Goal: Task Accomplishment & Management: Manage account settings

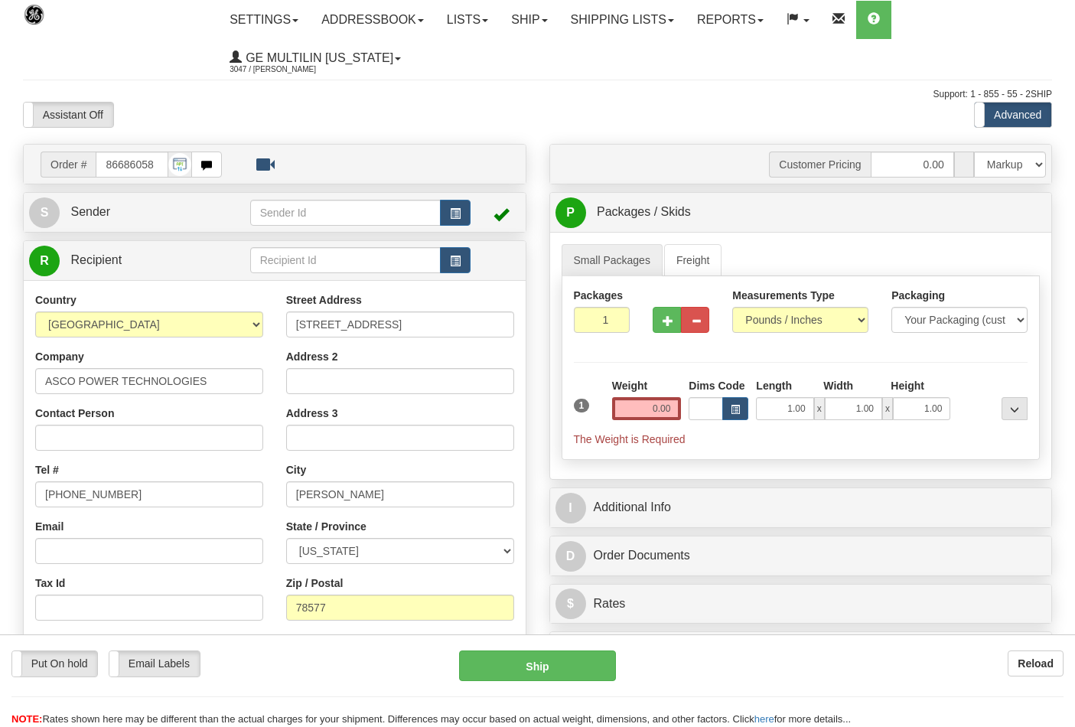
select select "0"
click at [673, 411] on input "0.00" at bounding box center [647, 408] width 70 height 23
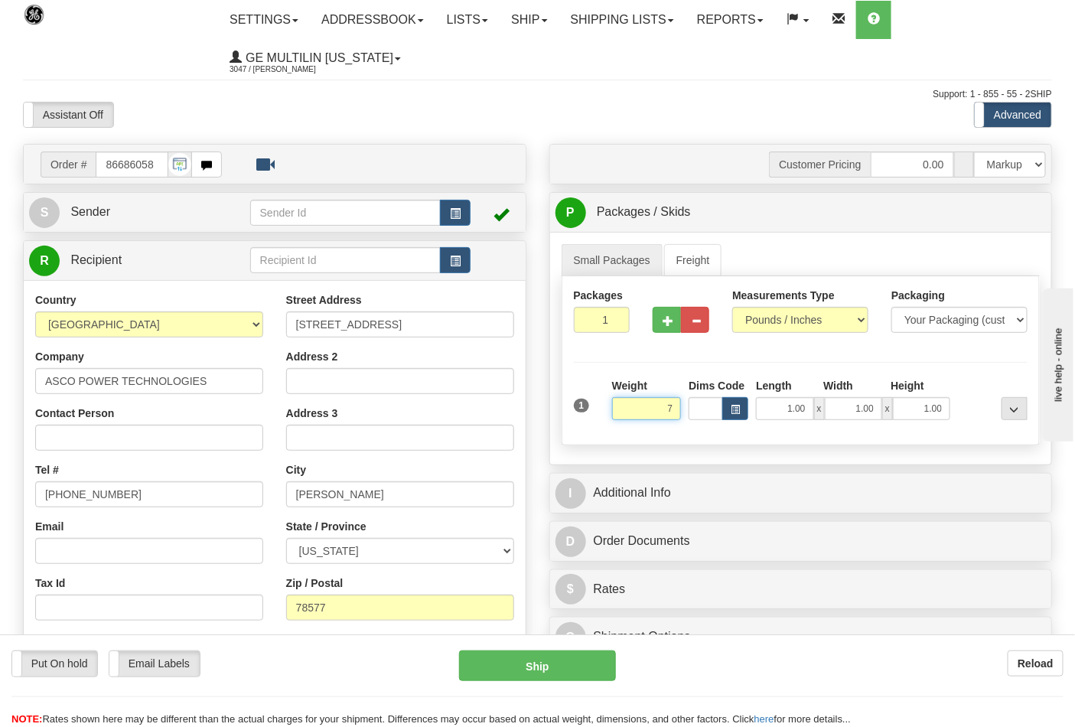
click button "Delete" at bounding box center [0, 0] width 0 height 0
type input "7.00"
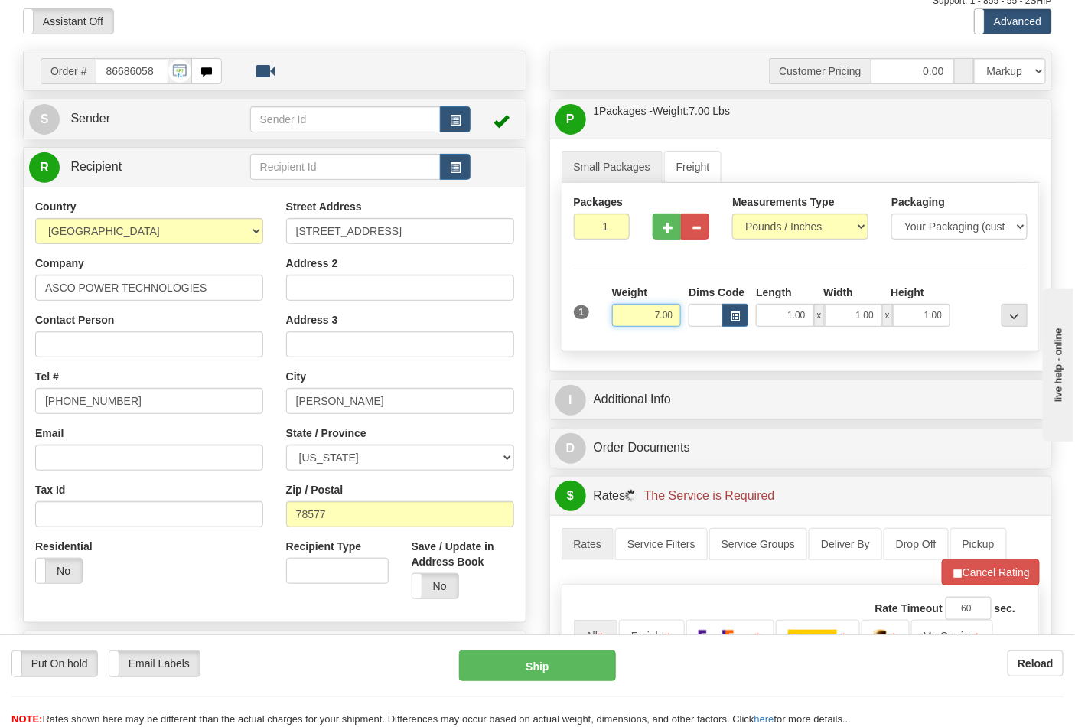
scroll to position [255, 0]
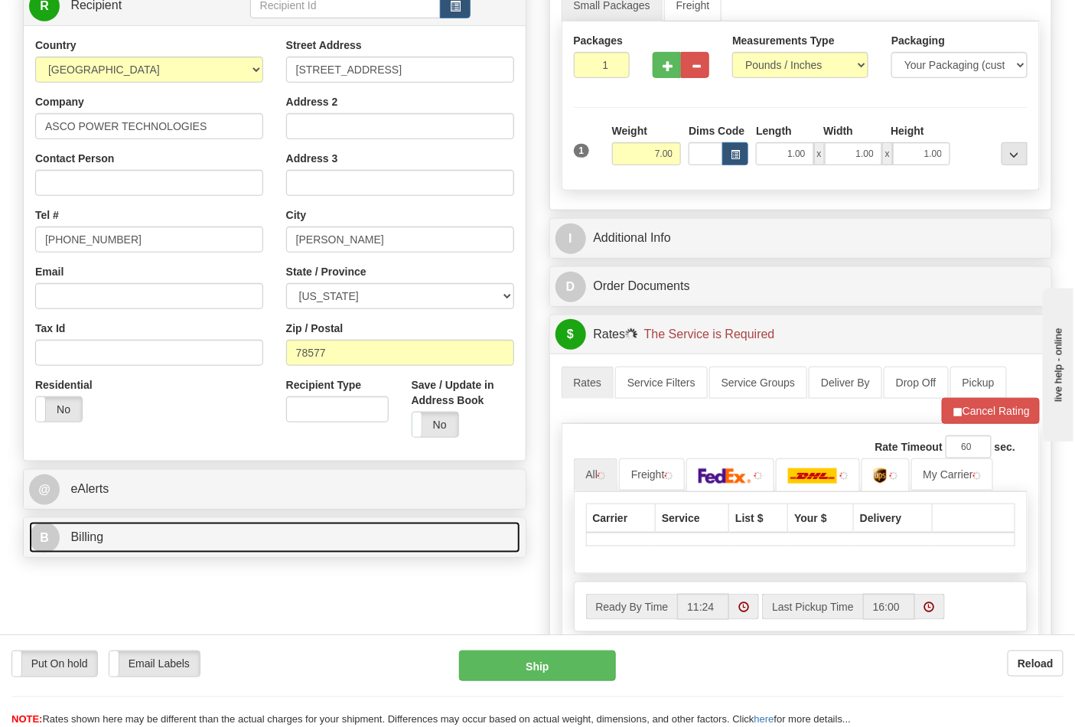
click at [146, 542] on link "B Billing" at bounding box center [274, 537] width 491 height 31
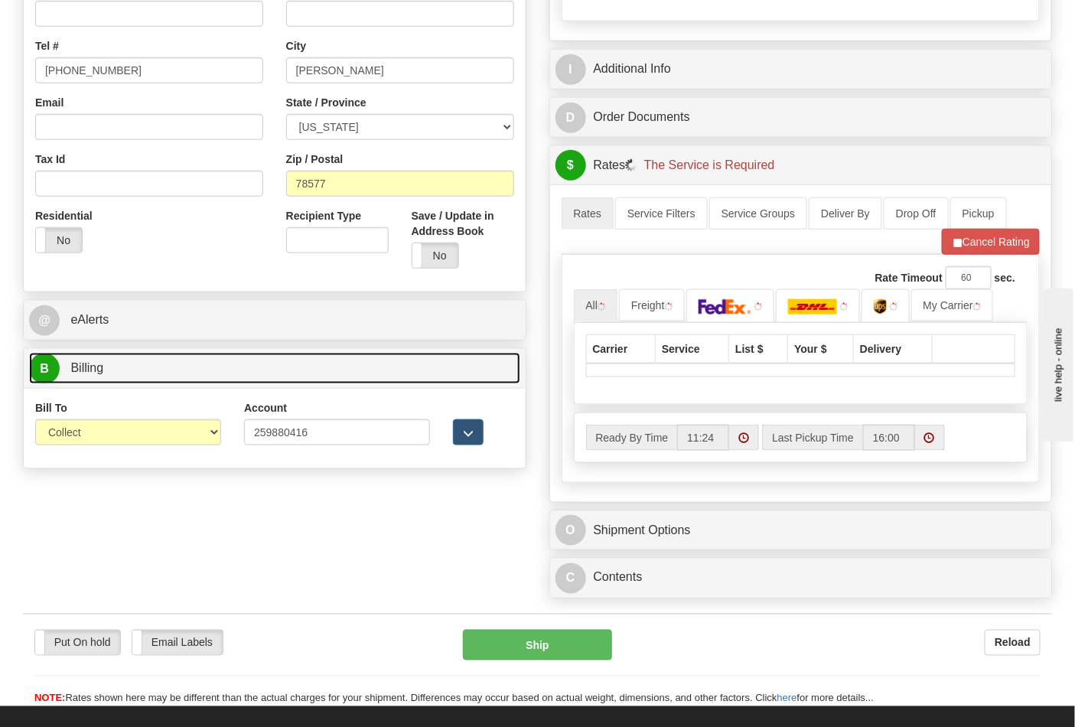
scroll to position [425, 0]
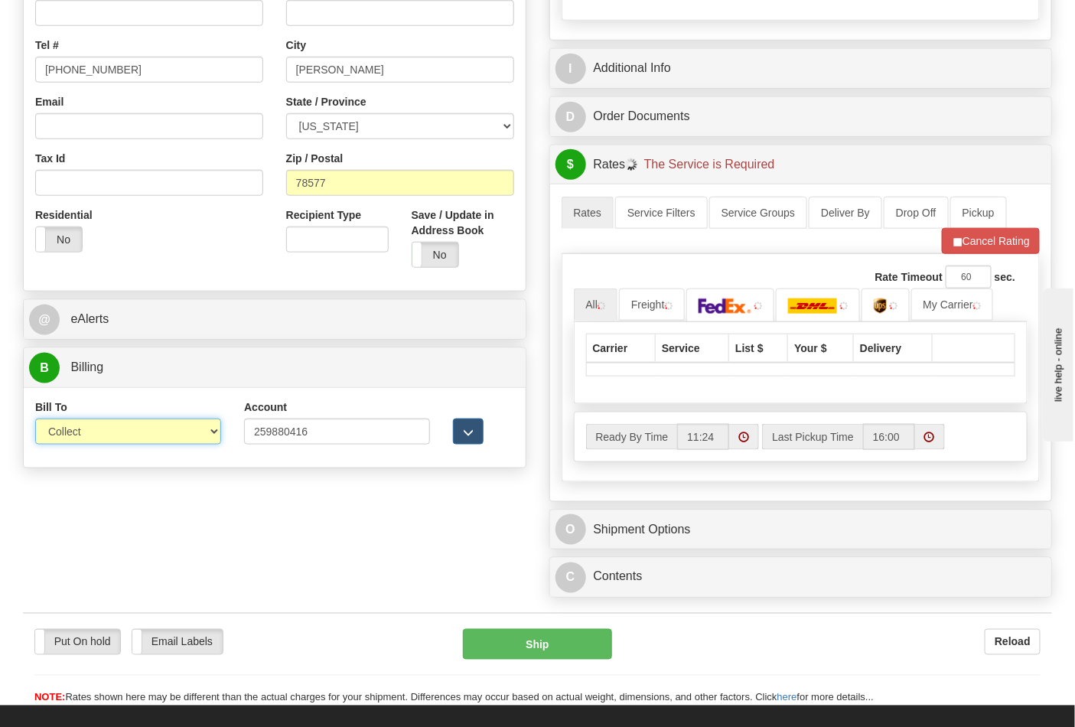
drag, startPoint x: 85, startPoint y: 433, endPoint x: 85, endPoint y: 445, distance: 11.5
click at [85, 433] on select "Sender Recipient Third Party Collect" at bounding box center [128, 432] width 186 height 26
select select "2"
click at [35, 420] on select "Sender Recipient Third Party Collect" at bounding box center [128, 432] width 186 height 26
click at [762, 304] on img at bounding box center [758, 306] width 8 height 8
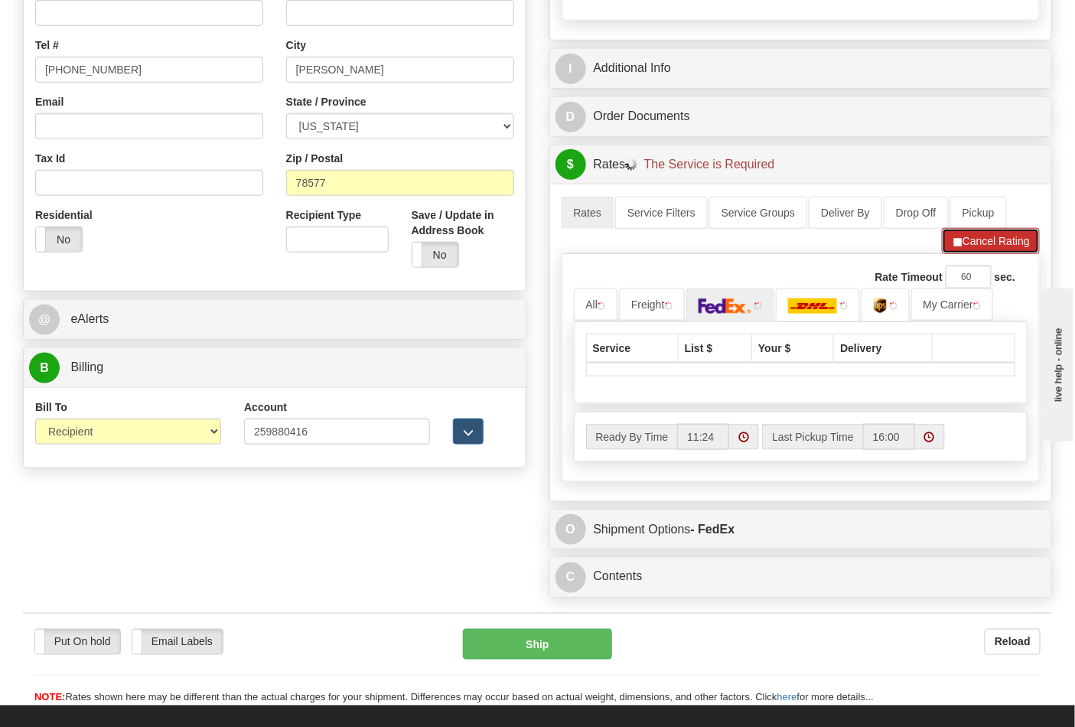
click at [960, 243] on button "Cancel Rating" at bounding box center [991, 241] width 98 height 26
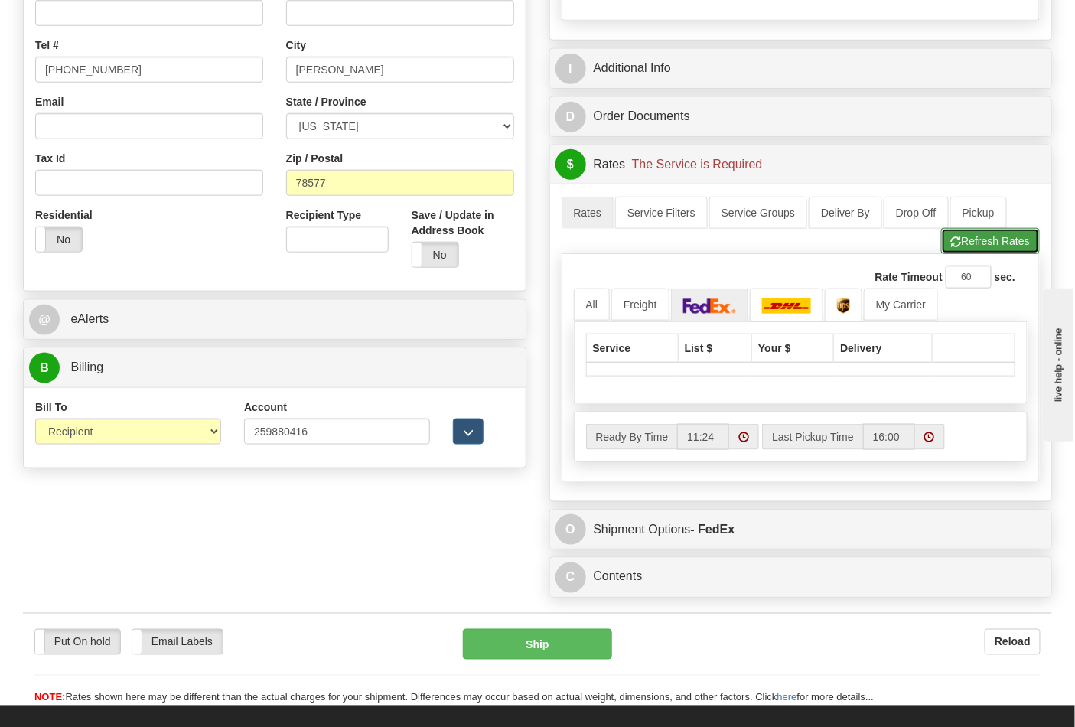
click at [965, 245] on button "Refresh Rates" at bounding box center [990, 241] width 99 height 26
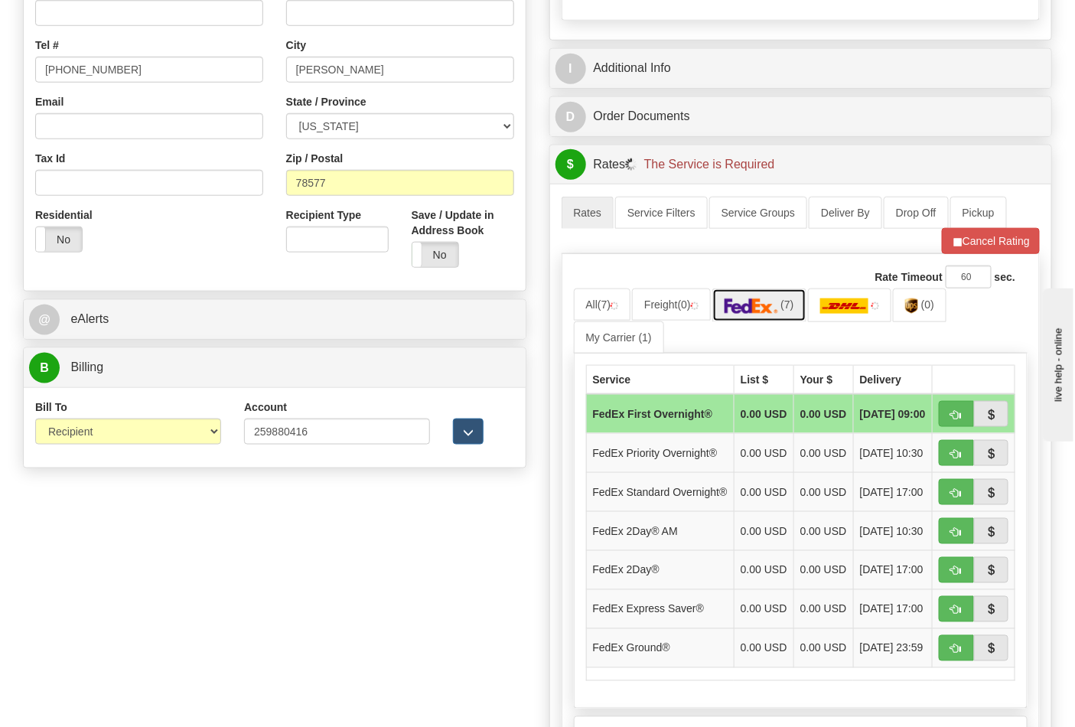
click at [753, 311] on img at bounding box center [752, 305] width 54 height 15
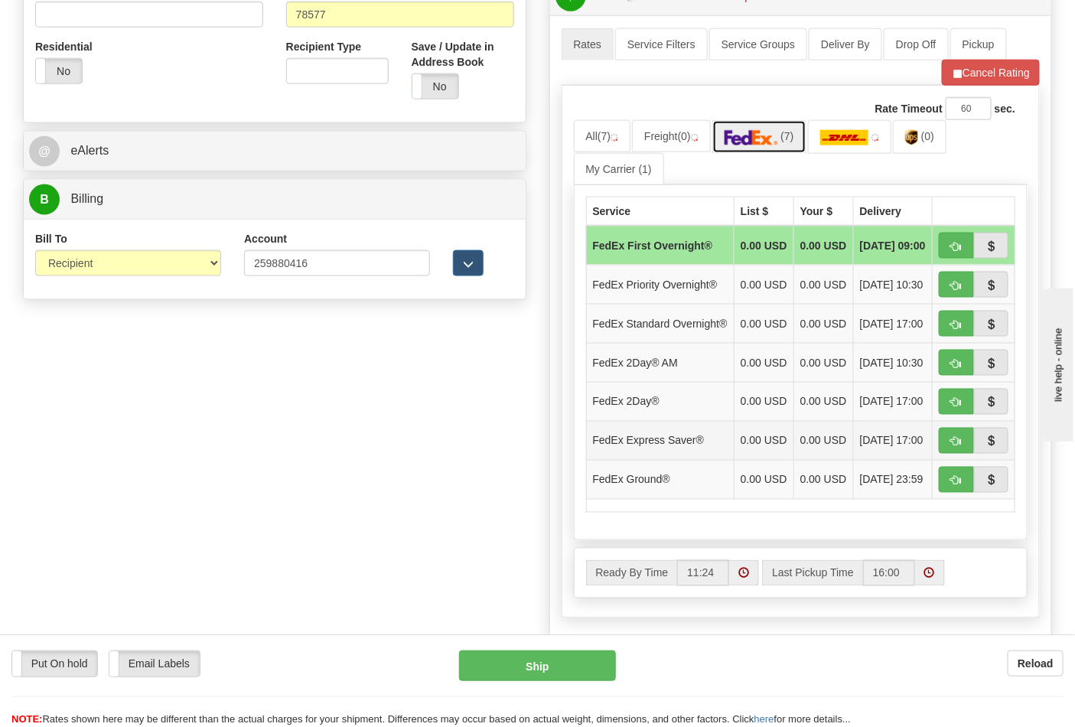
scroll to position [595, 0]
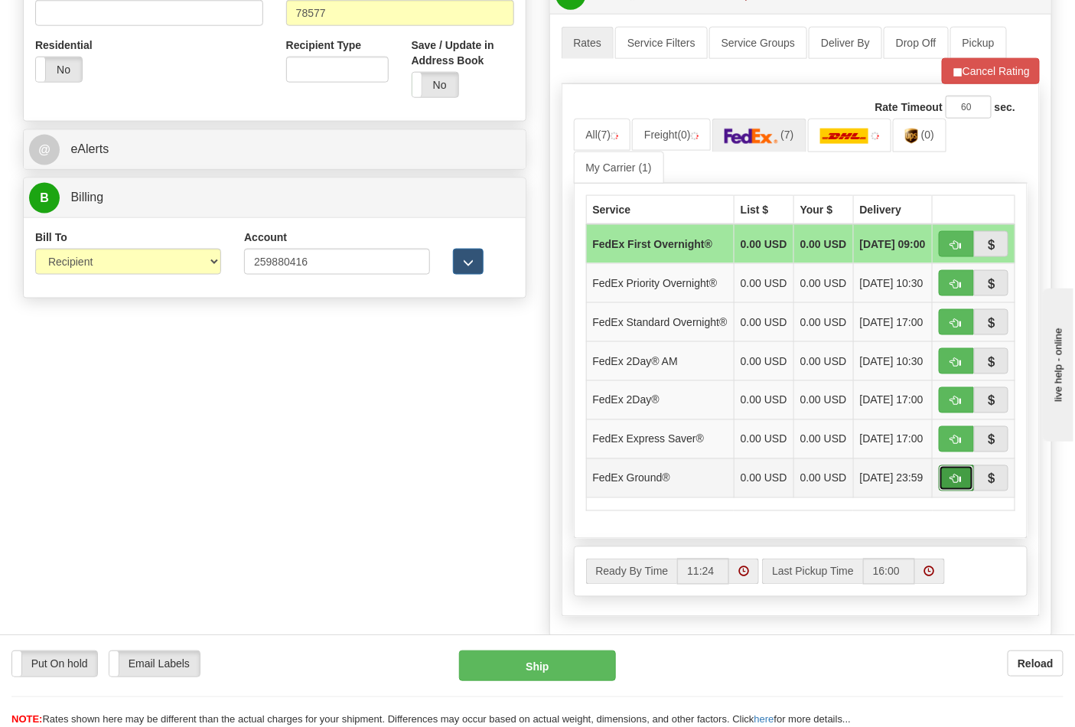
click at [959, 484] on span "button" at bounding box center [956, 479] width 11 height 10
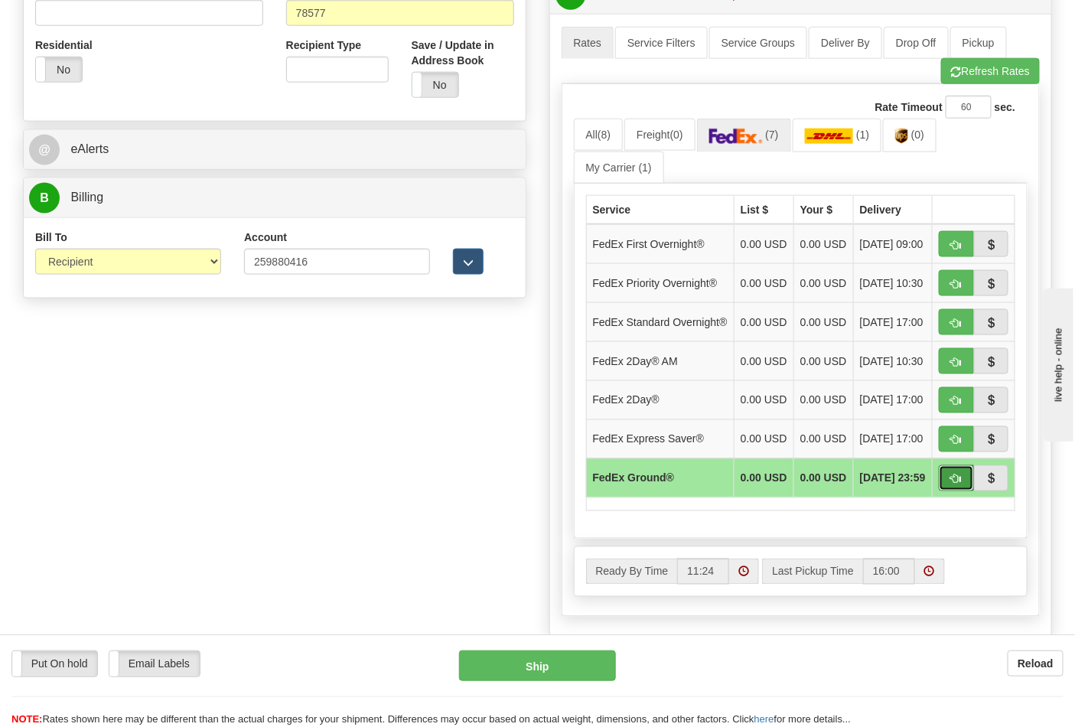
click at [953, 484] on span "button" at bounding box center [956, 479] width 11 height 10
type input "92"
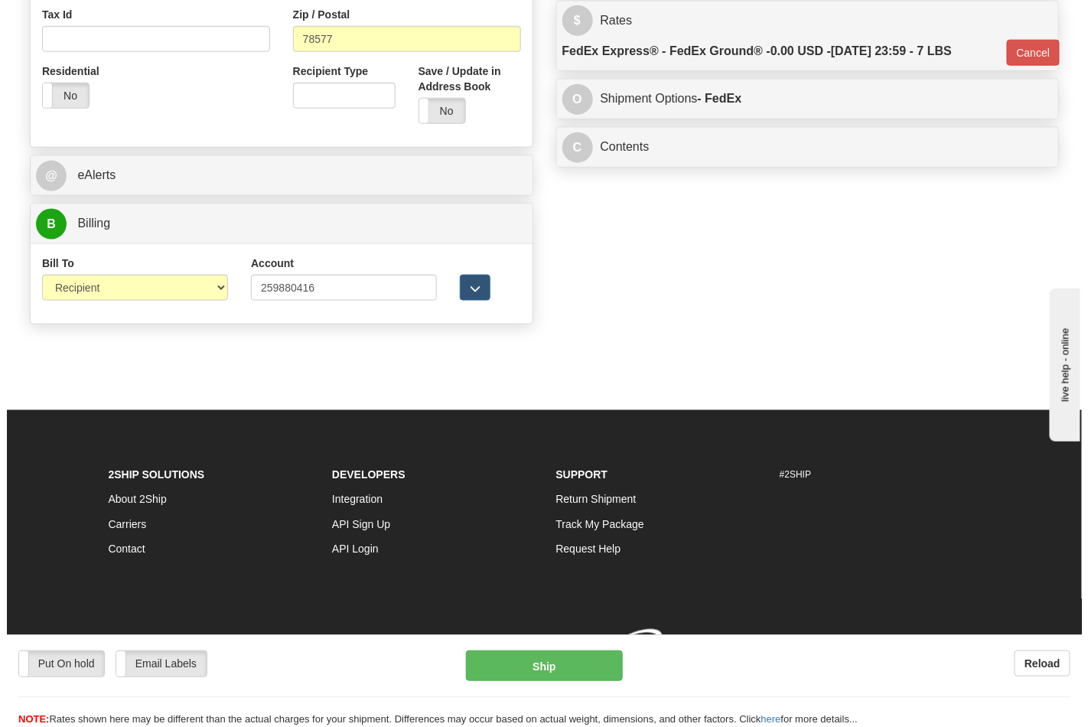
scroll to position [571, 0]
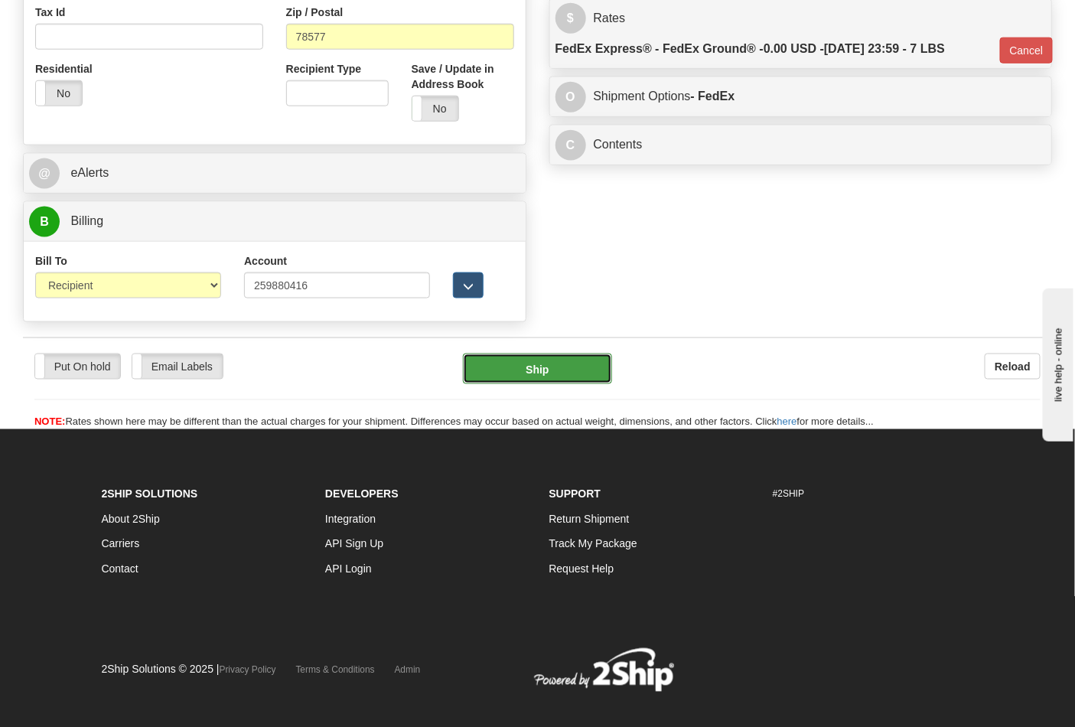
click at [556, 363] on button "Ship" at bounding box center [537, 368] width 148 height 31
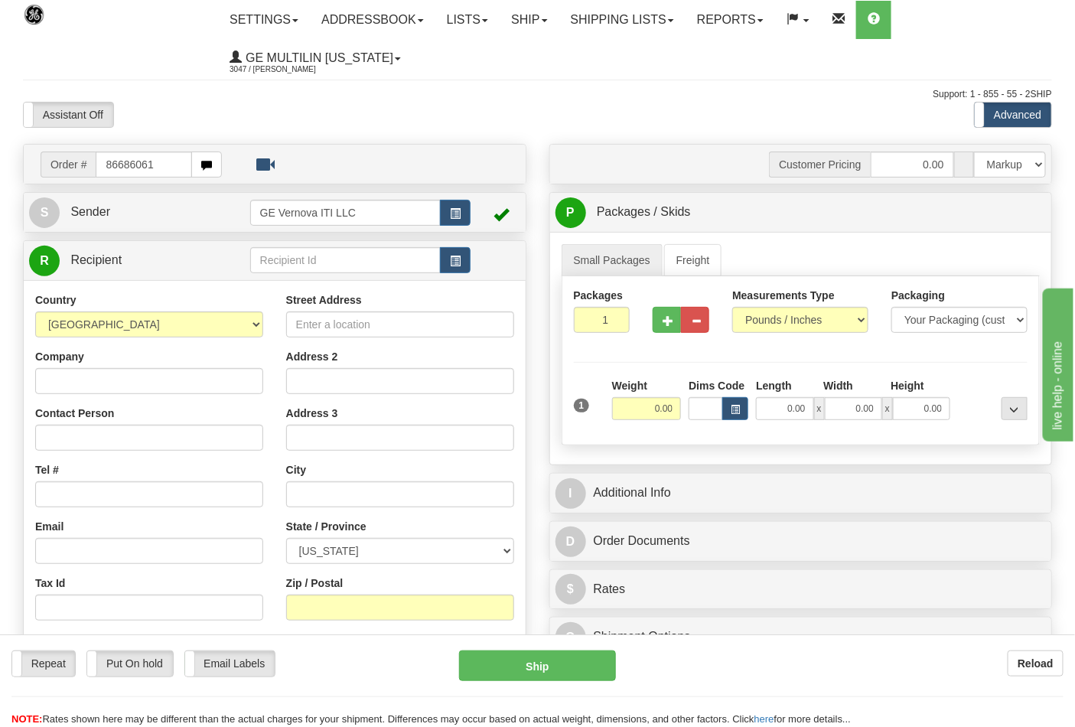
type input "86686061"
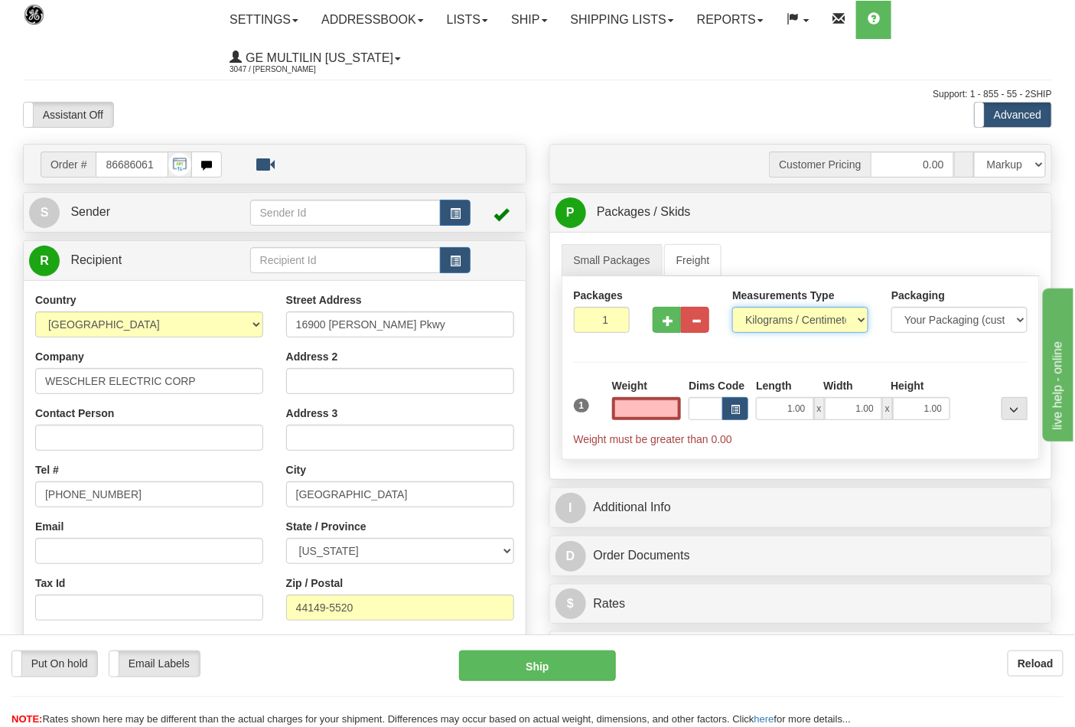
type input "0.00"
click at [762, 319] on select "Pounds / Inches Kilograms / Centimeters" at bounding box center [800, 320] width 136 height 26
select select "0"
click at [732, 308] on select "Pounds / Inches Kilograms / Centimeters" at bounding box center [800, 320] width 136 height 26
click at [674, 406] on input "0.00" at bounding box center [647, 408] width 70 height 23
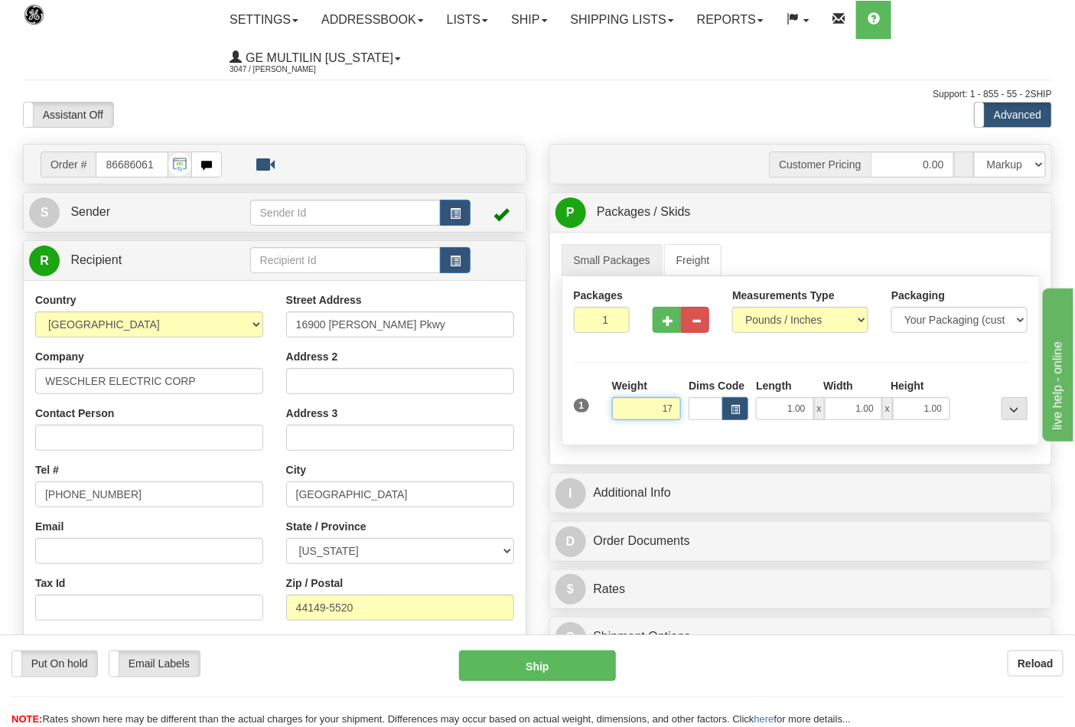
click button "Delete" at bounding box center [0, 0] width 0 height 0
type input "17.00"
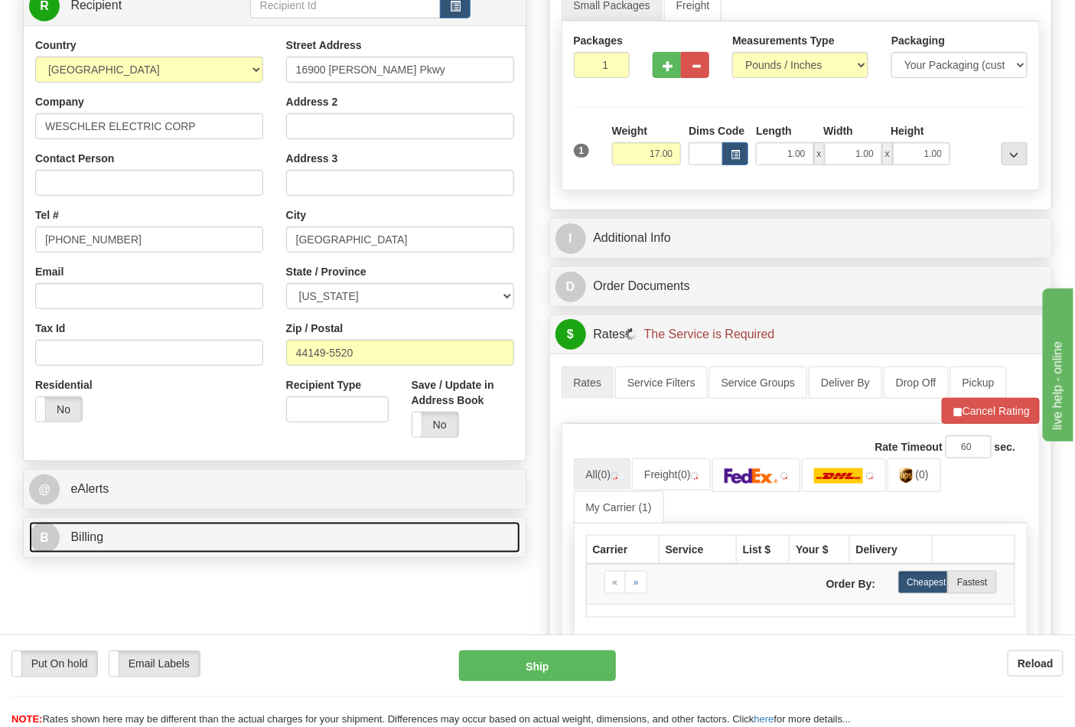
click at [213, 536] on link "B Billing" at bounding box center [274, 537] width 491 height 31
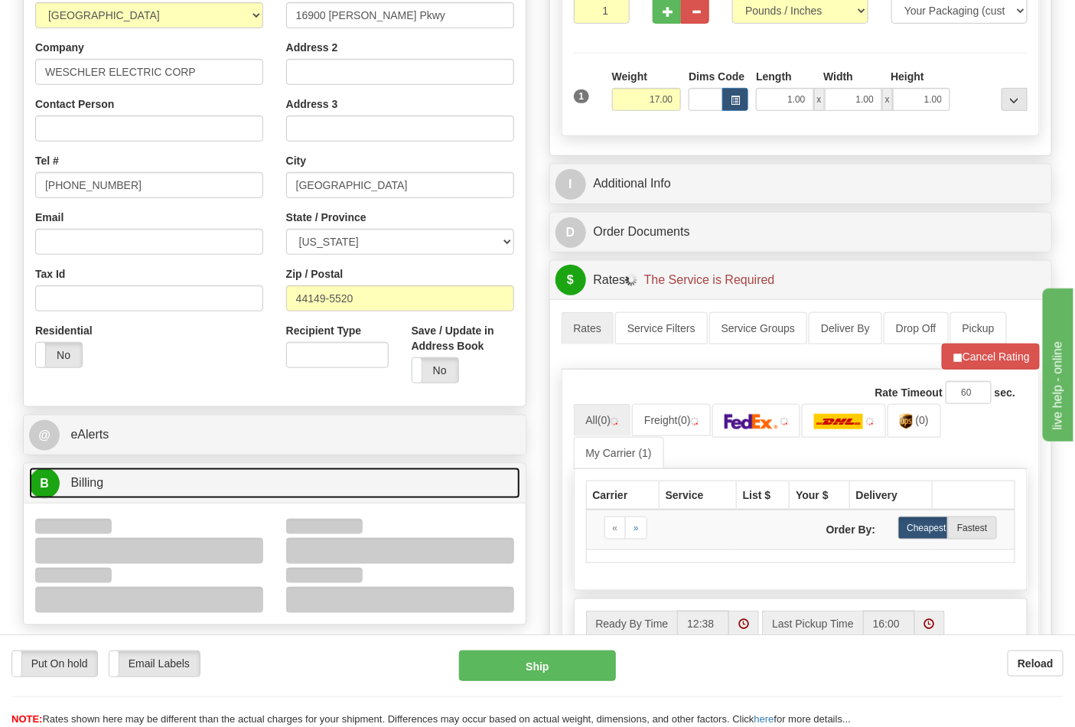
scroll to position [340, 0]
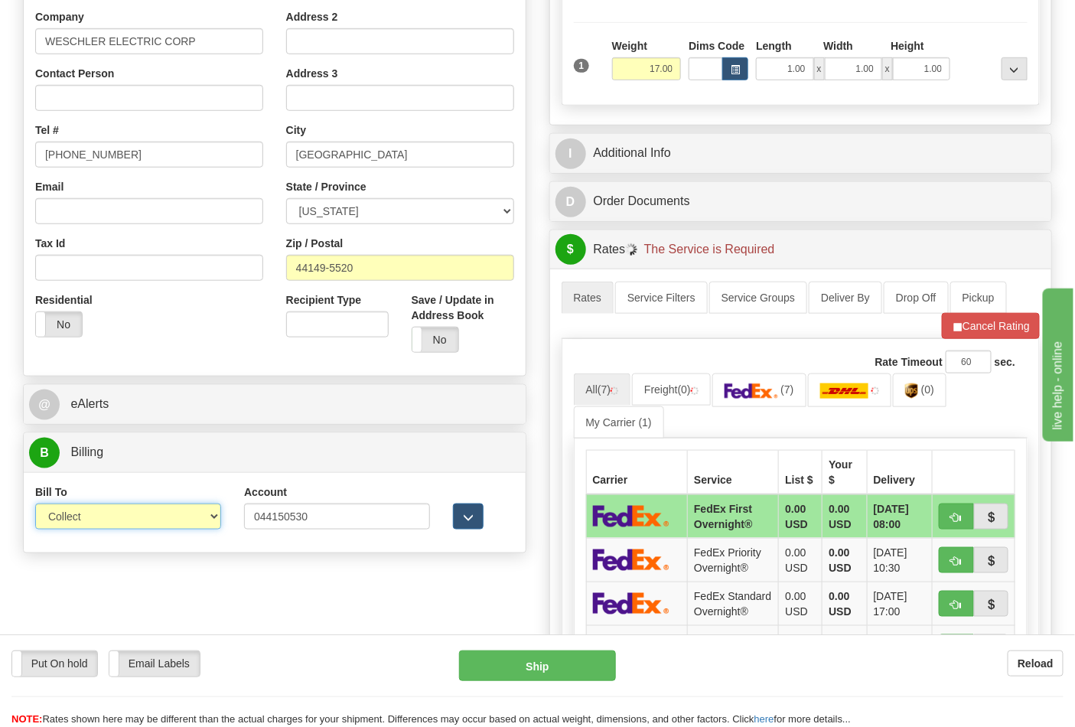
click at [99, 517] on select "Sender Recipient Third Party Collect" at bounding box center [128, 516] width 186 height 26
select select "2"
click at [35, 505] on select "Sender Recipient Third Party Collect" at bounding box center [128, 516] width 186 height 26
click at [760, 396] on img at bounding box center [752, 390] width 54 height 15
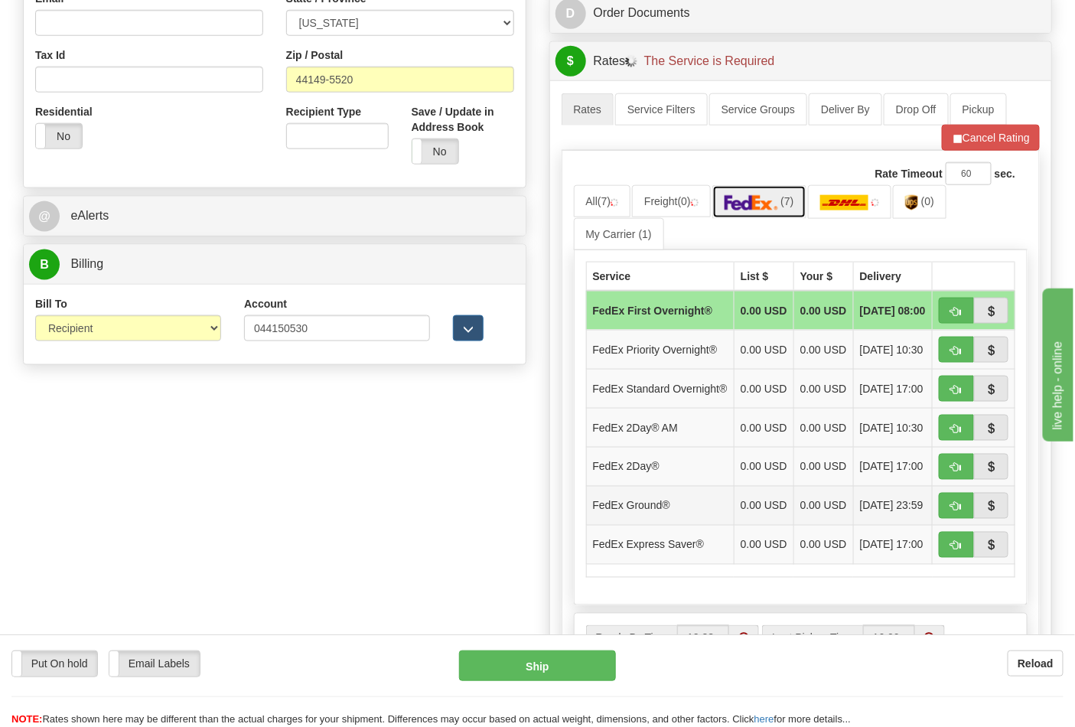
scroll to position [679, 0]
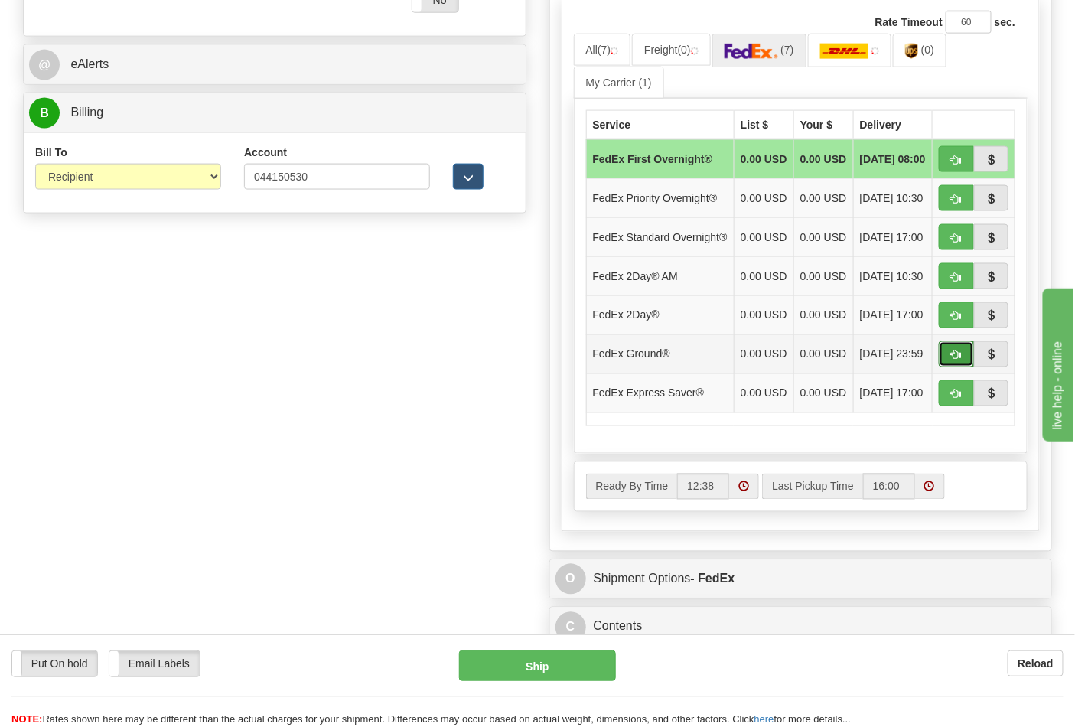
click at [962, 367] on button "button" at bounding box center [956, 354] width 35 height 26
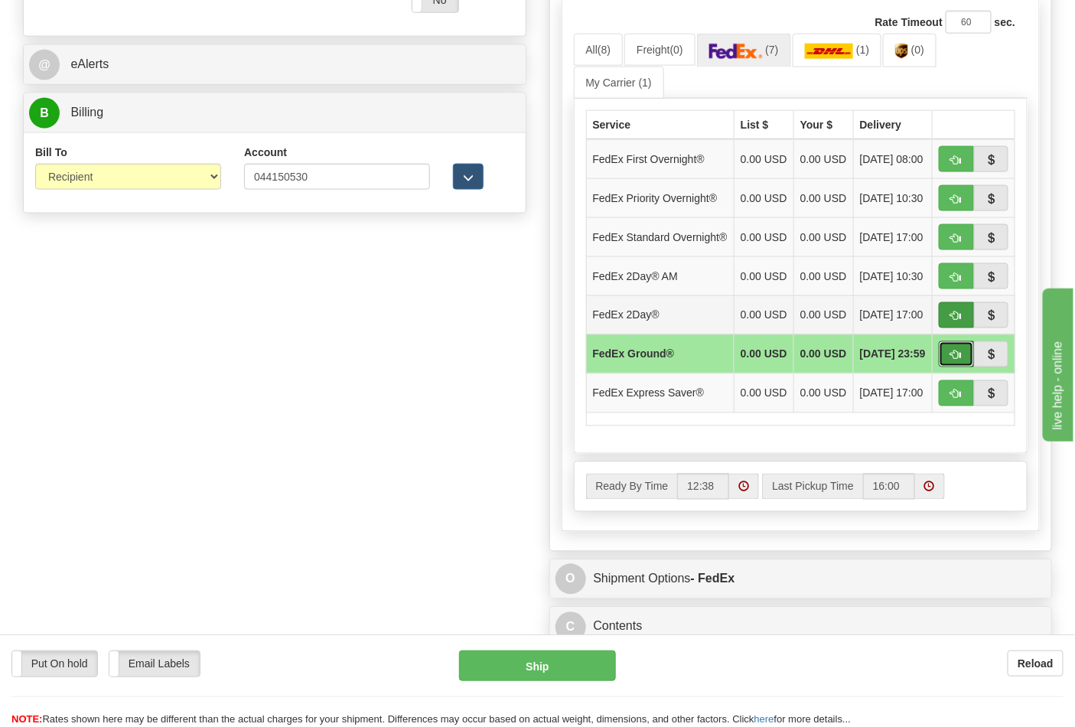
click at [958, 360] on span "button" at bounding box center [956, 355] width 11 height 10
type input "92"
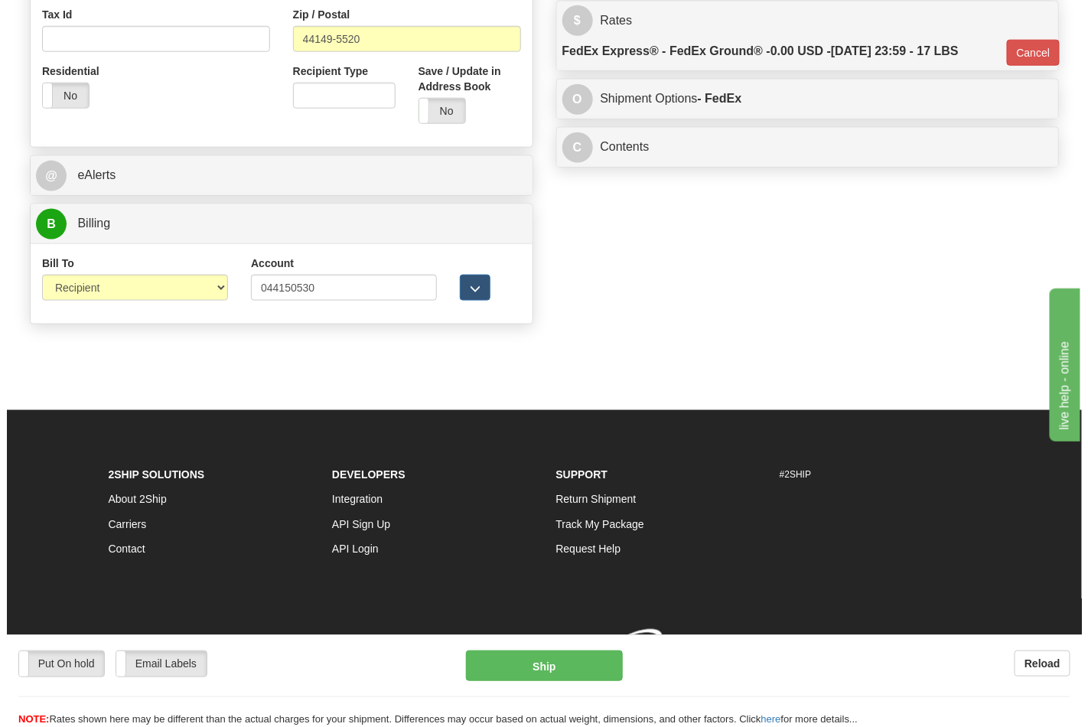
scroll to position [593, 0]
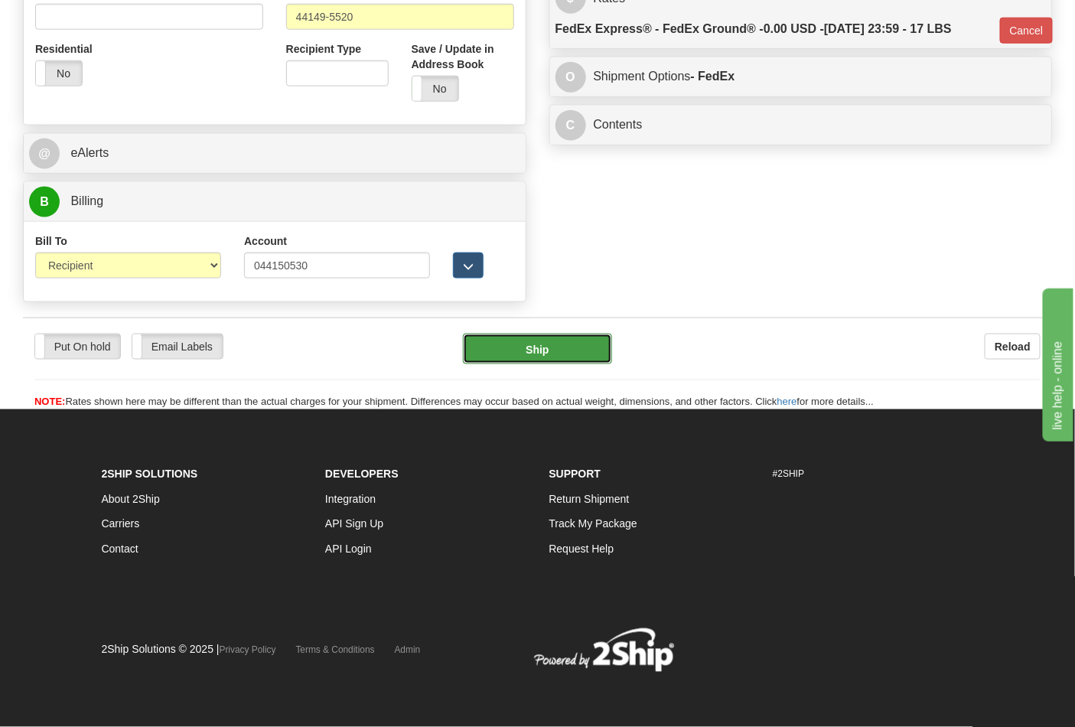
click at [564, 342] on button "Ship" at bounding box center [537, 349] width 148 height 31
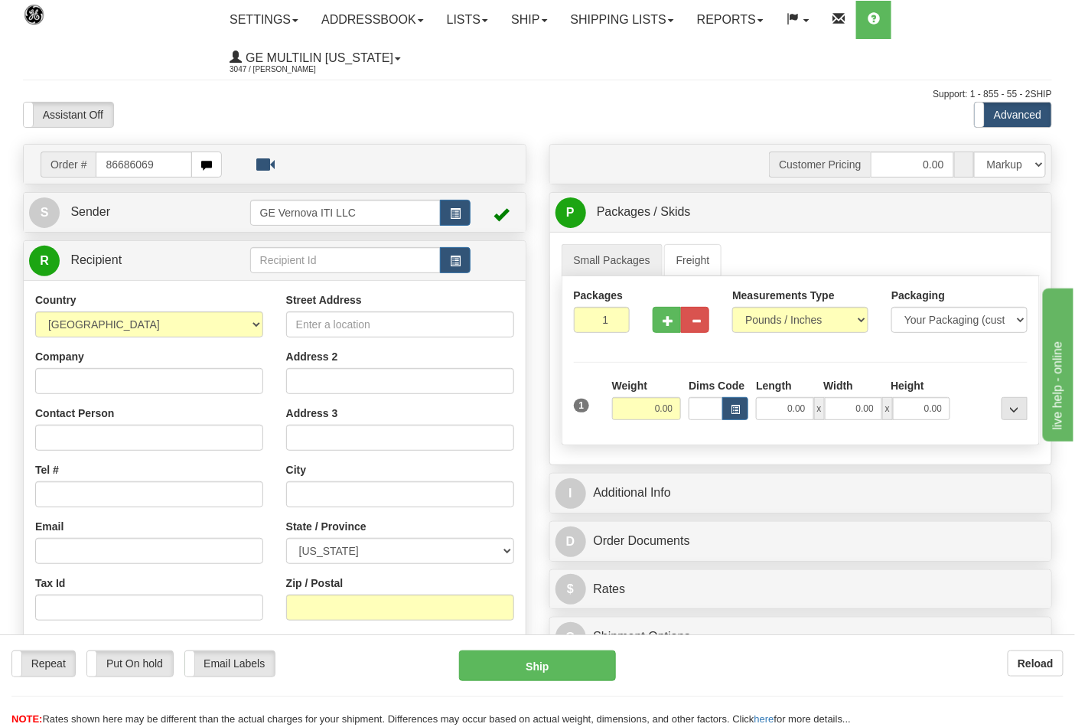
type input "86686069"
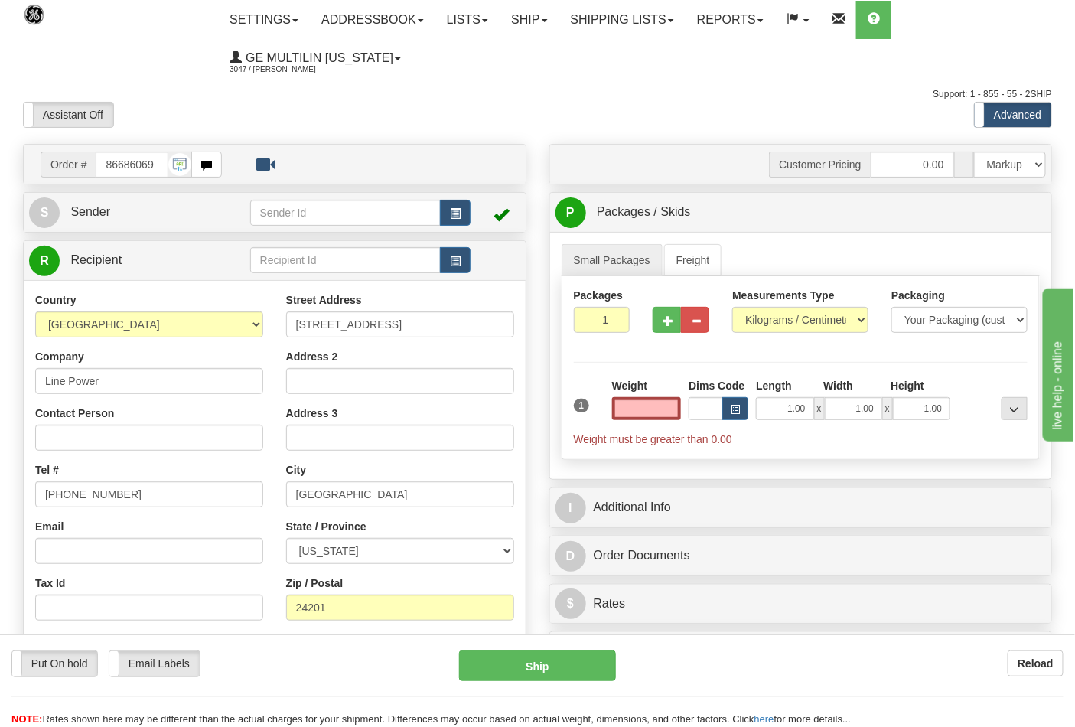
type input "0.00"
drag, startPoint x: 797, startPoint y: 335, endPoint x: 776, endPoint y: 321, distance: 24.8
click at [790, 331] on div "Measurements Type Pounds / Inches Kilograms / Centimeters" at bounding box center [800, 316] width 159 height 57
click at [774, 321] on select "Pounds / Inches Kilograms / Centimeters" at bounding box center [800, 320] width 136 height 26
select select "0"
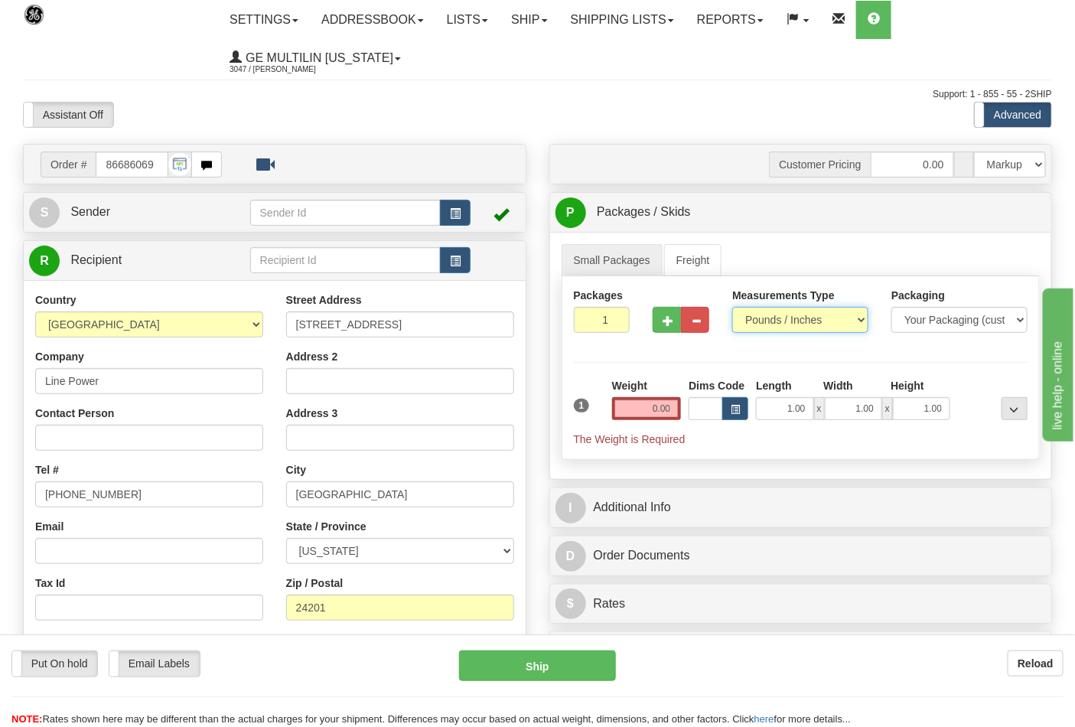
click at [732, 308] on select "Pounds / Inches Kilograms / Centimeters" at bounding box center [800, 320] width 136 height 26
click at [675, 411] on input "0.00" at bounding box center [647, 408] width 70 height 23
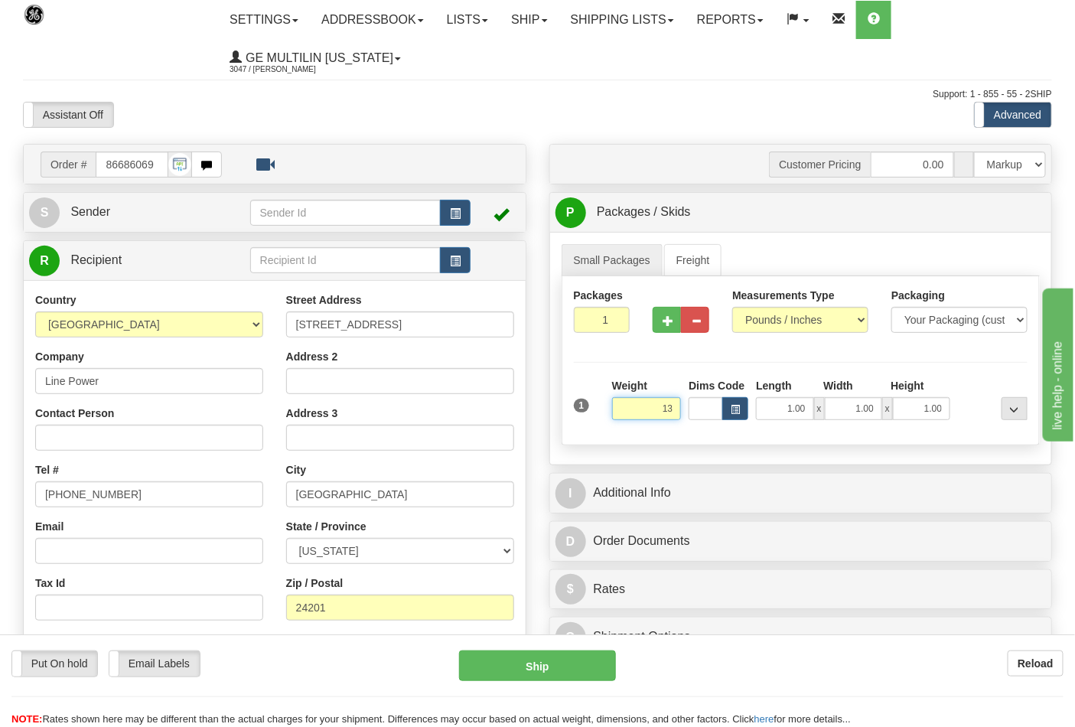
click button "Delete" at bounding box center [0, 0] width 0 height 0
type input "13.00"
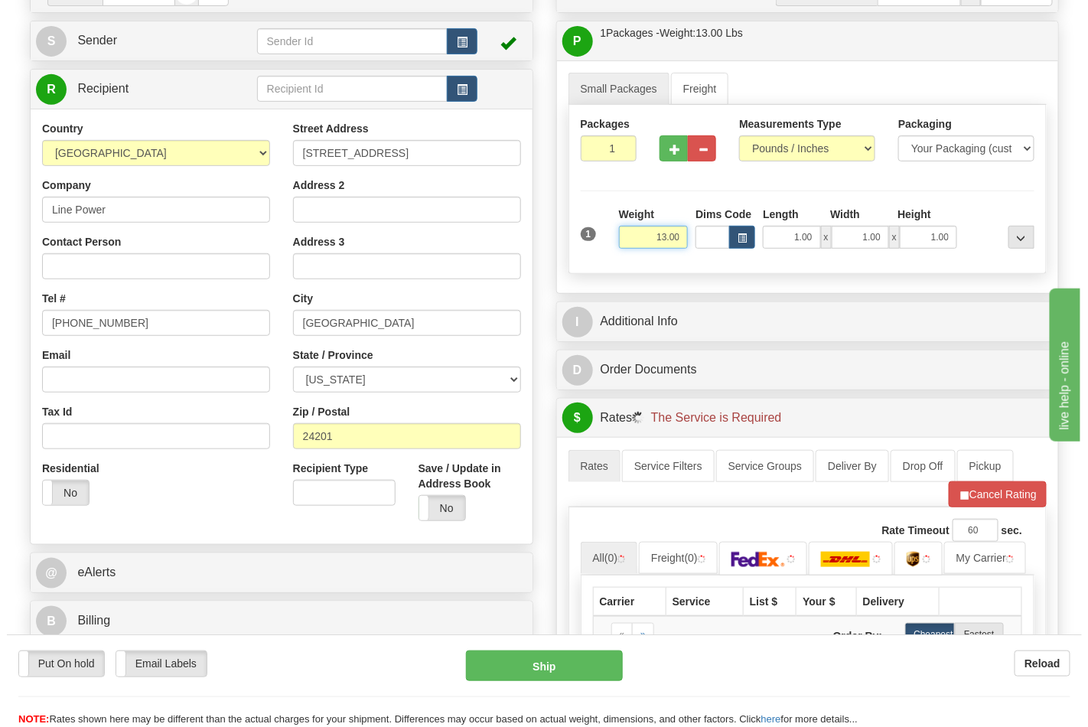
scroll to position [340, 0]
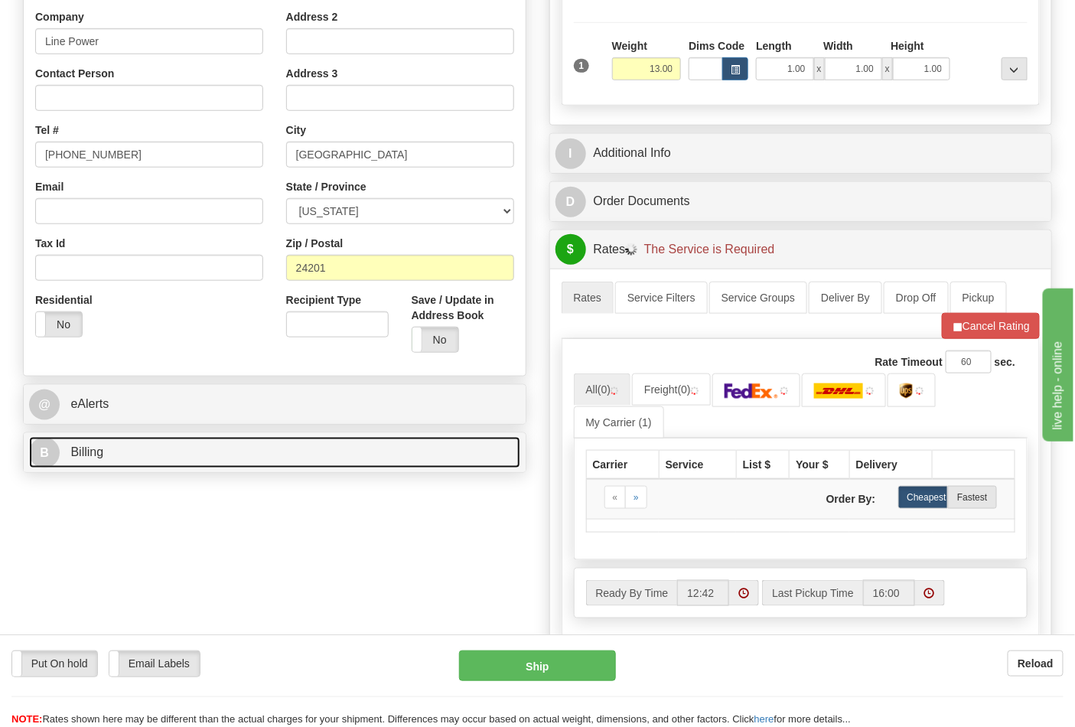
click at [243, 461] on link "B Billing" at bounding box center [274, 452] width 491 height 31
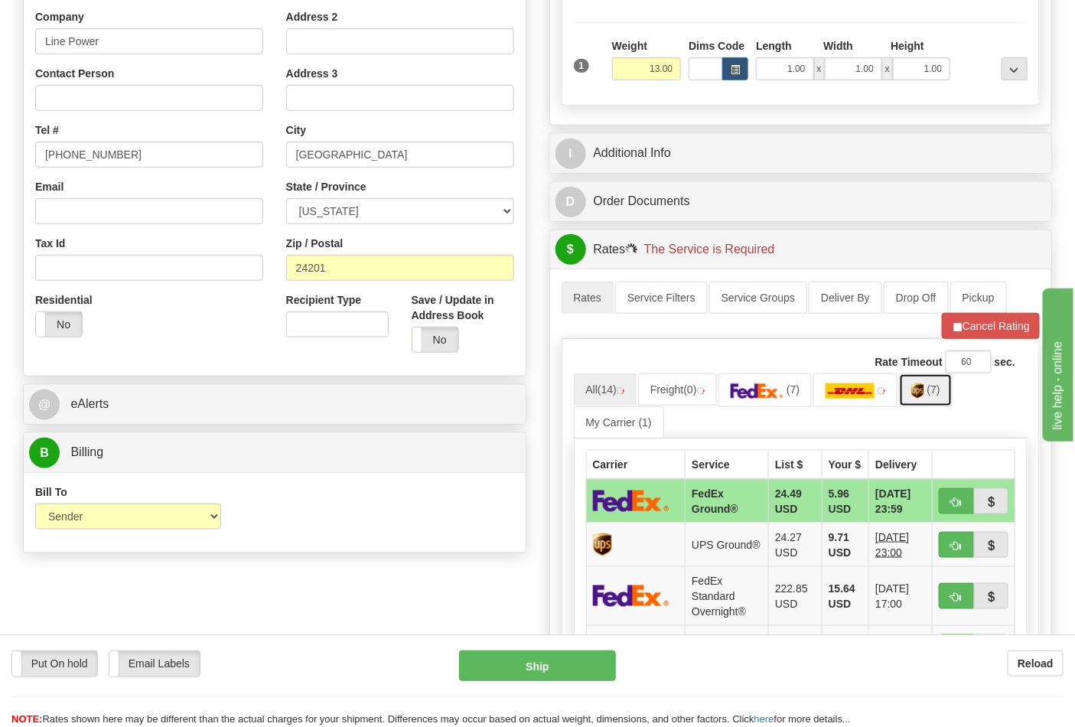
click at [924, 394] on img at bounding box center [917, 390] width 13 height 15
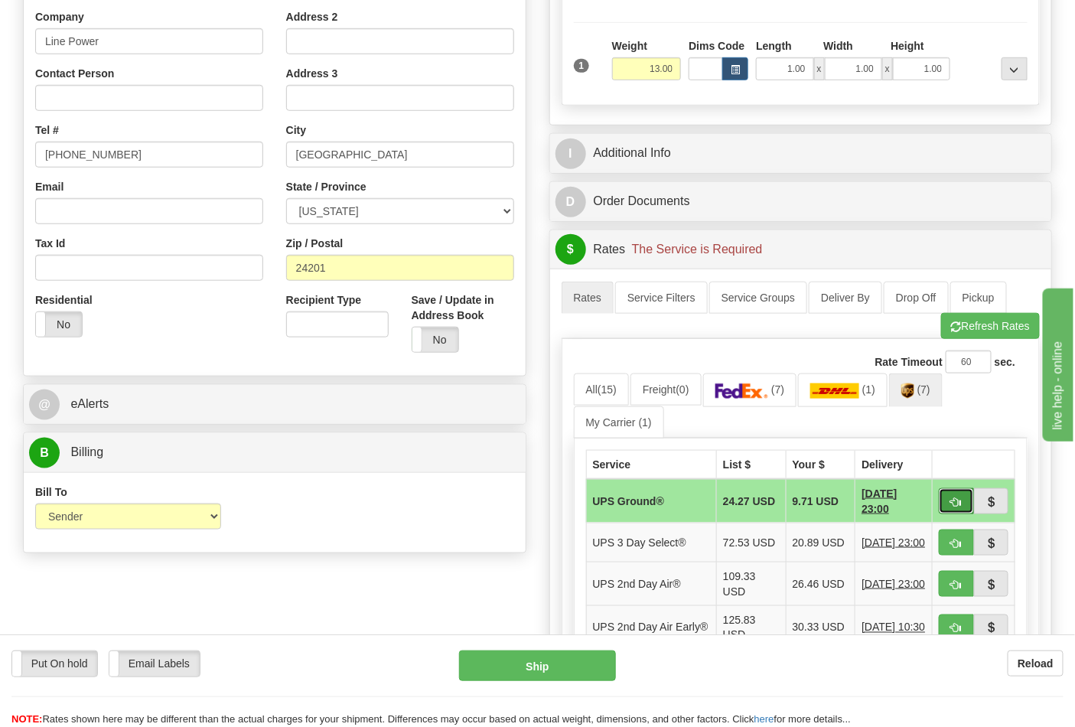
click at [946, 502] on button "button" at bounding box center [956, 501] width 35 height 26
type input "03"
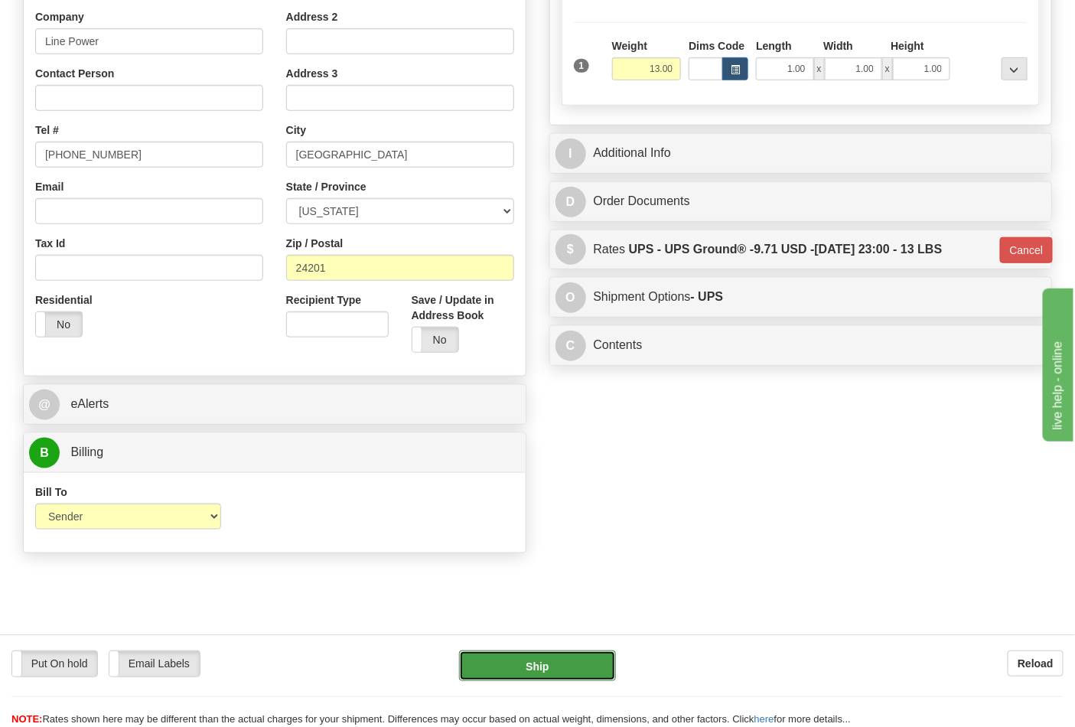
click at [567, 668] on button "Ship" at bounding box center [537, 665] width 156 height 31
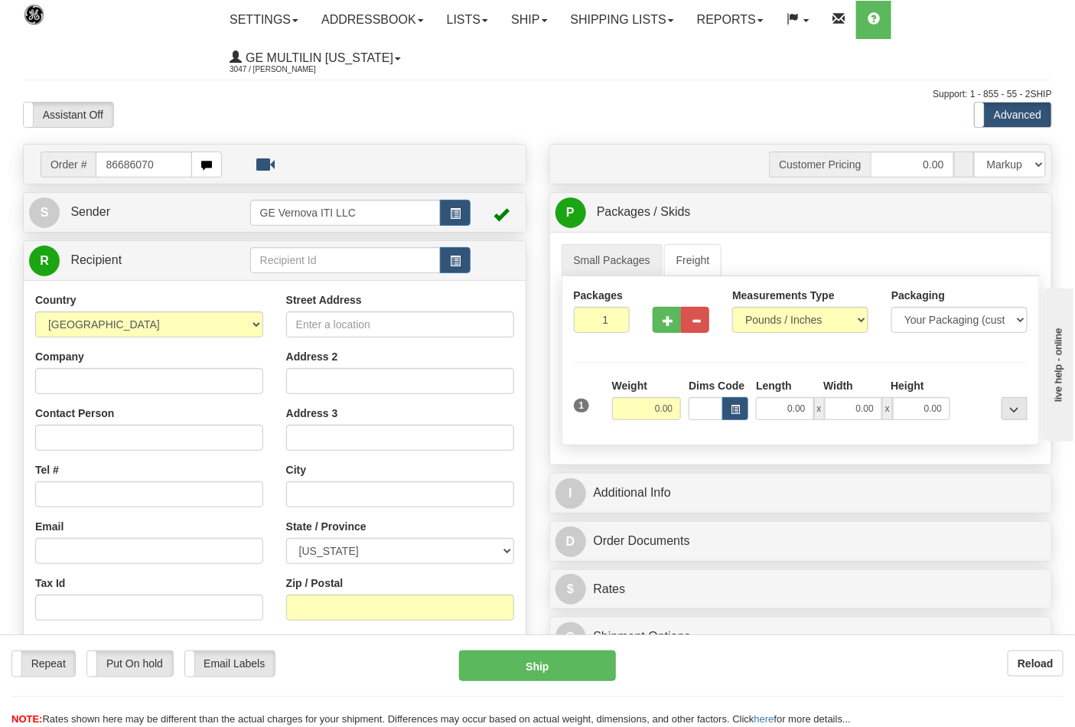
type input "86686070"
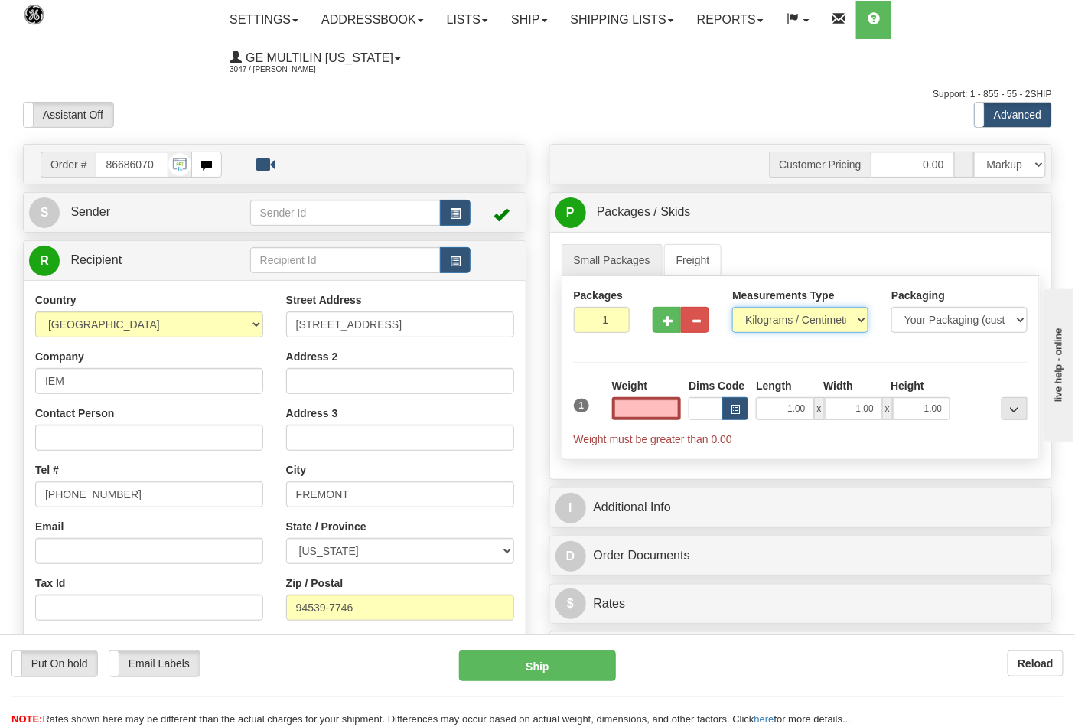
type input "0.00"
click at [778, 318] on select "Pounds / Inches Kilograms / Centimeters" at bounding box center [800, 320] width 136 height 26
select select "0"
click at [732, 308] on select "Pounds / Inches Kilograms / Centimeters" at bounding box center [800, 320] width 136 height 26
click at [676, 404] on input "0.00" at bounding box center [647, 408] width 70 height 23
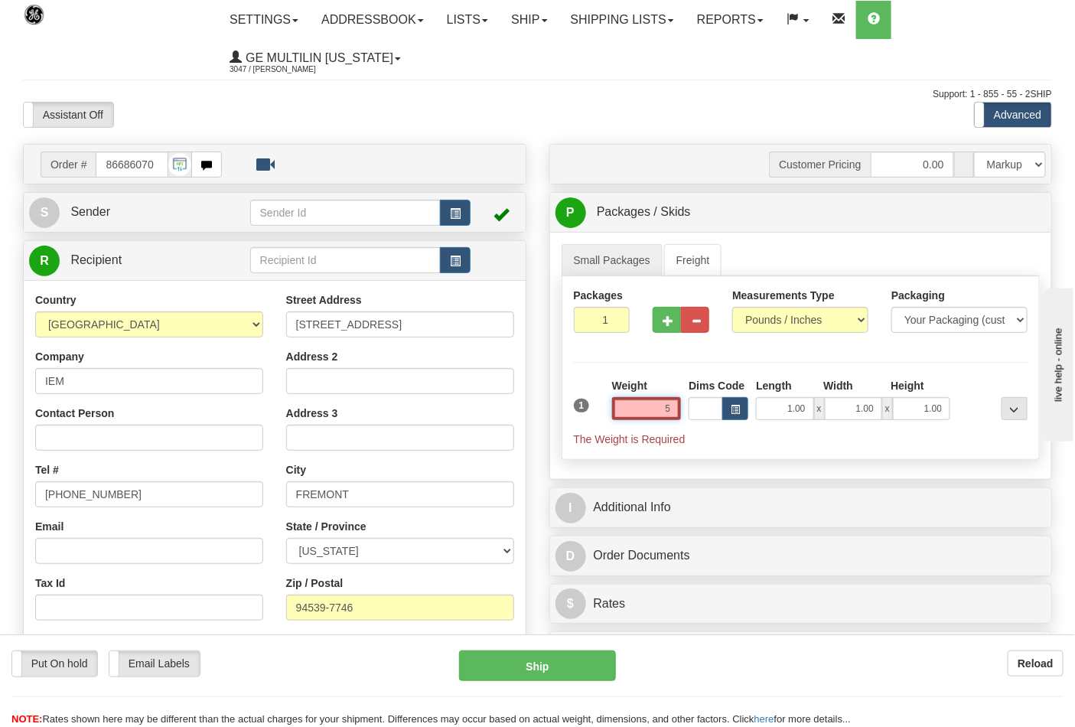
click button "Delete" at bounding box center [0, 0] width 0 height 0
type input "5.00"
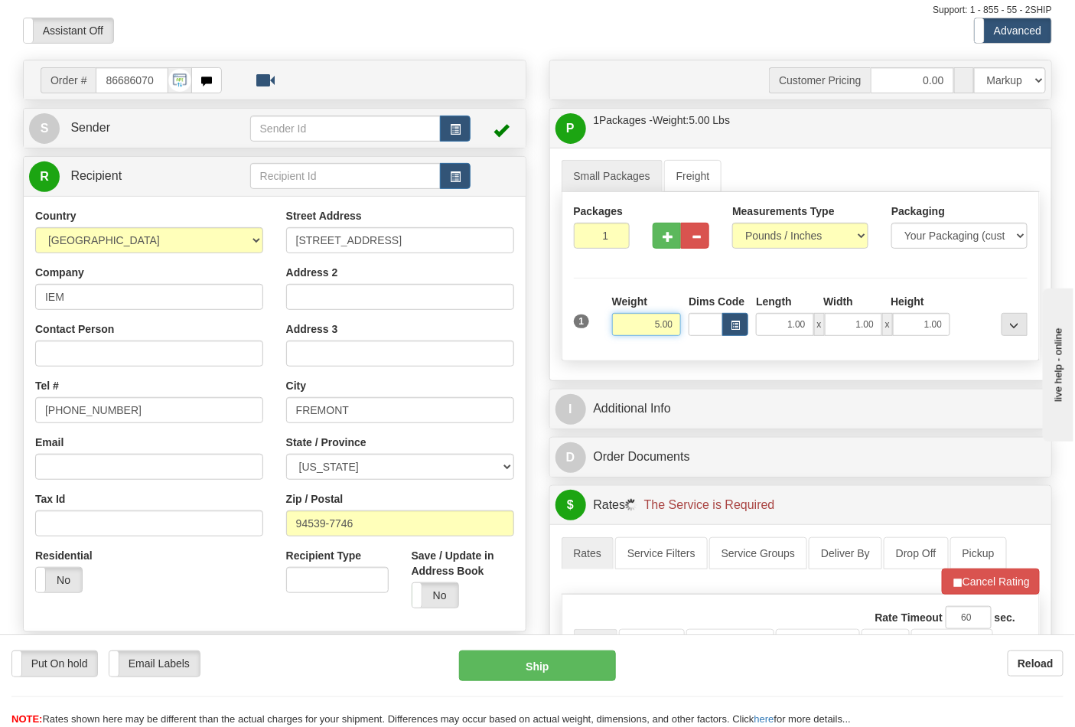
scroll to position [255, 0]
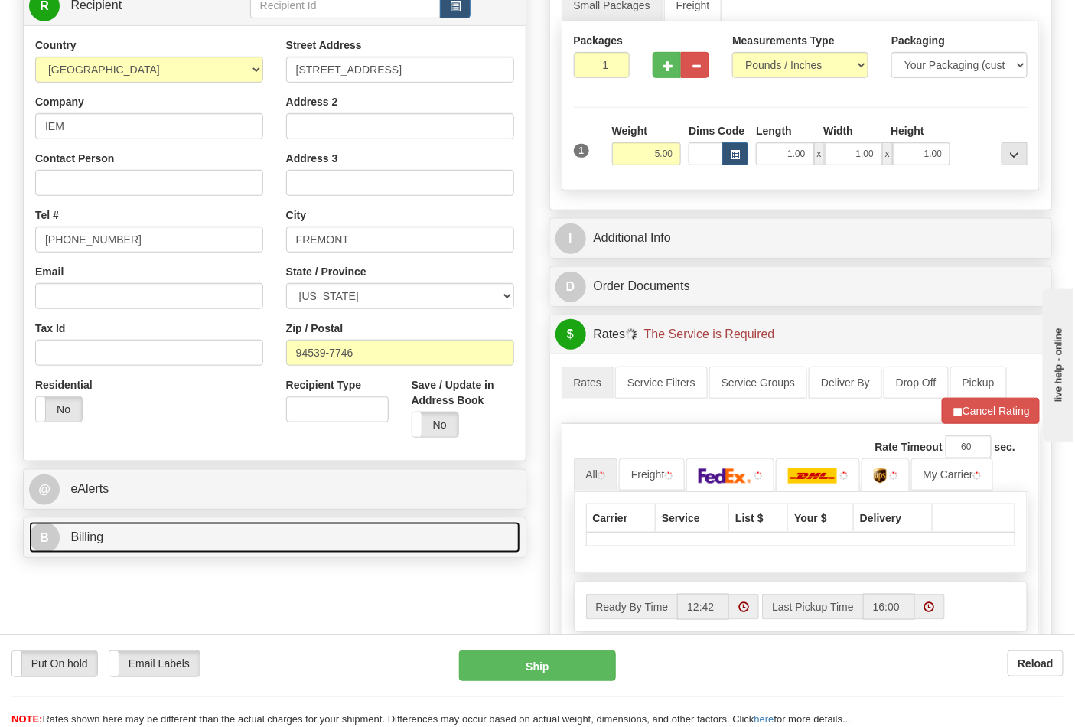
click at [202, 532] on link "B Billing" at bounding box center [274, 537] width 491 height 31
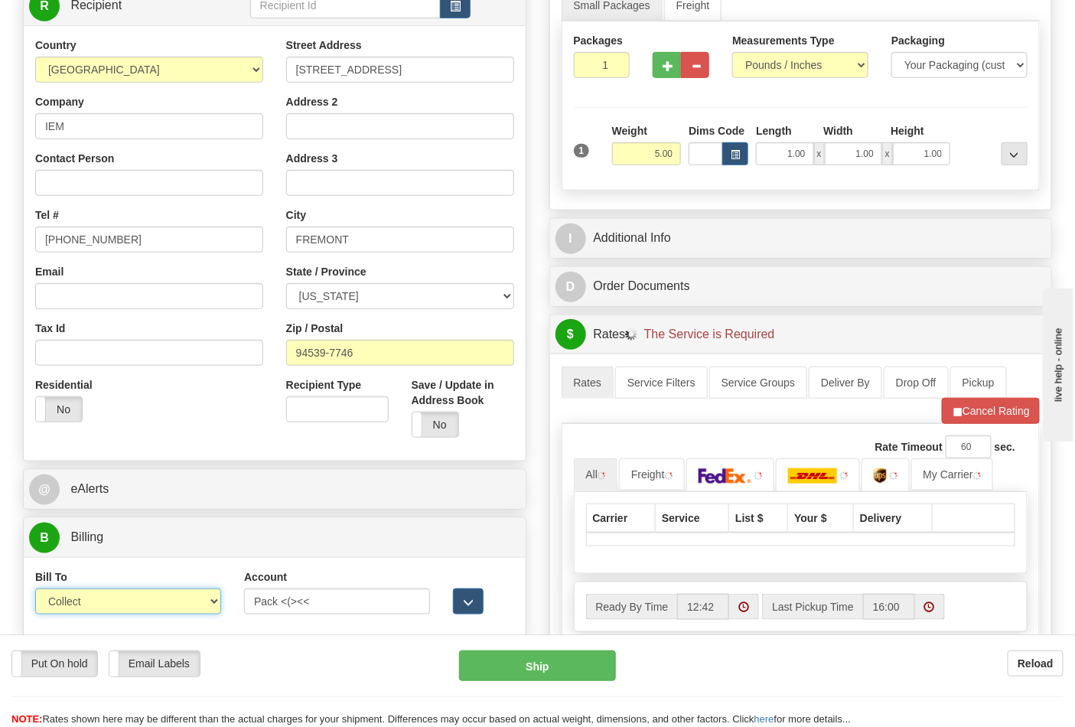
drag, startPoint x: 127, startPoint y: 598, endPoint x: 129, endPoint y: 607, distance: 9.3
click at [128, 598] on select "Sender Recipient Third Party Collect" at bounding box center [128, 601] width 186 height 26
select select "2"
click at [35, 591] on select "Sender Recipient Third Party Collect" at bounding box center [128, 601] width 186 height 26
drag, startPoint x: 341, startPoint y: 607, endPoint x: 203, endPoint y: 591, distance: 139.3
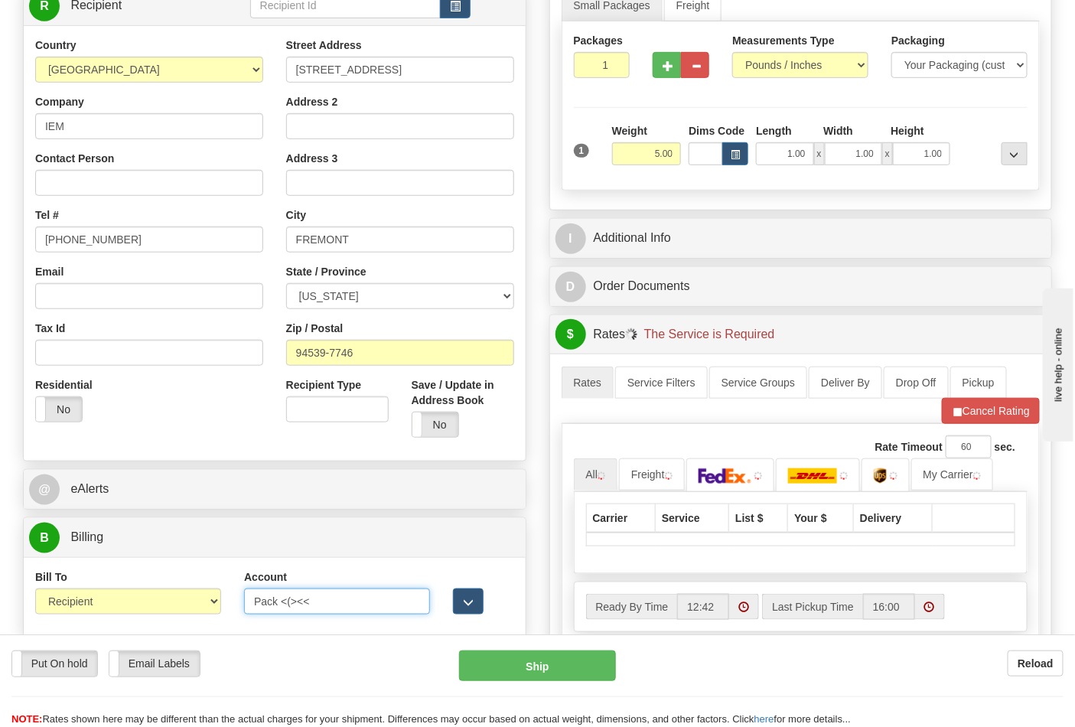
click at [203, 591] on div "Bill To Sender Recipient Third Party Collect Account Pack <(><< 3rd Party Accou…" at bounding box center [275, 597] width 502 height 57
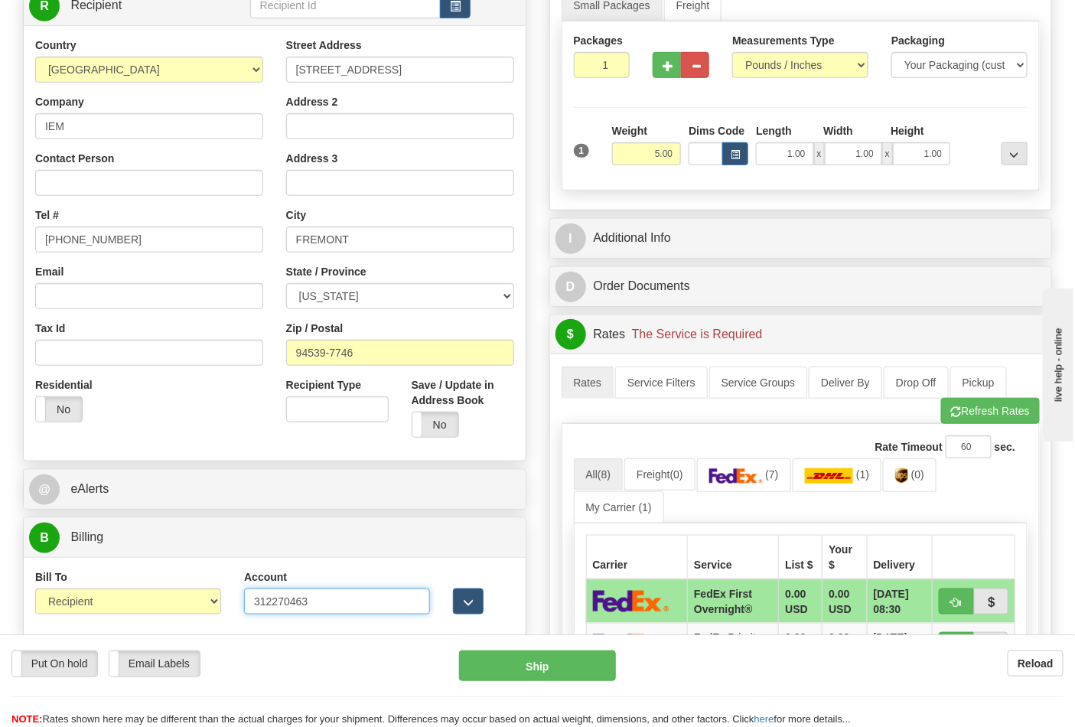
type input "312270463"
click button "Delete" at bounding box center [0, 0] width 0 height 0
click at [738, 495] on ul "All (8) Freight (0) (7) (1) (0) My Carrier (1)" at bounding box center [801, 490] width 454 height 64
click at [738, 486] on link "(7)" at bounding box center [744, 474] width 94 height 33
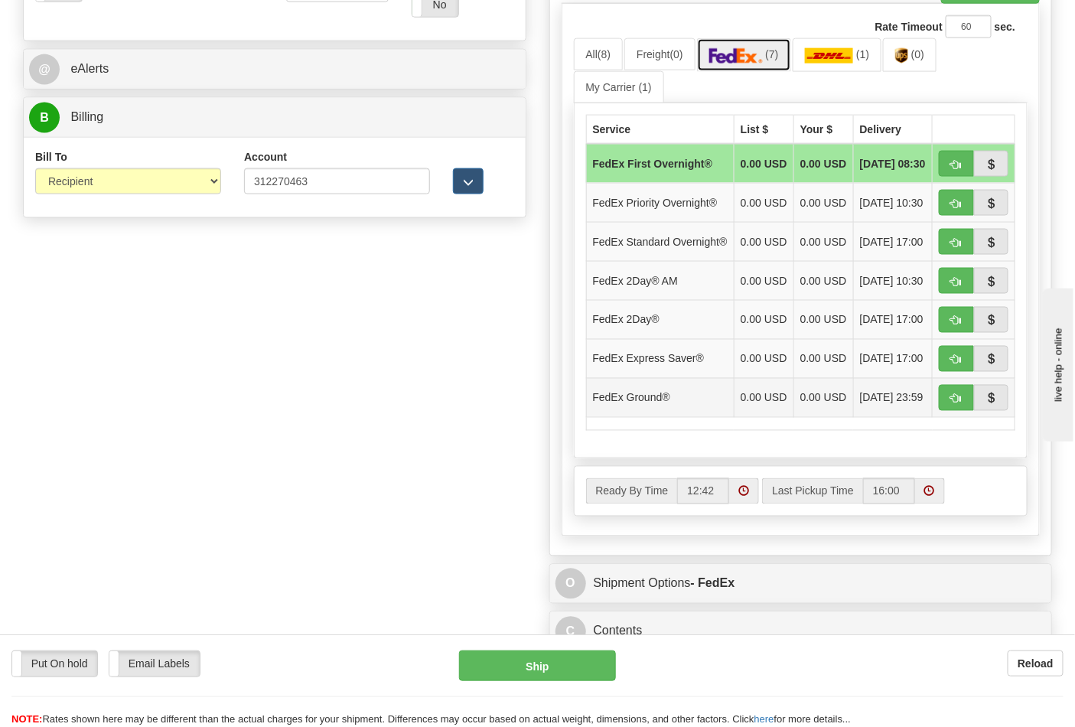
scroll to position [679, 0]
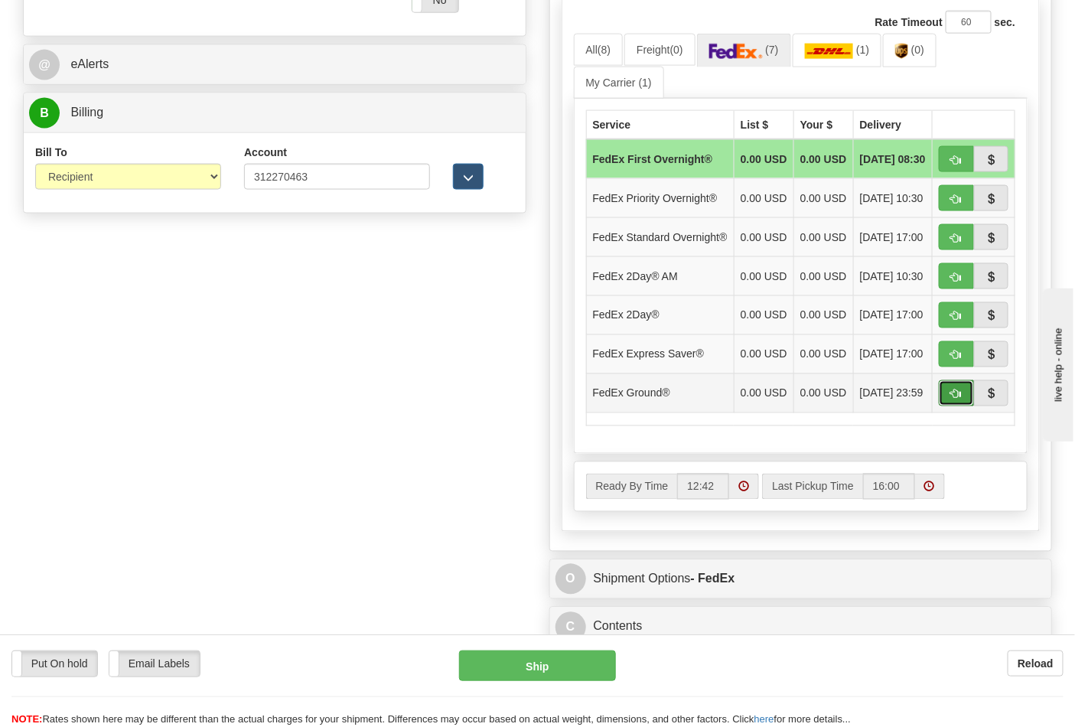
click at [951, 399] on span "button" at bounding box center [956, 394] width 11 height 10
type input "92"
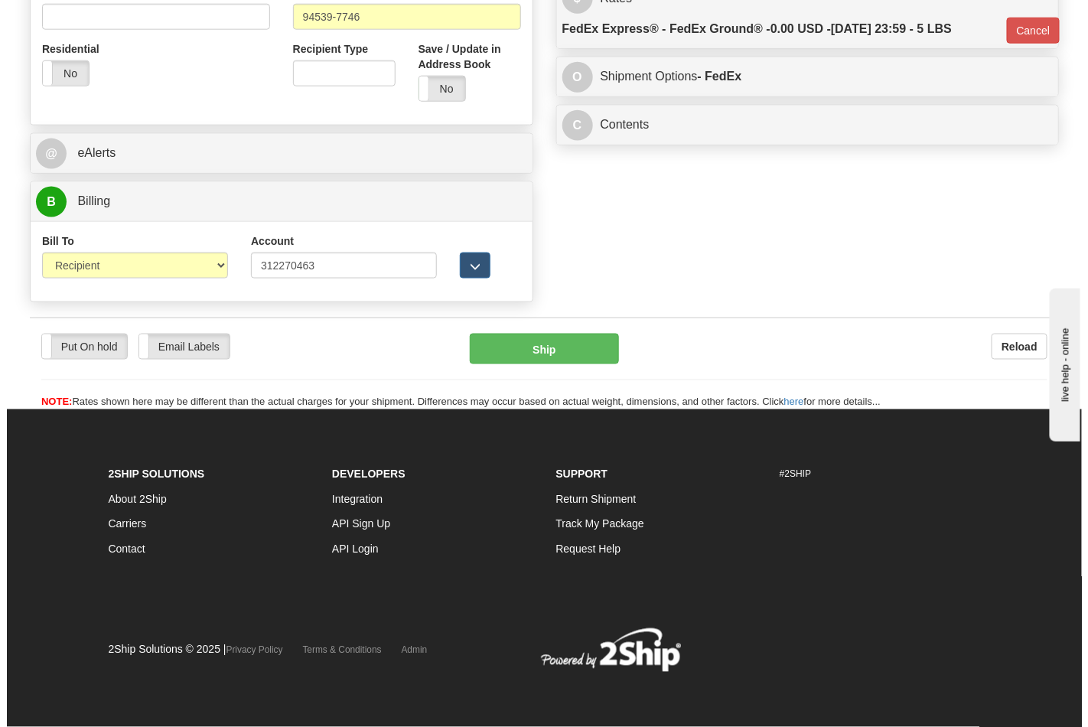
scroll to position [593, 0]
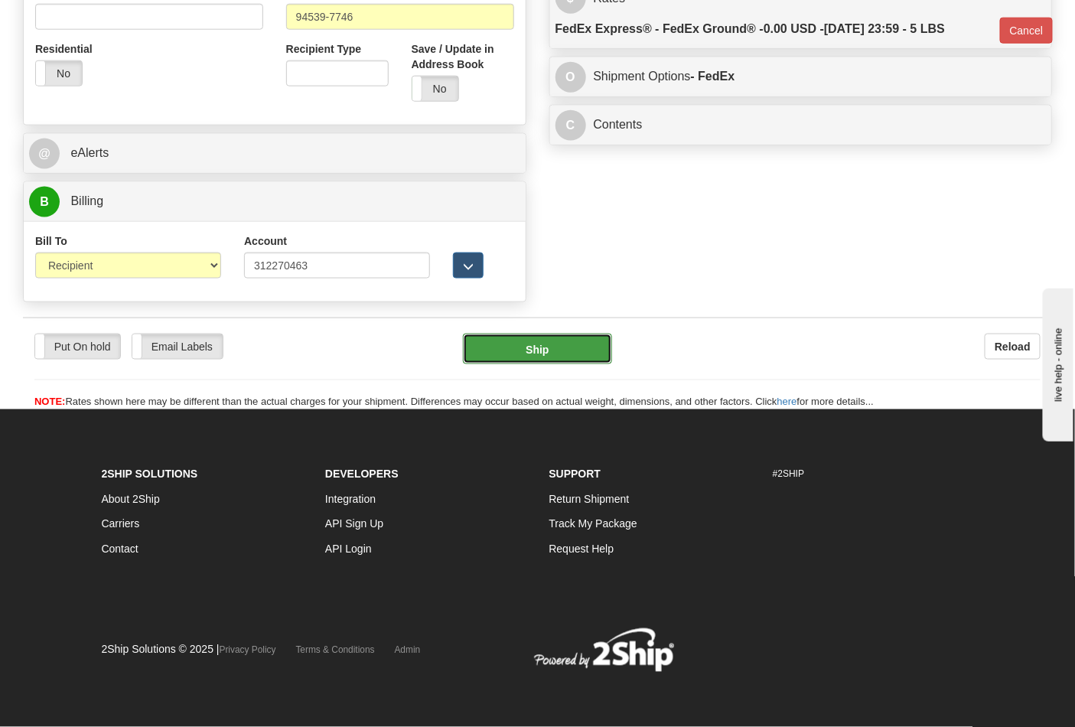
click at [557, 348] on button "Ship" at bounding box center [537, 349] width 148 height 31
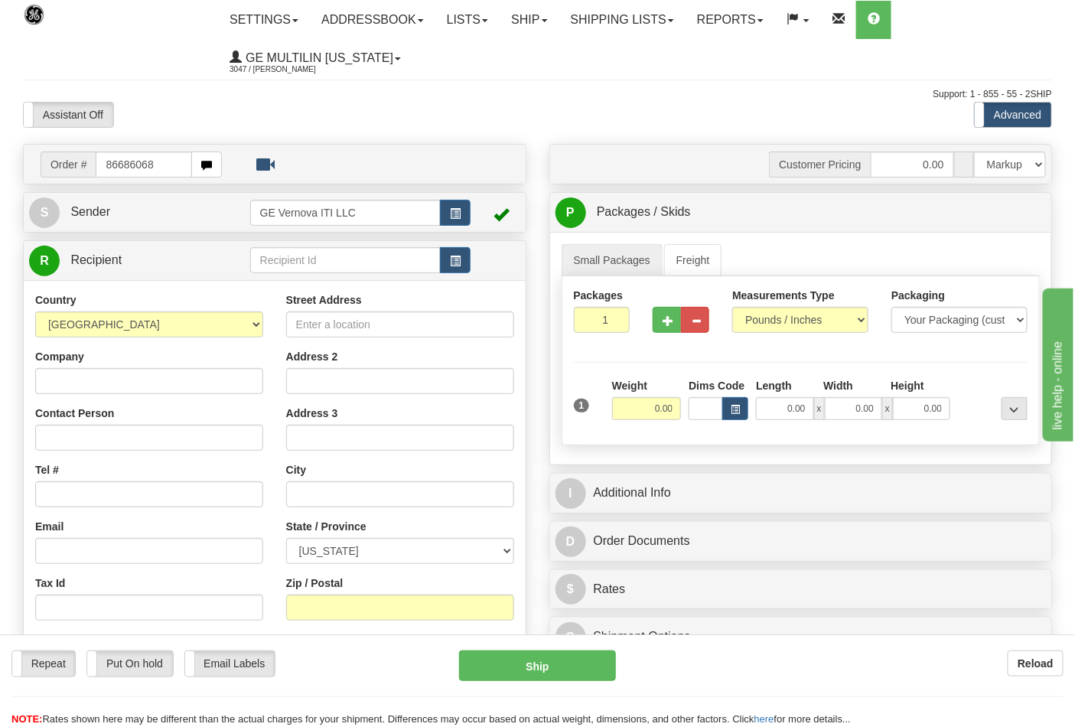
type input "86686068"
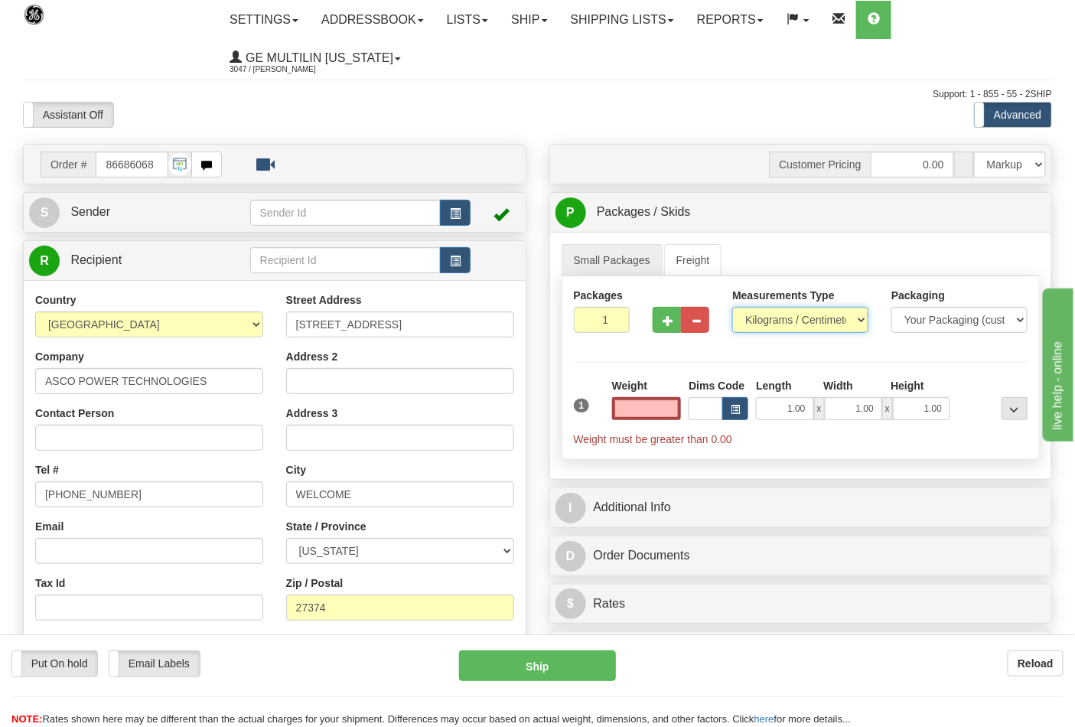
type input "0.00"
click at [764, 318] on select "Pounds / Inches Kilograms / Centimeters" at bounding box center [800, 320] width 136 height 26
select select "0"
click at [732, 308] on select "Pounds / Inches Kilograms / Centimeters" at bounding box center [800, 320] width 136 height 26
click at [666, 413] on input "0.00" at bounding box center [647, 408] width 70 height 23
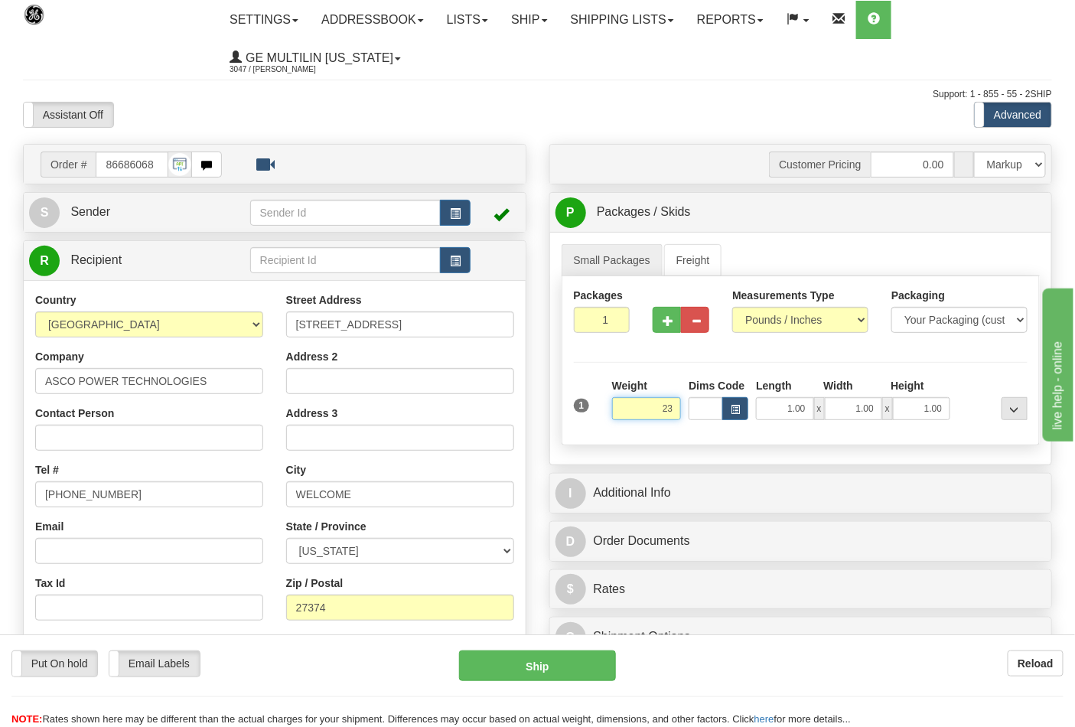
click button "Delete" at bounding box center [0, 0] width 0 height 0
type input "23.00"
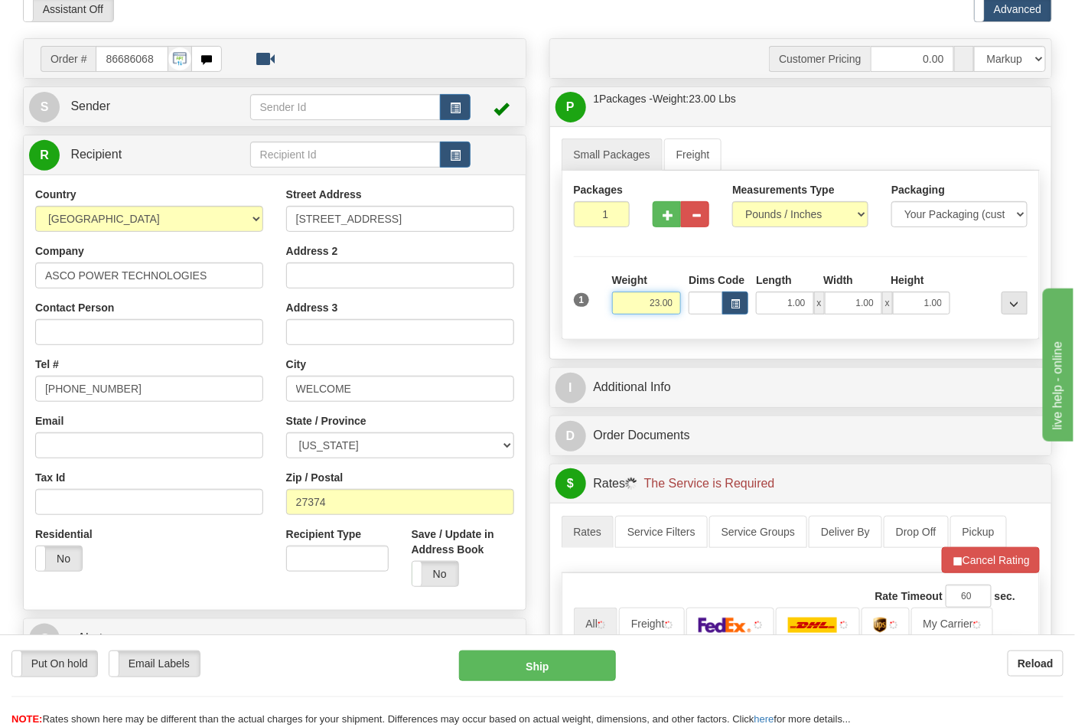
scroll to position [255, 0]
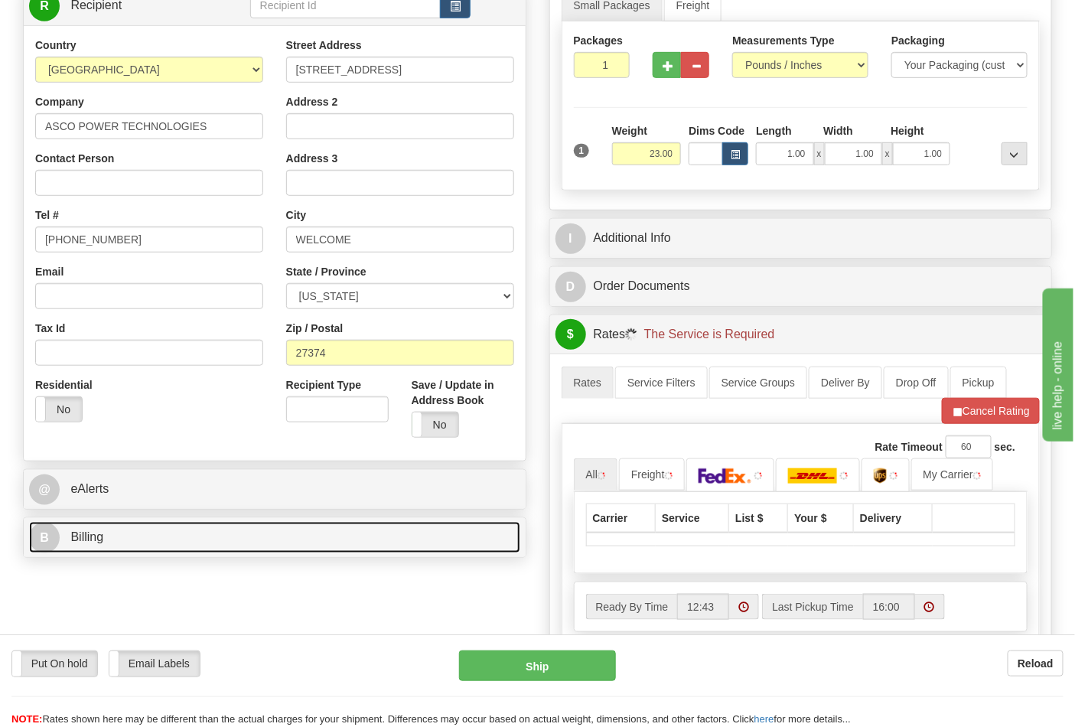
click at [169, 544] on link "B Billing" at bounding box center [274, 537] width 491 height 31
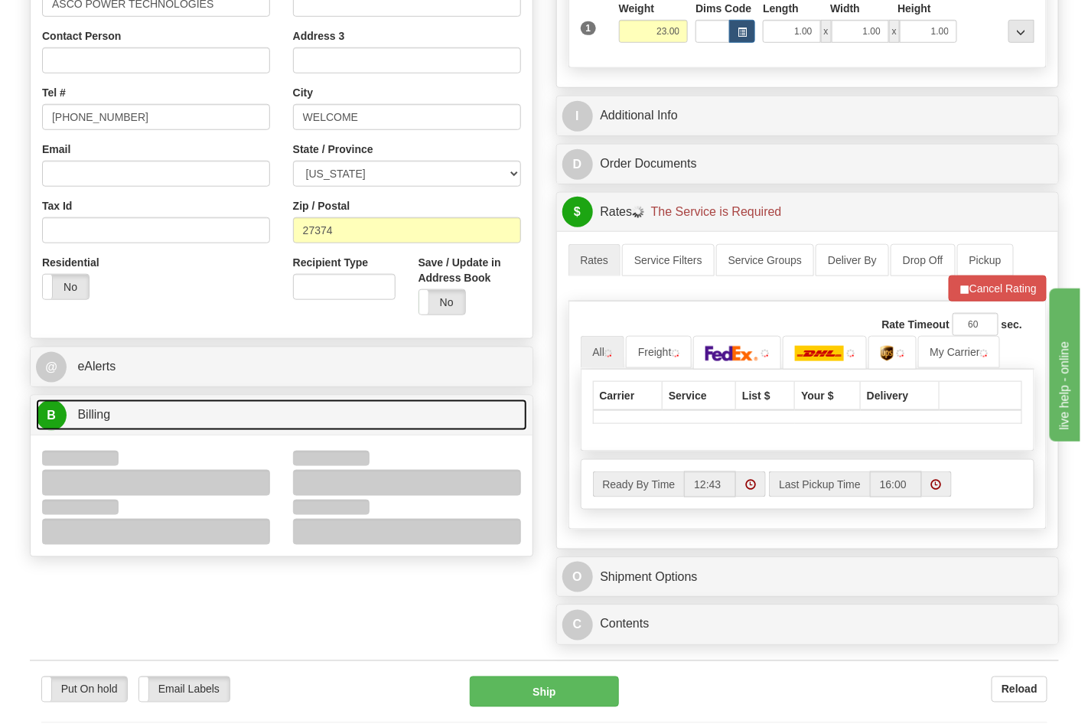
scroll to position [510, 0]
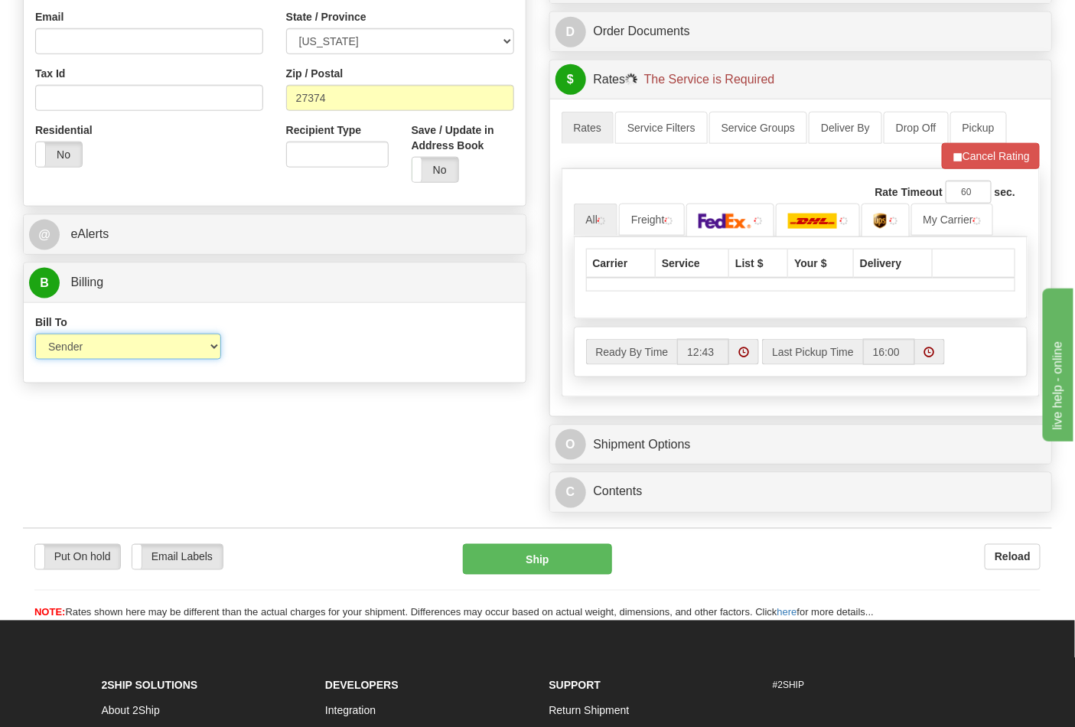
click at [108, 349] on select "Sender Recipient Third Party Collect" at bounding box center [128, 347] width 186 height 26
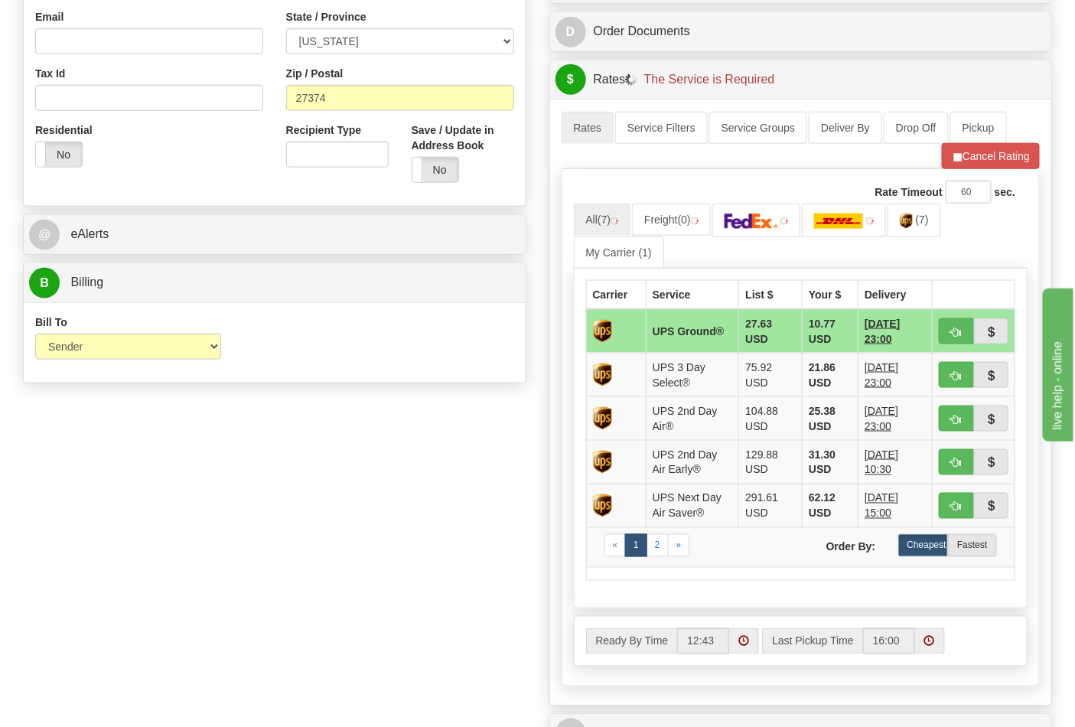
click at [373, 399] on div "Order # 86686068 S Sender" at bounding box center [537, 221] width 1052 height 1175
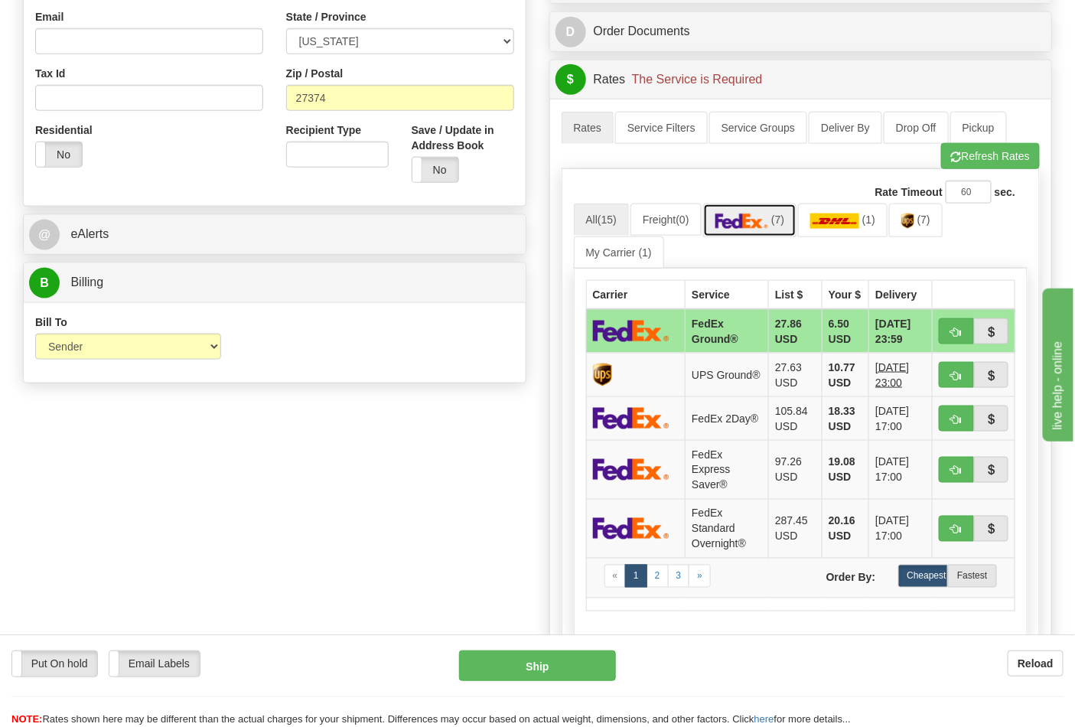
click at [767, 215] on img at bounding box center [742, 220] width 54 height 15
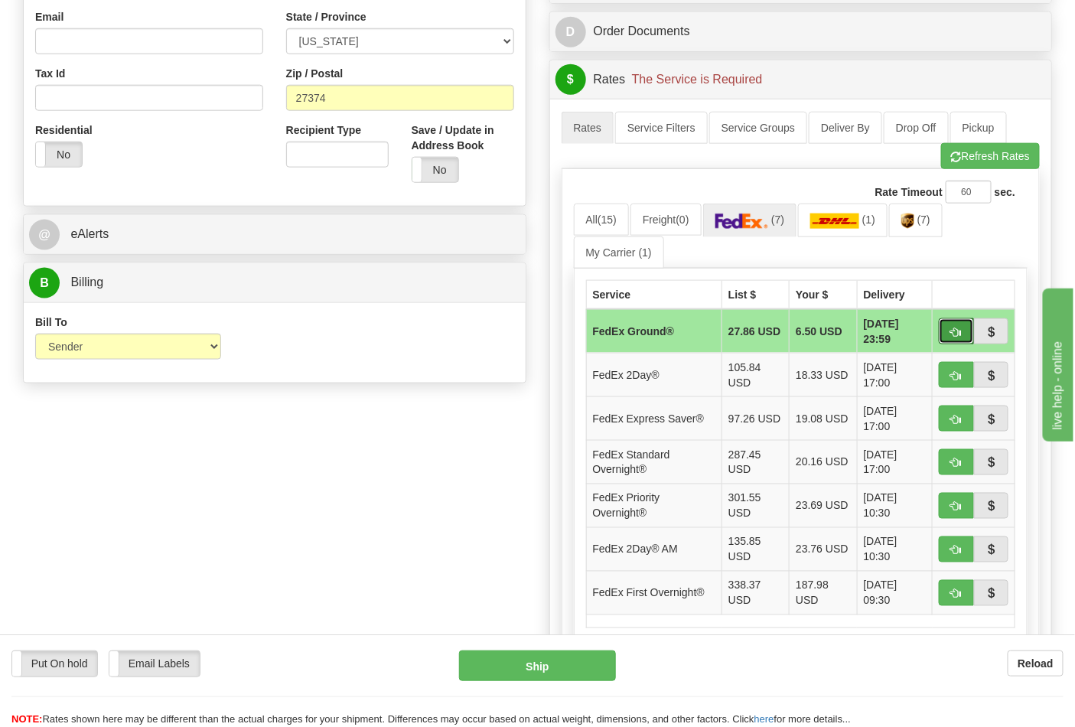
drag, startPoint x: 963, startPoint y: 338, endPoint x: 951, endPoint y: 337, distance: 11.5
click at [959, 338] on button "button" at bounding box center [956, 331] width 35 height 26
type input "92"
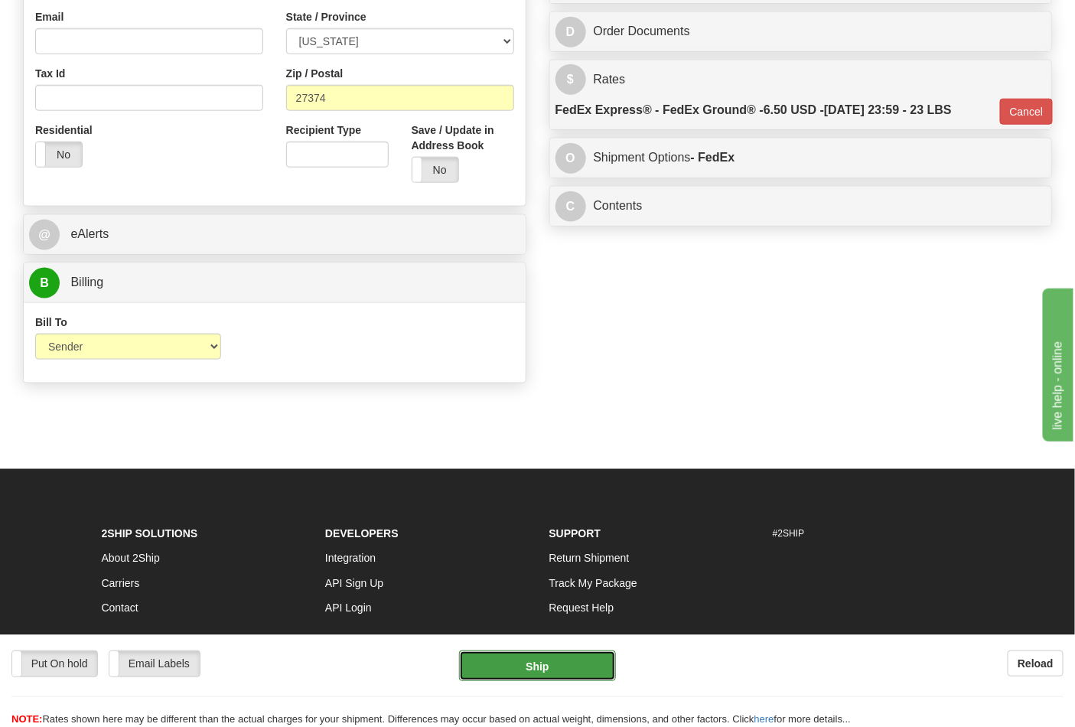
click at [541, 659] on button "Ship" at bounding box center [537, 665] width 156 height 31
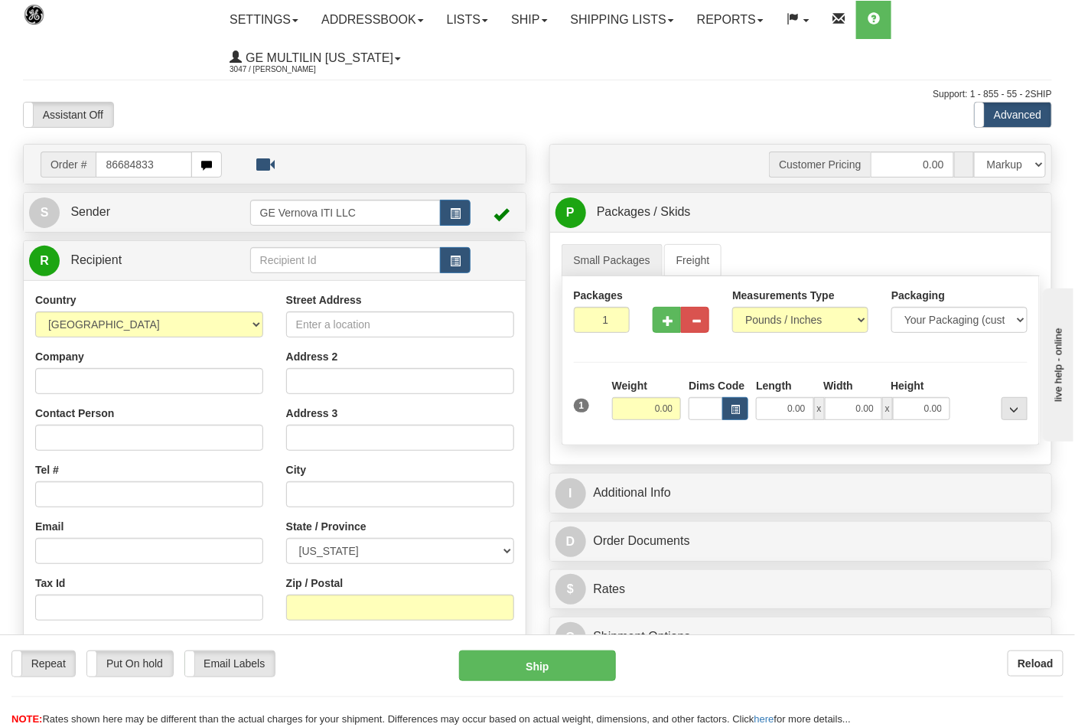
type input "86684833"
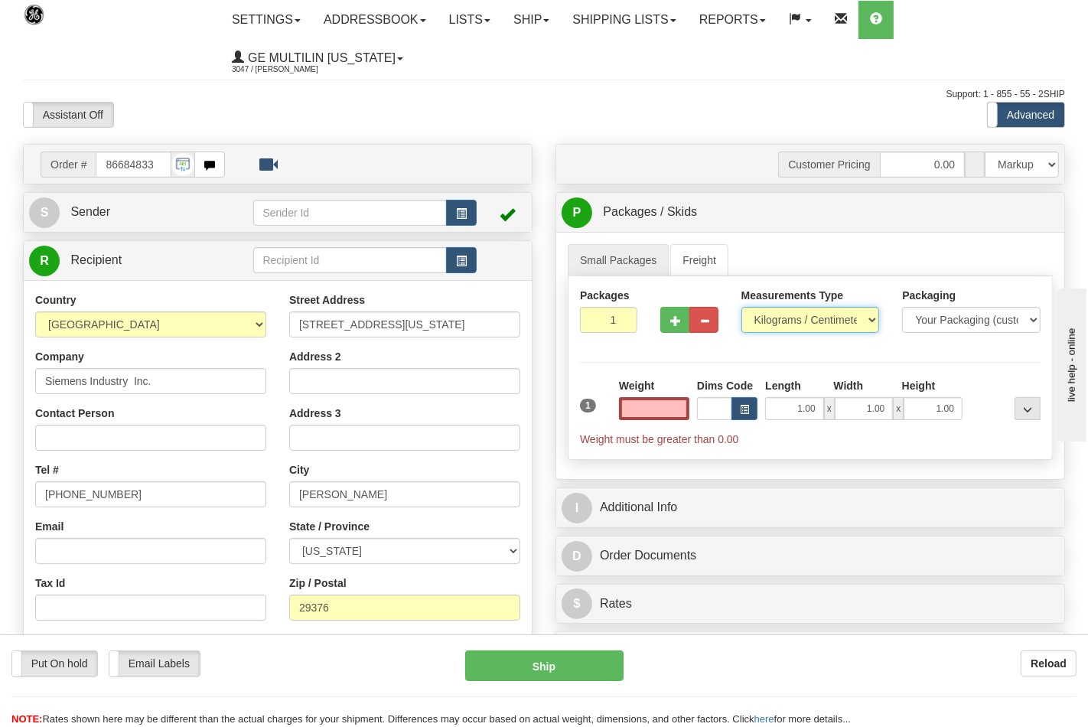
type input "0.00"
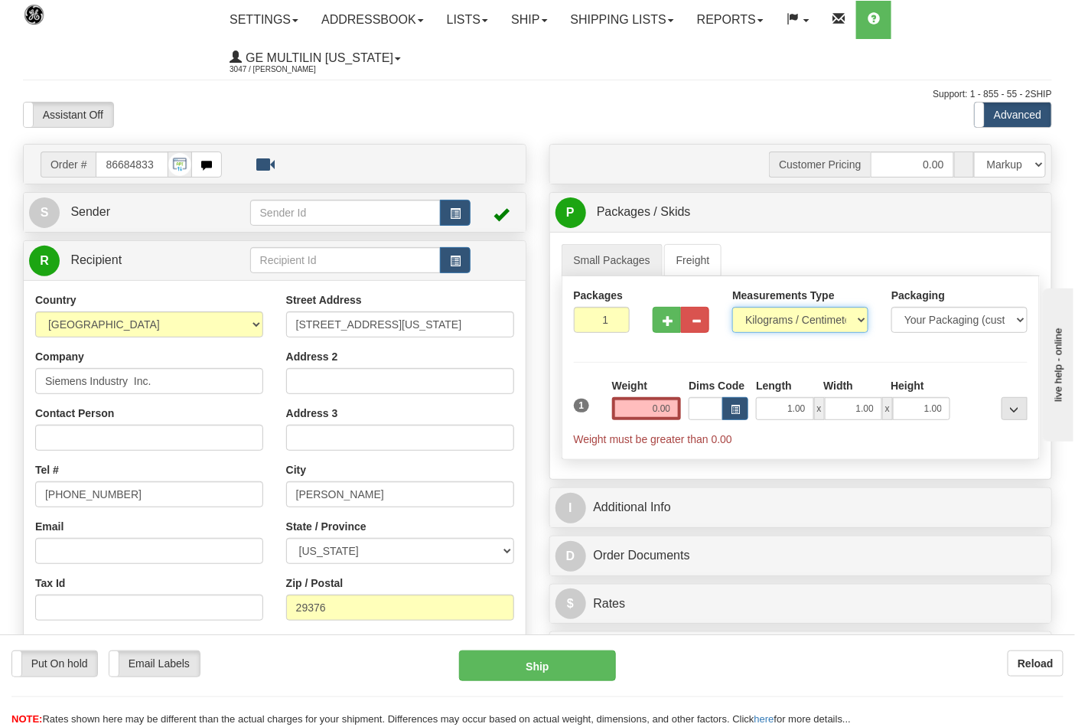
click at [754, 323] on select "Pounds / Inches Kilograms / Centimeters" at bounding box center [800, 320] width 136 height 26
select select "0"
click at [732, 308] on select "Pounds / Inches Kilograms / Centimeters" at bounding box center [800, 320] width 136 height 26
click at [671, 407] on input "0.00" at bounding box center [647, 408] width 70 height 23
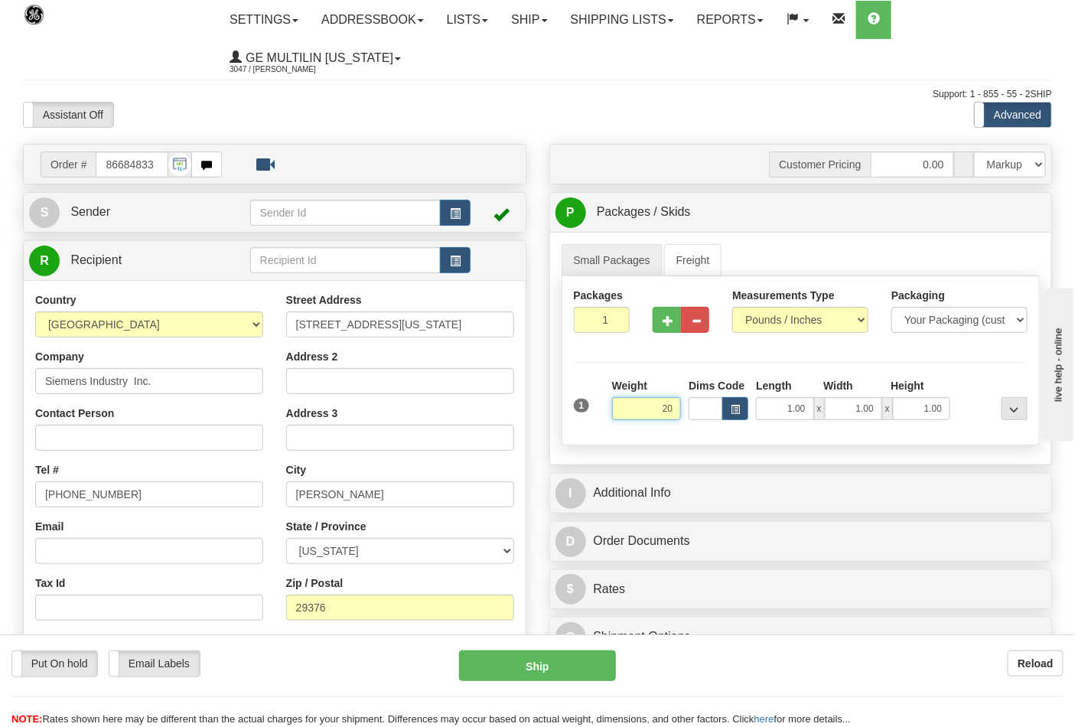
click button "Delete" at bounding box center [0, 0] width 0 height 0
type input "20.00"
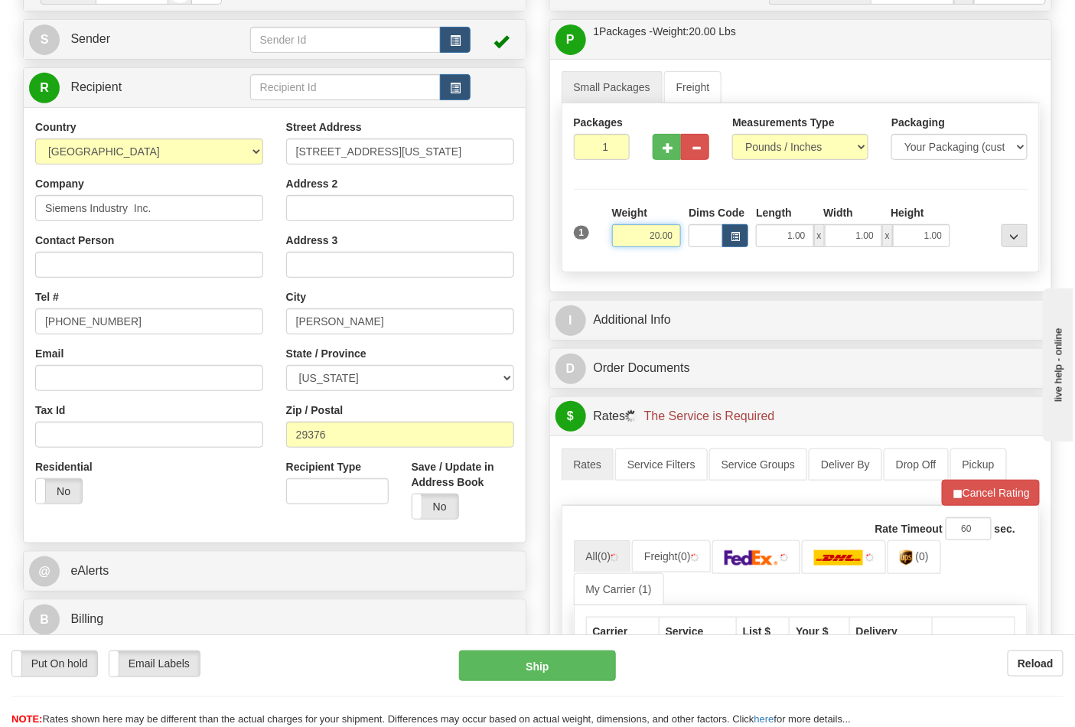
scroll to position [425, 0]
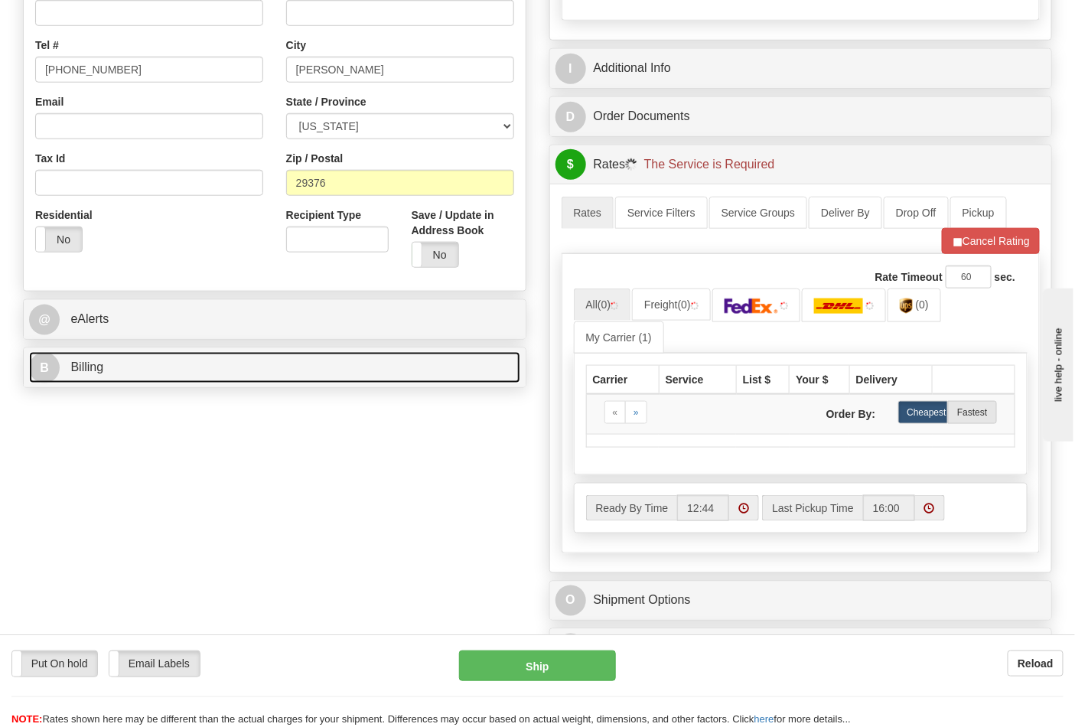
click at [103, 383] on link "B Billing" at bounding box center [274, 367] width 491 height 31
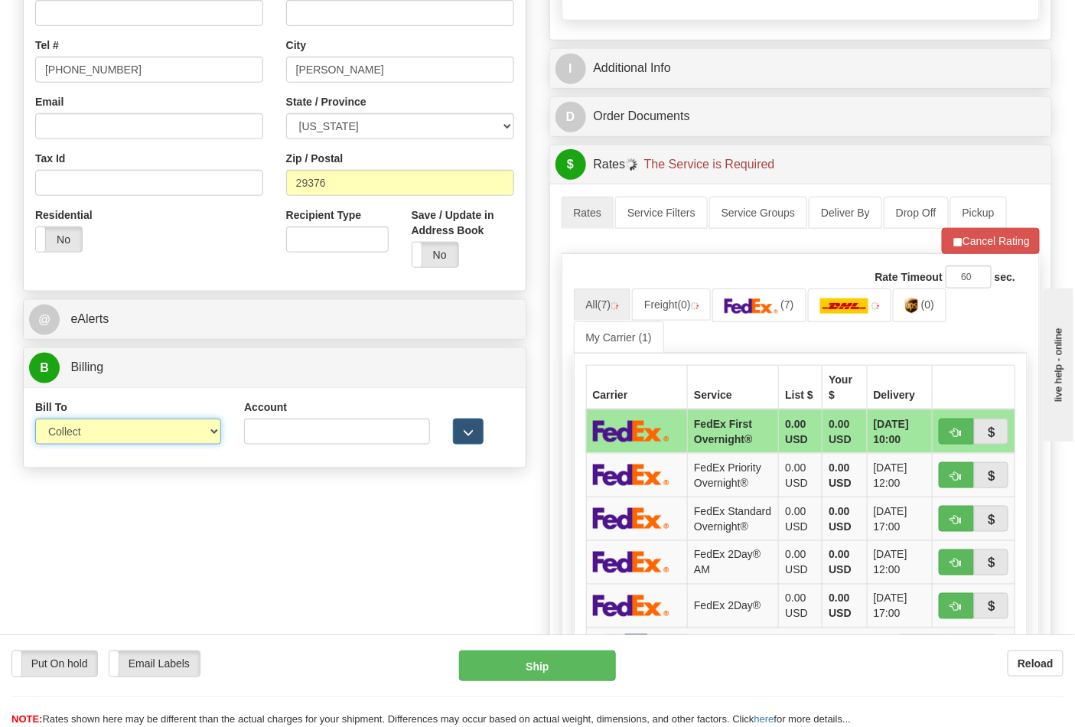
click at [97, 431] on select "Sender Recipient Third Party Collect" at bounding box center [128, 432] width 186 height 26
select select "2"
click at [35, 420] on select "Sender Recipient Third Party Collect" at bounding box center [128, 432] width 186 height 26
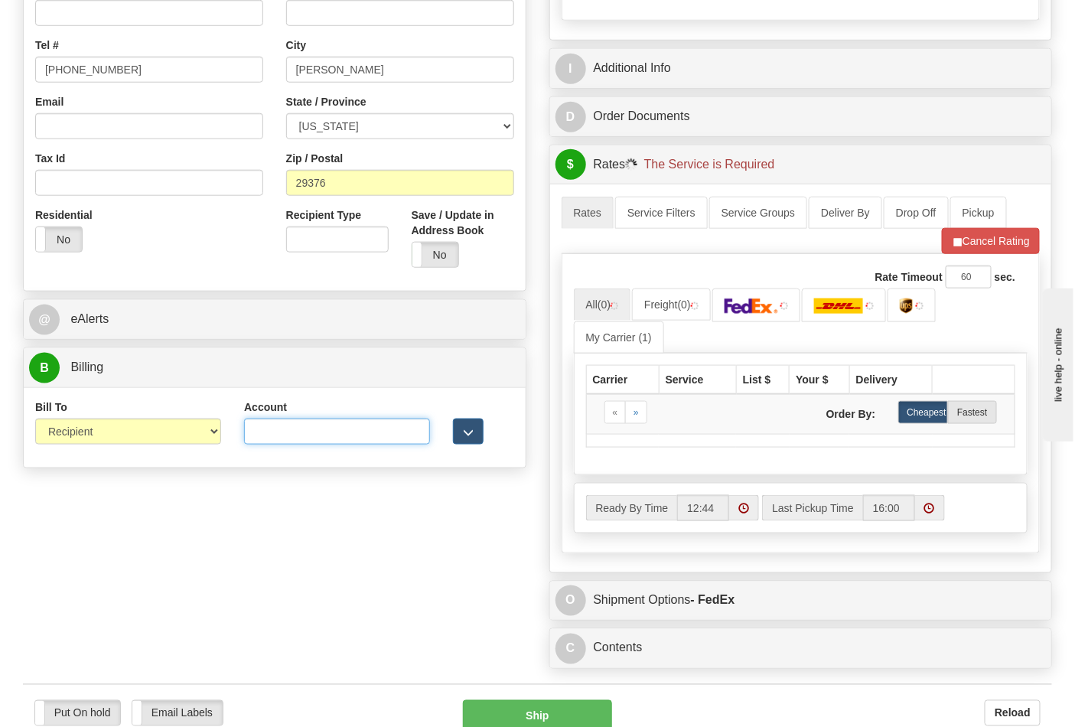
click at [330, 445] on input "Account" at bounding box center [337, 432] width 186 height 26
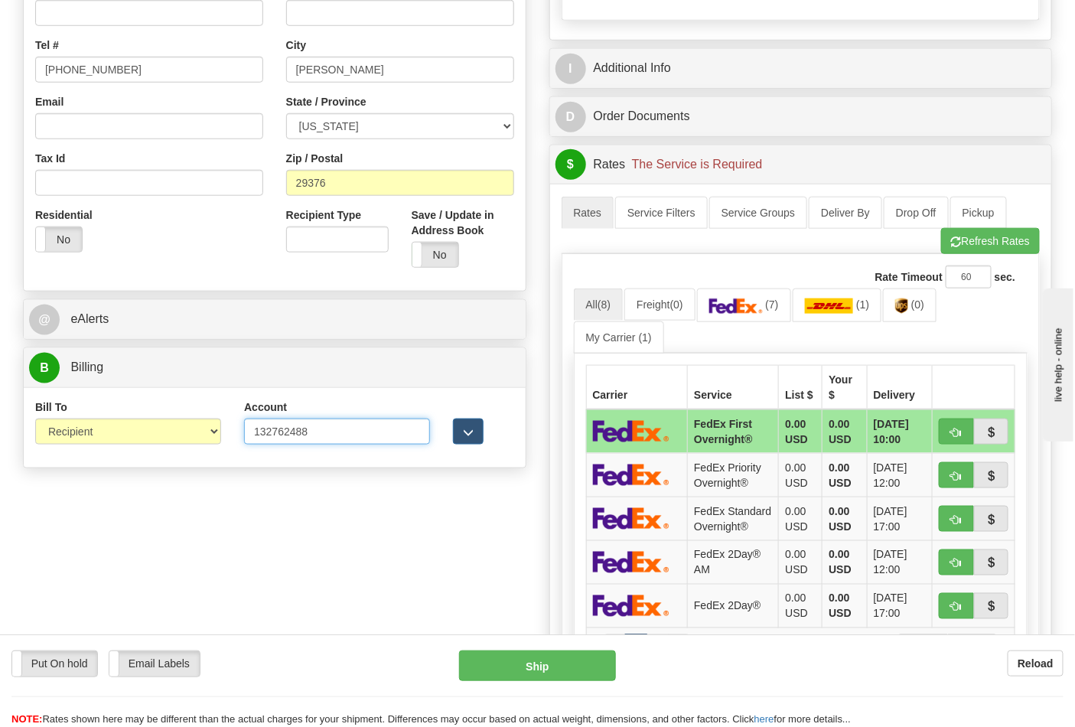
type input "132762488"
click button "Delete" at bounding box center [0, 0] width 0 height 0
click at [745, 308] on img at bounding box center [736, 305] width 54 height 15
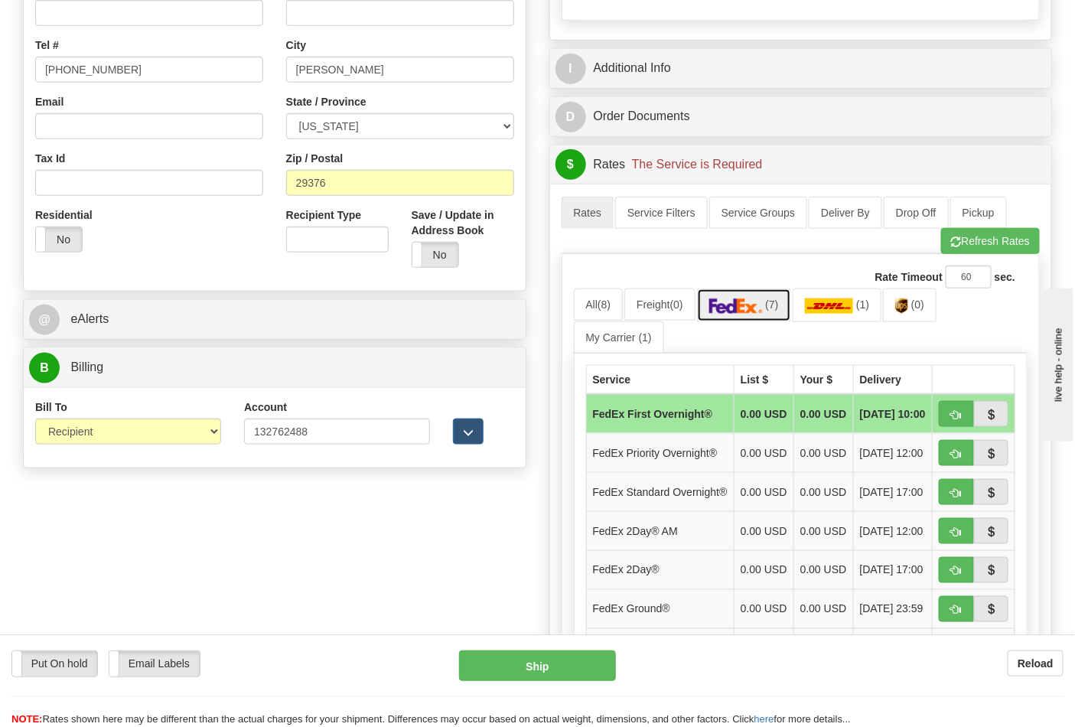
scroll to position [679, 0]
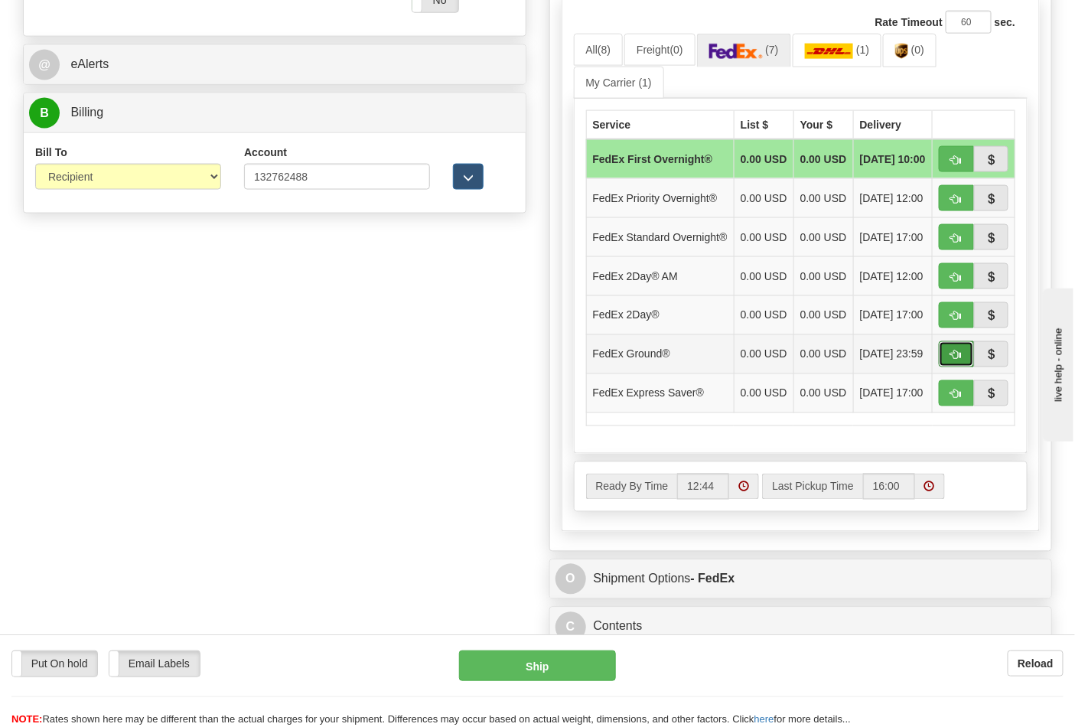
click at [946, 367] on button "button" at bounding box center [956, 354] width 35 height 26
type input "92"
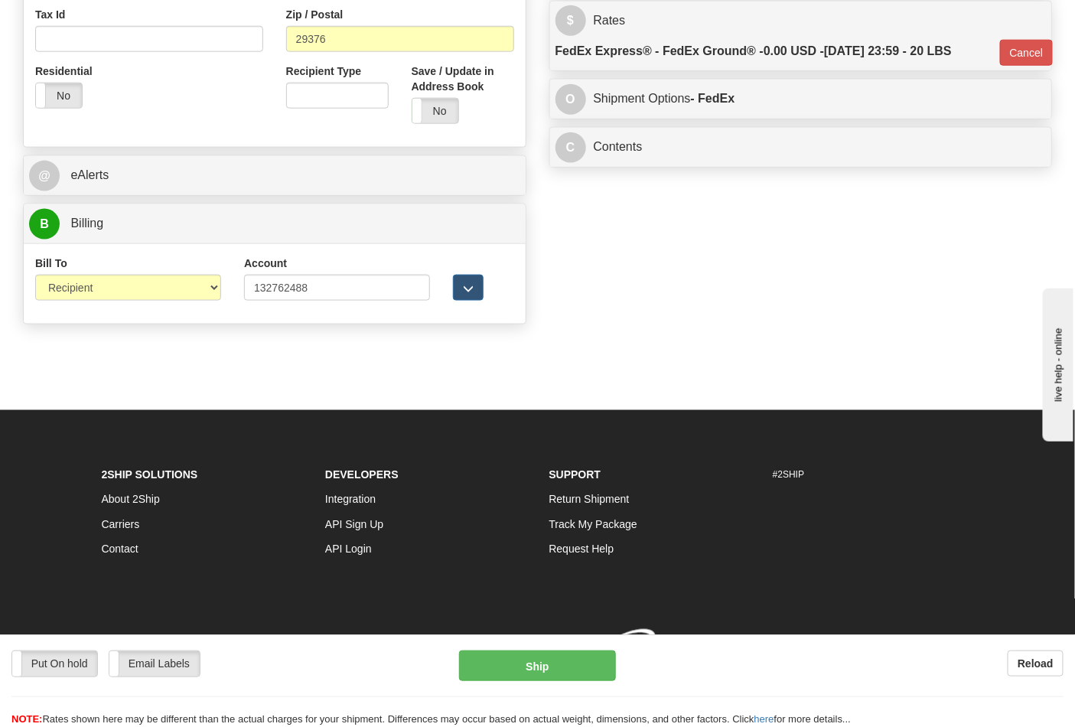
scroll to position [593, 0]
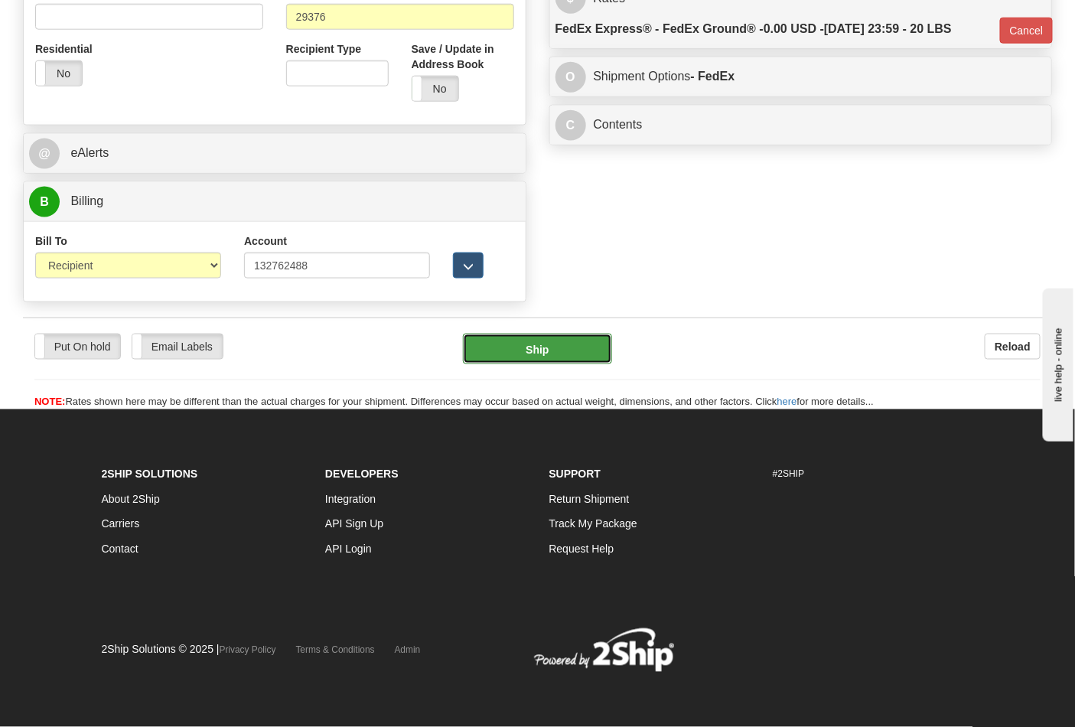
click at [541, 354] on button "Ship" at bounding box center [537, 349] width 148 height 31
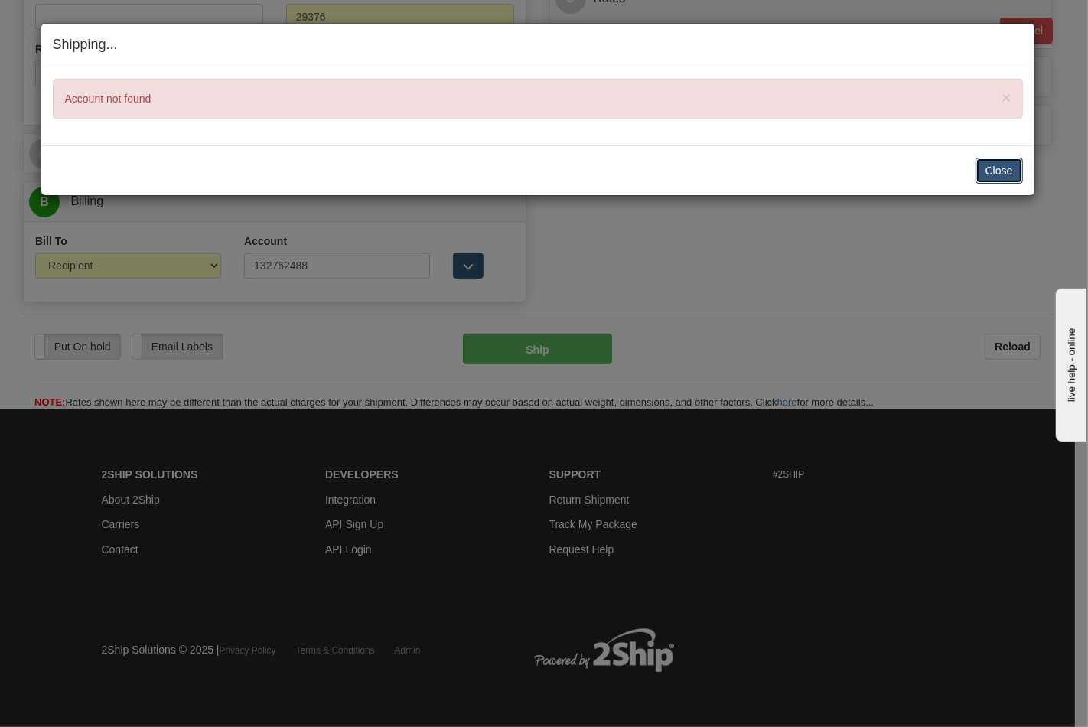
click at [1012, 174] on button "Close" at bounding box center [999, 171] width 47 height 26
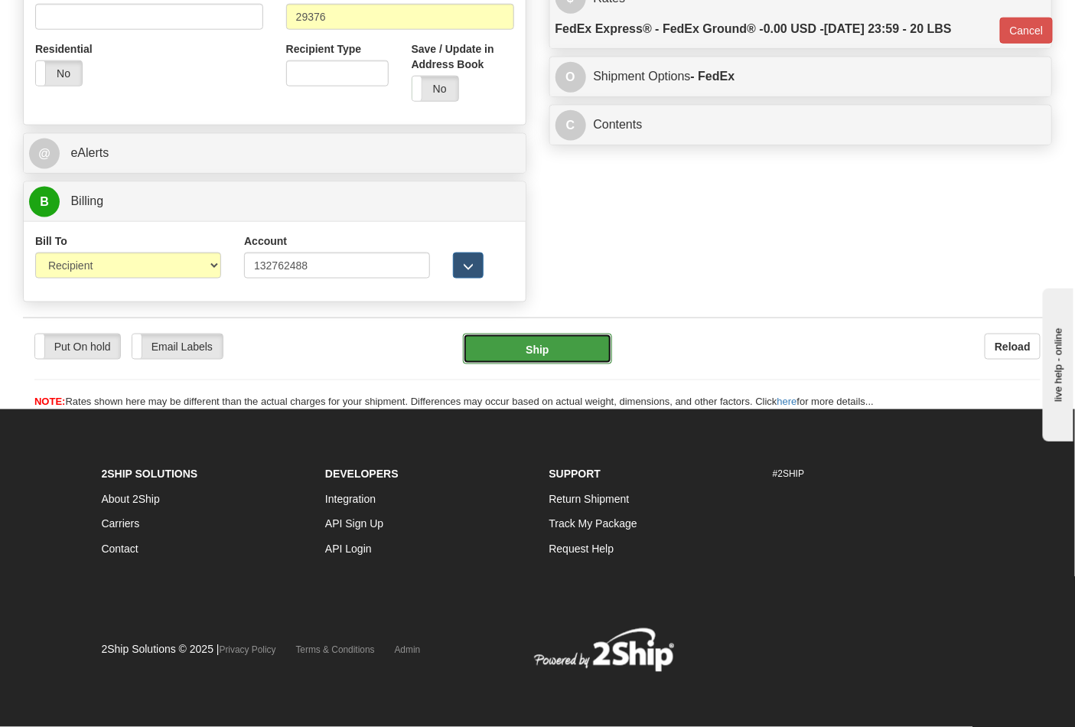
click at [519, 348] on button "Ship" at bounding box center [537, 349] width 148 height 31
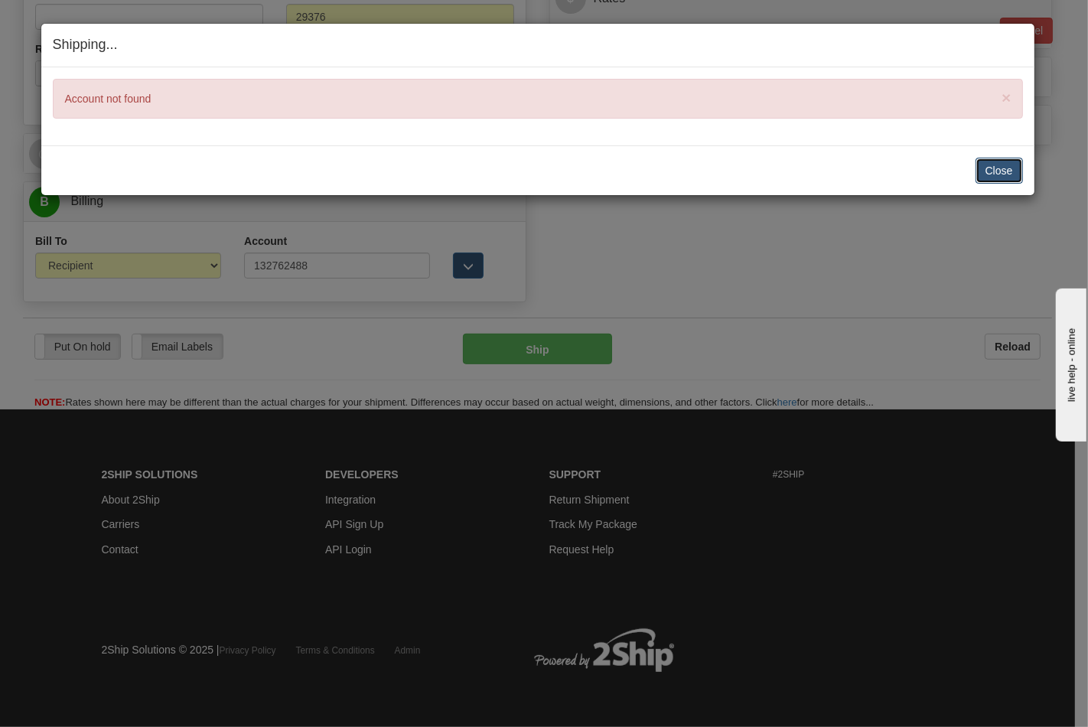
click at [998, 172] on button "Close" at bounding box center [999, 171] width 47 height 26
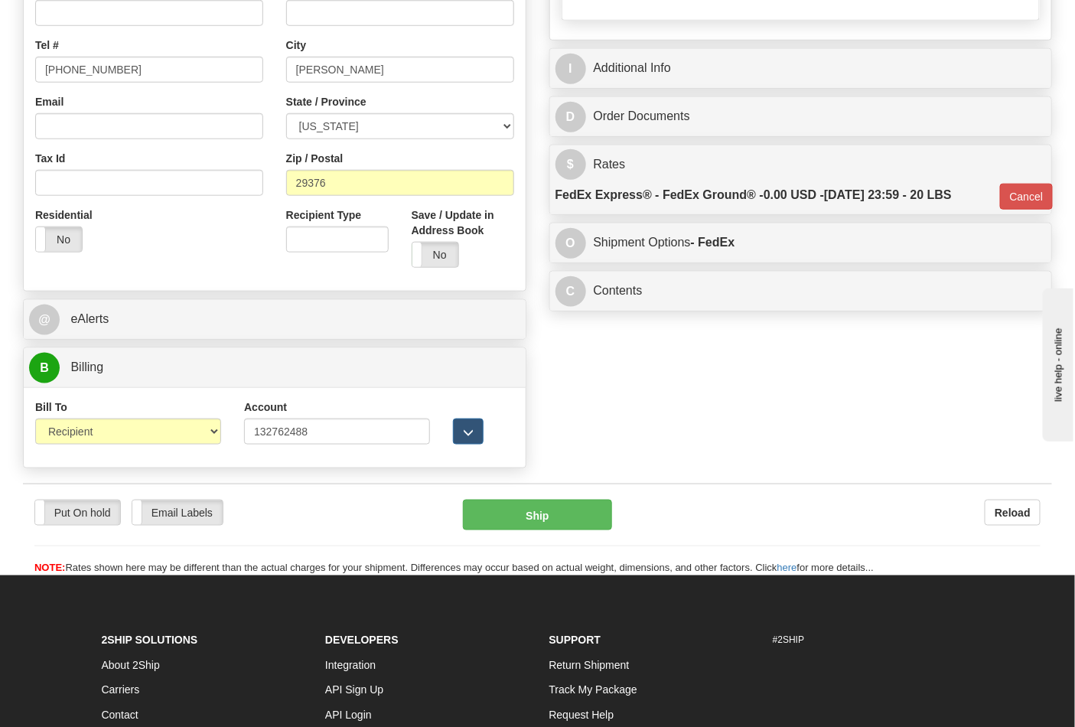
scroll to position [423, 0]
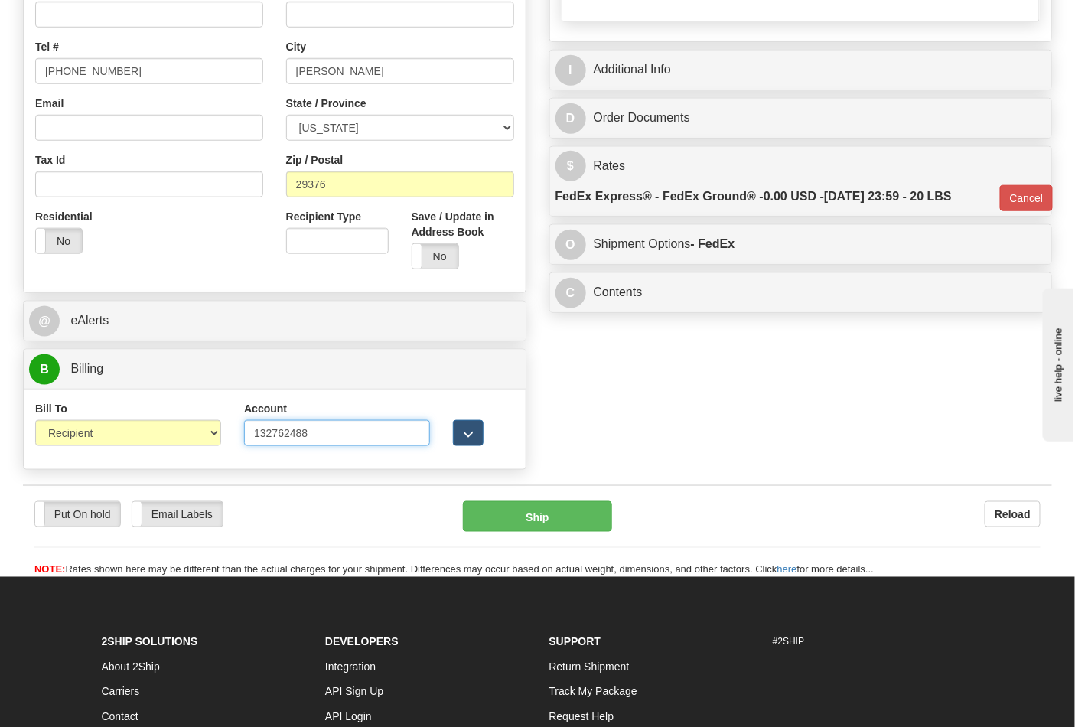
drag, startPoint x: 318, startPoint y: 435, endPoint x: 217, endPoint y: 428, distance: 101.2
click at [217, 428] on div "Bill To Sender Recipient Third Party Collect Account 132762488 3rd Party Accoun…" at bounding box center [275, 429] width 502 height 57
type input "a"
paste input "751135"
type input "751135"
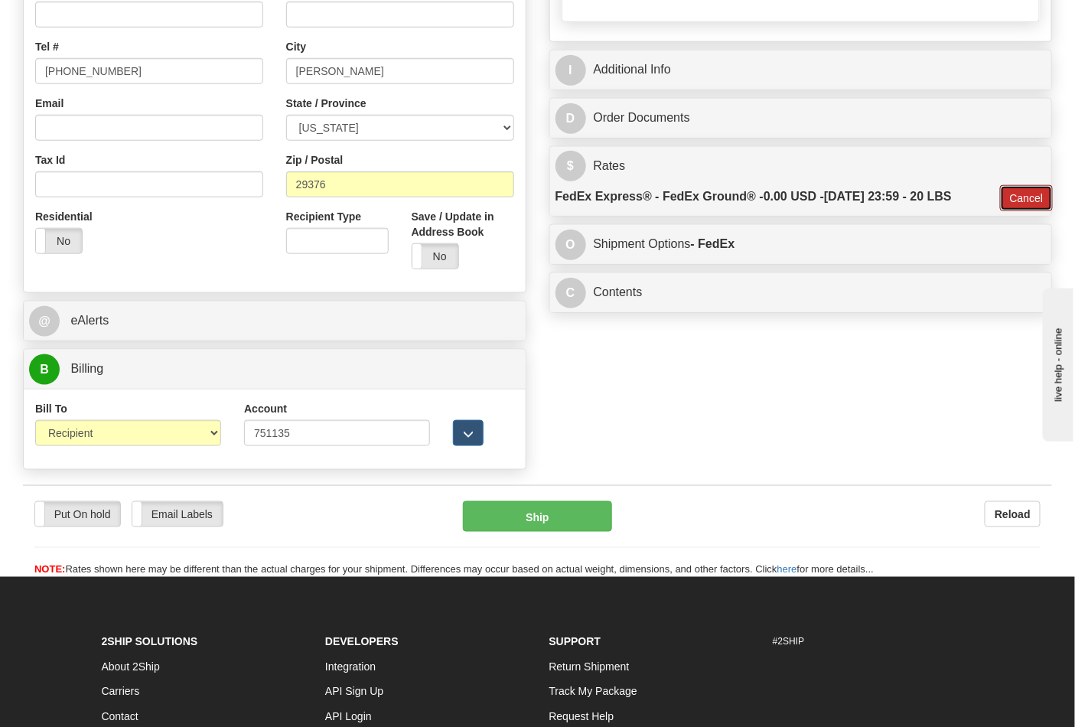
click at [1007, 204] on button "Cancel" at bounding box center [1027, 198] width 54 height 26
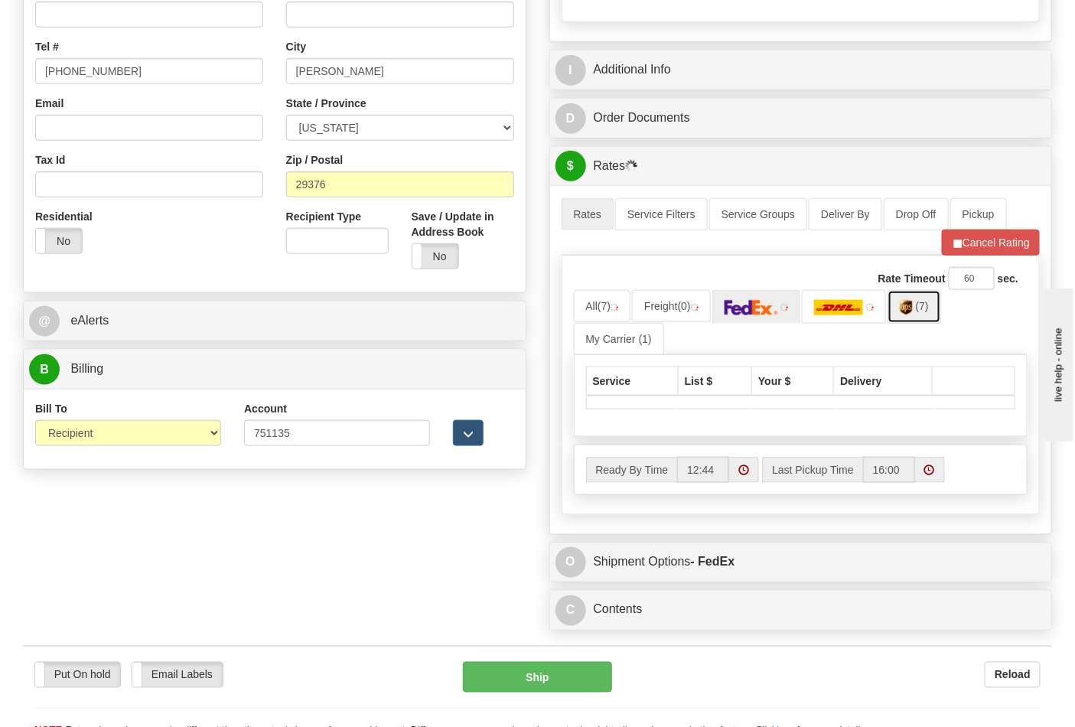
click at [929, 314] on link "(7)" at bounding box center [915, 306] width 54 height 33
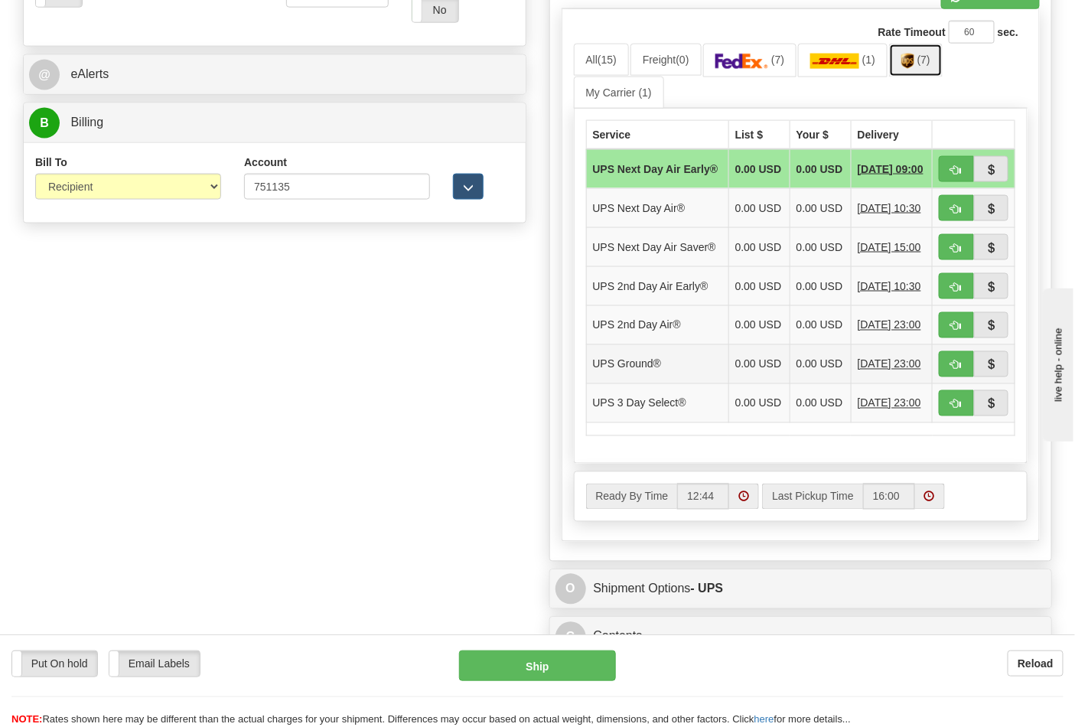
scroll to position [678, 0]
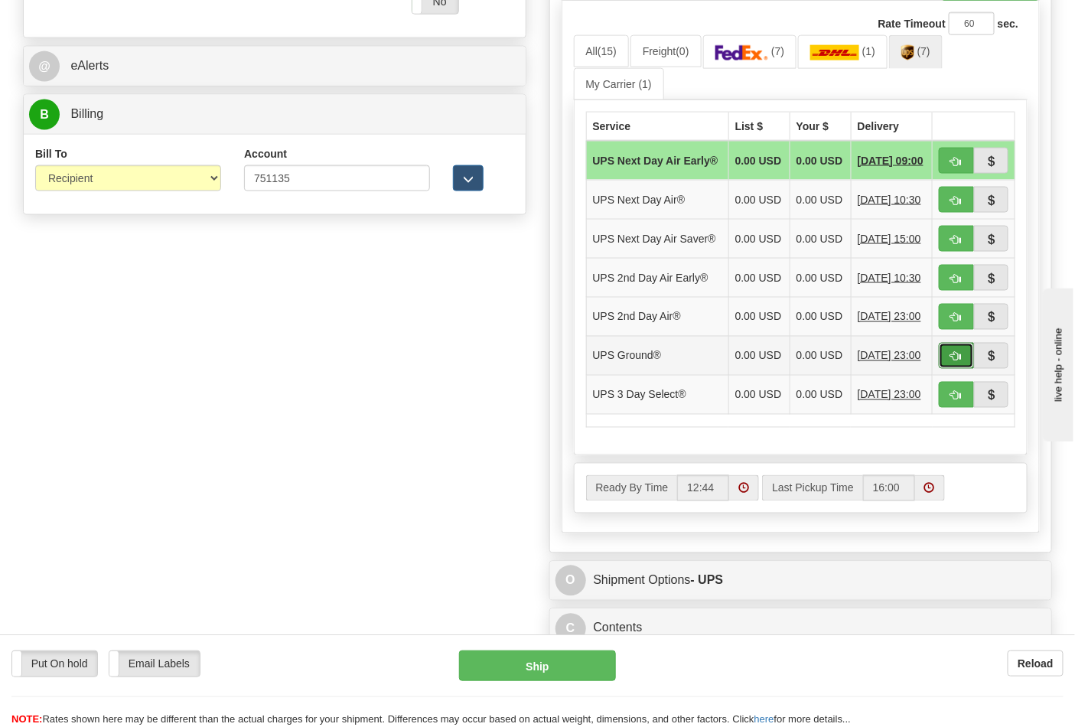
click at [953, 369] on button "button" at bounding box center [956, 356] width 35 height 26
type input "03"
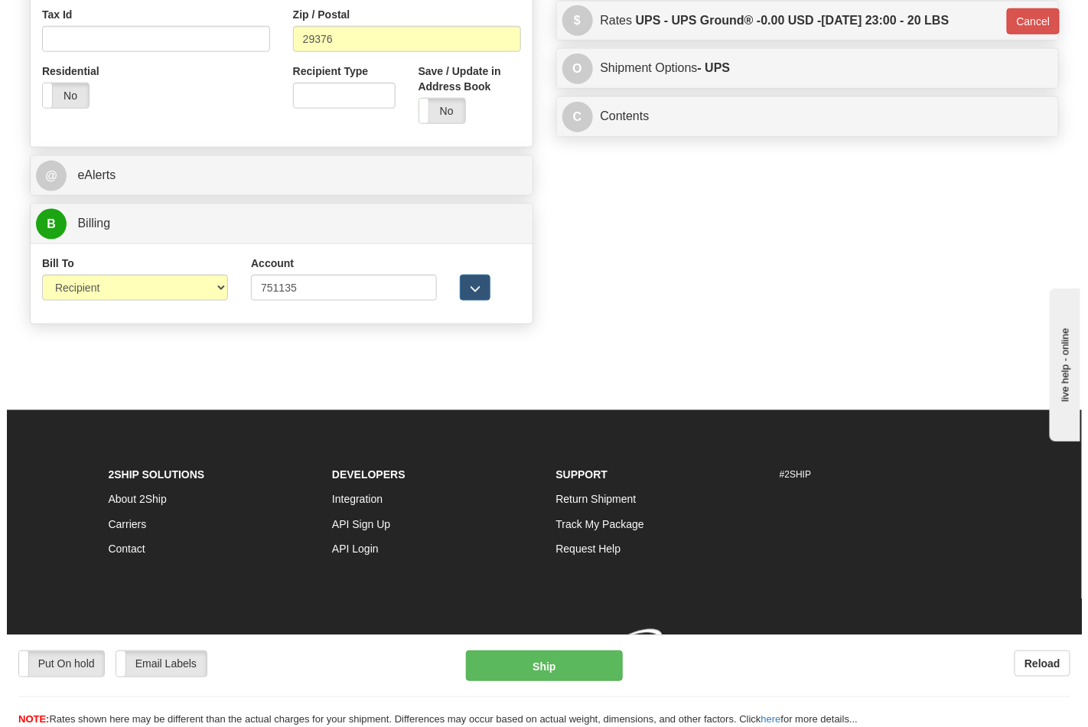
scroll to position [593, 0]
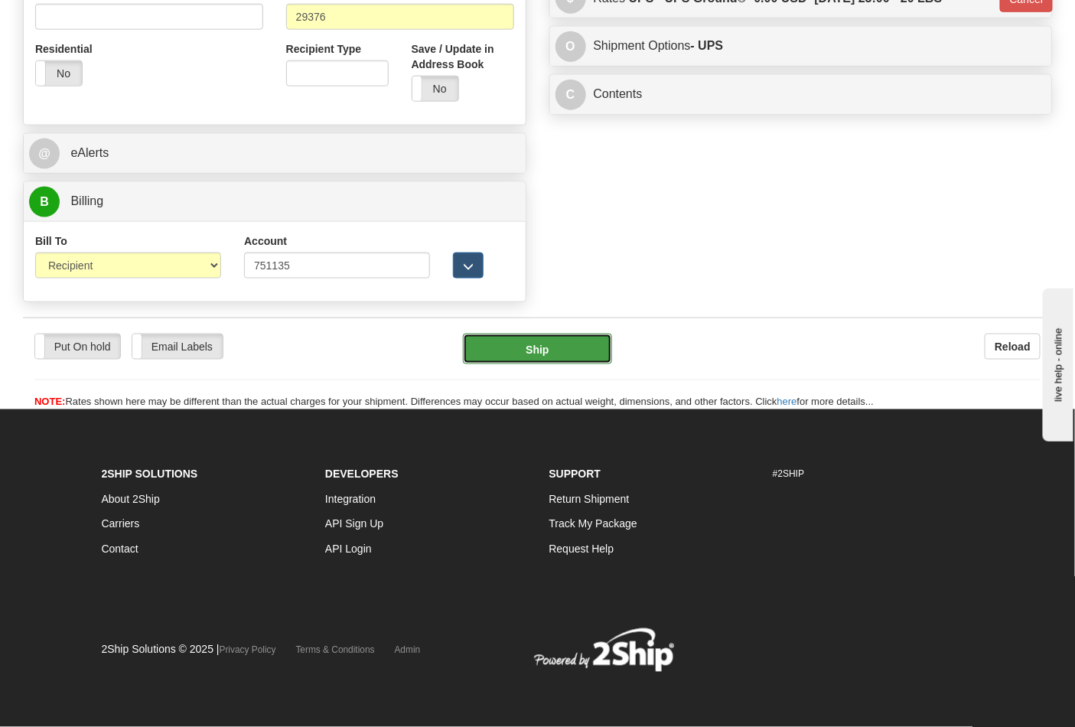
click at [569, 341] on button "Ship" at bounding box center [537, 349] width 148 height 31
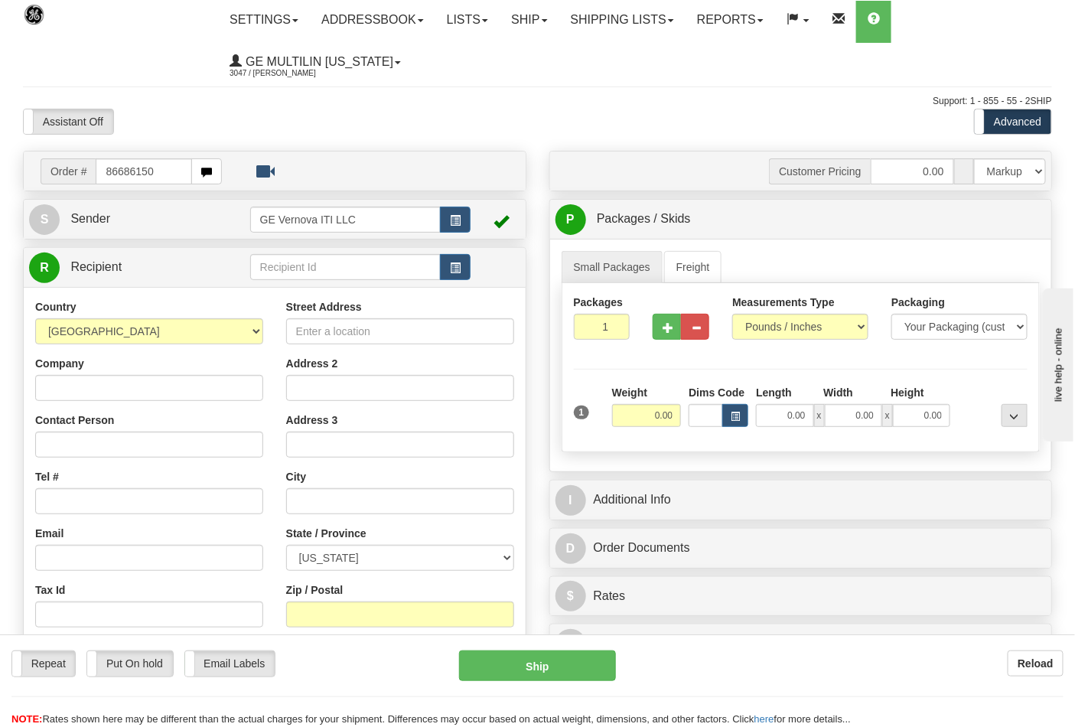
type input "86686150"
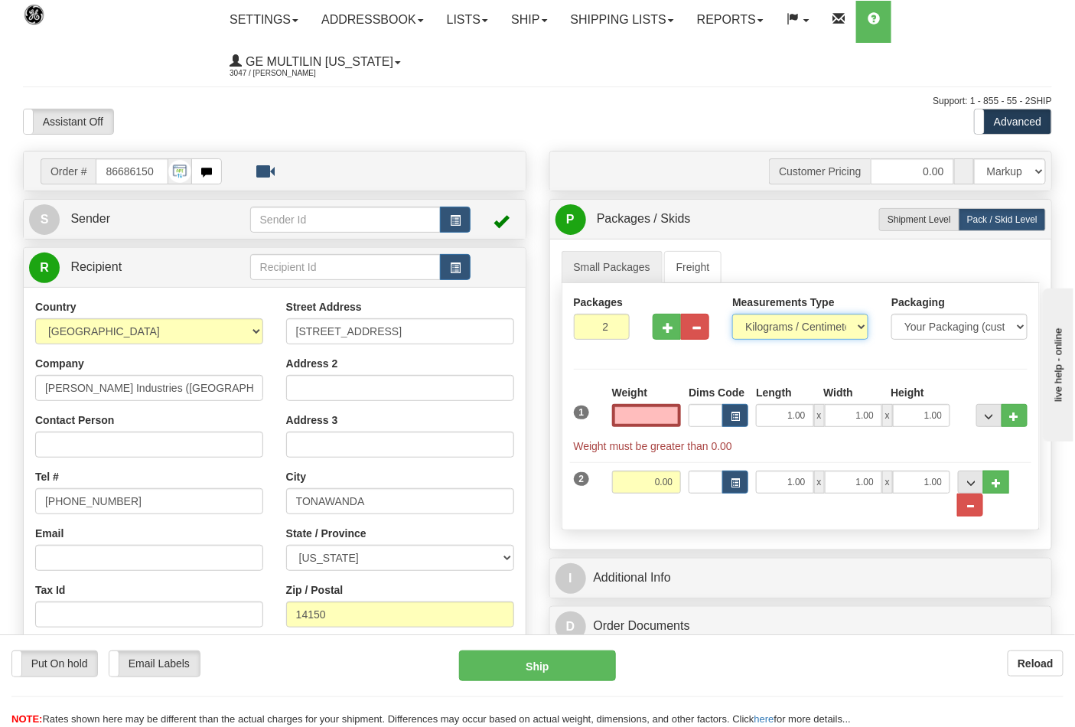
type input "0.00"
click at [797, 314] on select "Pounds / Inches Kilograms / Centimeters" at bounding box center [800, 327] width 136 height 26
select select "0"
click at [732, 314] on select "Pounds / Inches Kilograms / Centimeters" at bounding box center [800, 327] width 136 height 26
click at [671, 412] on input "0.00" at bounding box center [647, 415] width 70 height 23
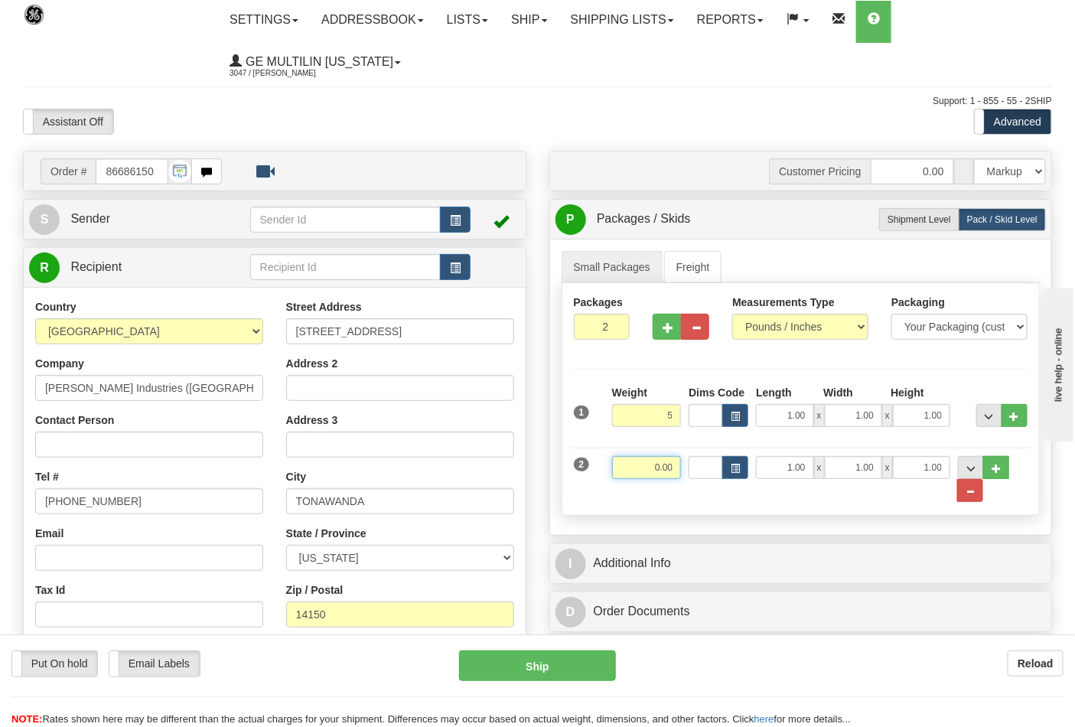
type input "5.00"
click at [673, 462] on input "0.00" at bounding box center [647, 467] width 70 height 23
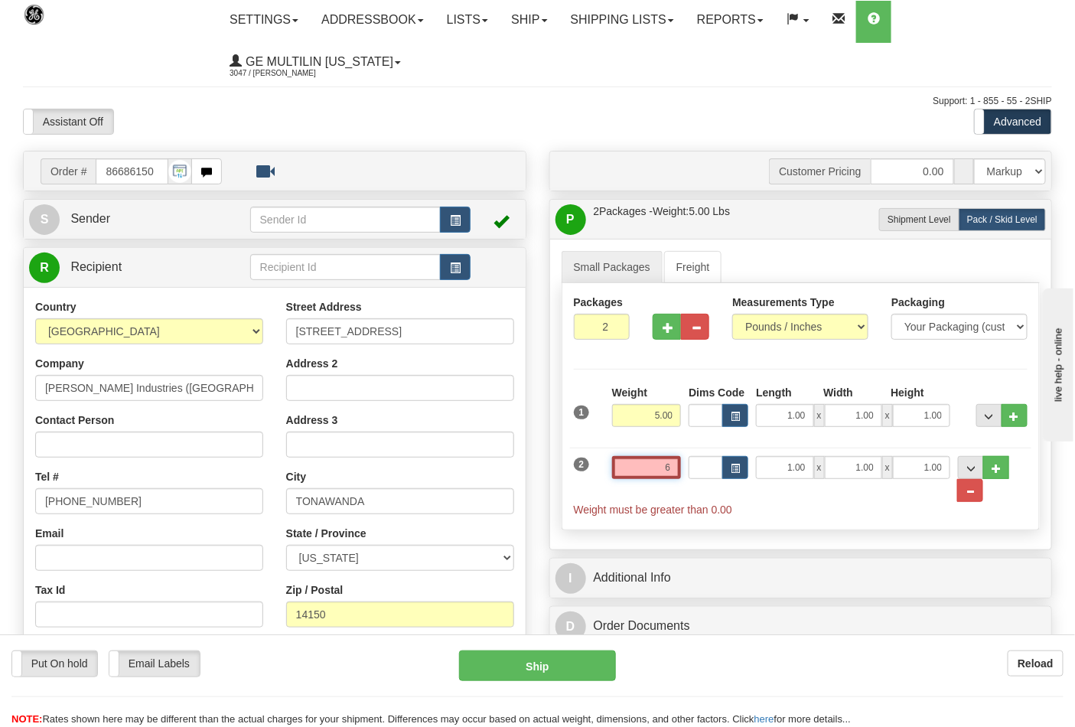
click button "Delete" at bounding box center [0, 0] width 0 height 0
type input "6.00"
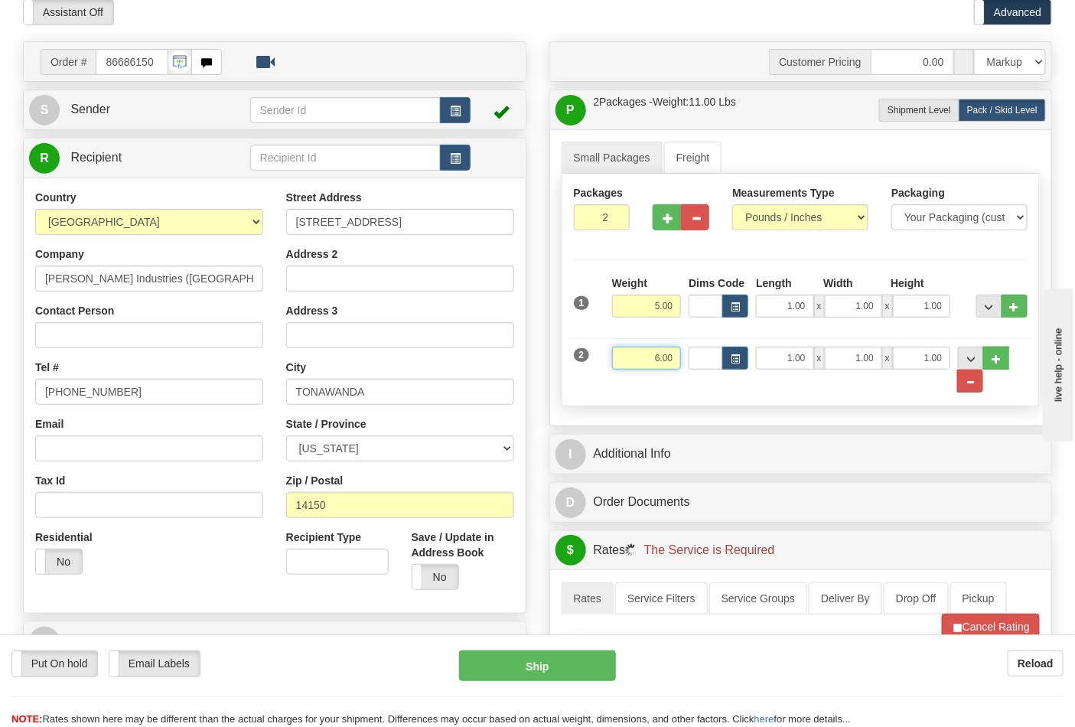
scroll to position [255, 0]
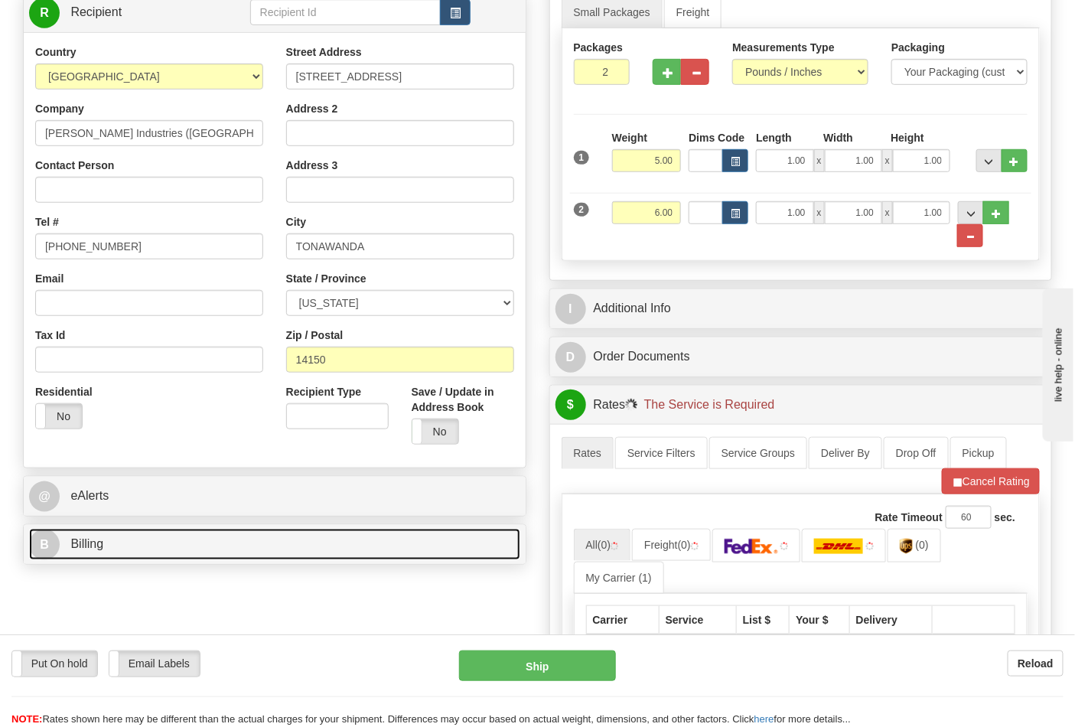
click at [107, 532] on link "B Billing" at bounding box center [274, 544] width 491 height 31
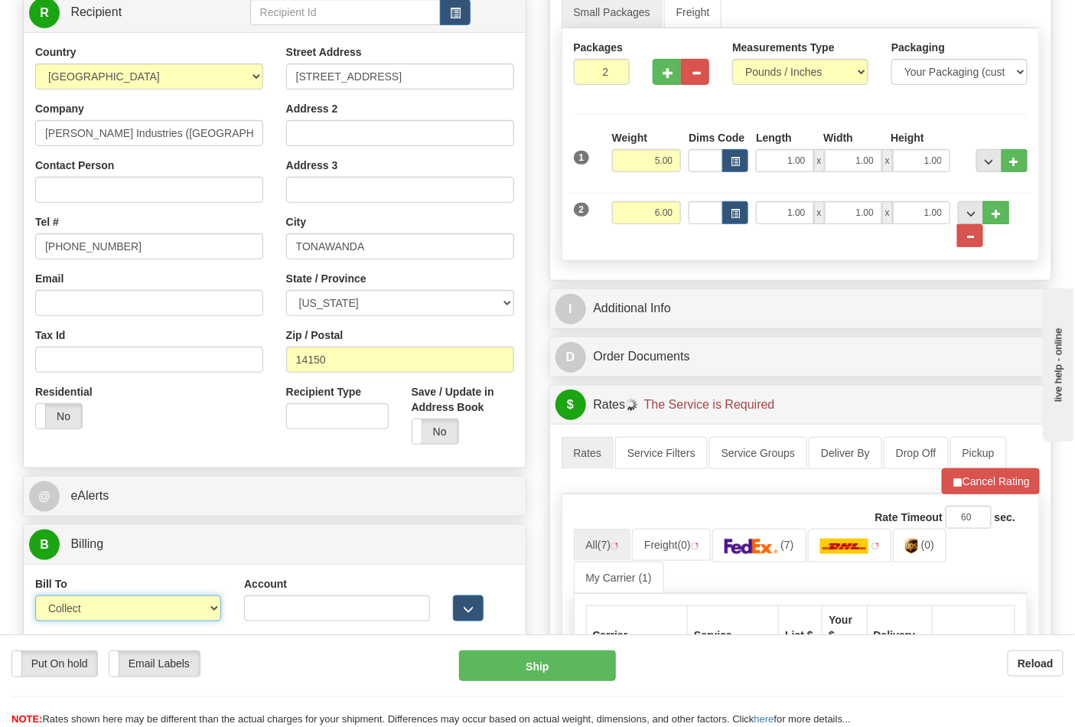
drag, startPoint x: 123, startPoint y: 601, endPoint x: 115, endPoint y: 615, distance: 16.1
click at [123, 601] on select "Sender Recipient Third Party Collect" at bounding box center [128, 608] width 186 height 26
select select "2"
click at [35, 595] on select "Sender Recipient Third Party Collect" at bounding box center [128, 608] width 186 height 26
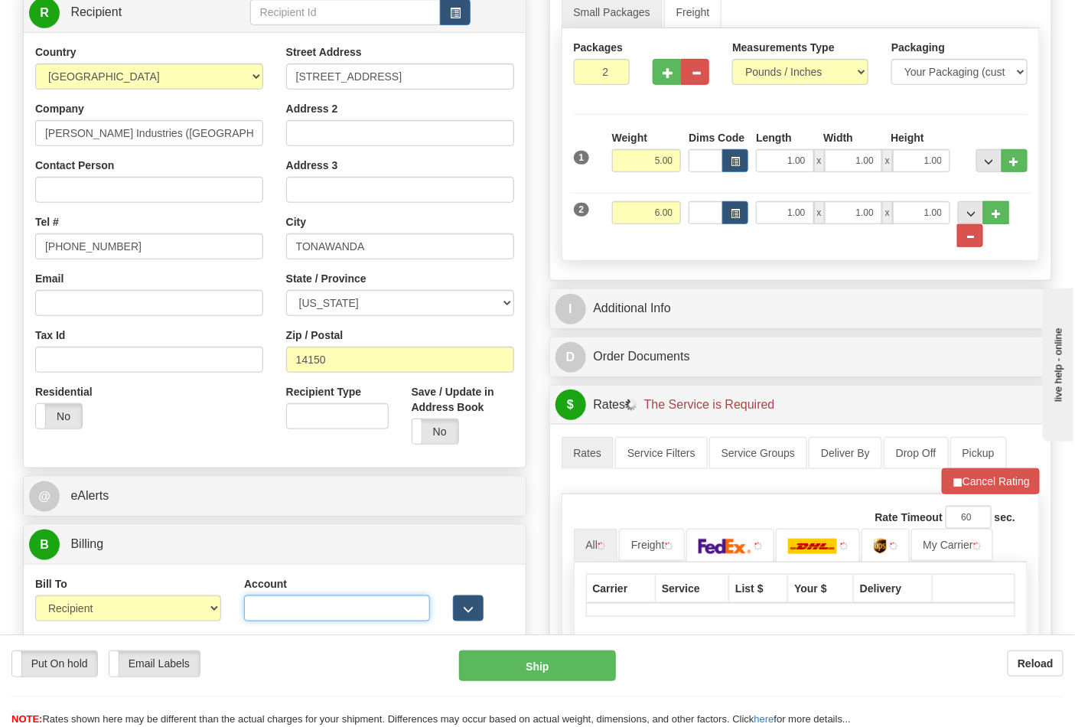
click at [298, 595] on input "Account" at bounding box center [337, 608] width 186 height 26
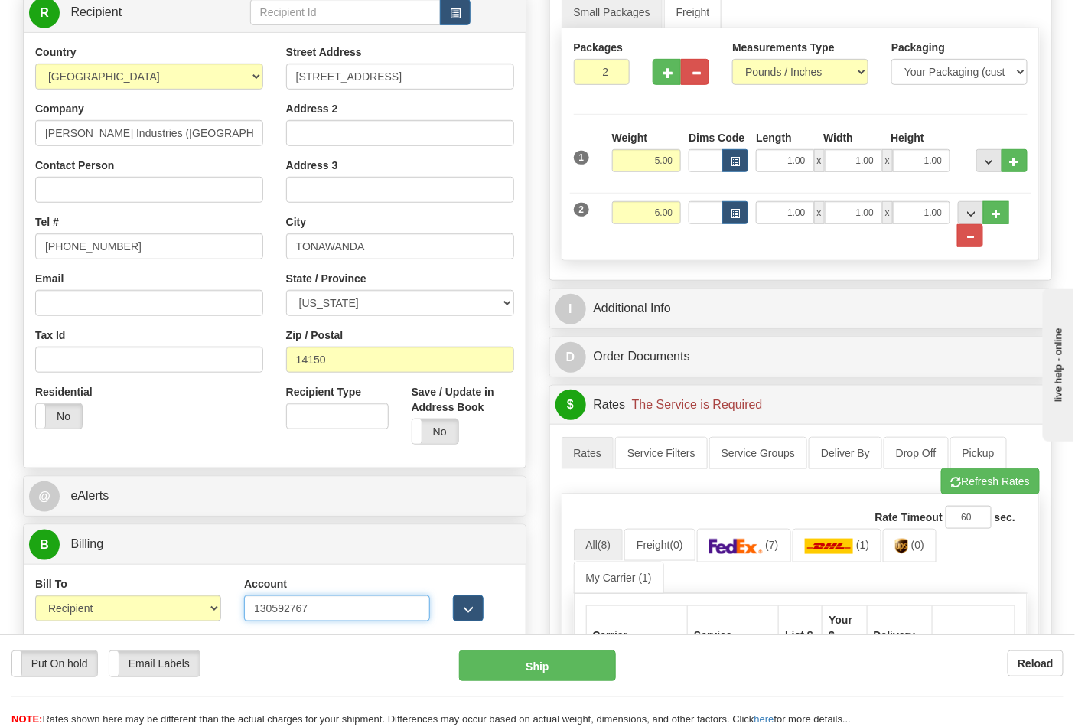
type input "130592767"
click button "Delete" at bounding box center [0, 0] width 0 height 0
click at [747, 529] on link "(7)" at bounding box center [744, 545] width 94 height 33
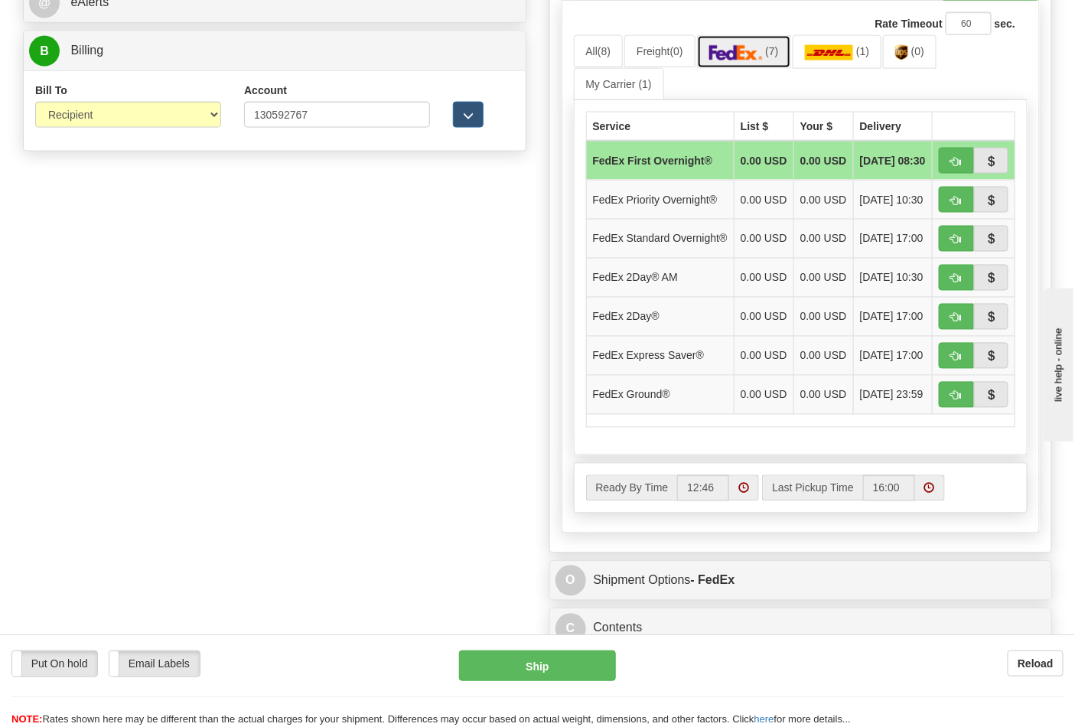
scroll to position [765, 0]
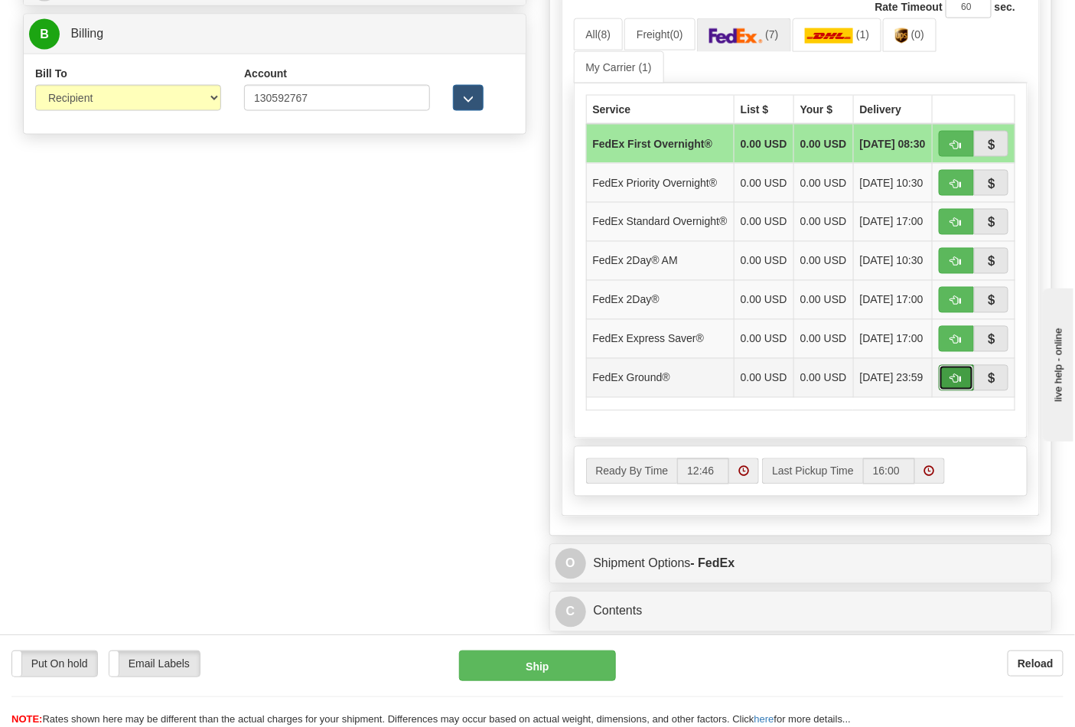
click at [949, 391] on button "button" at bounding box center [956, 378] width 35 height 26
type input "92"
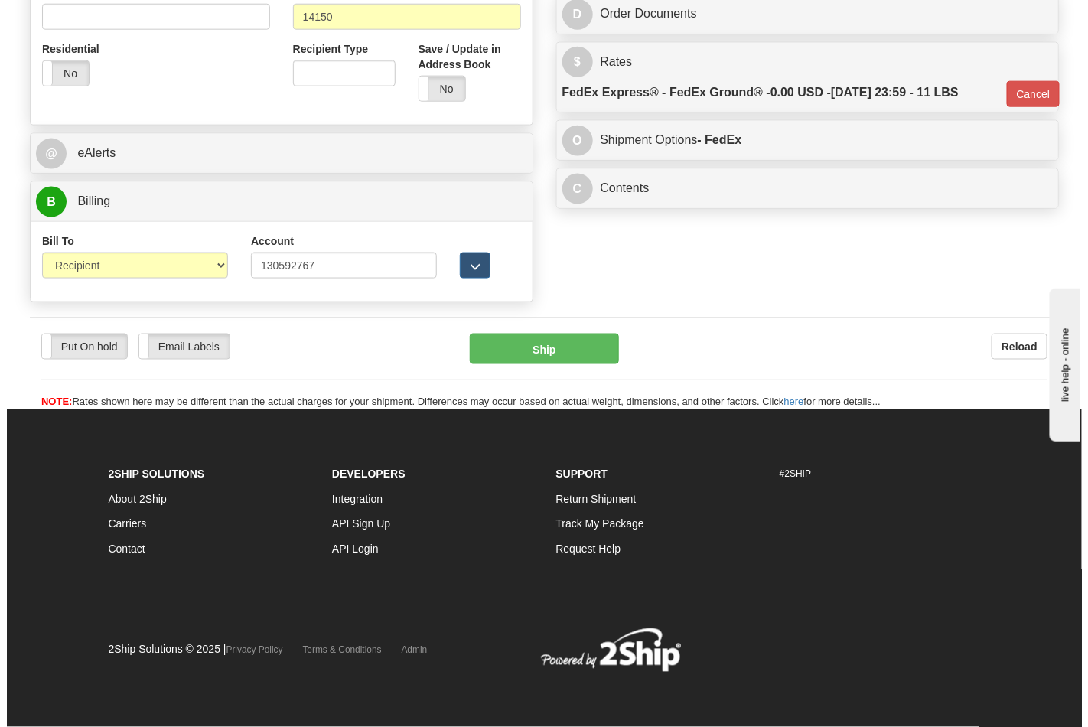
scroll to position [593, 0]
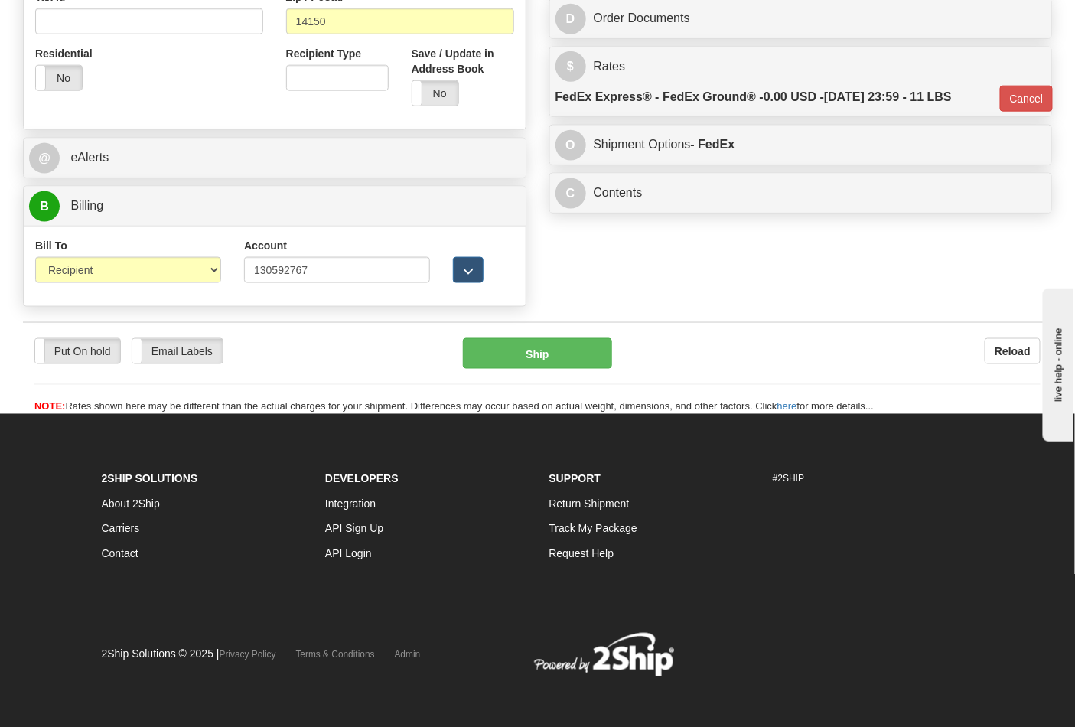
click at [532, 332] on div "Put On hold Put On hold Email Labels Email Labels Edit Reload Ship Reload" at bounding box center [537, 368] width 1029 height 93
click at [556, 350] on button "Ship" at bounding box center [537, 353] width 148 height 31
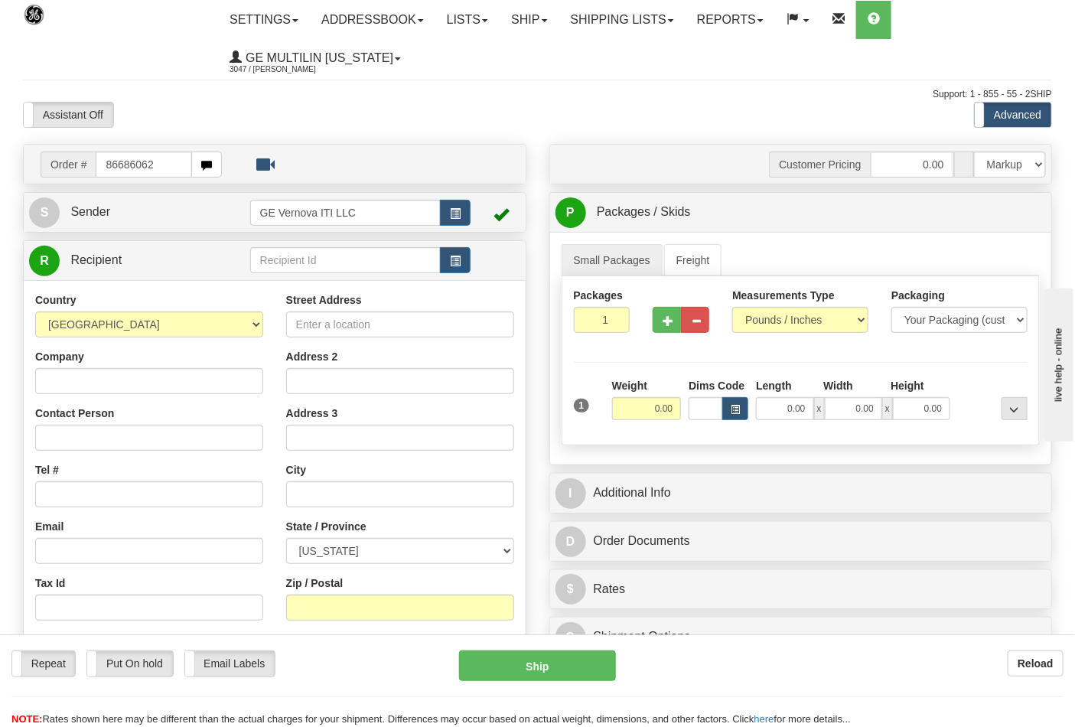
type input "86686062"
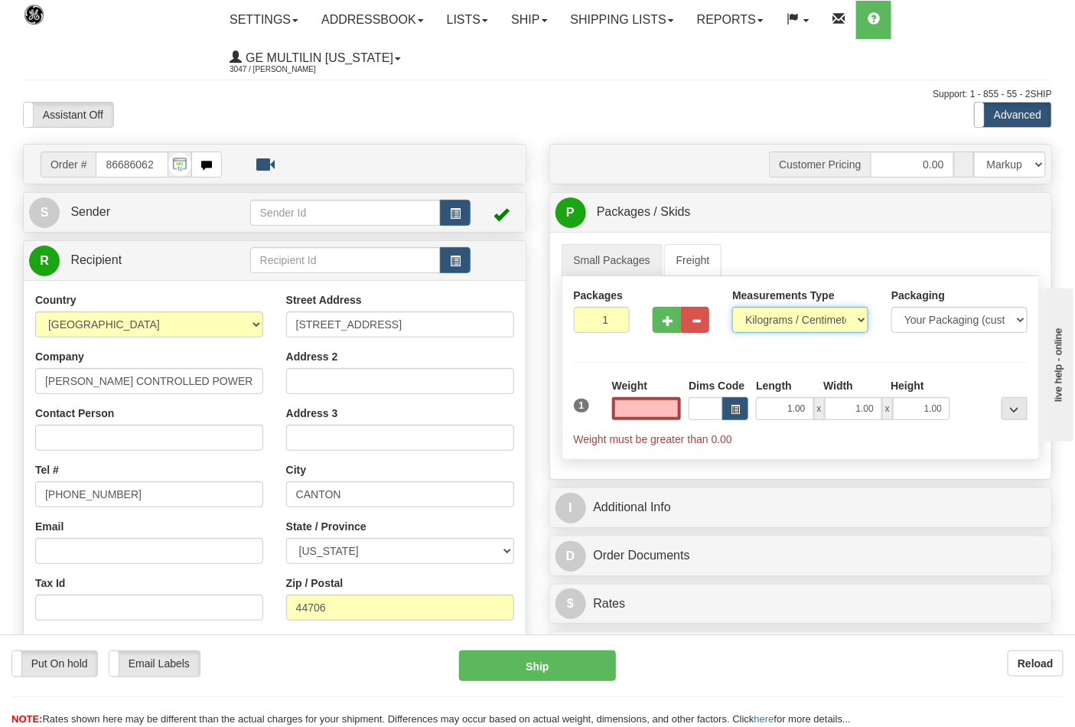
type input "0.00"
click at [789, 327] on select "Pounds / Inches Kilograms / Centimeters" at bounding box center [800, 320] width 136 height 26
select select "0"
click at [732, 308] on select "Pounds / Inches Kilograms / Centimeters" at bounding box center [800, 320] width 136 height 26
click at [676, 403] on input "0.00" at bounding box center [647, 408] width 70 height 23
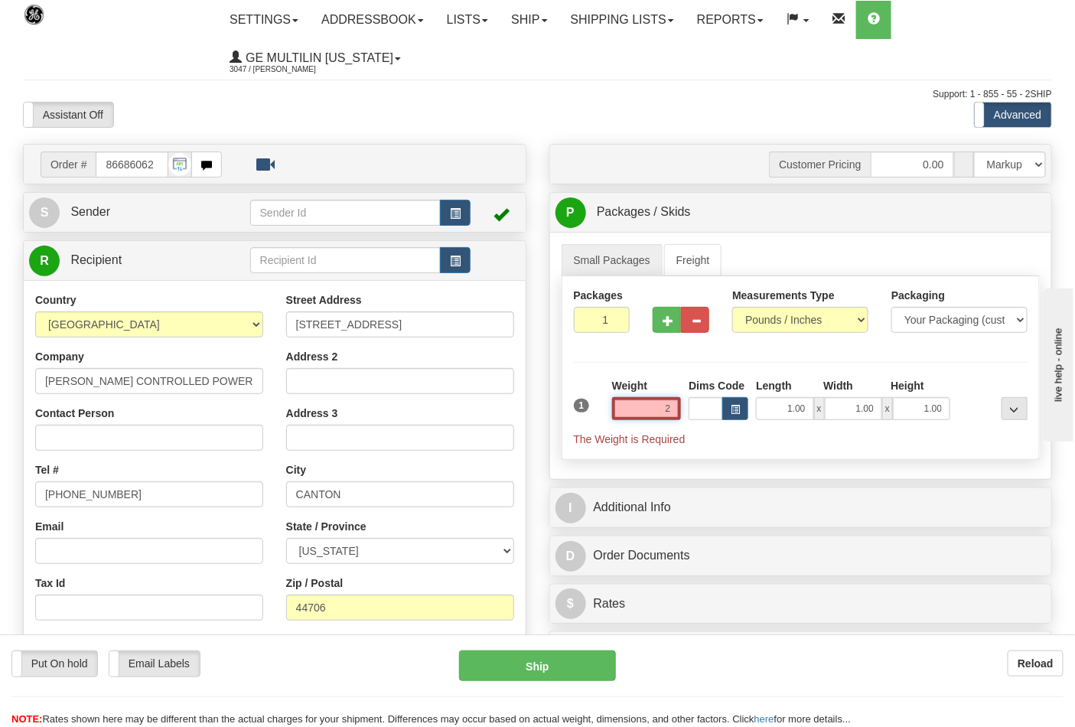
click button "Delete" at bounding box center [0, 0] width 0 height 0
type input "2.00"
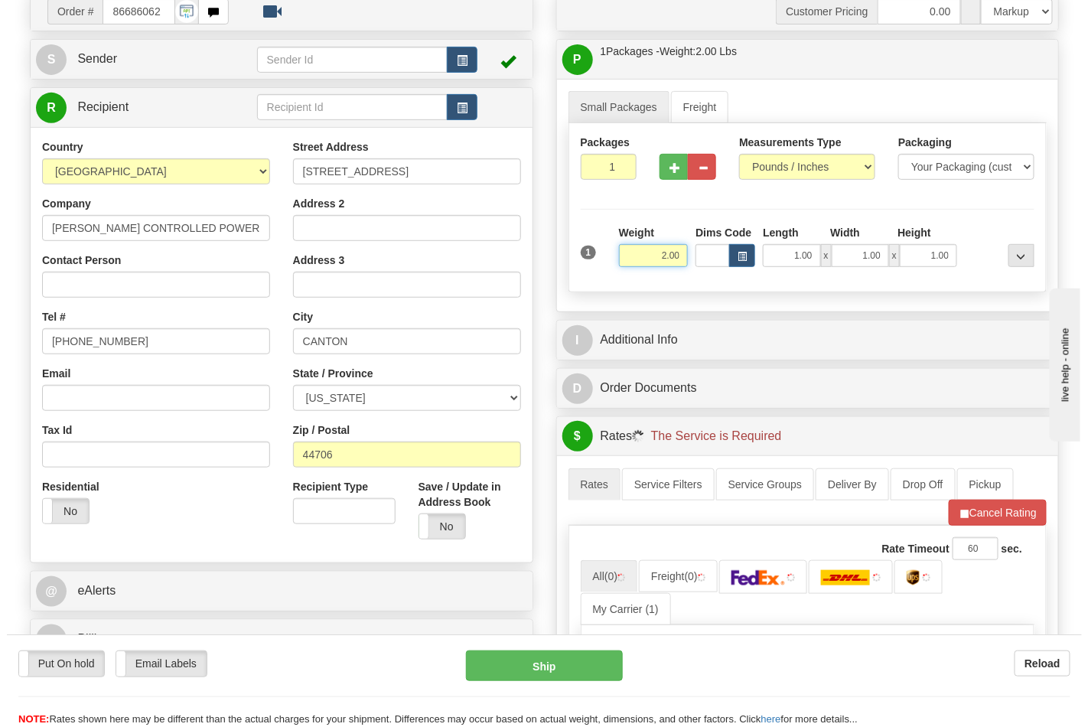
scroll to position [510, 0]
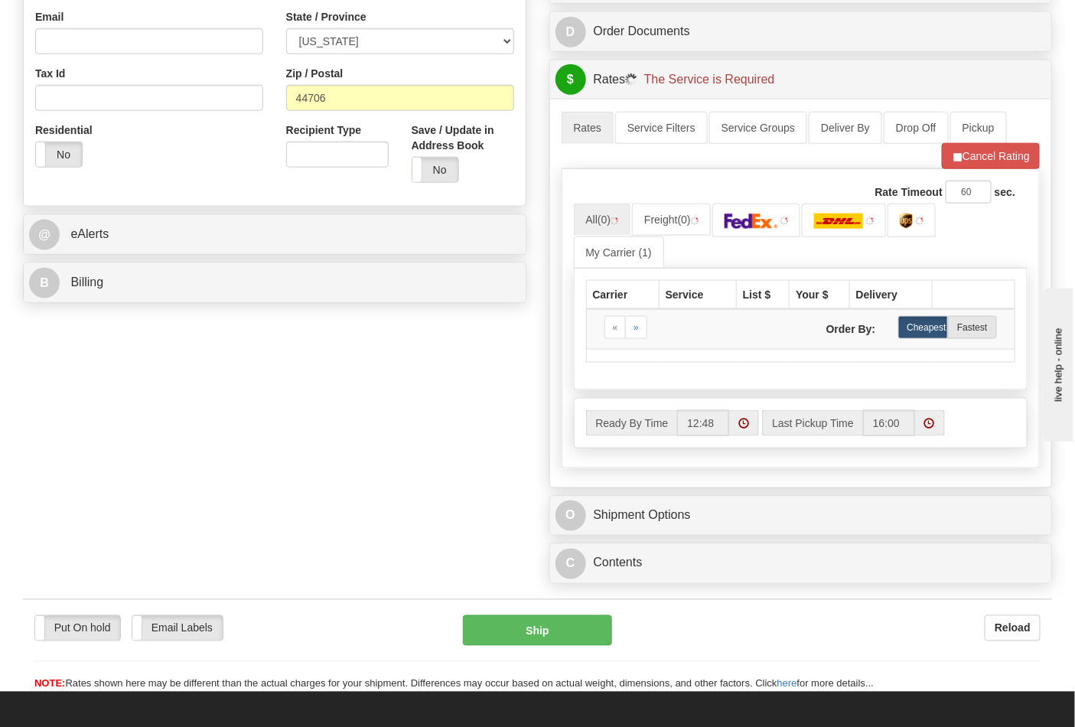
click at [112, 268] on div "B Billing" at bounding box center [275, 282] width 502 height 39
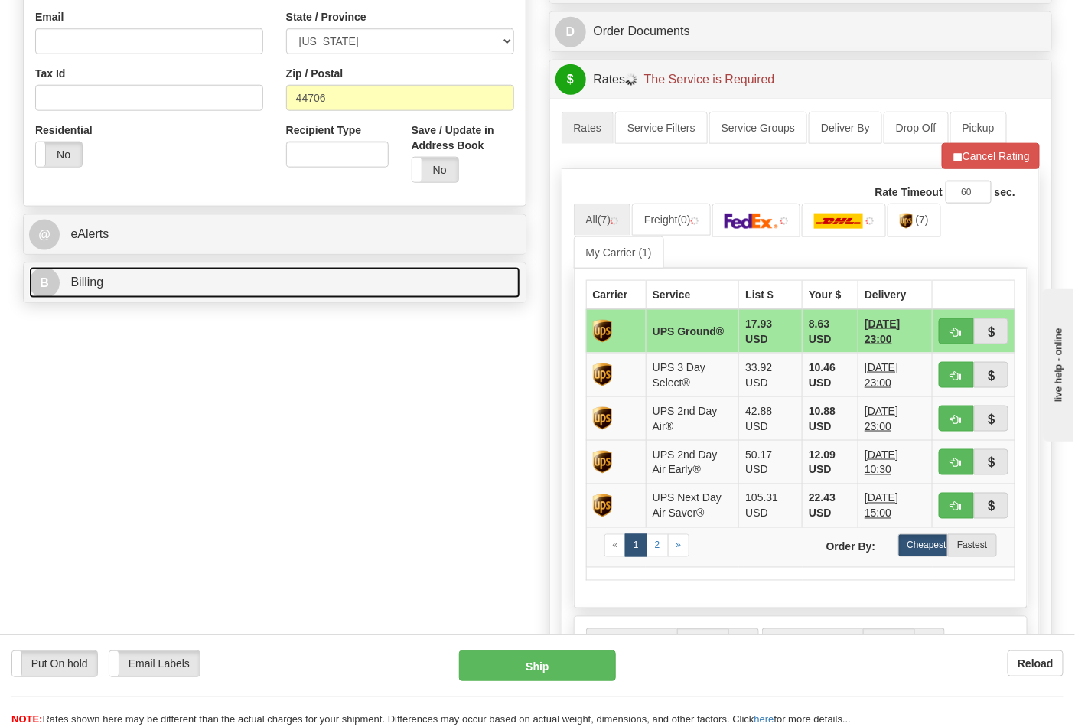
click at [148, 281] on link "B Billing" at bounding box center [274, 282] width 491 height 31
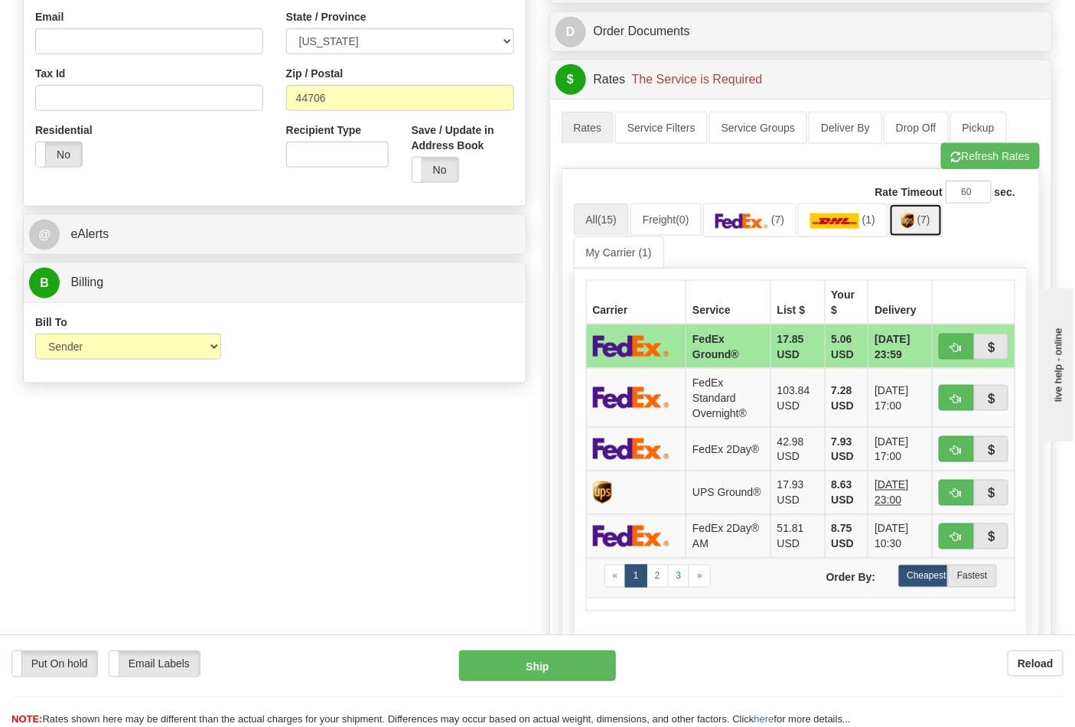
click at [935, 231] on link "(7)" at bounding box center [916, 220] width 54 height 33
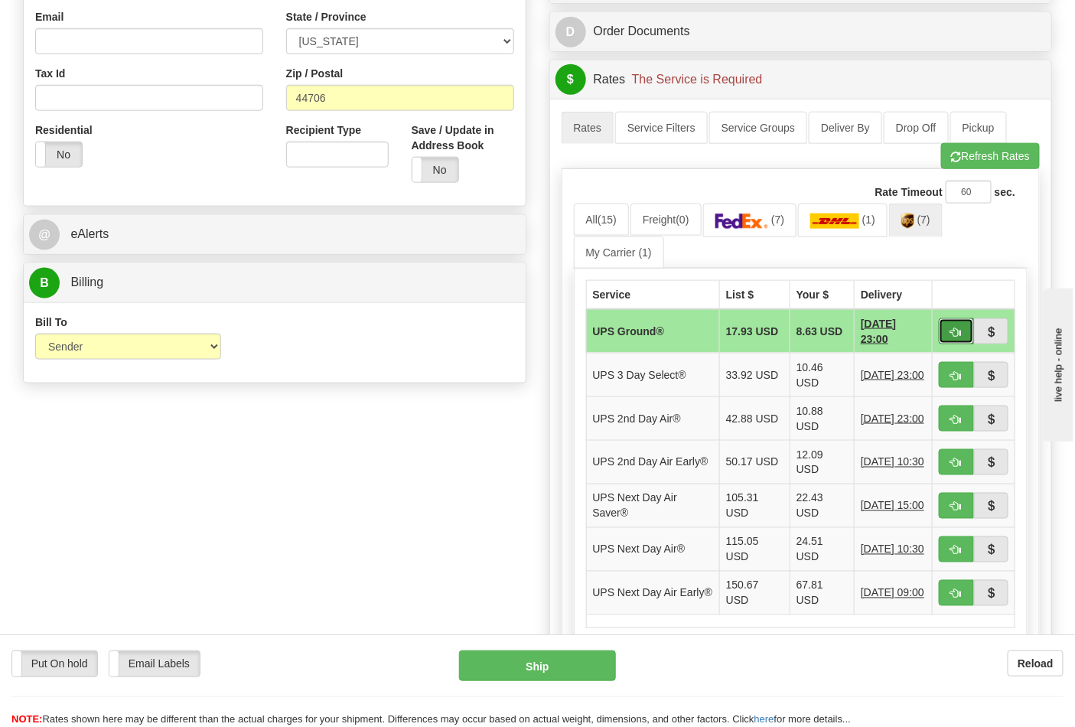
drag, startPoint x: 964, startPoint y: 327, endPoint x: 950, endPoint y: 327, distance: 13.8
click at [962, 327] on button "button" at bounding box center [956, 331] width 35 height 26
type input "03"
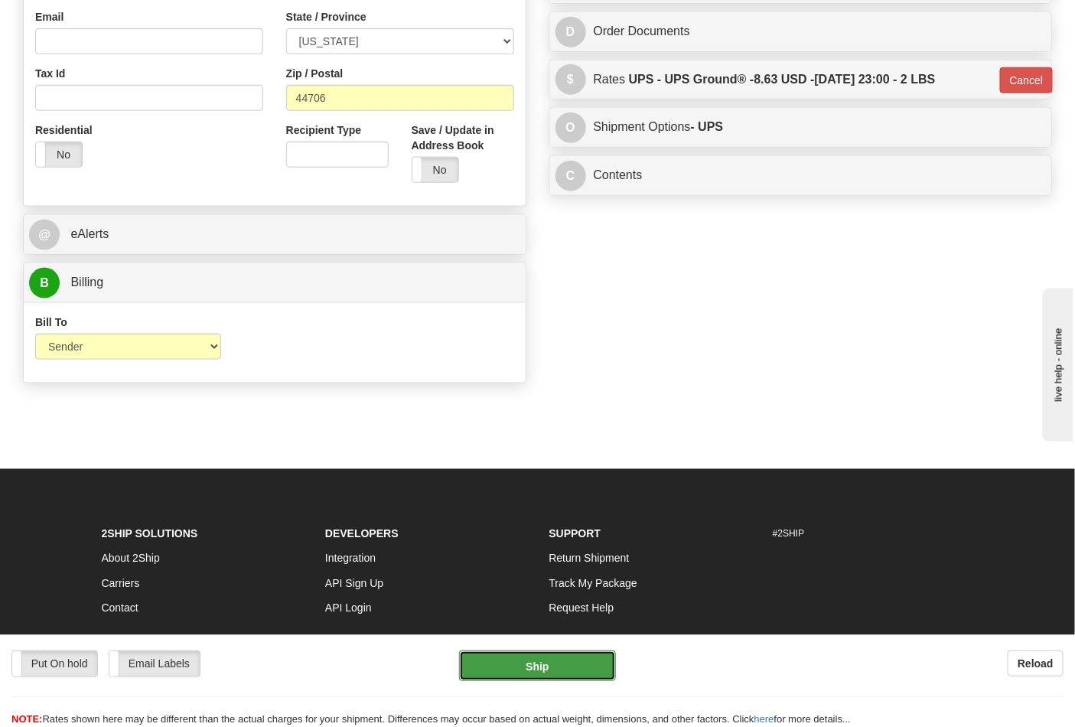
click at [561, 663] on button "Ship" at bounding box center [537, 665] width 156 height 31
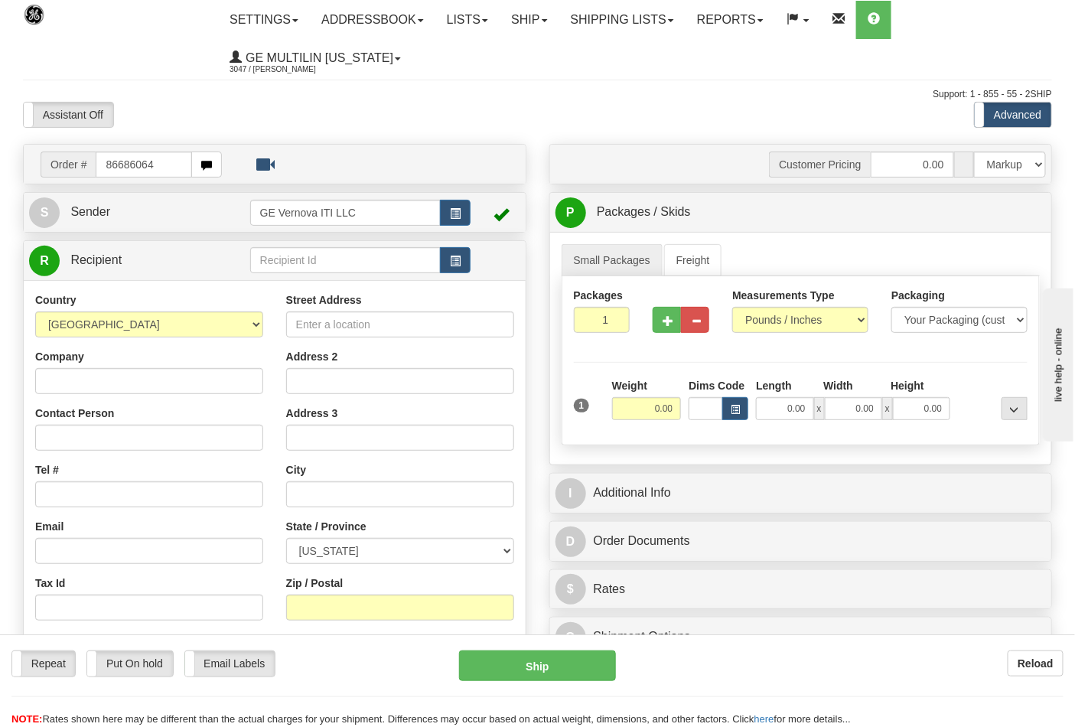
type input "86686064"
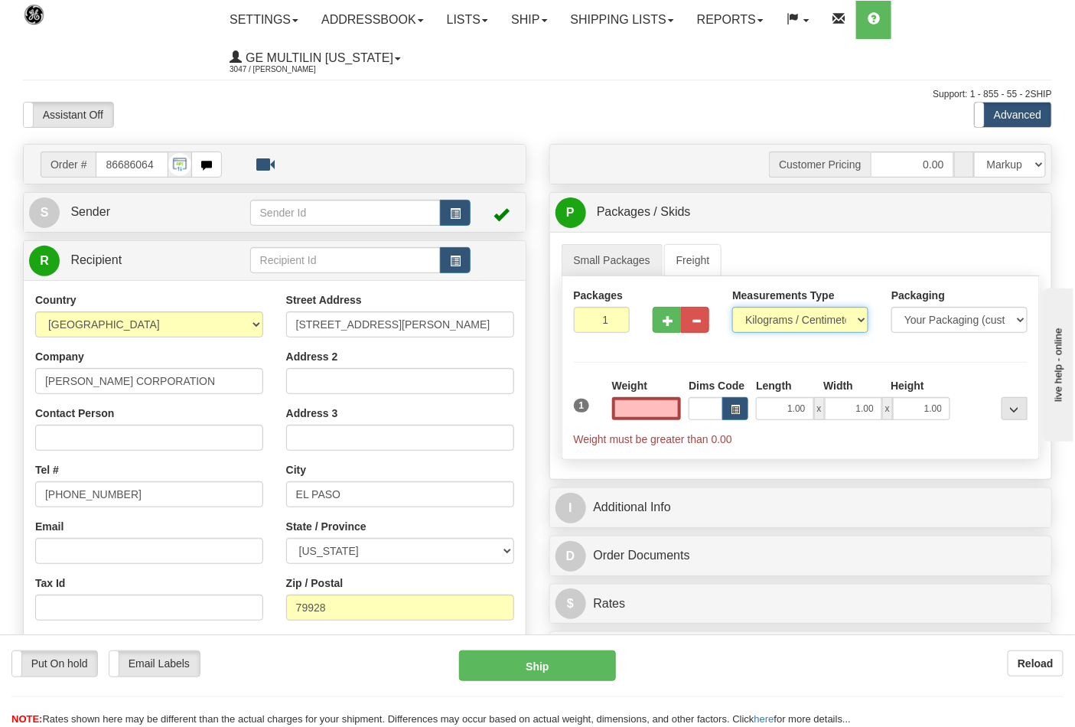
type input "0.00"
click at [765, 325] on select "Pounds / Inches Kilograms / Centimeters" at bounding box center [800, 320] width 136 height 26
select select "0"
click at [732, 308] on select "Pounds / Inches Kilograms / Centimeters" at bounding box center [800, 320] width 136 height 26
click at [676, 403] on input "0.00" at bounding box center [647, 408] width 70 height 23
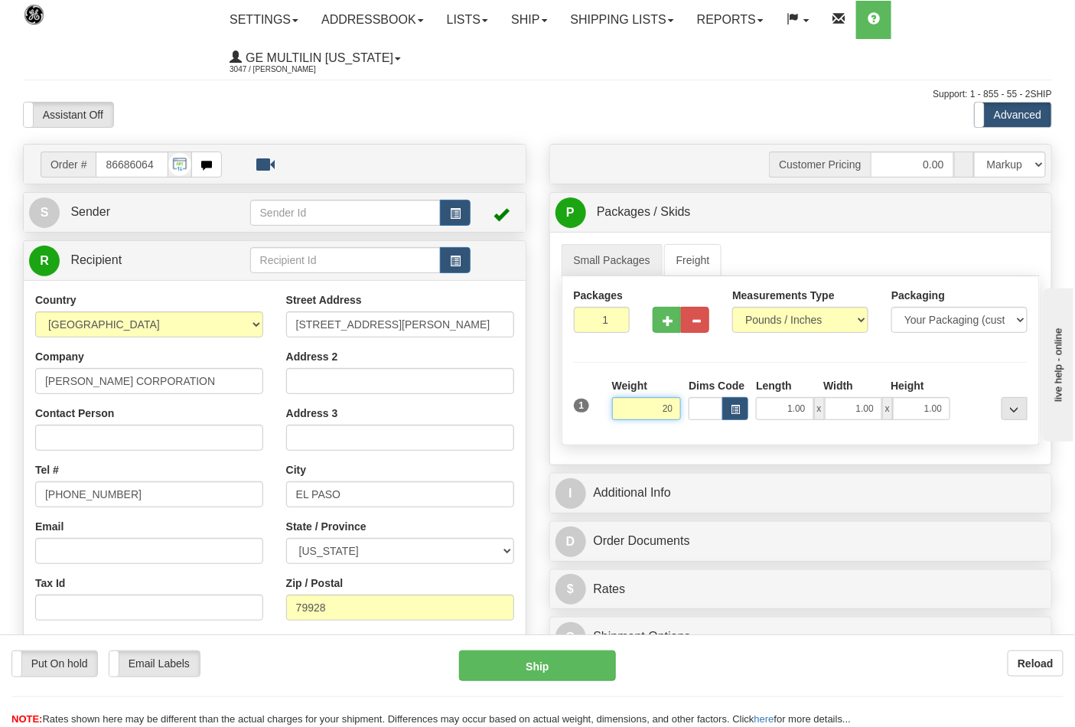
click button "Delete" at bounding box center [0, 0] width 0 height 0
type input "20.00"
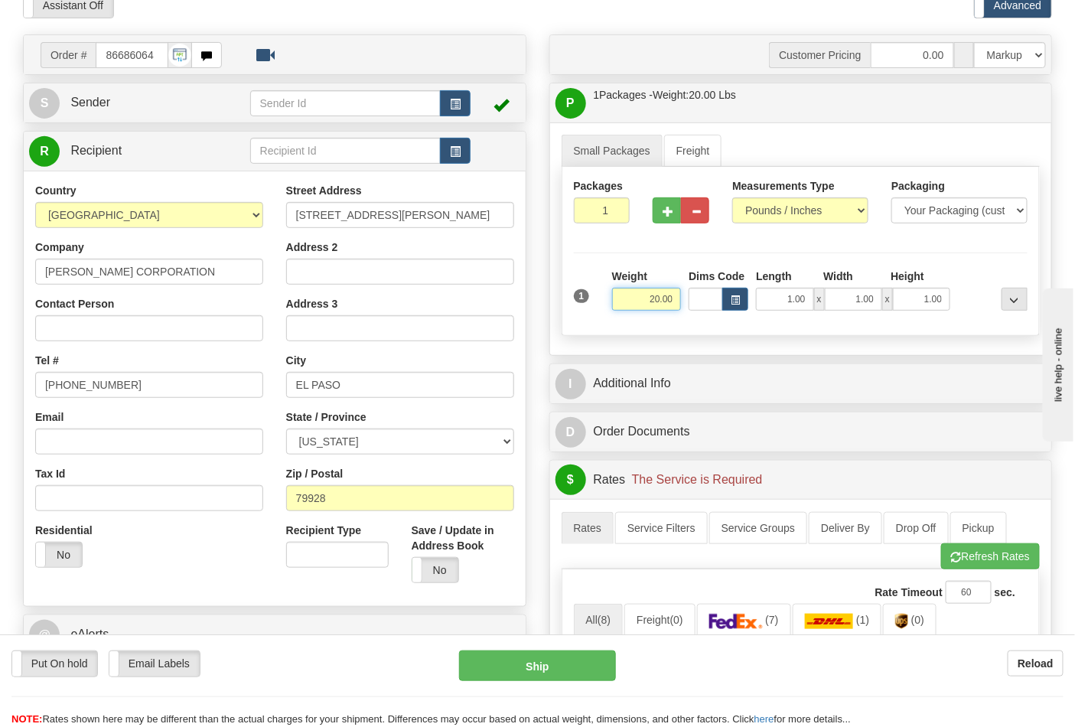
scroll to position [255, 0]
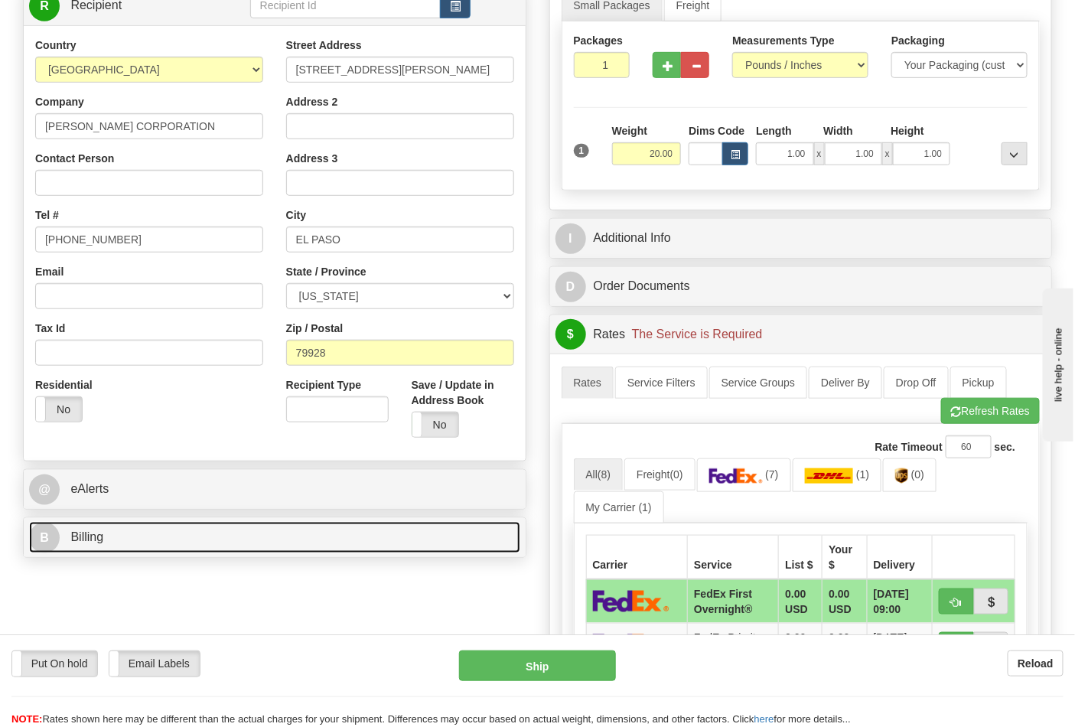
click at [169, 542] on link "B Billing" at bounding box center [274, 537] width 491 height 31
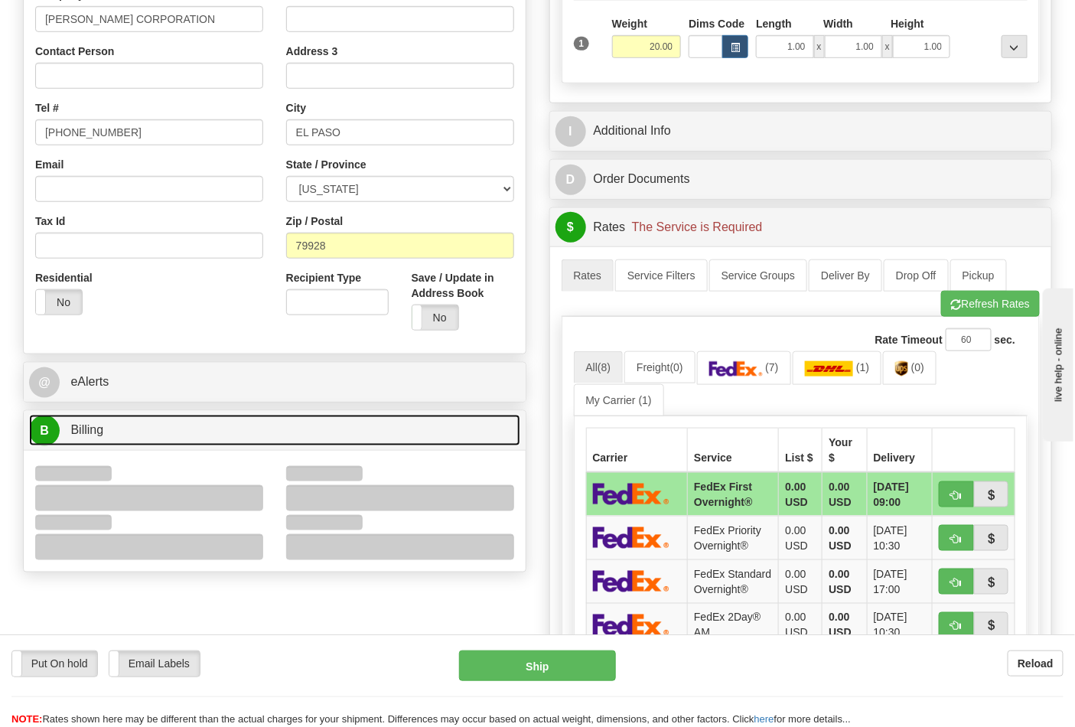
scroll to position [510, 0]
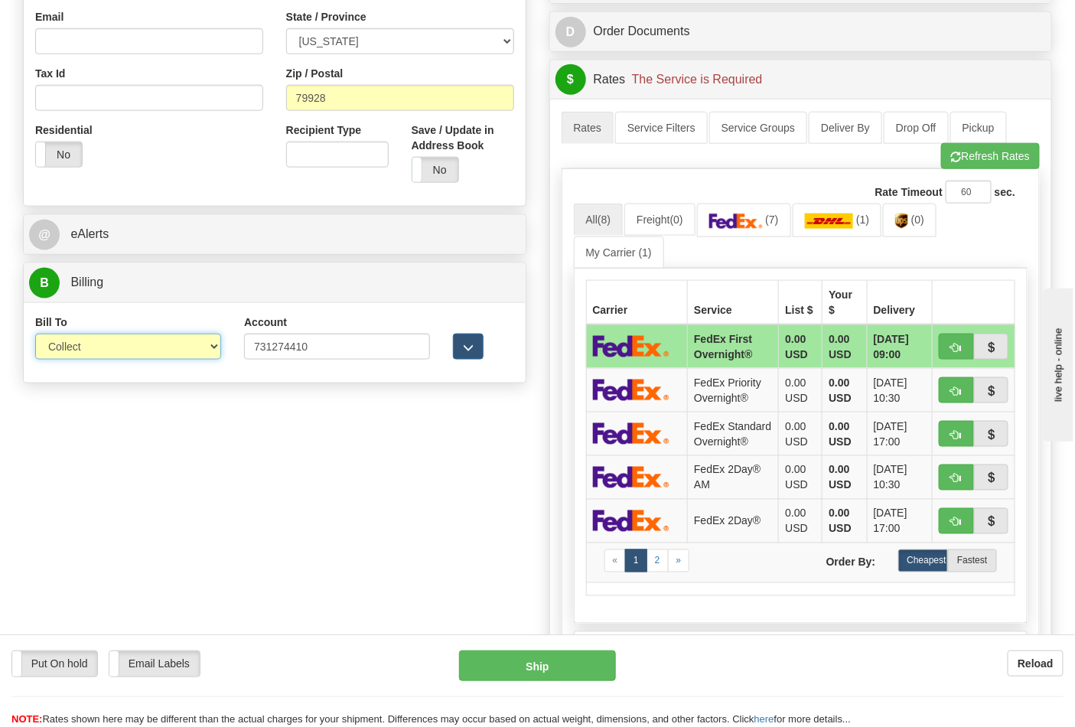
drag, startPoint x: 170, startPoint y: 346, endPoint x: 151, endPoint y: 357, distance: 22.3
click at [169, 346] on select "Sender Recipient Third Party Collect" at bounding box center [128, 347] width 186 height 26
select select "2"
click at [35, 335] on select "Sender Recipient Third Party Collect" at bounding box center [128, 347] width 186 height 26
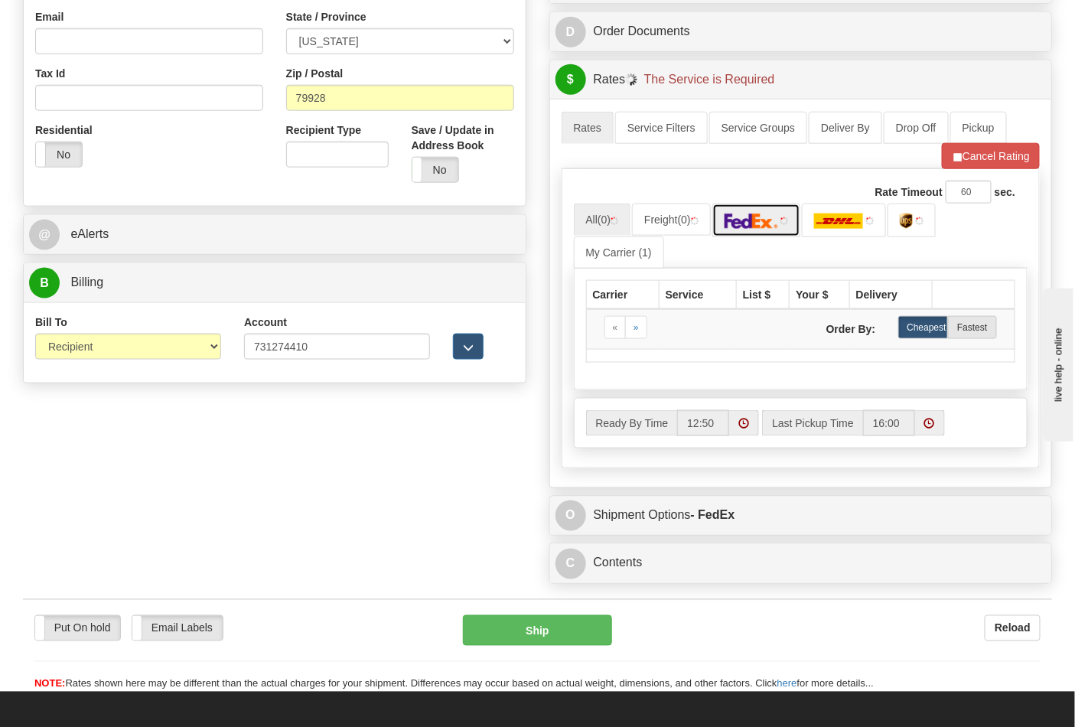
click at [761, 234] on link at bounding box center [756, 220] width 89 height 33
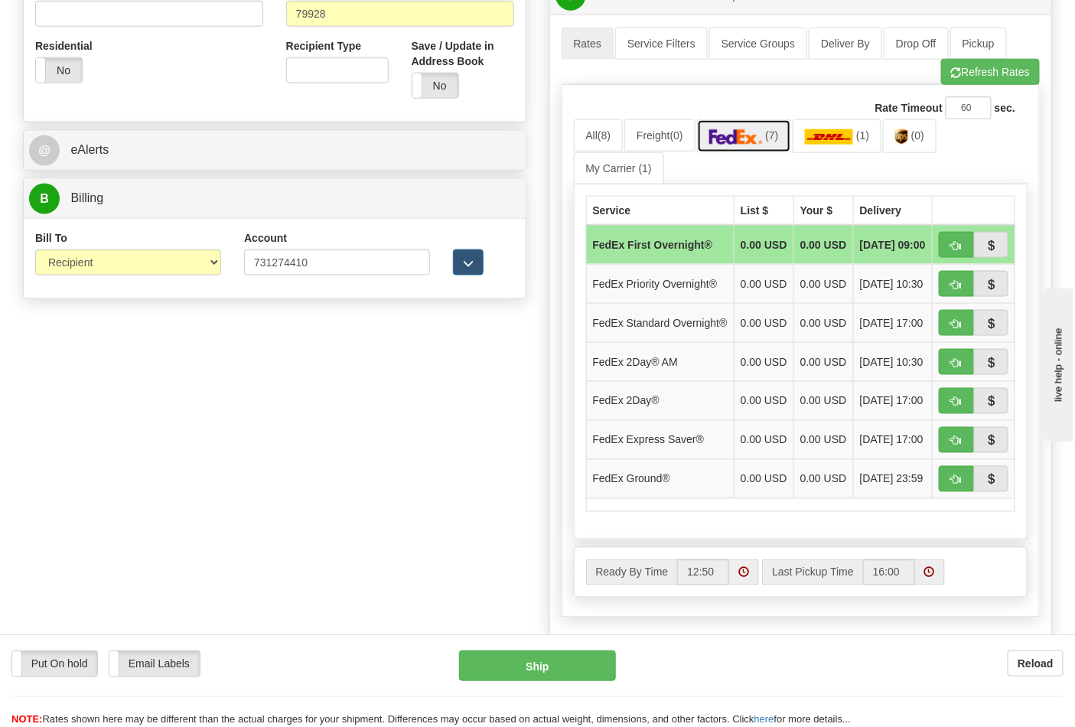
scroll to position [595, 0]
click at [947, 491] on button "button" at bounding box center [956, 478] width 35 height 26
type input "92"
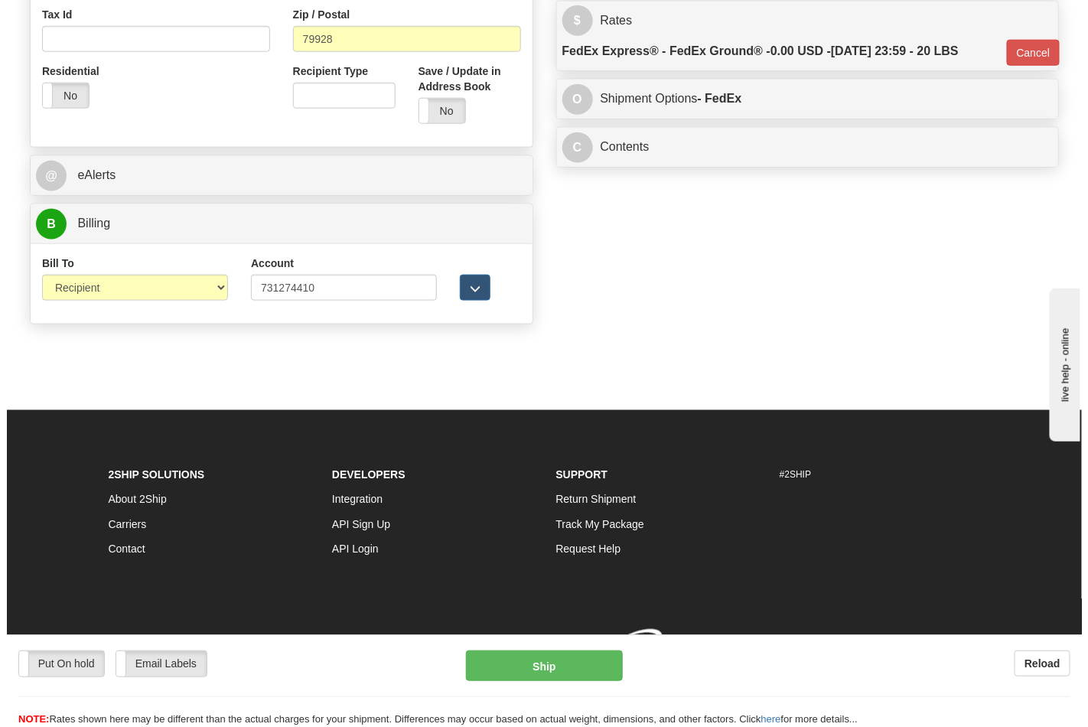
scroll to position [571, 0]
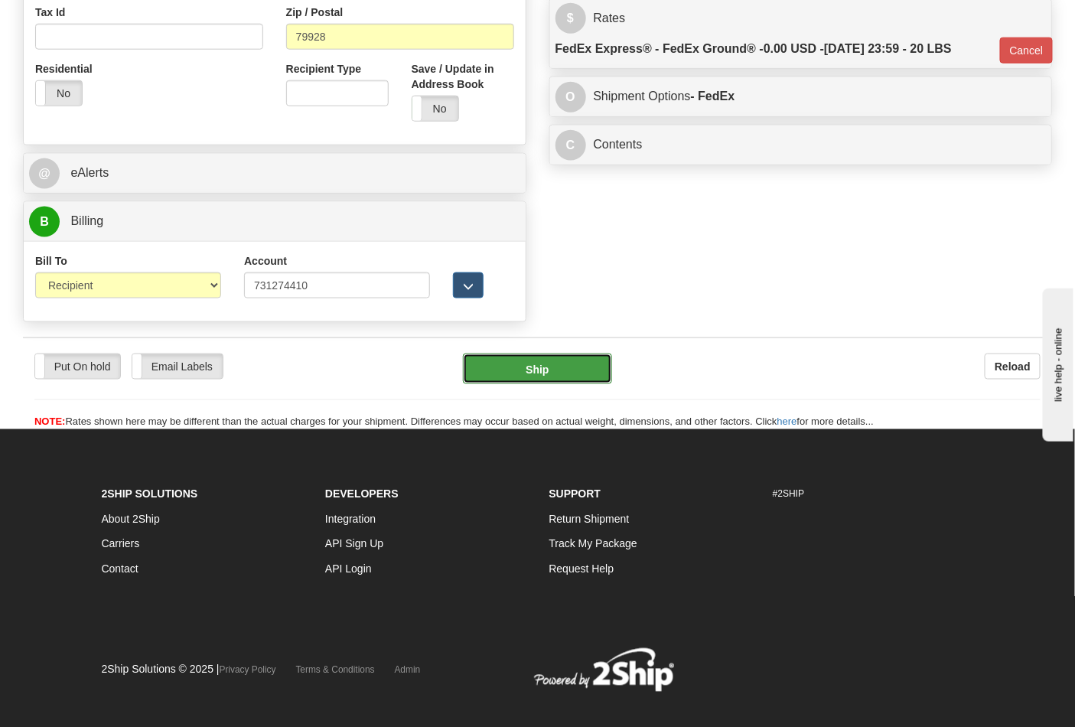
click at [531, 383] on button "Ship" at bounding box center [537, 368] width 148 height 31
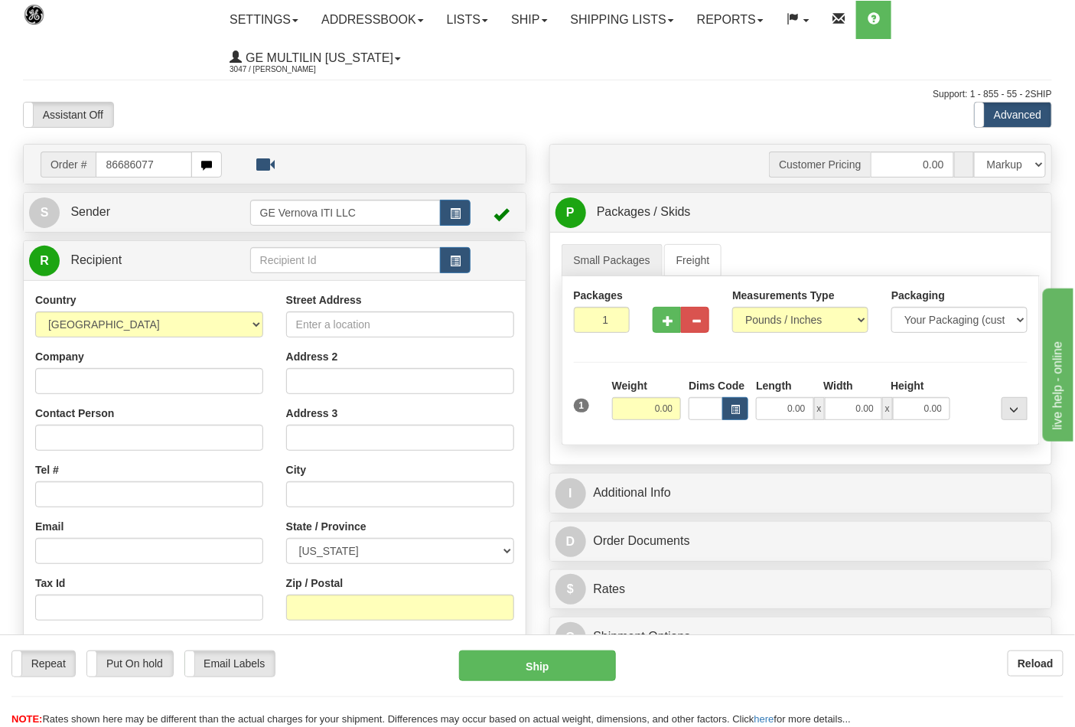
type input "86686077"
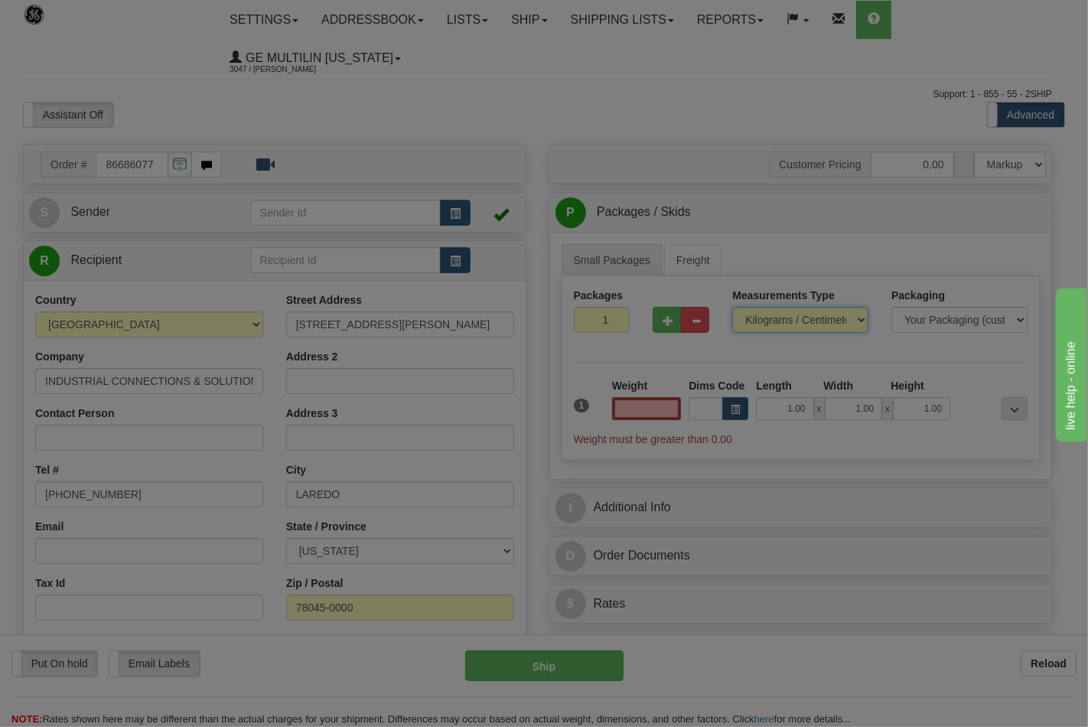
type input "0.00"
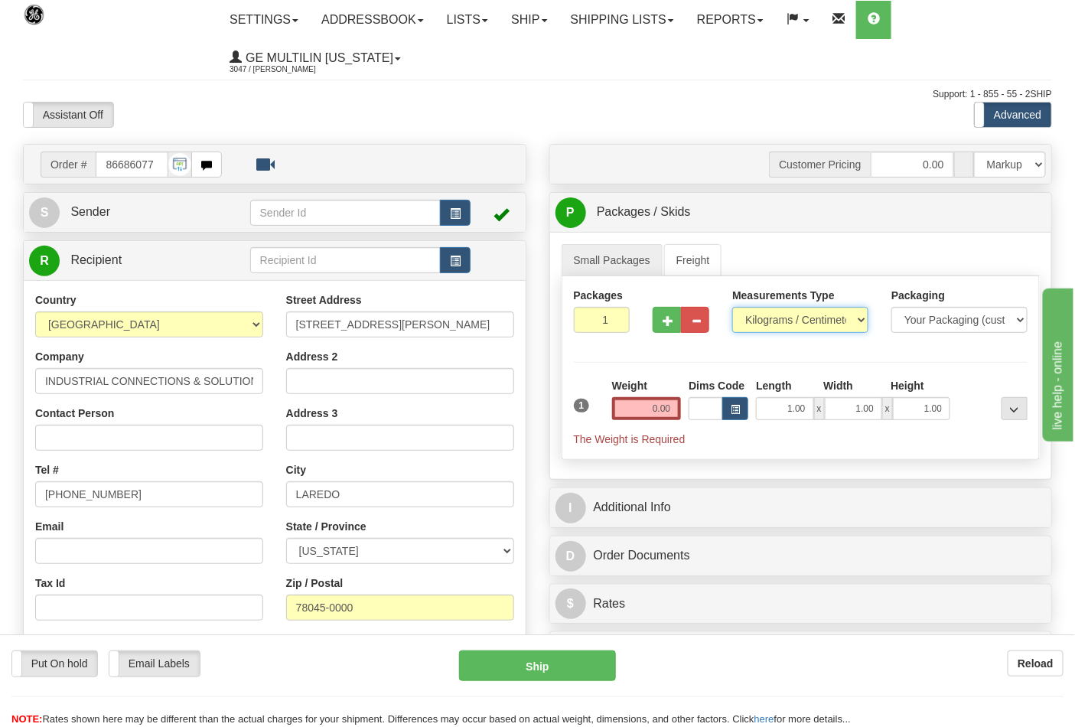
click at [767, 319] on select "Pounds / Inches Kilograms / Centimeters" at bounding box center [800, 320] width 136 height 26
select select "0"
click at [732, 308] on select "Pounds / Inches Kilograms / Centimeters" at bounding box center [800, 320] width 136 height 26
click at [663, 415] on input "0.00" at bounding box center [647, 408] width 70 height 23
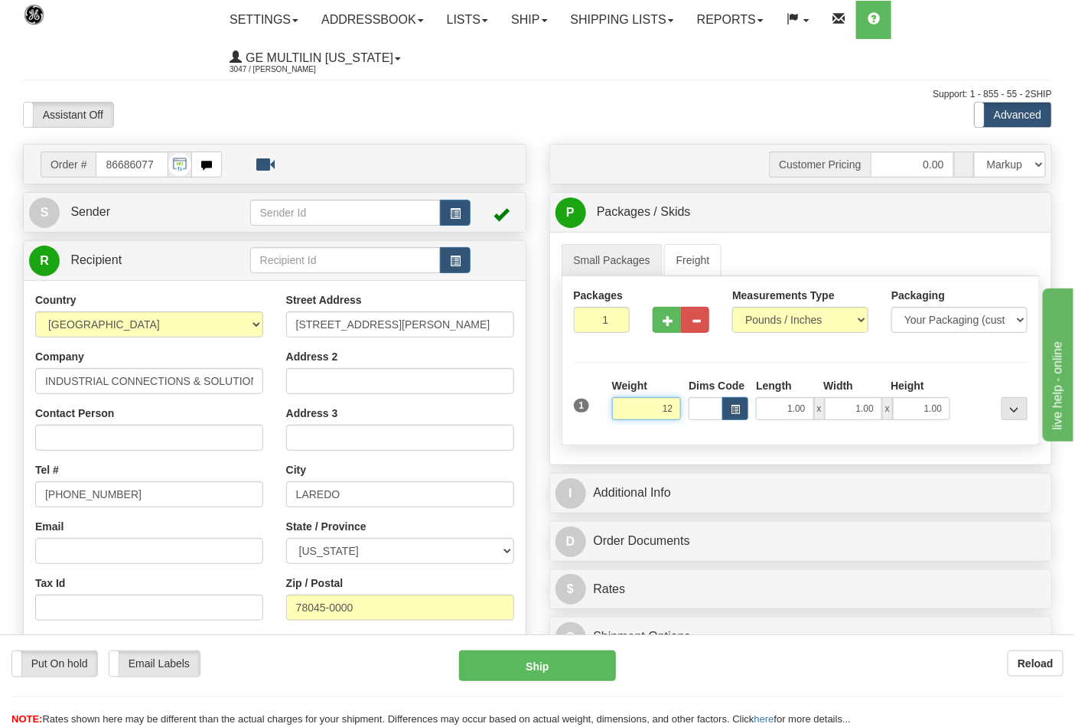
click button "Delete" at bounding box center [0, 0] width 0 height 0
type input "12.00"
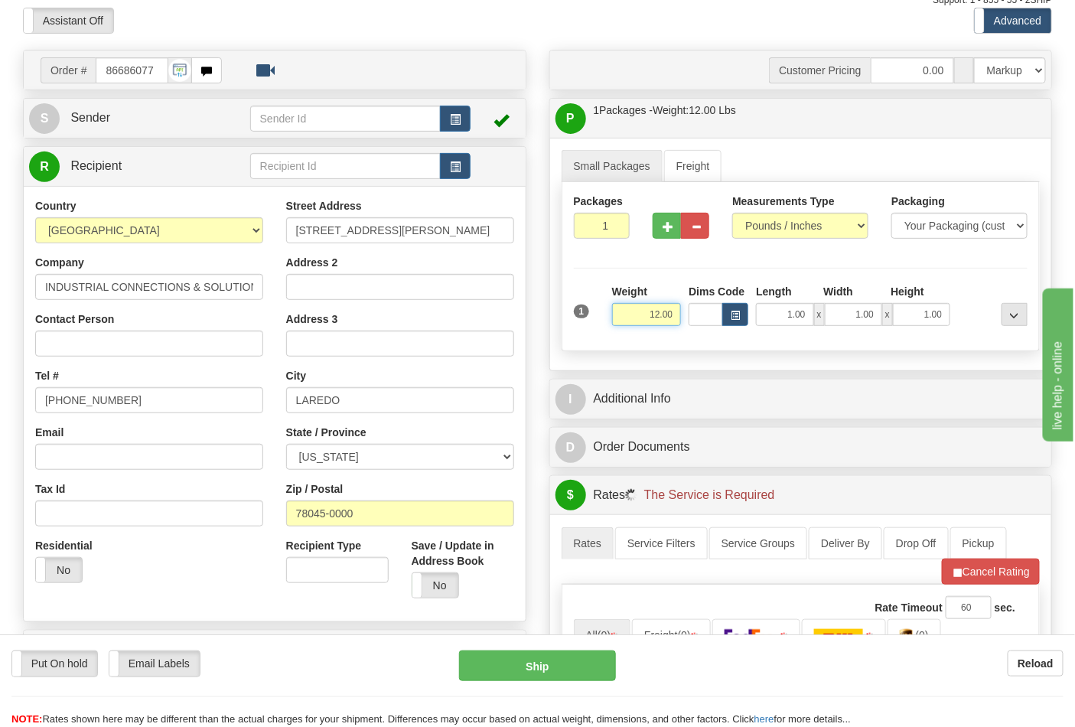
scroll to position [255, 0]
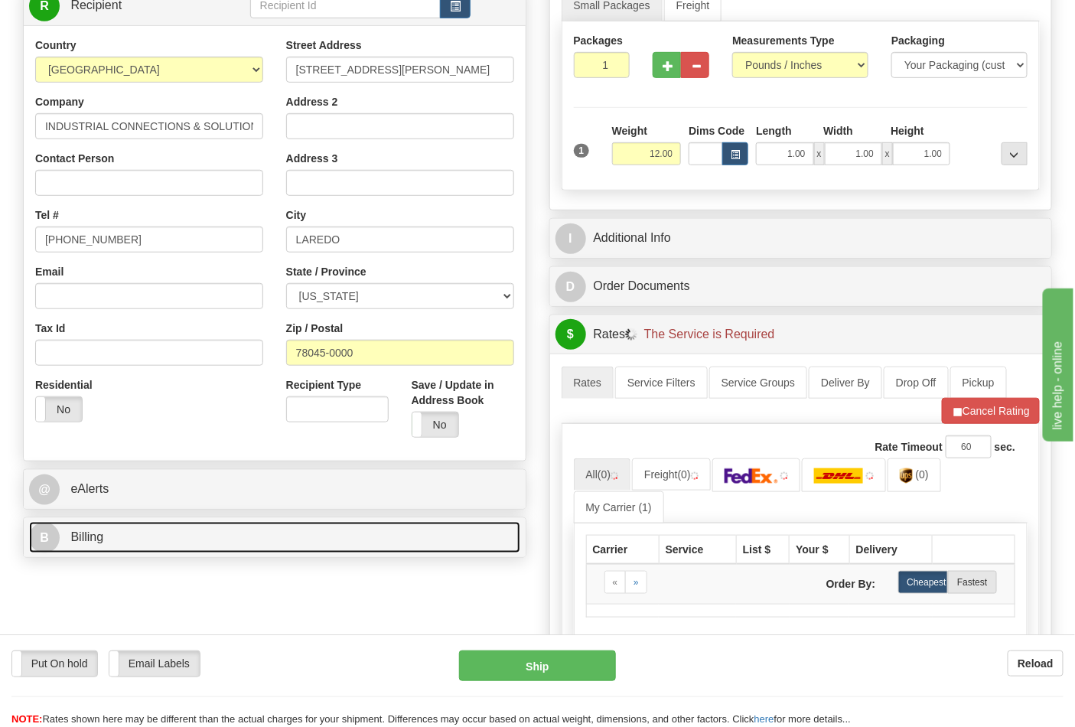
click at [153, 540] on link "B Billing" at bounding box center [274, 537] width 491 height 31
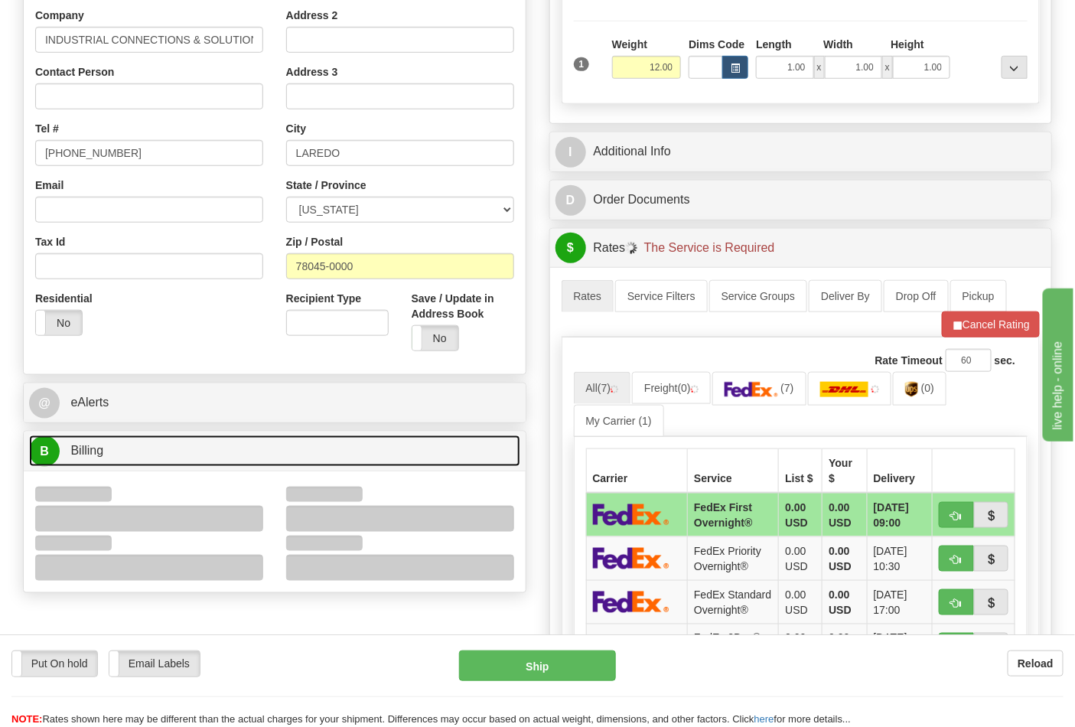
scroll to position [425, 0]
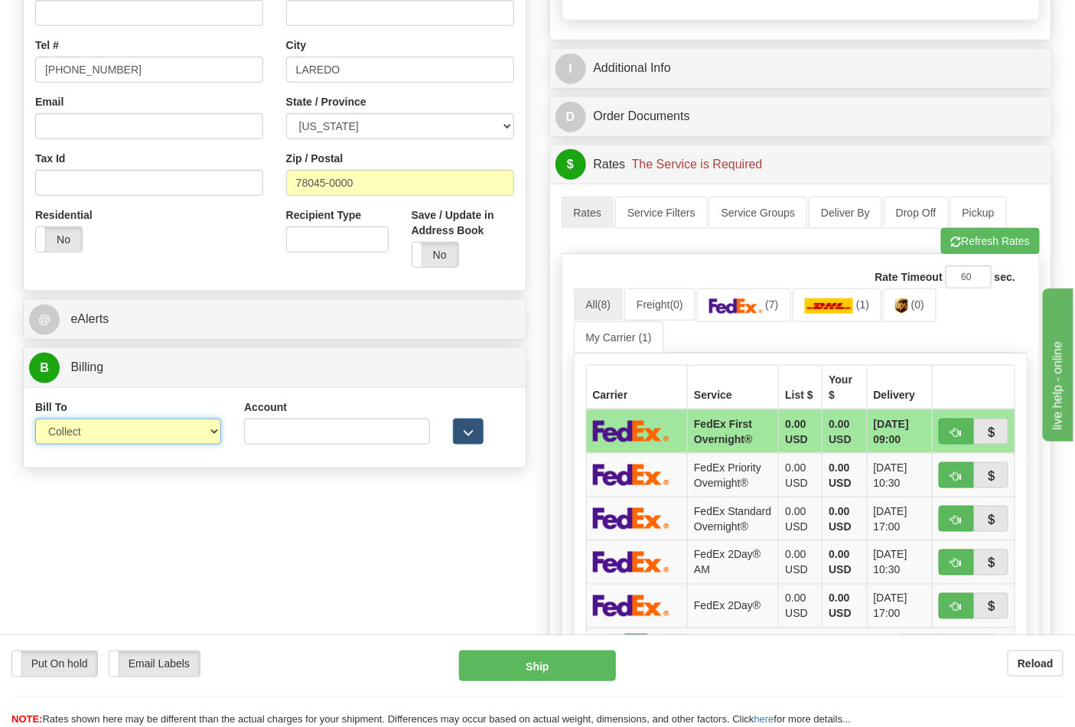
drag, startPoint x: 101, startPoint y: 436, endPoint x: 100, endPoint y: 445, distance: 8.5
click at [101, 436] on select "Sender Recipient Third Party Collect" at bounding box center [128, 432] width 186 height 26
click at [35, 420] on select "Sender Recipient Third Party Collect" at bounding box center [128, 432] width 186 height 26
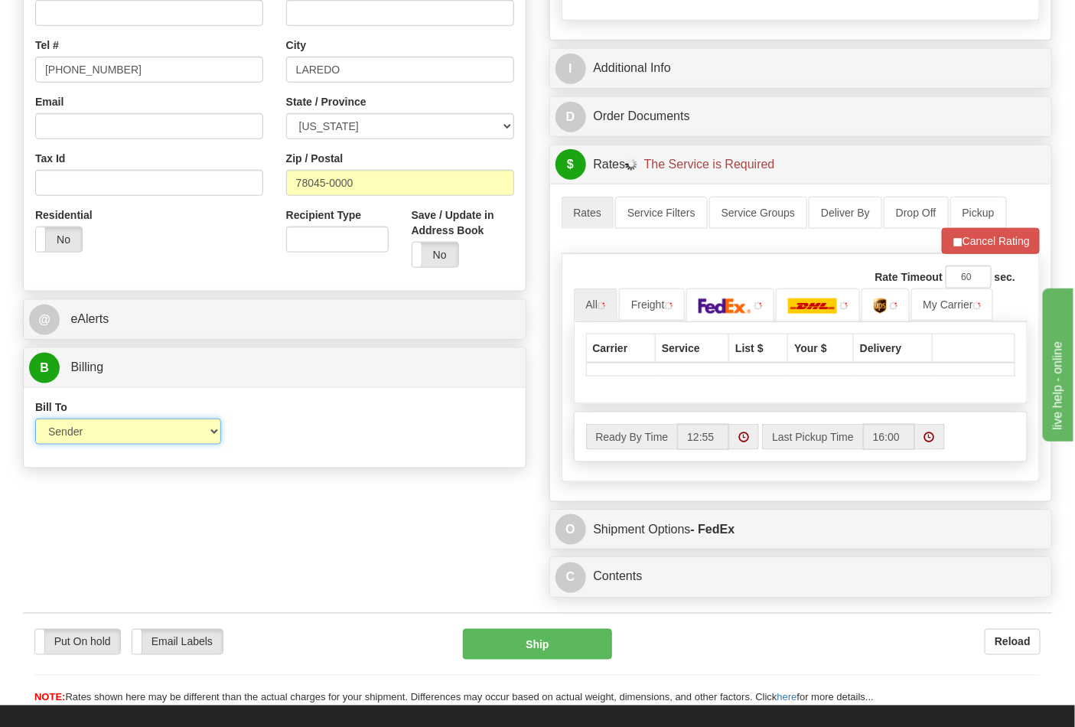
click at [99, 438] on select "Sender Recipient Third Party Collect" at bounding box center [128, 432] width 186 height 26
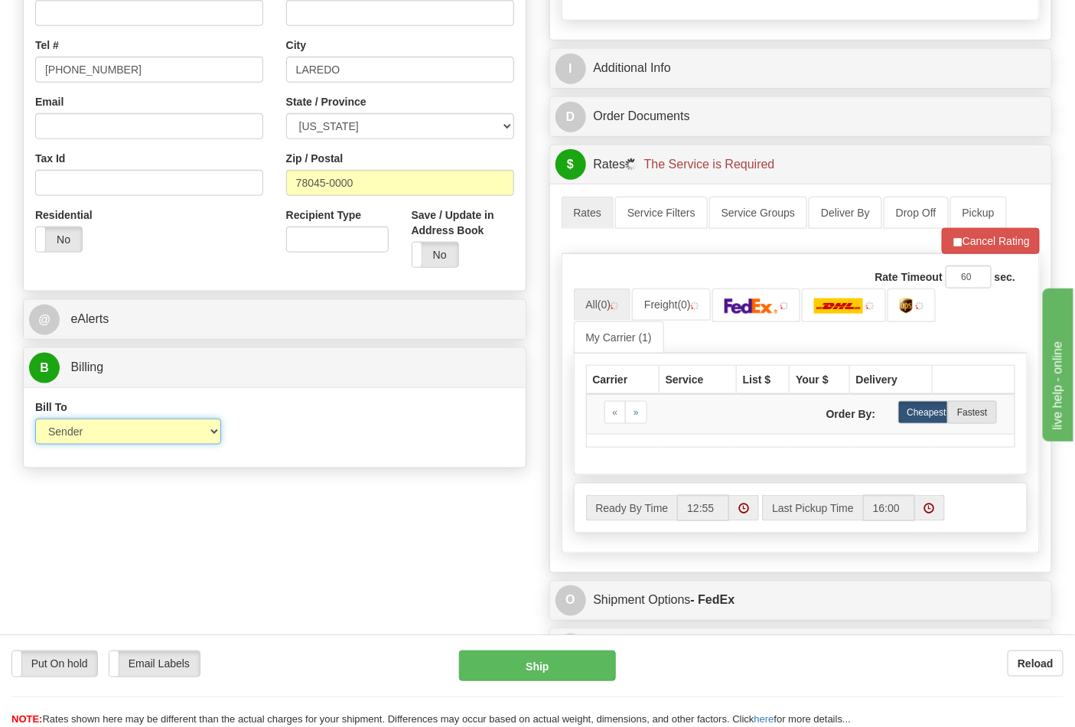
select select "2"
click at [35, 420] on select "Sender Recipient Third Party Collect" at bounding box center [128, 432] width 186 height 26
click at [292, 429] on input "Account" at bounding box center [337, 432] width 186 height 26
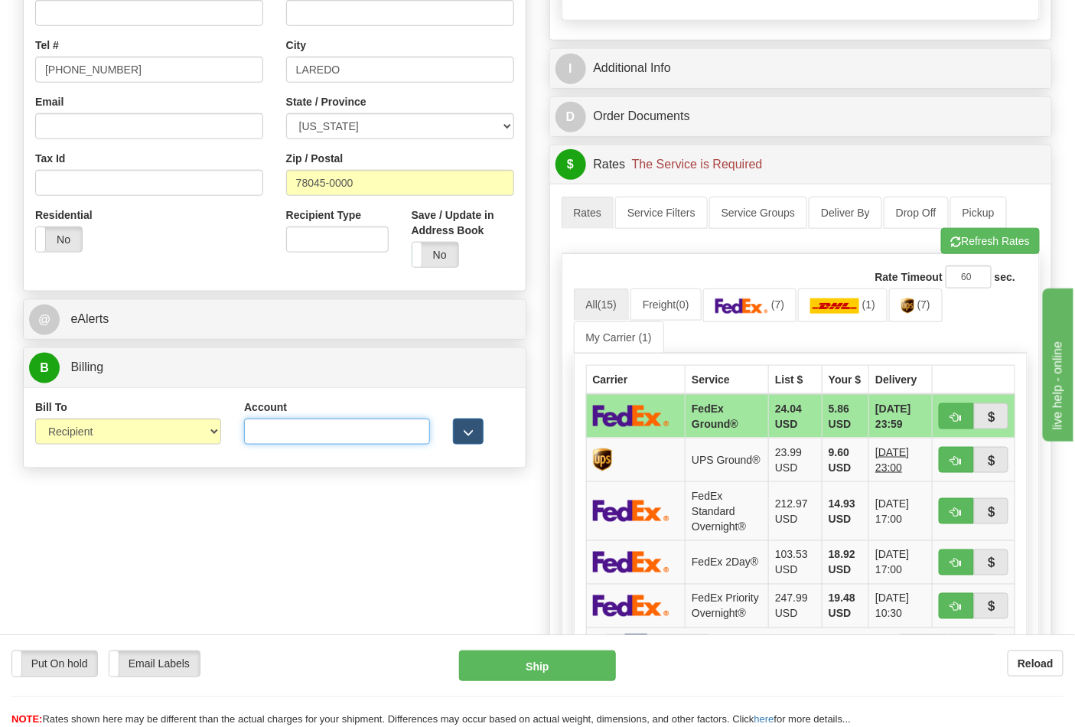
paste input "844904193"
type input "844904193"
click at [782, 307] on span "(7)" at bounding box center [777, 304] width 13 height 12
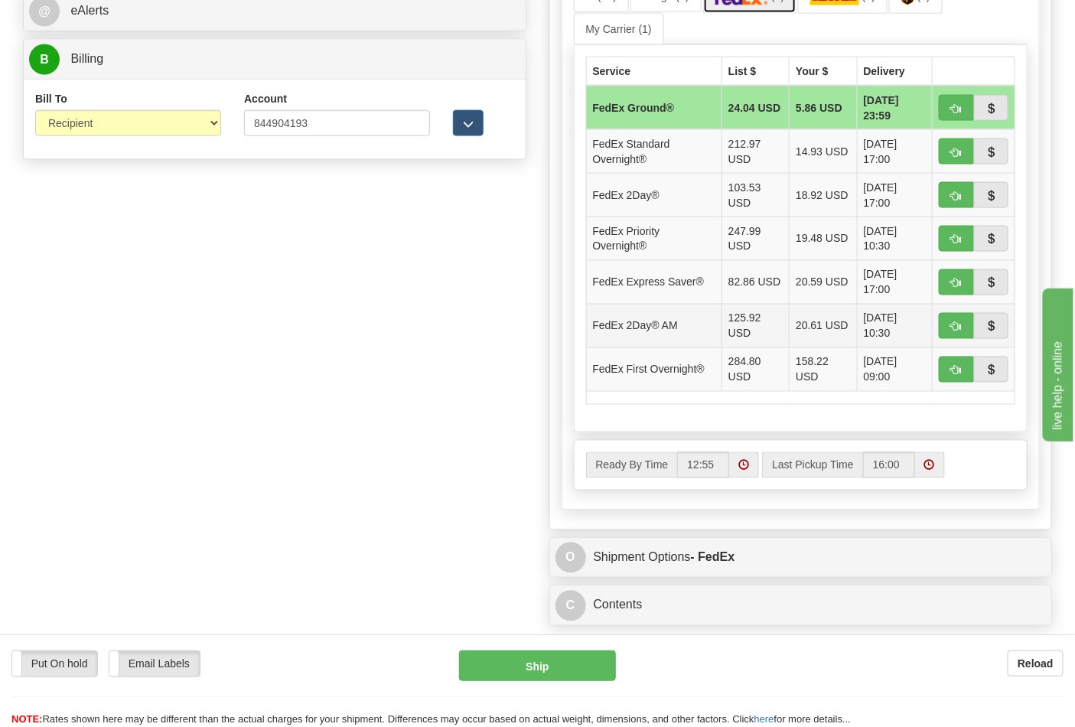
scroll to position [765, 0]
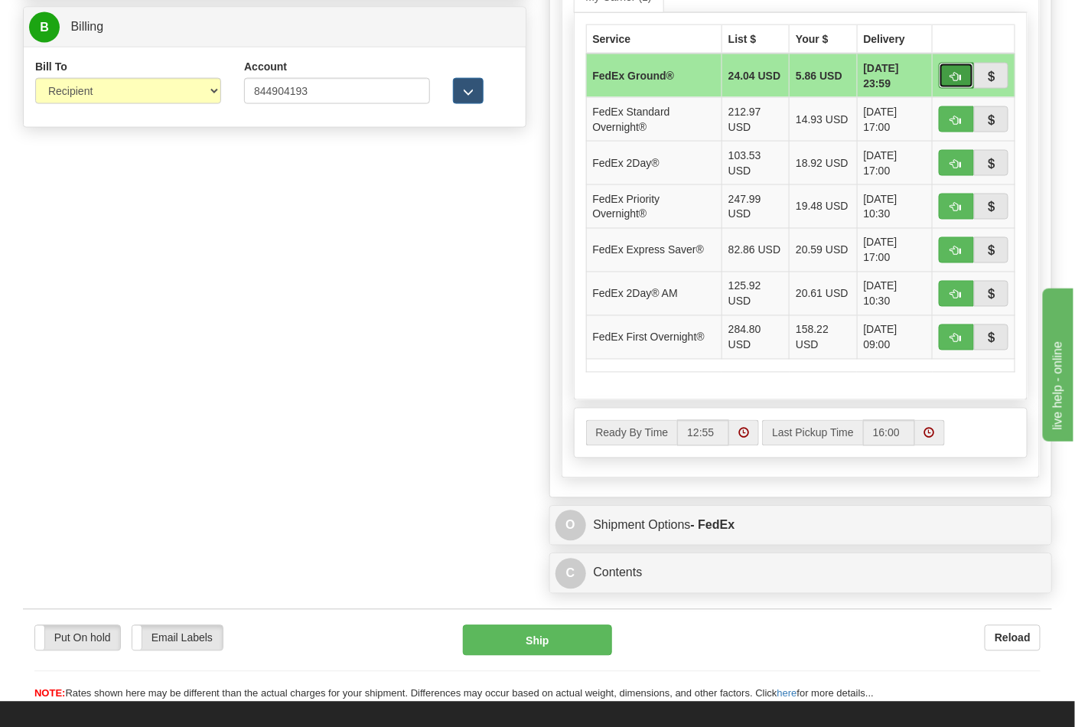
click at [954, 74] on span "button" at bounding box center [956, 77] width 11 height 10
type input "92"
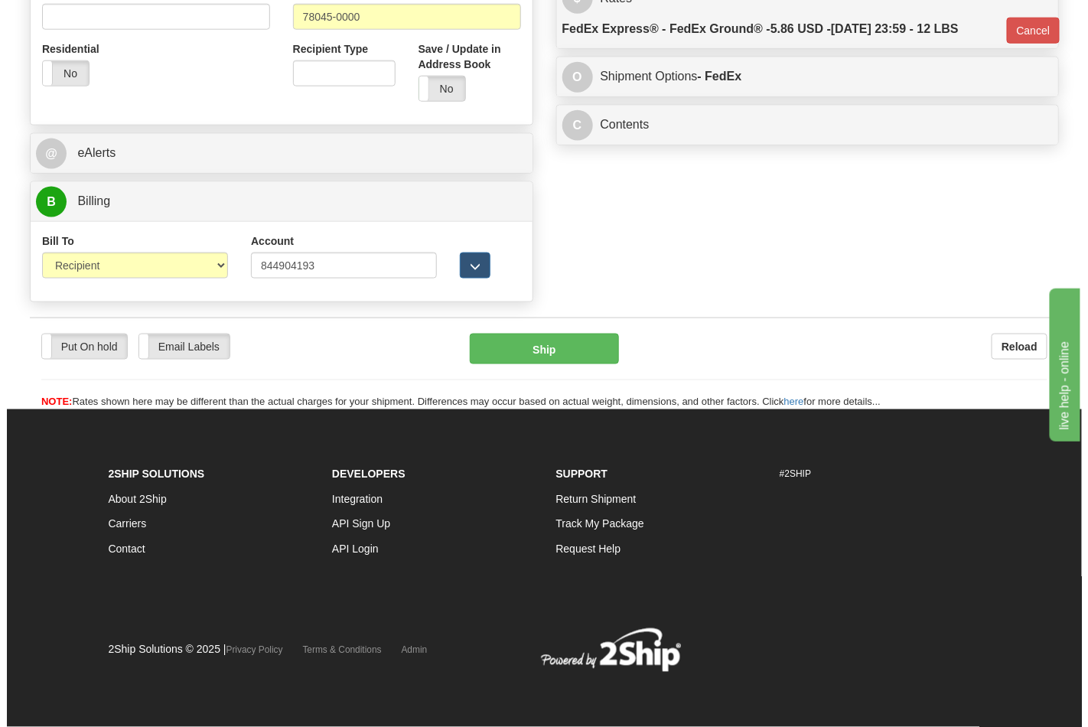
scroll to position [593, 0]
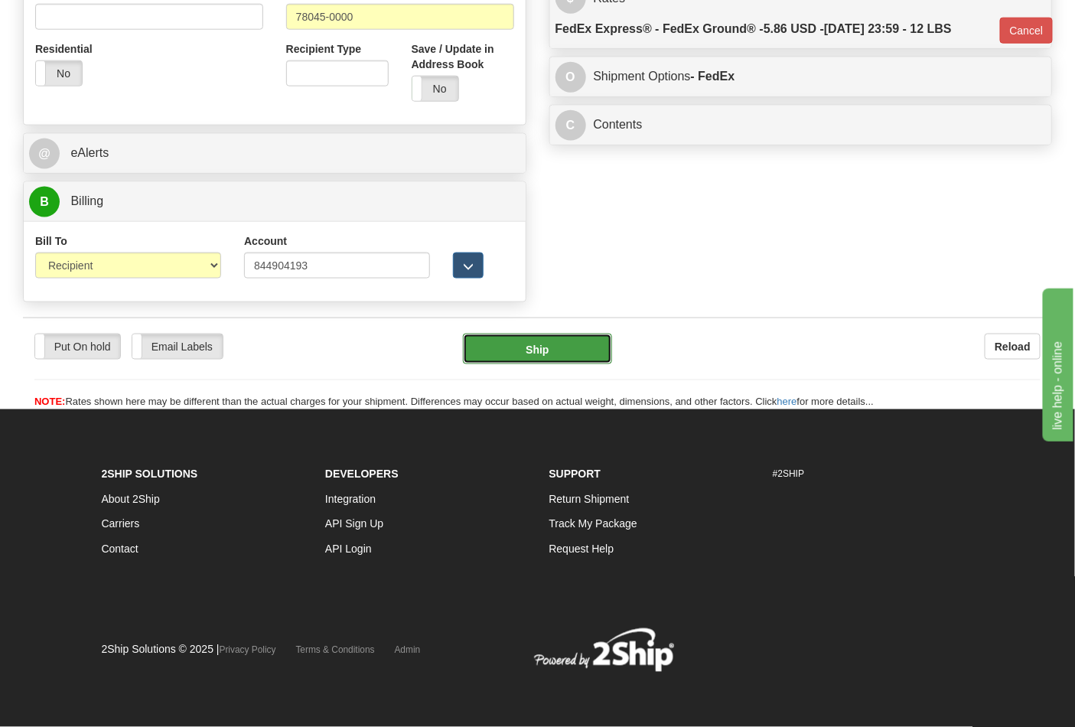
click at [552, 342] on button "Ship" at bounding box center [537, 349] width 148 height 31
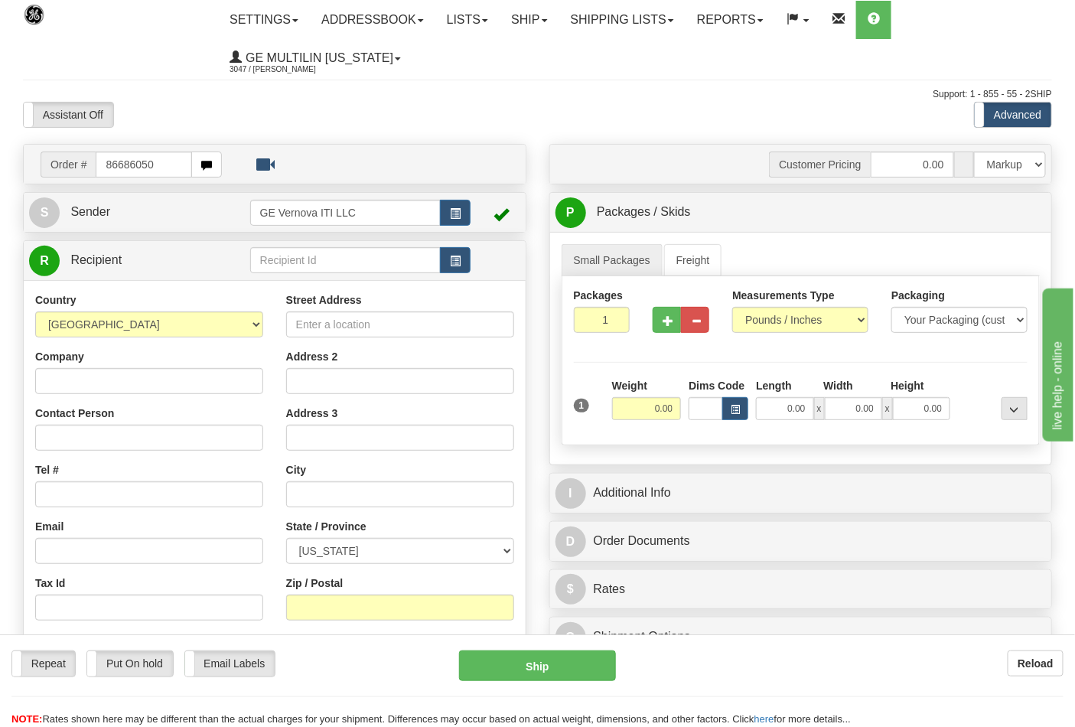
type input "86686050"
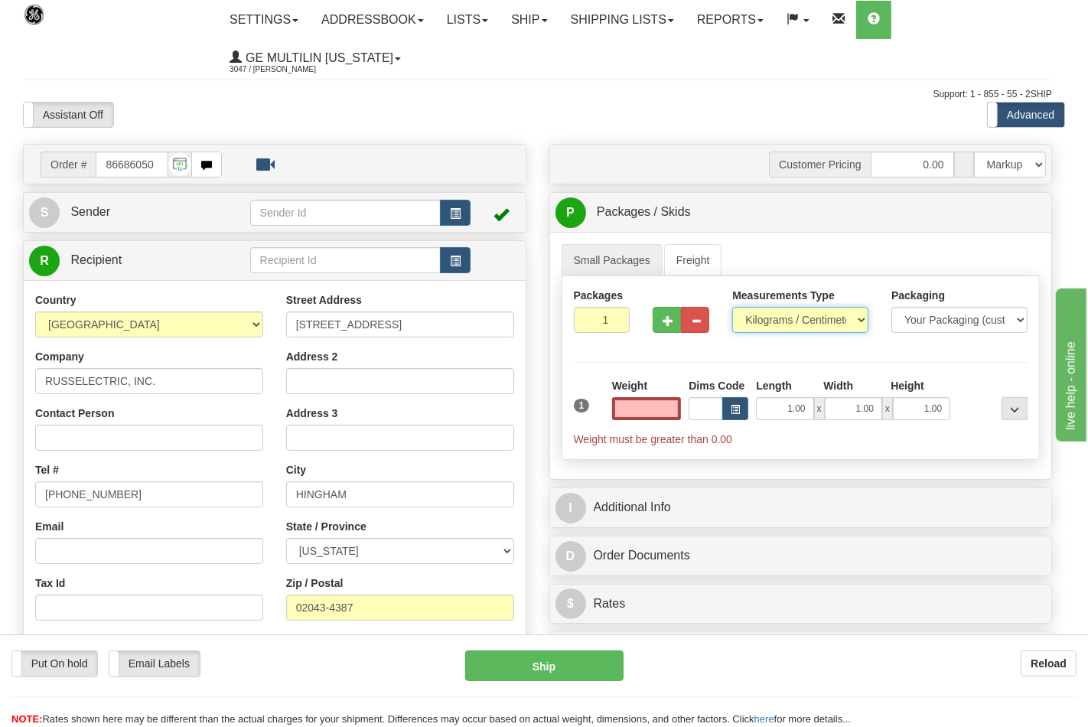
type input "0.00"
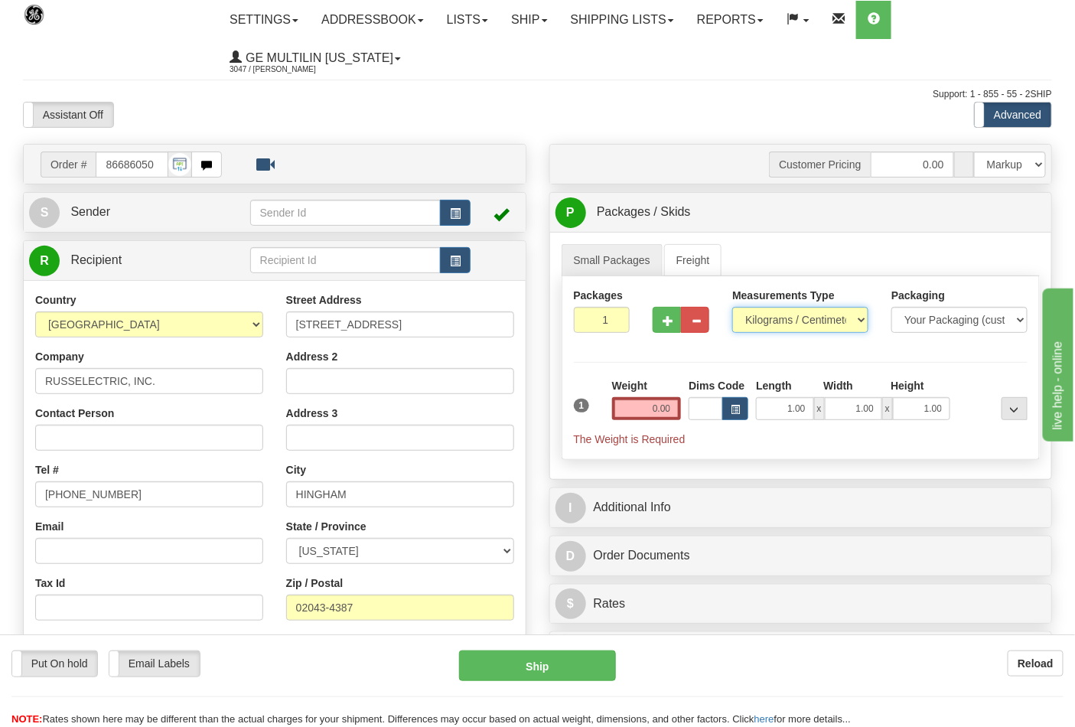
drag, startPoint x: 768, startPoint y: 317, endPoint x: 770, endPoint y: 326, distance: 9.3
click at [768, 316] on select "Pounds / Inches Kilograms / Centimeters" at bounding box center [800, 320] width 136 height 26
select select "0"
click at [732, 308] on select "Pounds / Inches Kilograms / Centimeters" at bounding box center [800, 320] width 136 height 26
click at [679, 409] on input "0.00" at bounding box center [647, 408] width 70 height 23
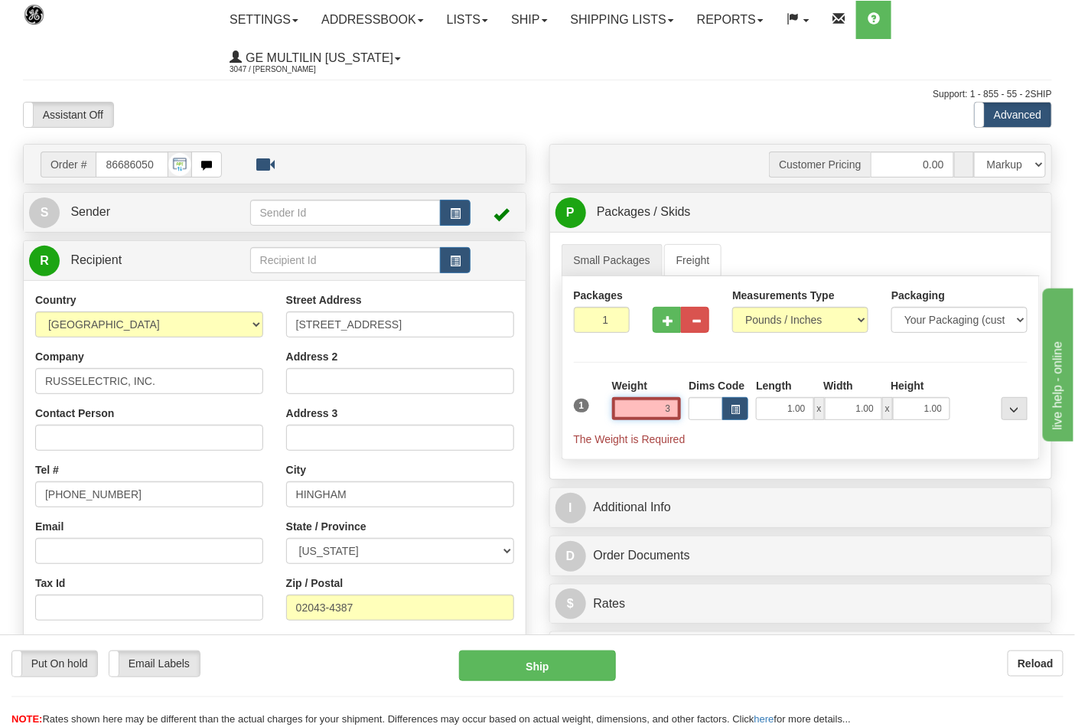
click button "Delete" at bounding box center [0, 0] width 0 height 0
type input "3.00"
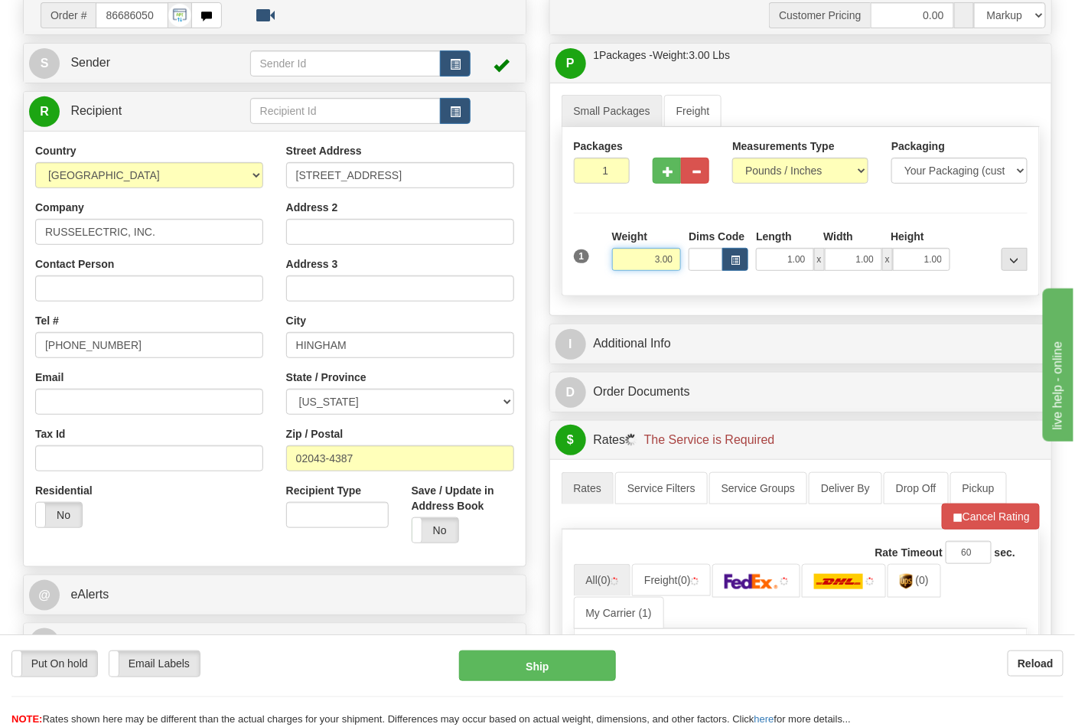
scroll to position [340, 0]
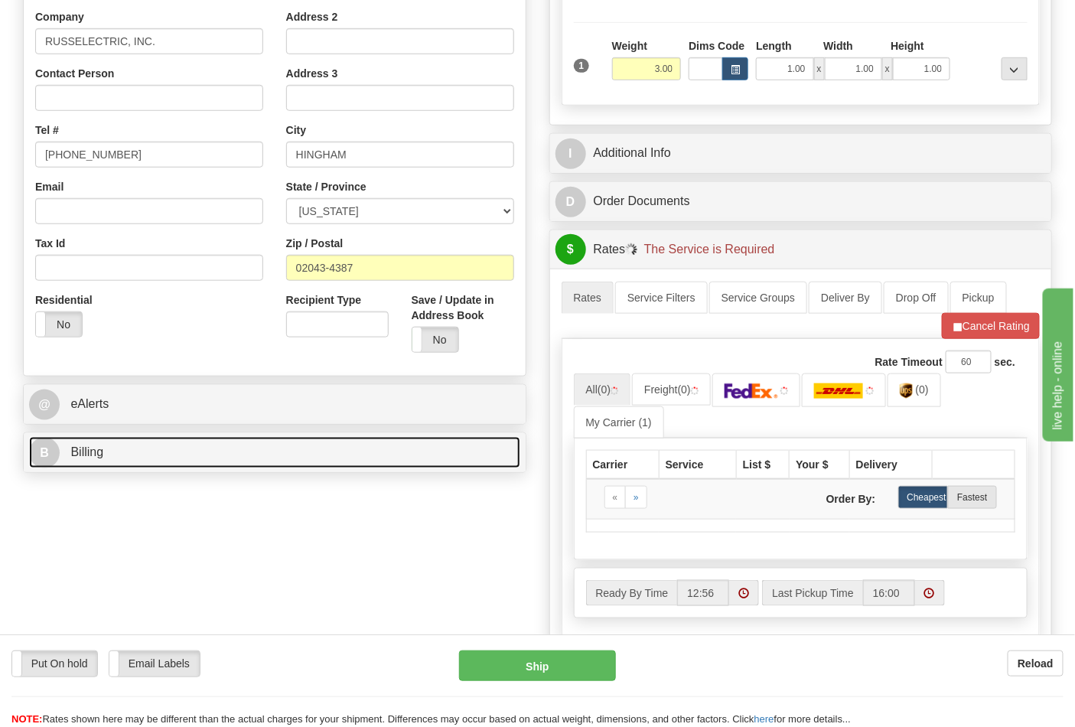
click at [192, 445] on link "B Billing" at bounding box center [274, 452] width 491 height 31
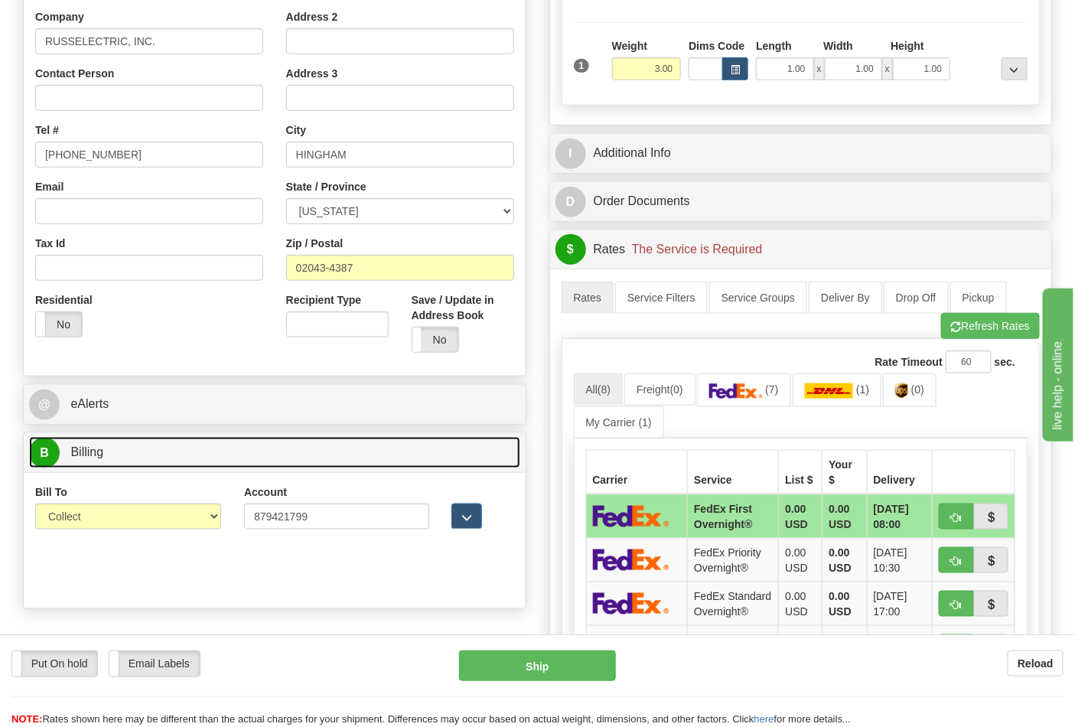
scroll to position [425, 0]
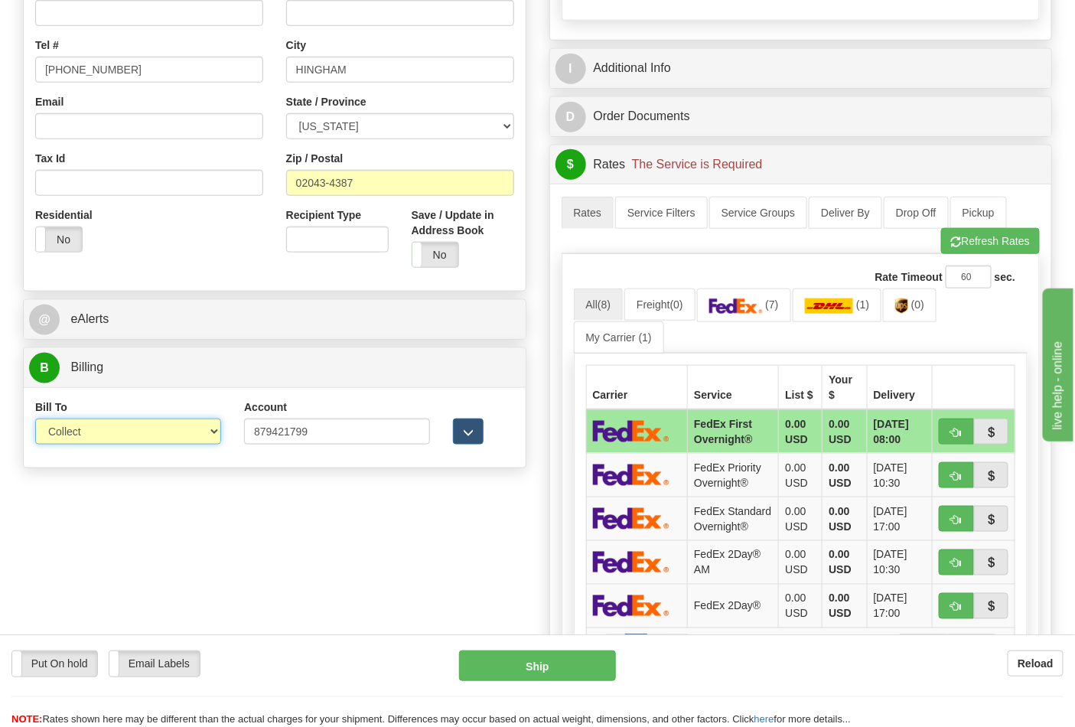
click at [122, 433] on select "Sender Recipient Third Party Collect" at bounding box center [128, 432] width 186 height 26
select select "2"
click at [35, 420] on select "Sender Recipient Third Party Collect" at bounding box center [128, 432] width 186 height 26
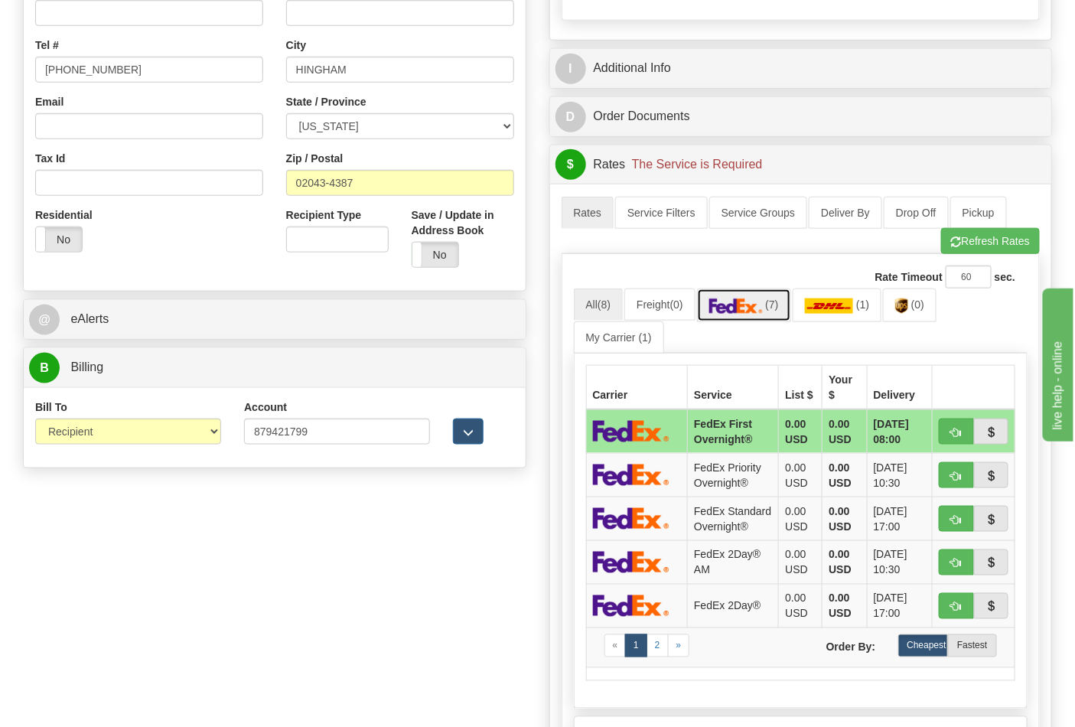
click at [778, 311] on span "(7)" at bounding box center [771, 304] width 13 height 12
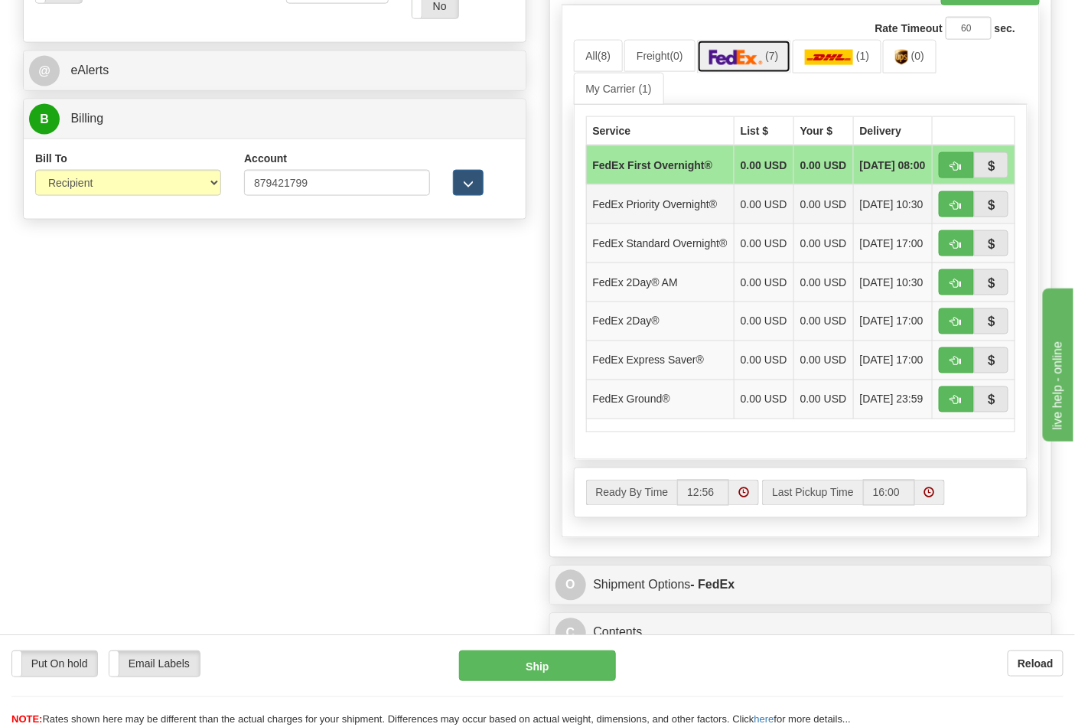
scroll to position [679, 0]
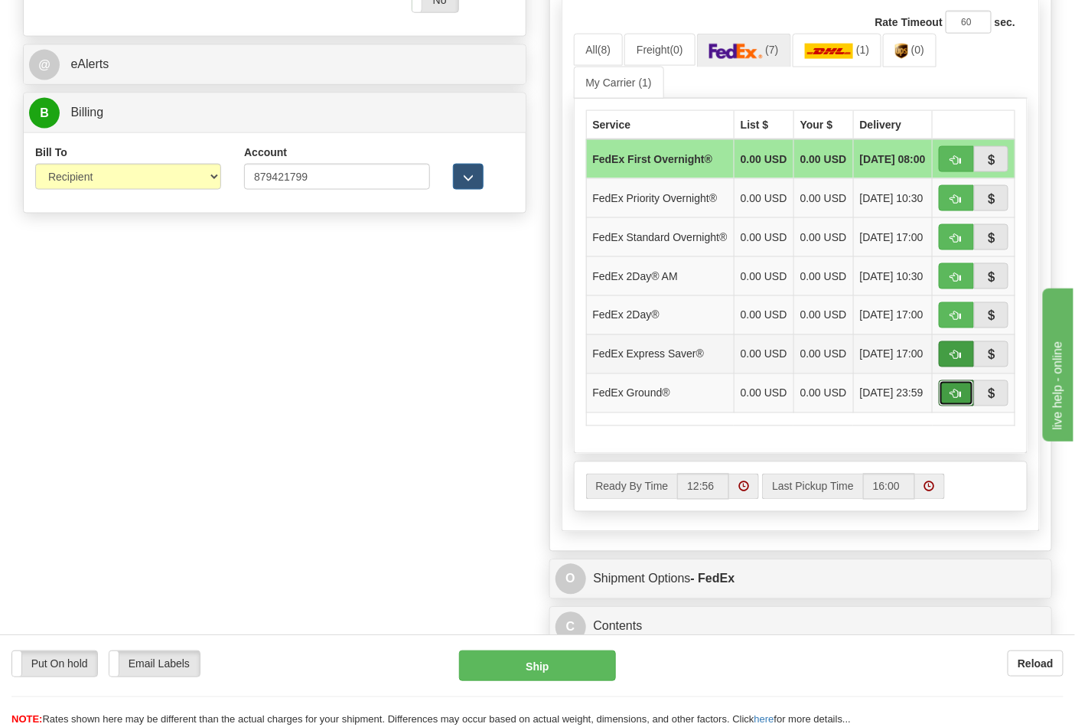
click at [951, 399] on span "button" at bounding box center [956, 394] width 11 height 10
type input "92"
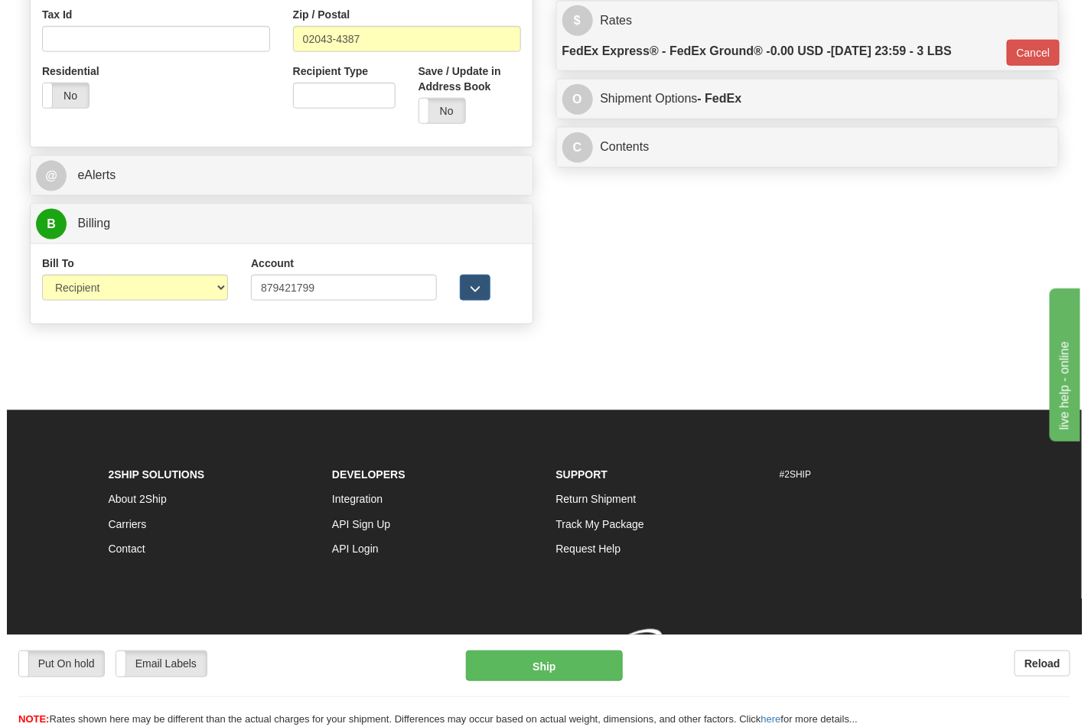
scroll to position [593, 0]
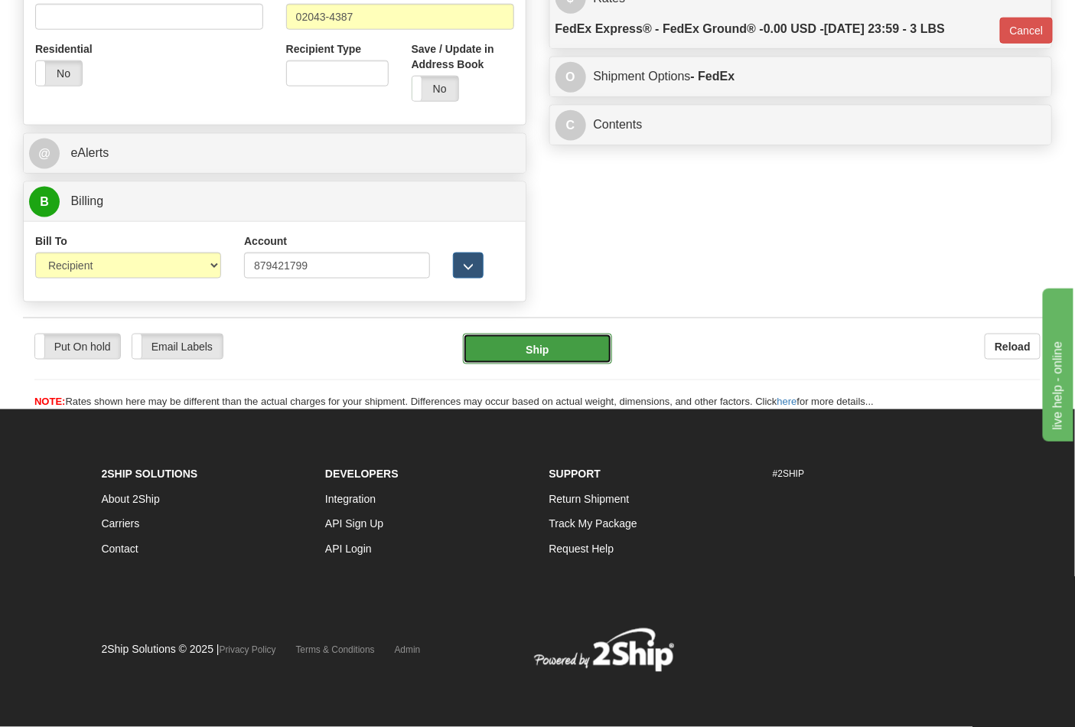
click at [526, 349] on button "Ship" at bounding box center [537, 349] width 148 height 31
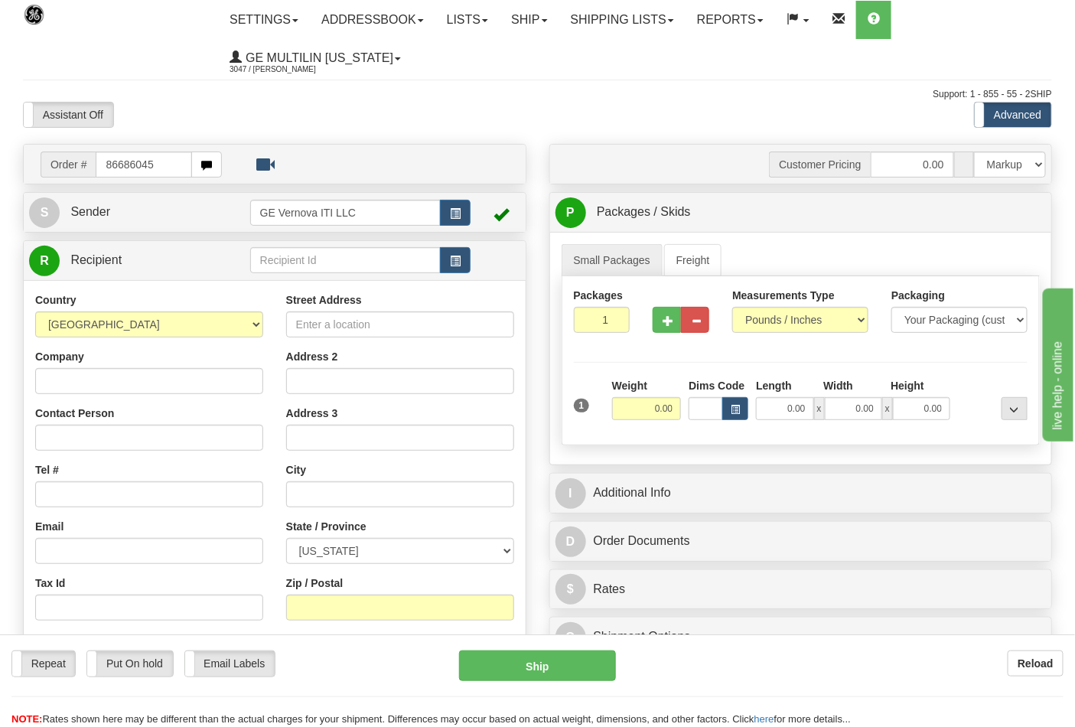
type input "86686045"
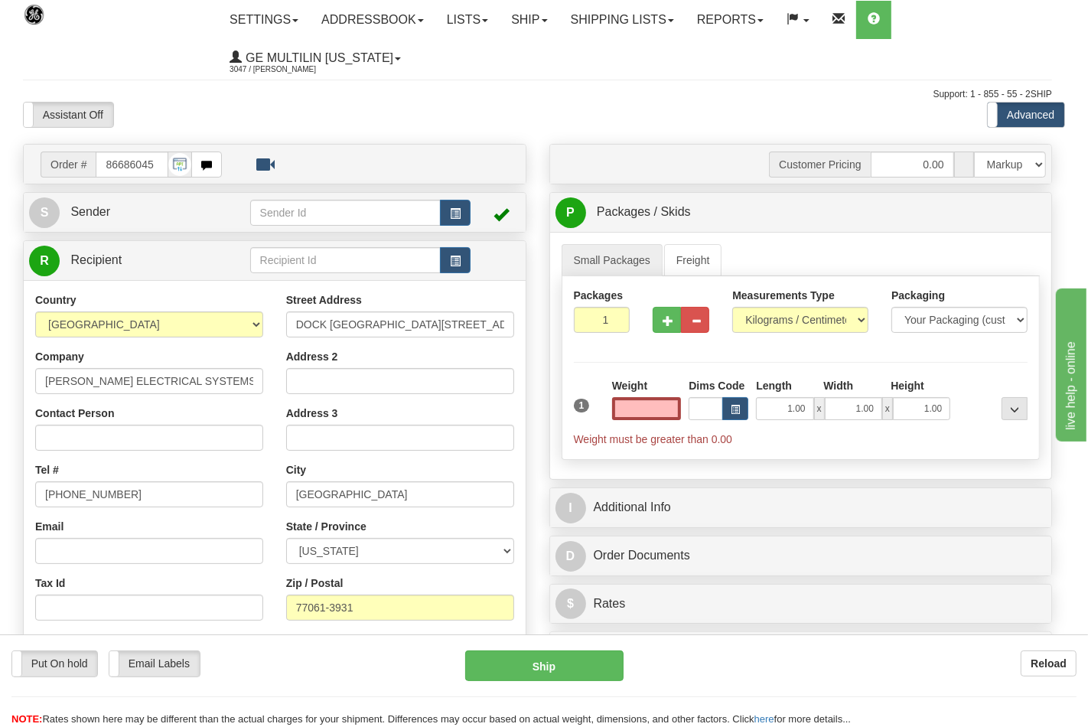
type input "0.00"
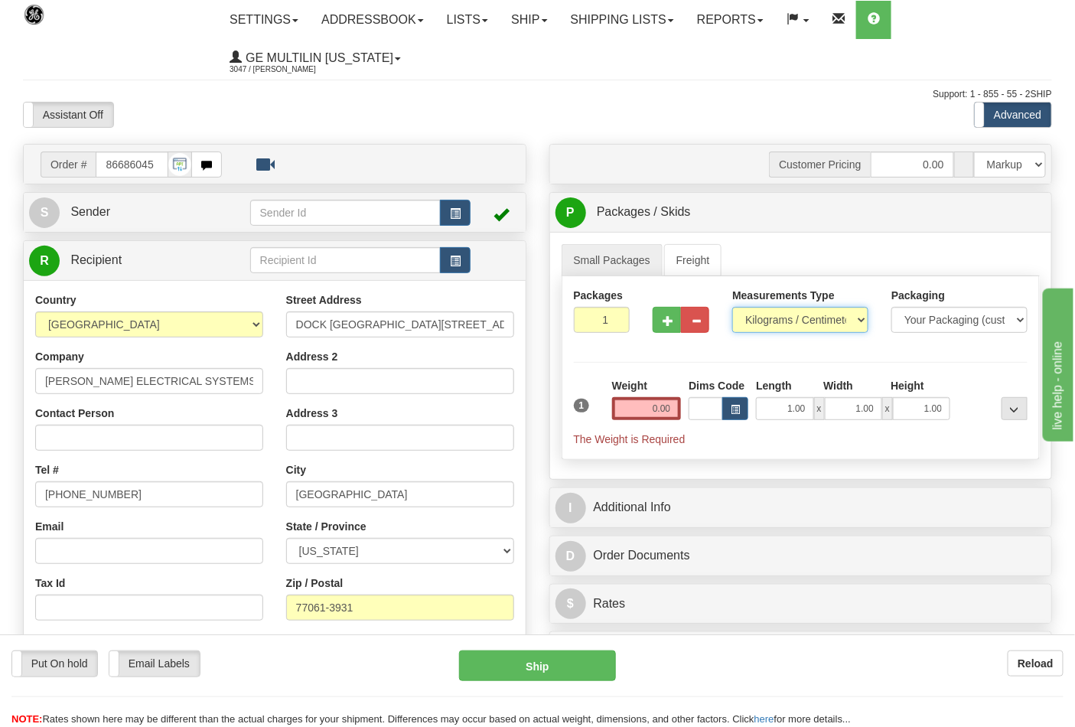
drag, startPoint x: 756, startPoint y: 320, endPoint x: 760, endPoint y: 331, distance: 11.4
click at [757, 322] on select "Pounds / Inches Kilograms / Centimeters" at bounding box center [800, 320] width 136 height 26
select select "0"
click at [732, 308] on select "Pounds / Inches Kilograms / Centimeters" at bounding box center [800, 320] width 136 height 26
click at [676, 414] on input "0.00" at bounding box center [647, 408] width 70 height 23
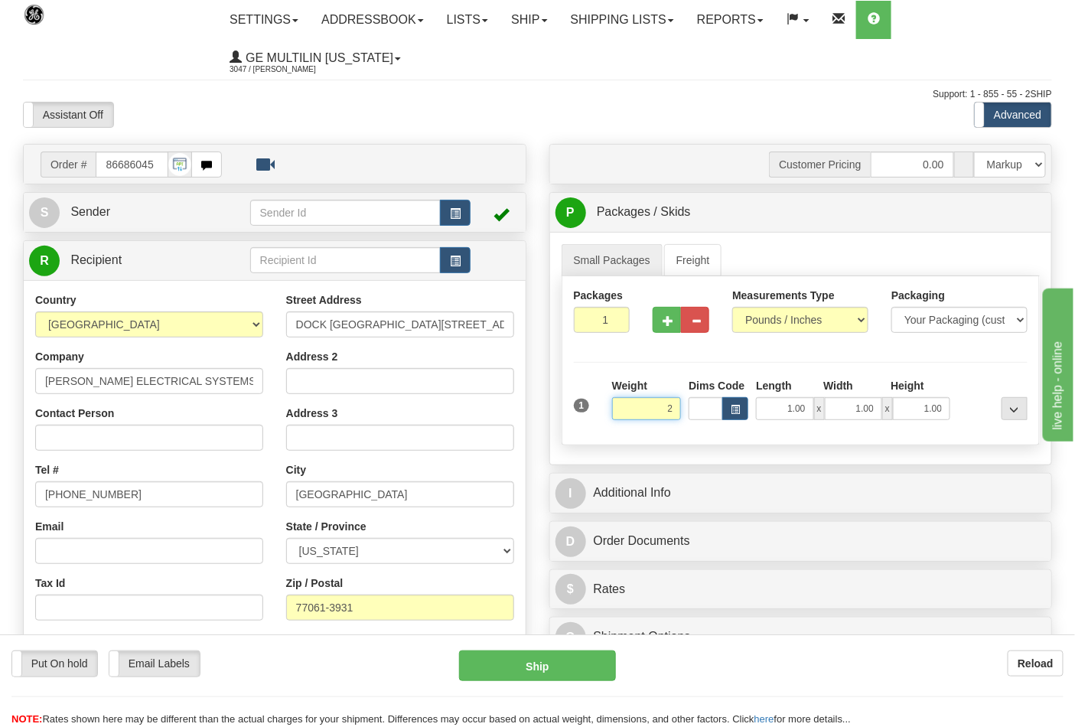
click button "Delete" at bounding box center [0, 0] width 0 height 0
type input "2.00"
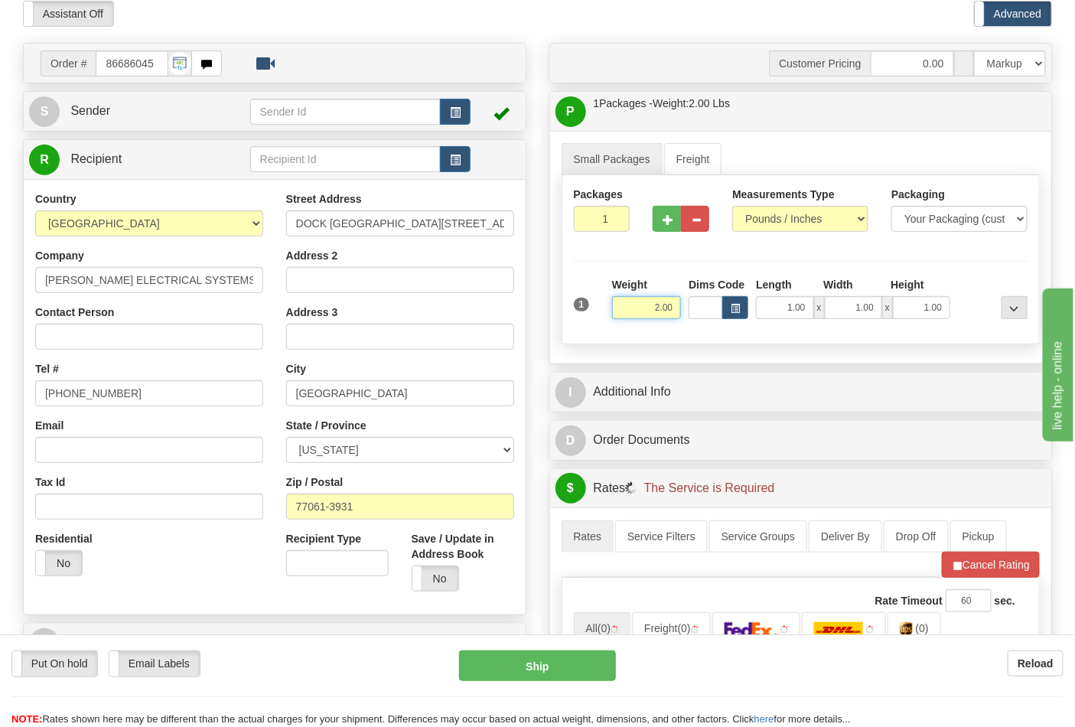
scroll to position [340, 0]
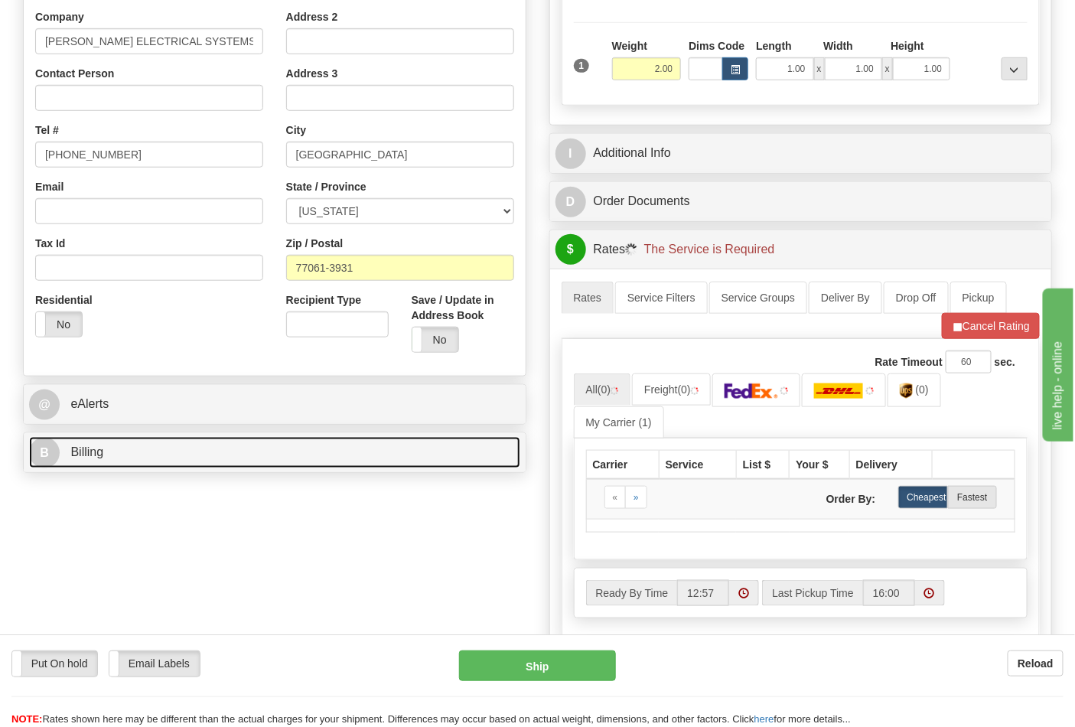
click at [142, 441] on link "B Billing" at bounding box center [274, 452] width 491 height 31
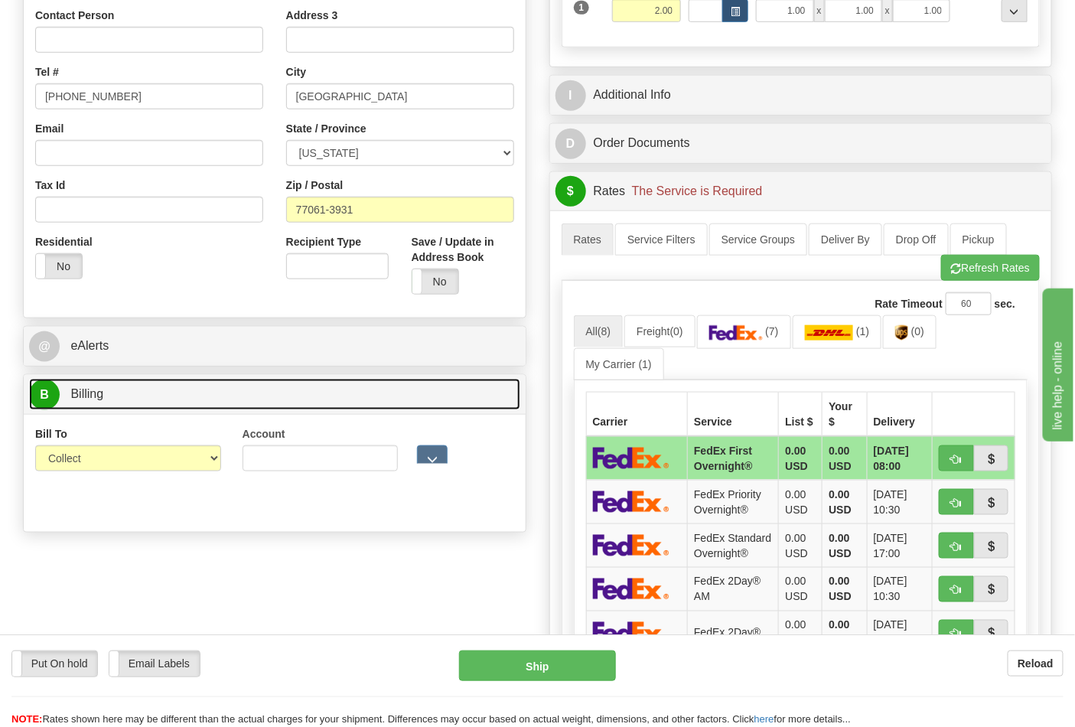
scroll to position [425, 0]
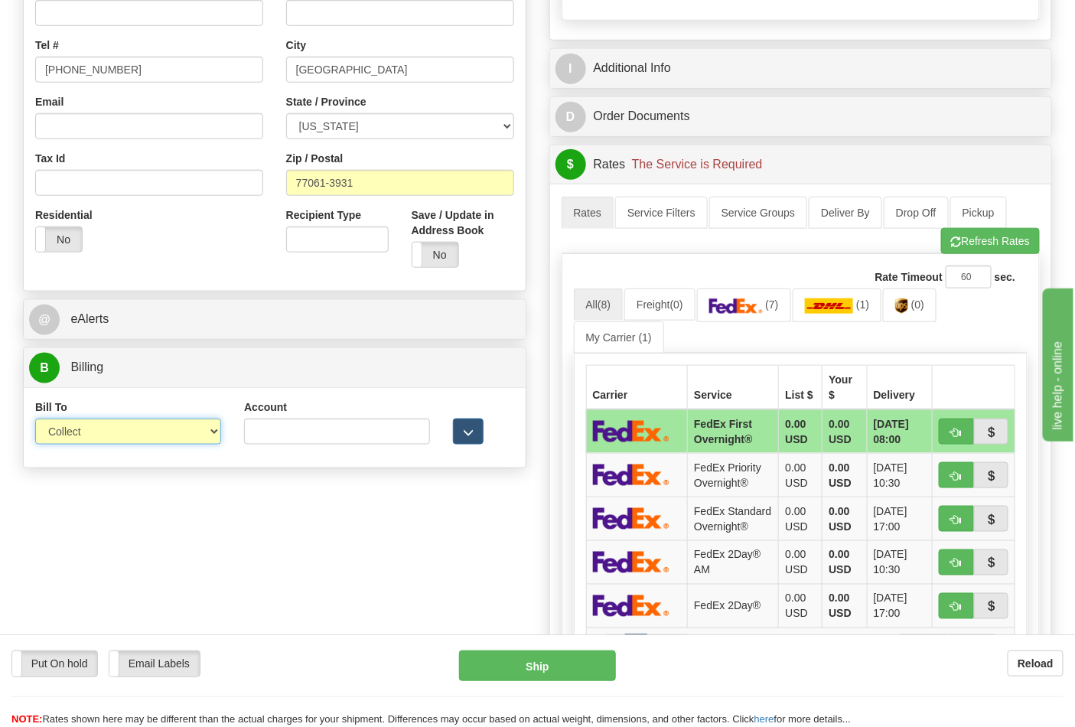
click at [89, 440] on select "Sender Recipient Third Party Collect" at bounding box center [128, 432] width 186 height 26
select select "2"
click at [35, 420] on select "Sender Recipient Third Party Collect" at bounding box center [128, 432] width 186 height 26
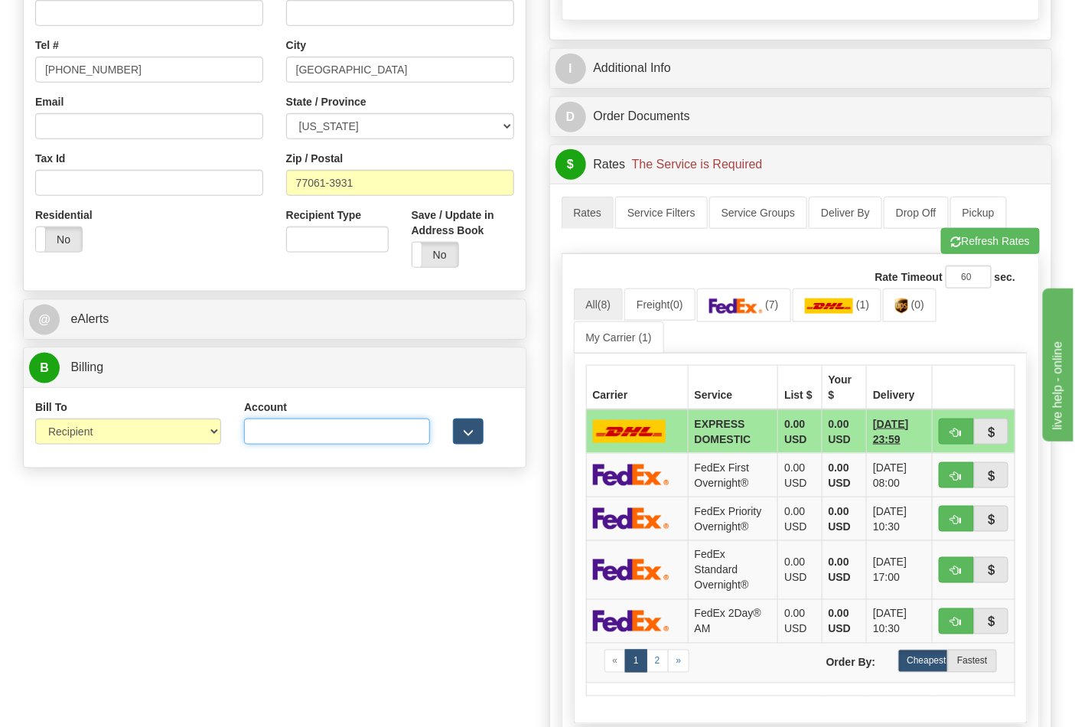
click at [291, 440] on input "Account" at bounding box center [337, 432] width 186 height 26
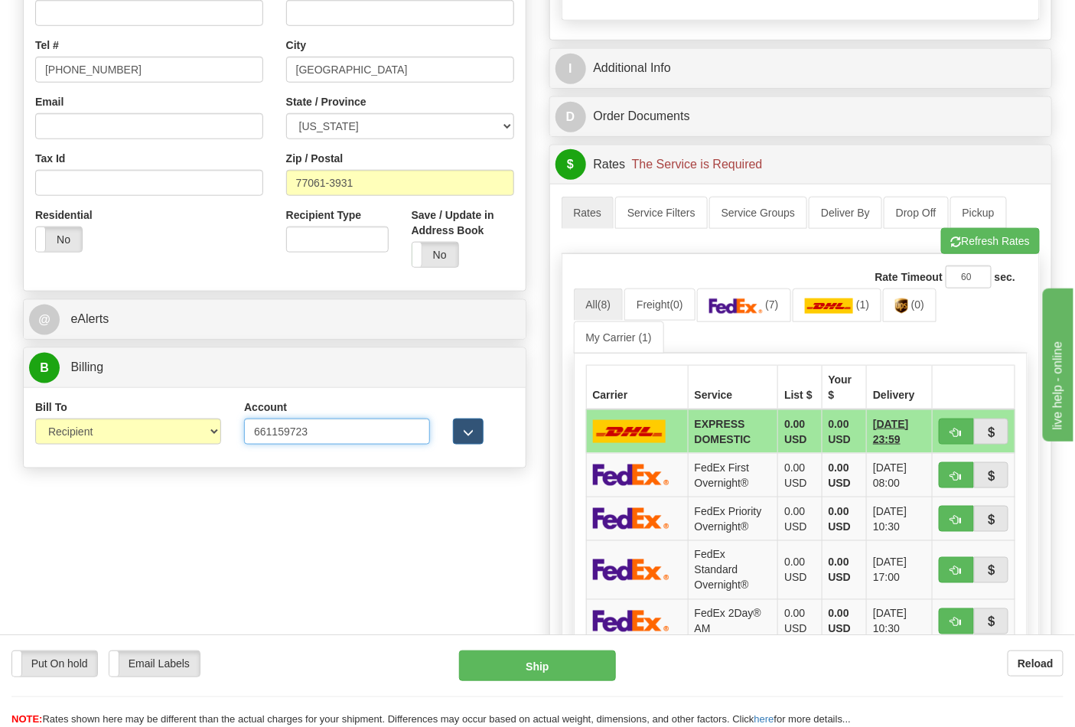
type input "661159723"
click button "Delete" at bounding box center [0, 0] width 0 height 0
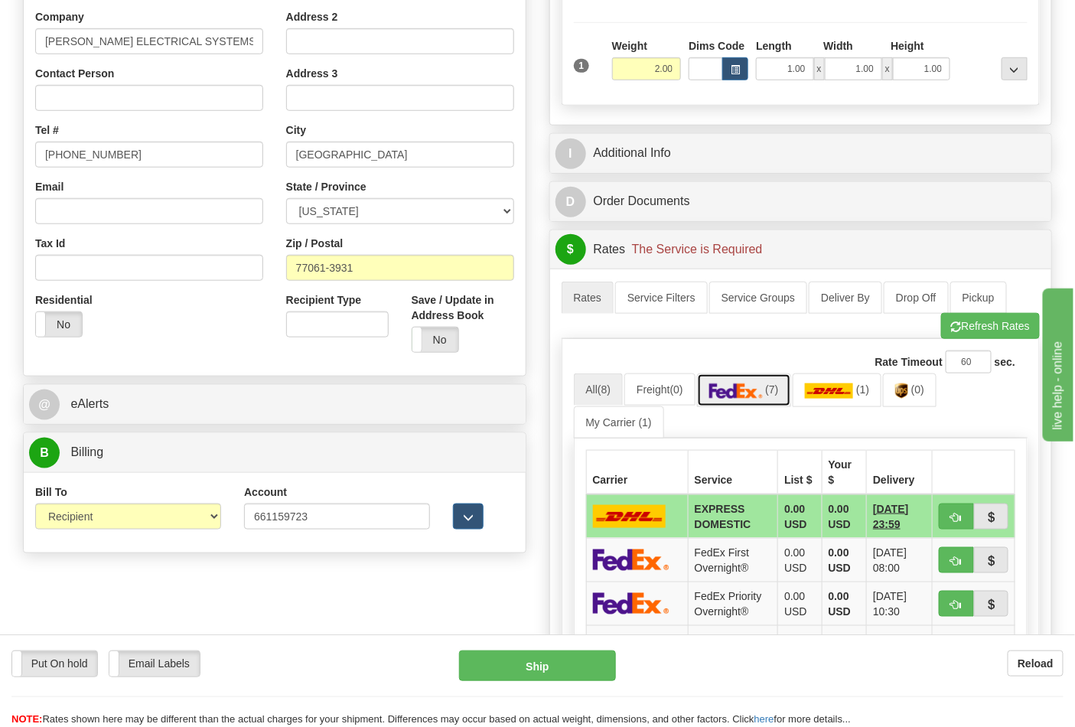
click at [741, 396] on img at bounding box center [736, 390] width 54 height 15
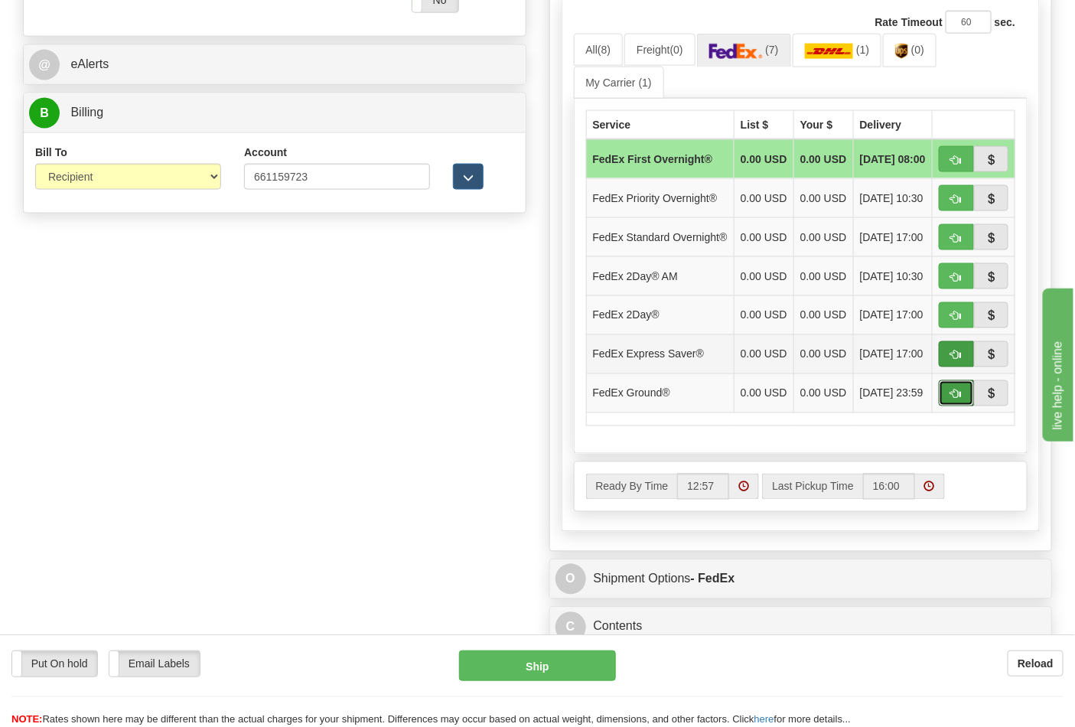
click at [956, 399] on span "button" at bounding box center [956, 394] width 11 height 10
type input "92"
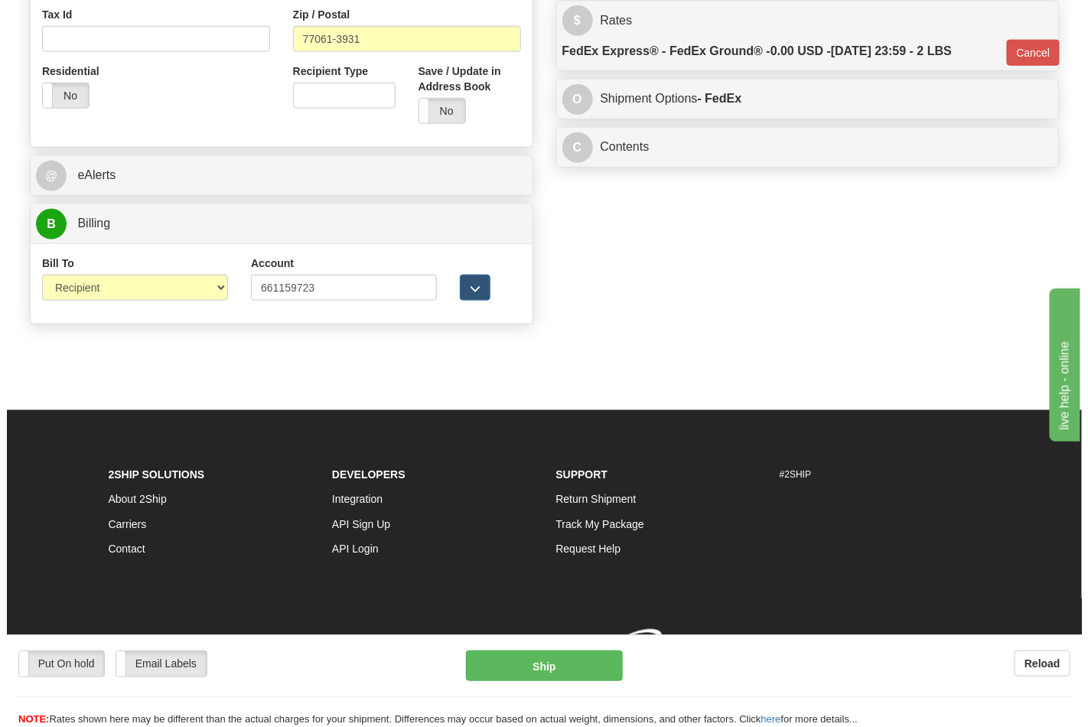
scroll to position [593, 0]
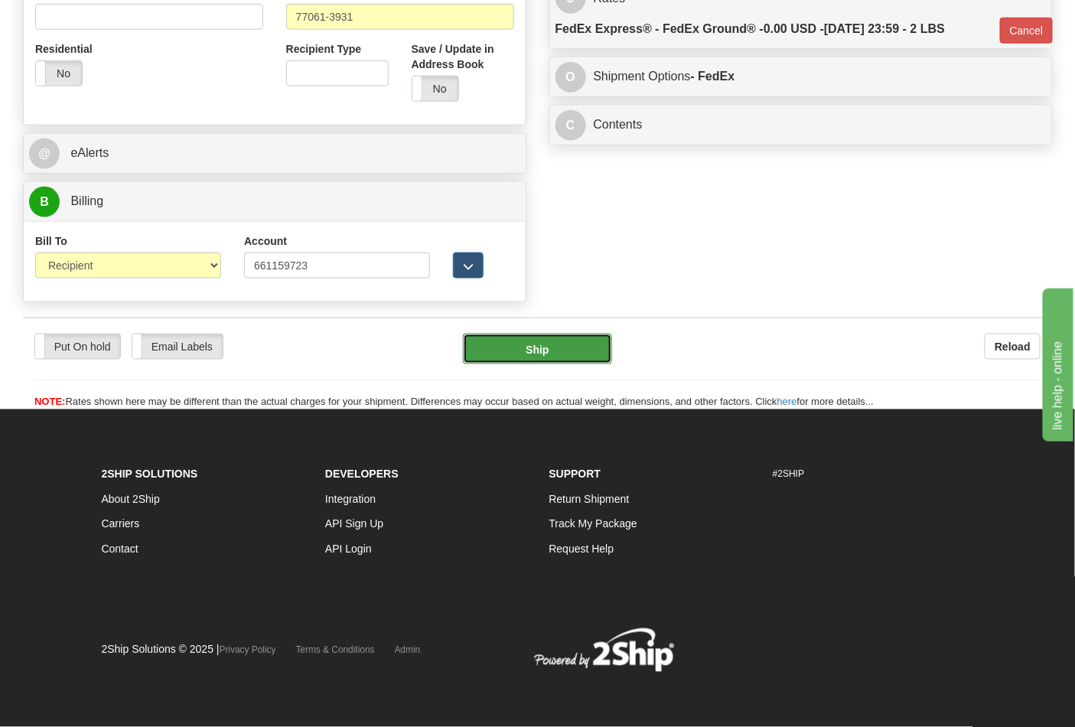
click at [532, 347] on button "Ship" at bounding box center [537, 349] width 148 height 31
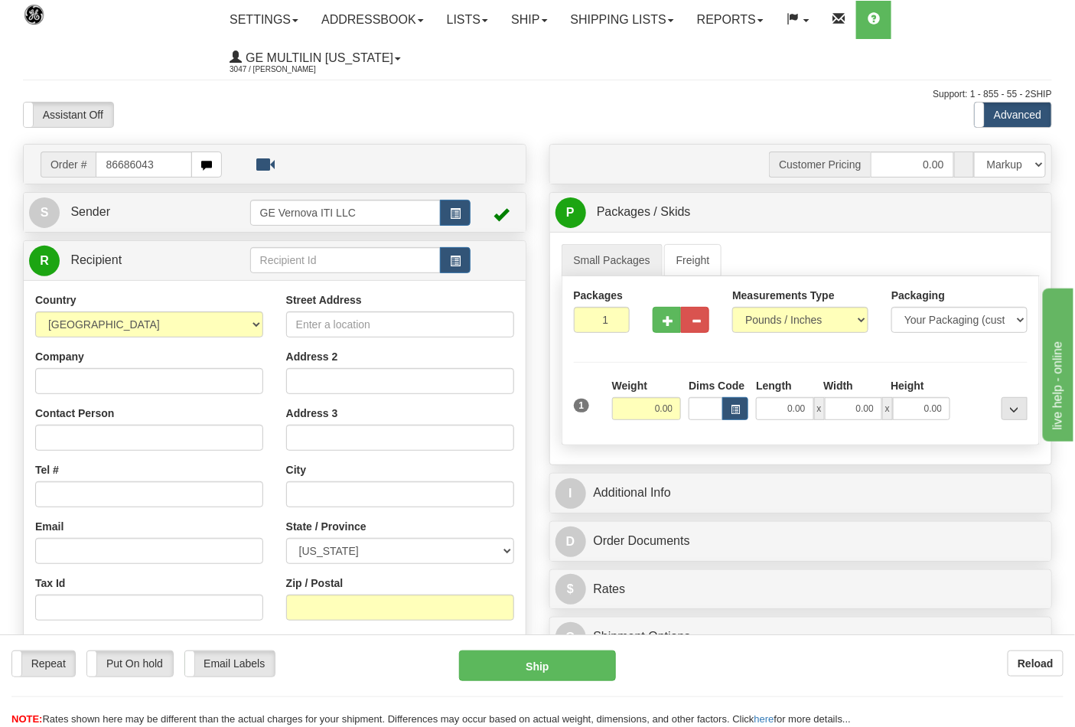
type input "86686043"
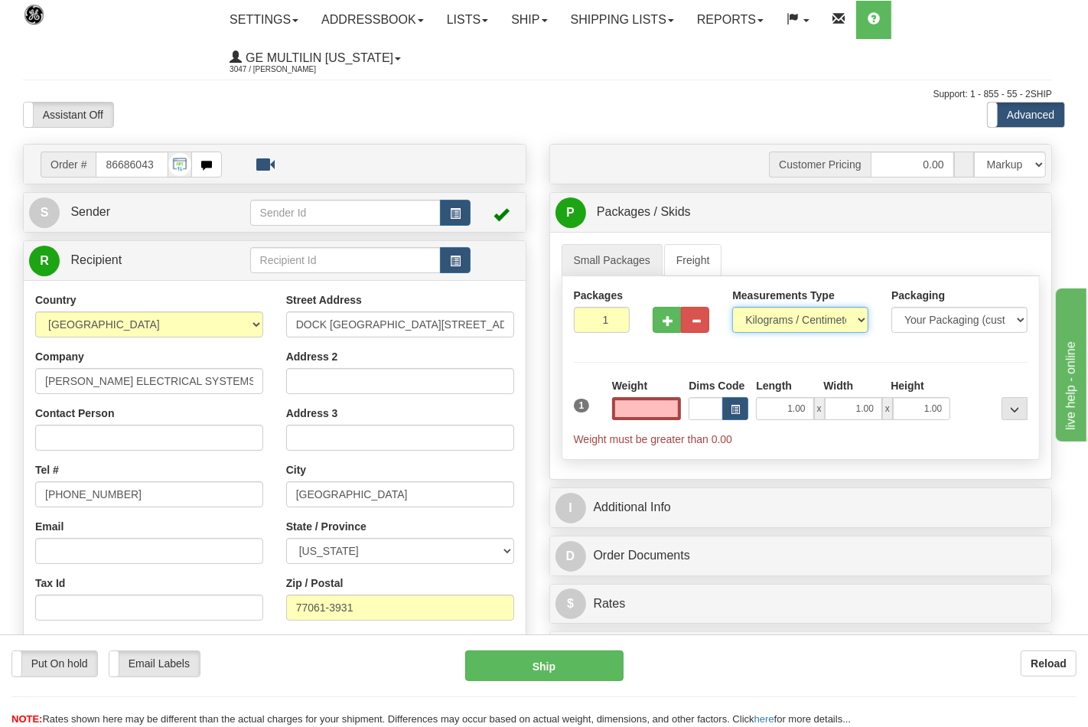
type input "0.00"
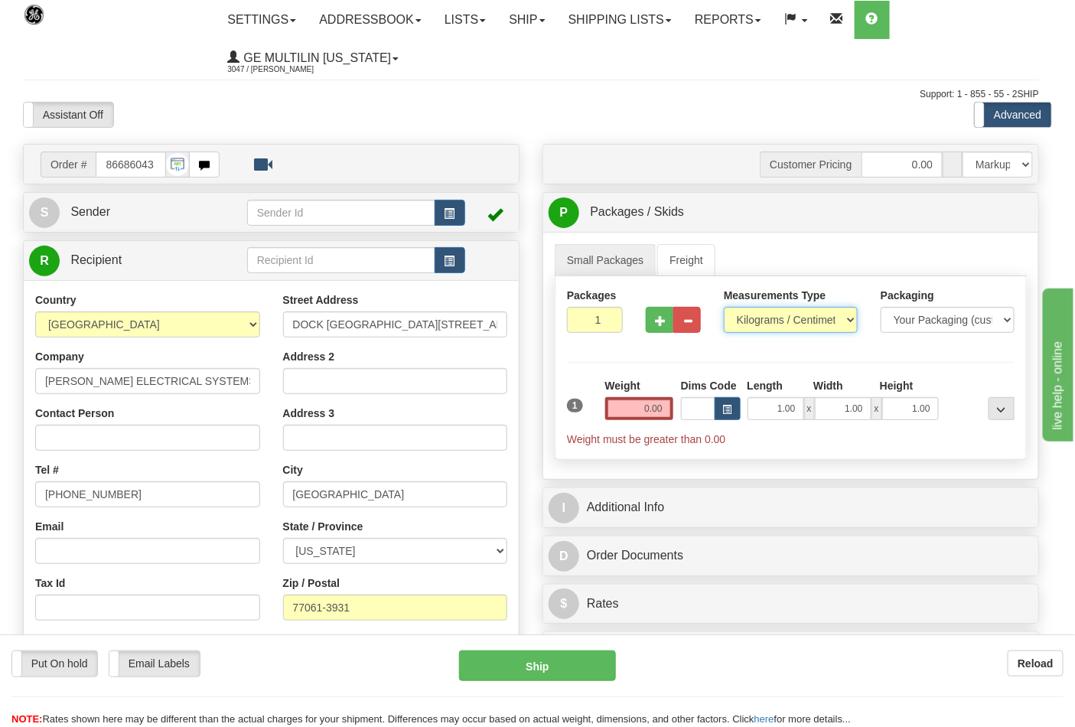
click at [771, 324] on select "Pounds / Inches Kilograms / Centimeters" at bounding box center [791, 320] width 134 height 26
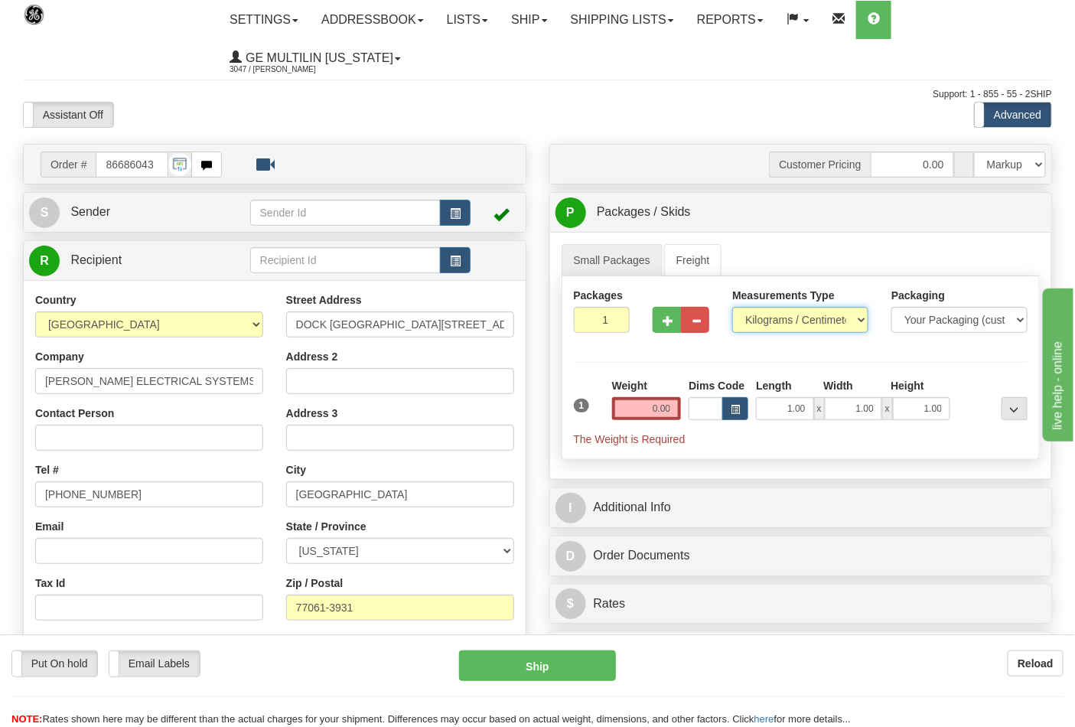
select select "0"
click at [732, 308] on select "Pounds / Inches Kilograms / Centimeters" at bounding box center [800, 320] width 136 height 26
click at [672, 402] on input "0.00" at bounding box center [647, 408] width 70 height 23
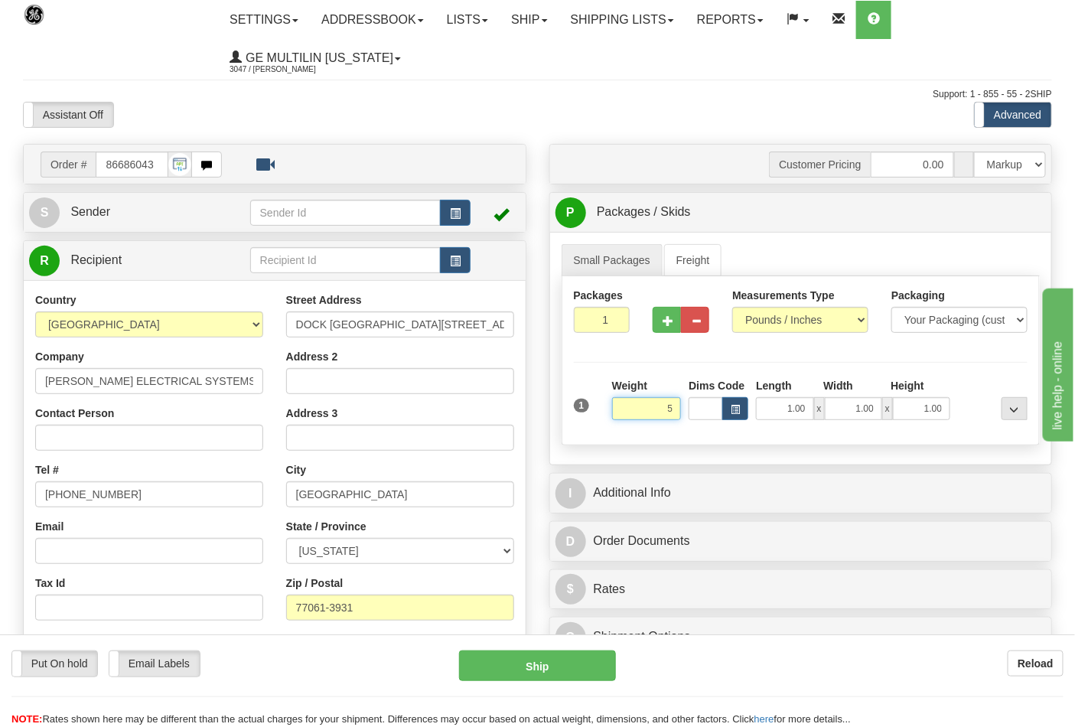
click button "Delete" at bounding box center [0, 0] width 0 height 0
type input "5.00"
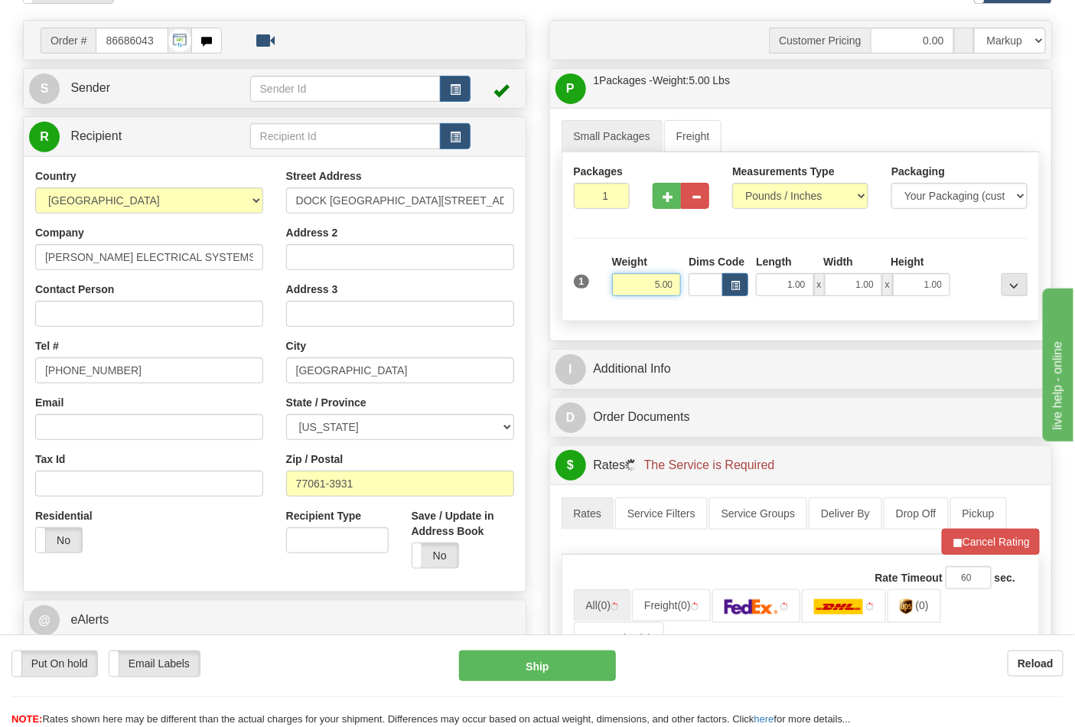
scroll to position [255, 0]
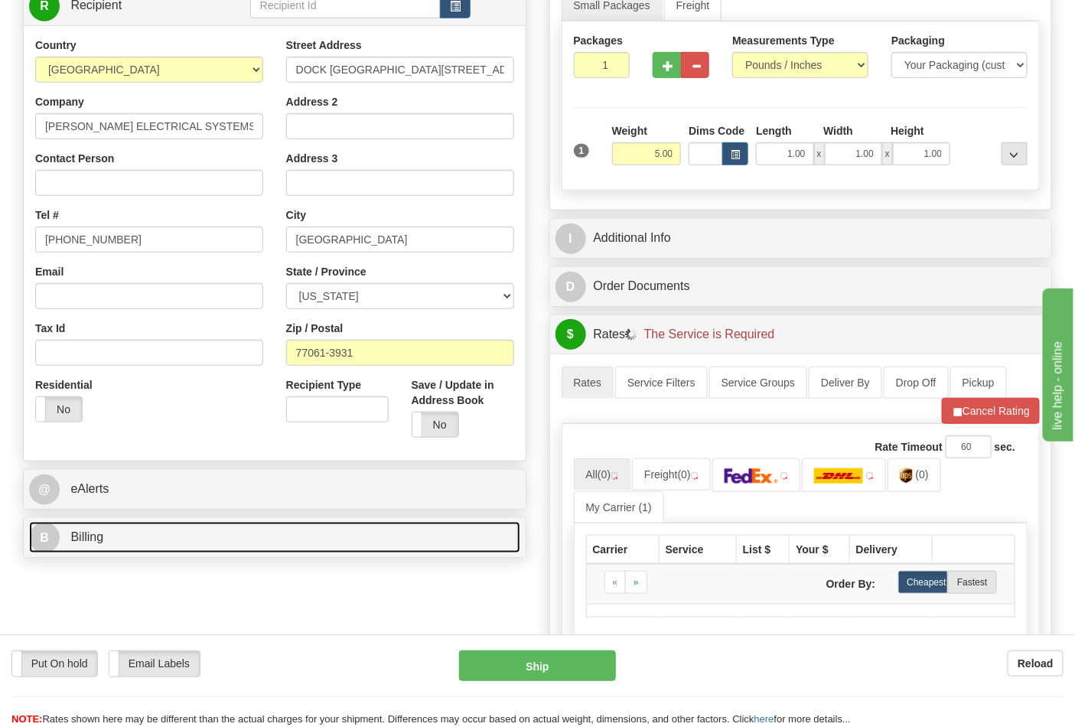
click at [226, 543] on link "B Billing" at bounding box center [274, 537] width 491 height 31
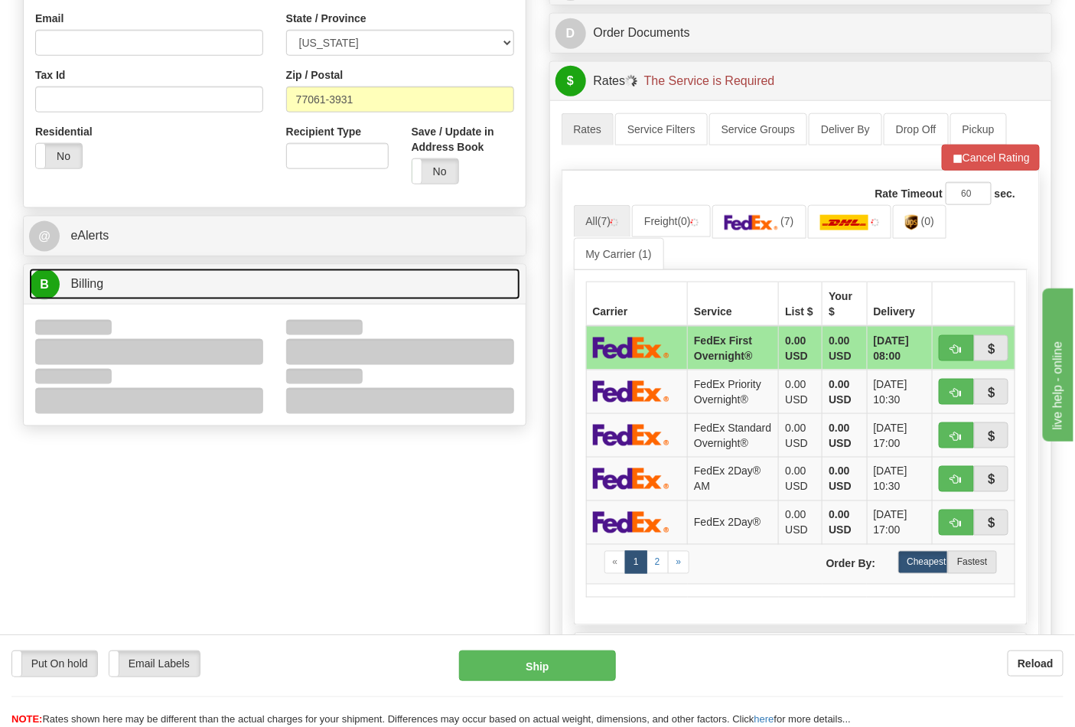
scroll to position [510, 0]
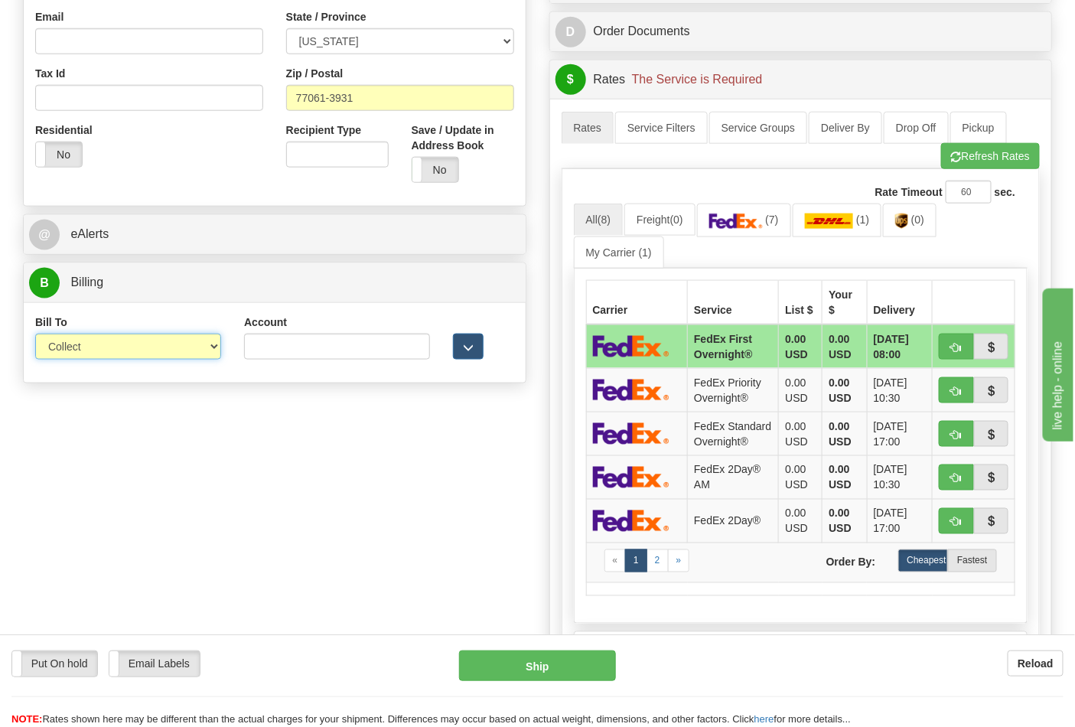
click at [89, 353] on select "Sender Recipient Third Party Collect" at bounding box center [128, 347] width 186 height 26
click at [35, 335] on select "Sender Recipient Third Party Collect" at bounding box center [128, 347] width 186 height 26
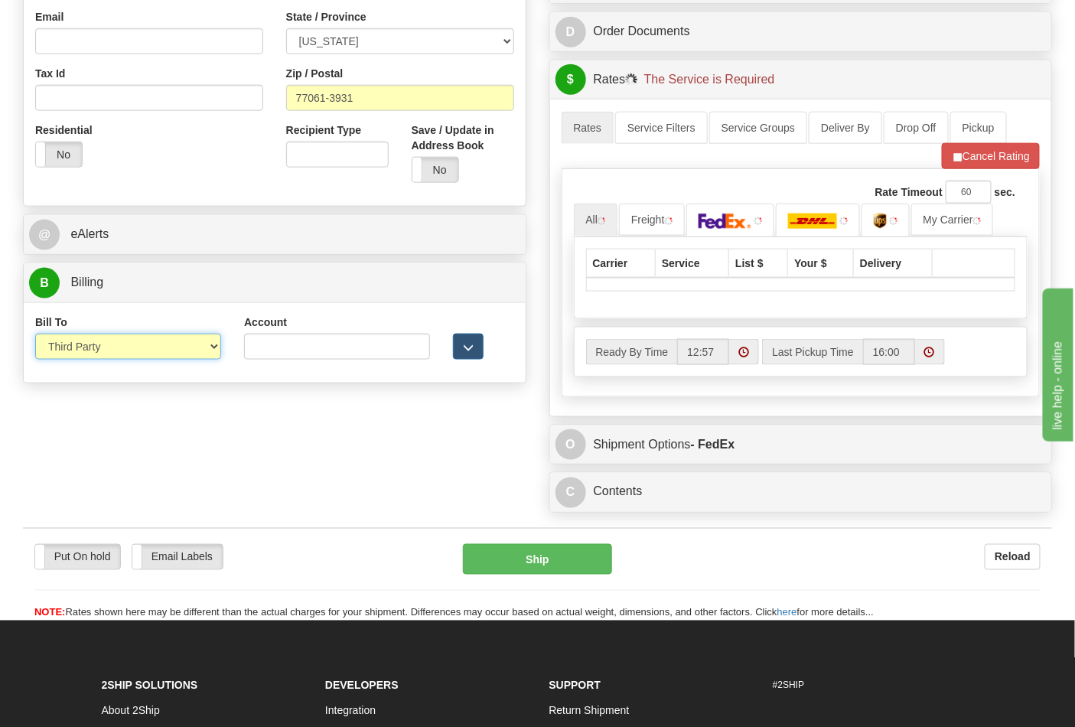
click at [106, 350] on select "Sender Recipient Third Party Collect" at bounding box center [128, 347] width 186 height 26
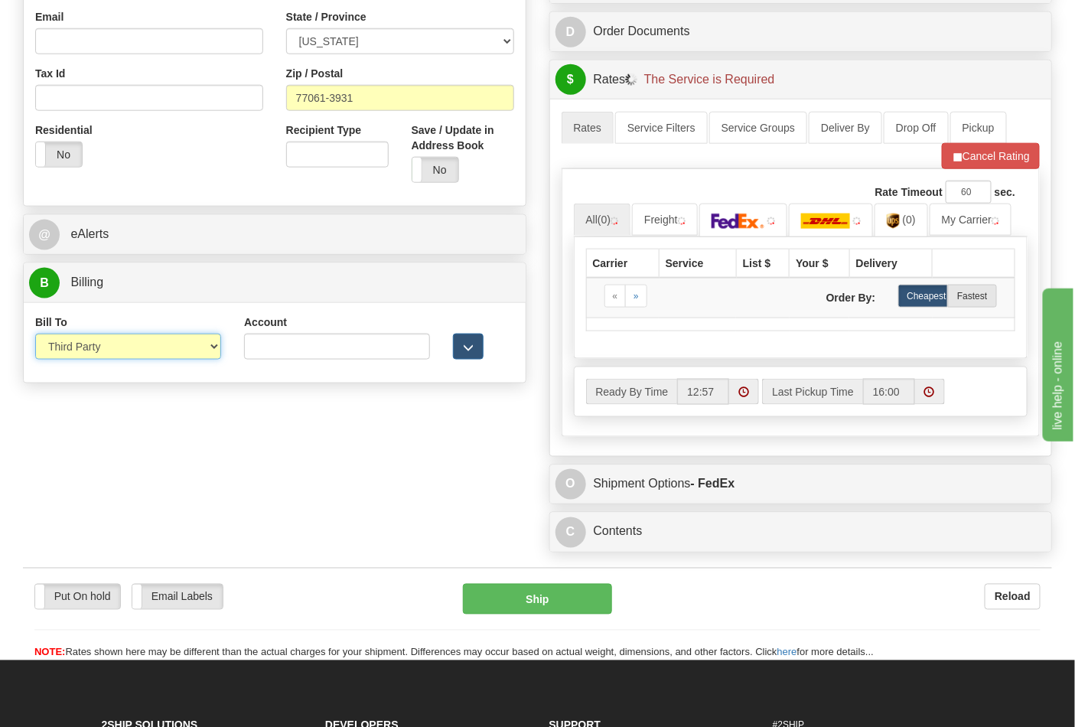
select select "2"
click at [35, 335] on select "Sender Recipient Third Party Collect" at bounding box center [128, 347] width 186 height 26
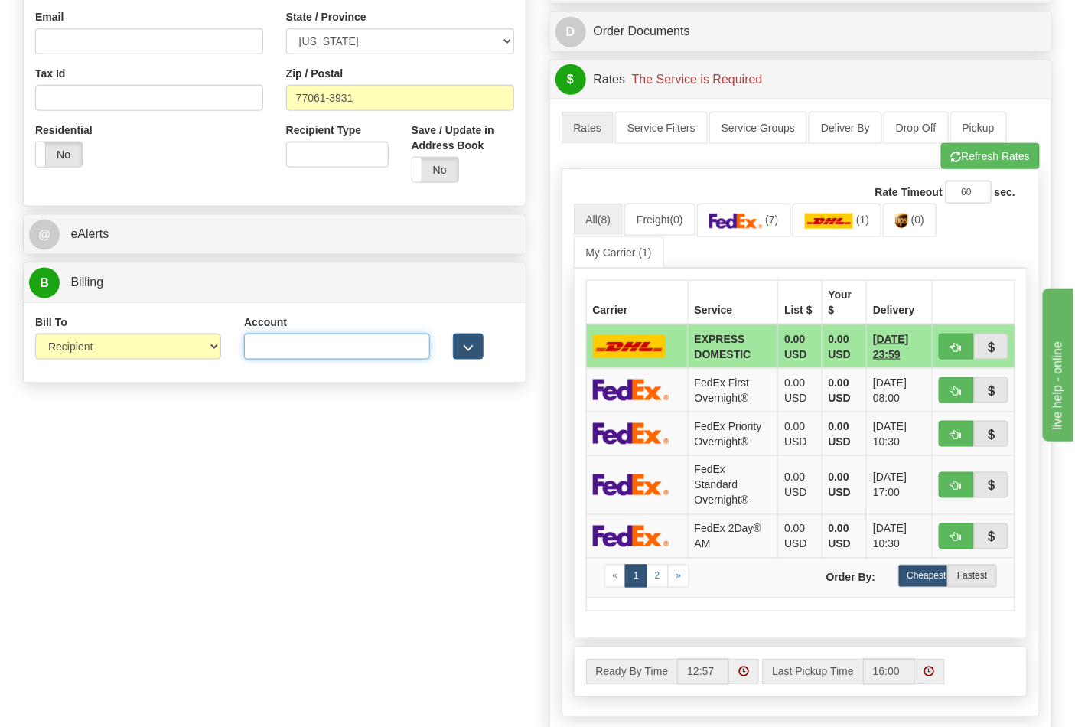
click at [322, 352] on input "Account" at bounding box center [337, 347] width 186 height 26
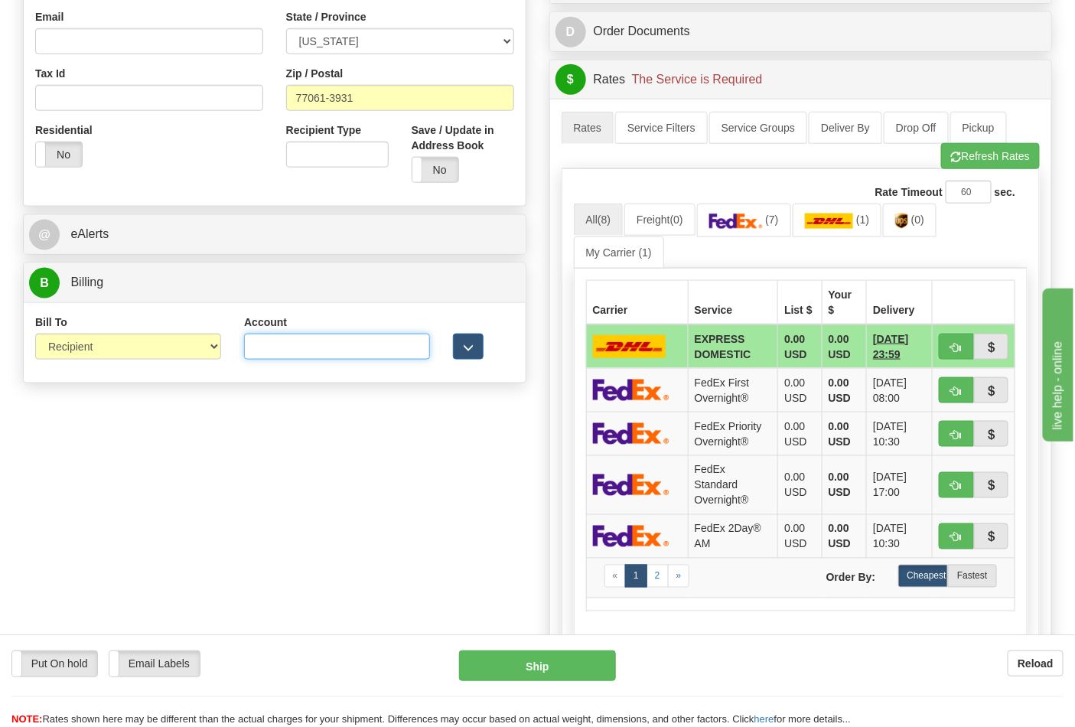
paste input "661159723"
type input "661159723"
click at [783, 230] on link "(7)" at bounding box center [744, 220] width 94 height 33
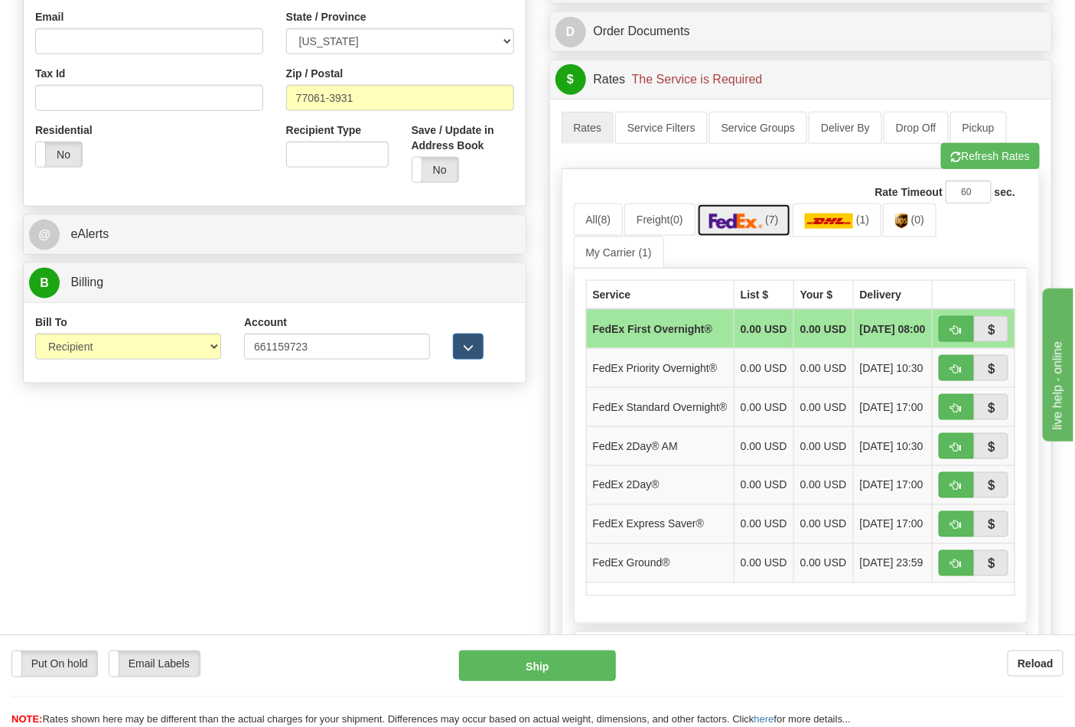
scroll to position [765, 0]
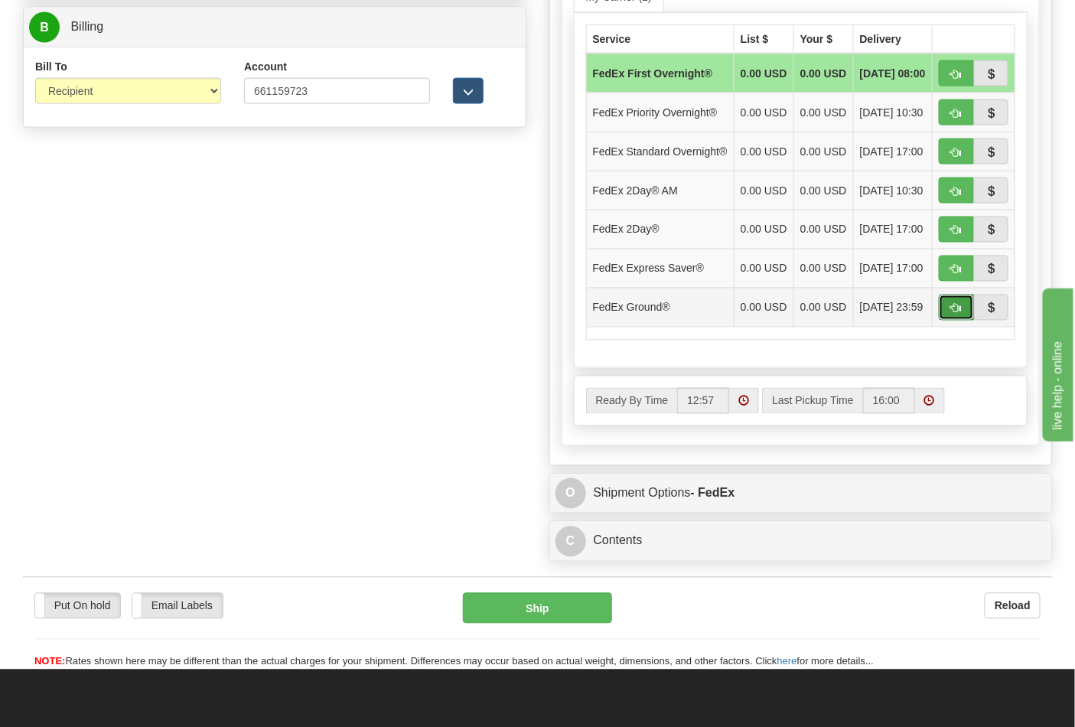
click at [951, 314] on span "button" at bounding box center [956, 309] width 11 height 10
type input "92"
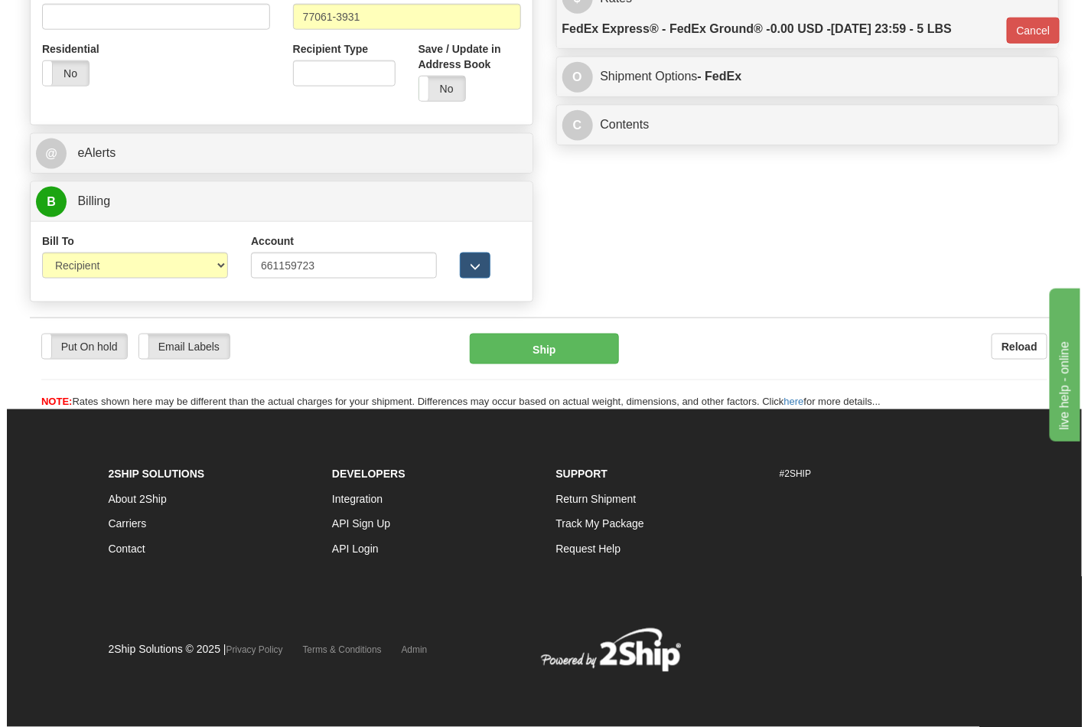
scroll to position [593, 0]
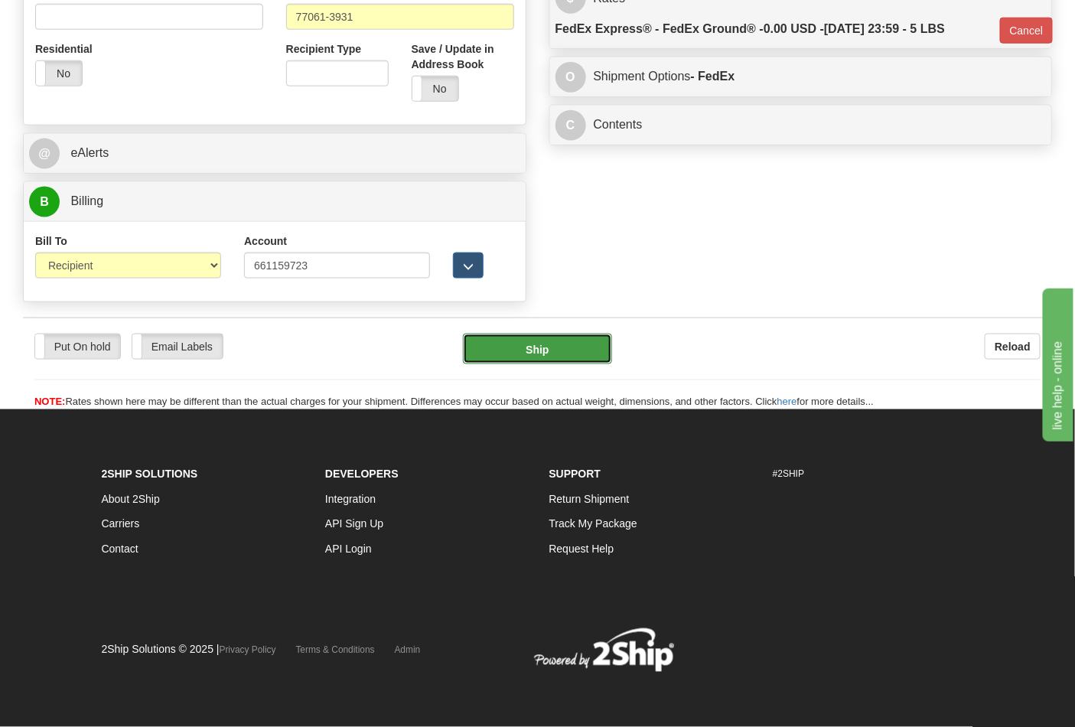
click at [555, 350] on button "Ship" at bounding box center [537, 349] width 148 height 31
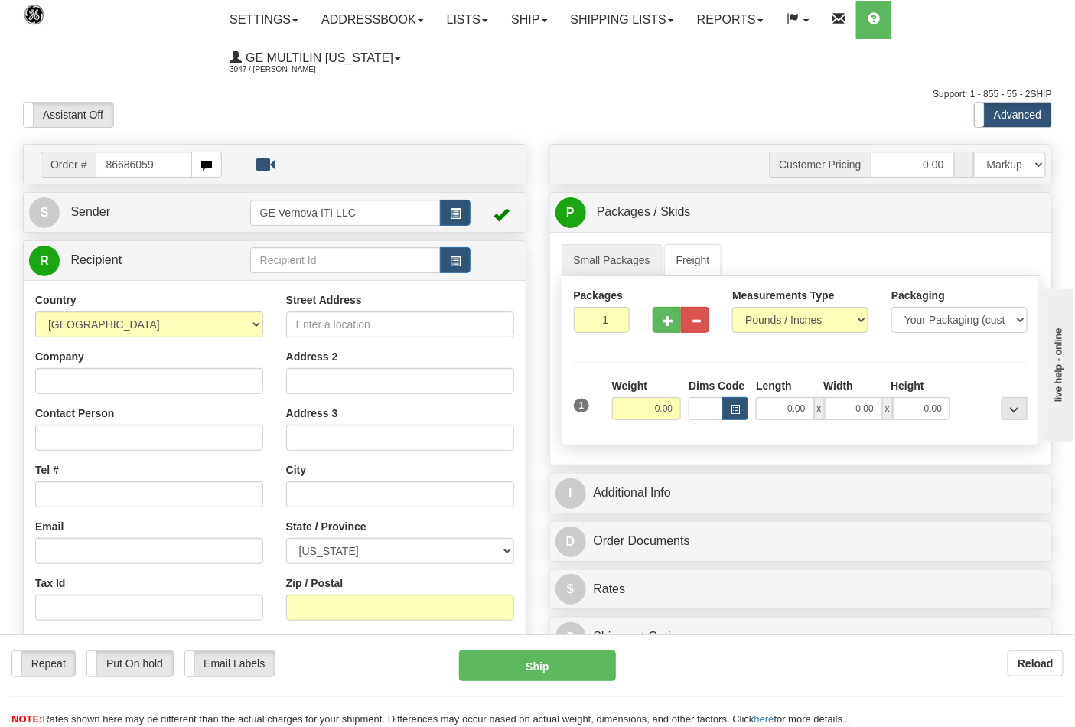
type input "86686059"
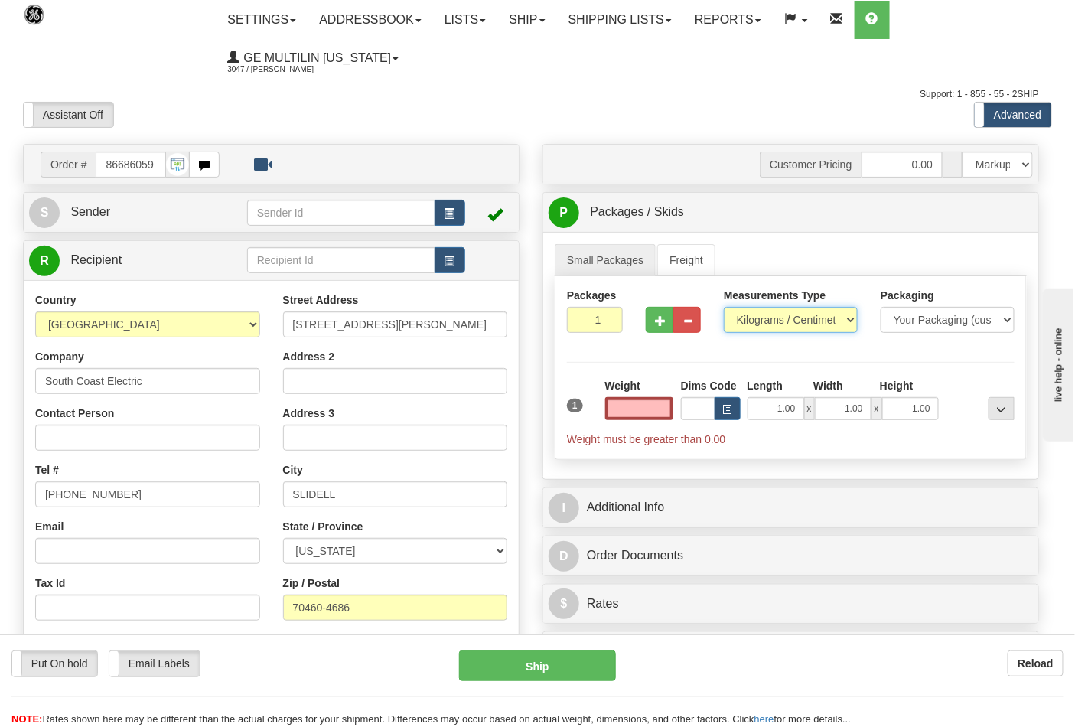
type input "0.00"
click at [763, 316] on select "Pounds / Inches Kilograms / Centimeters" at bounding box center [791, 320] width 134 height 26
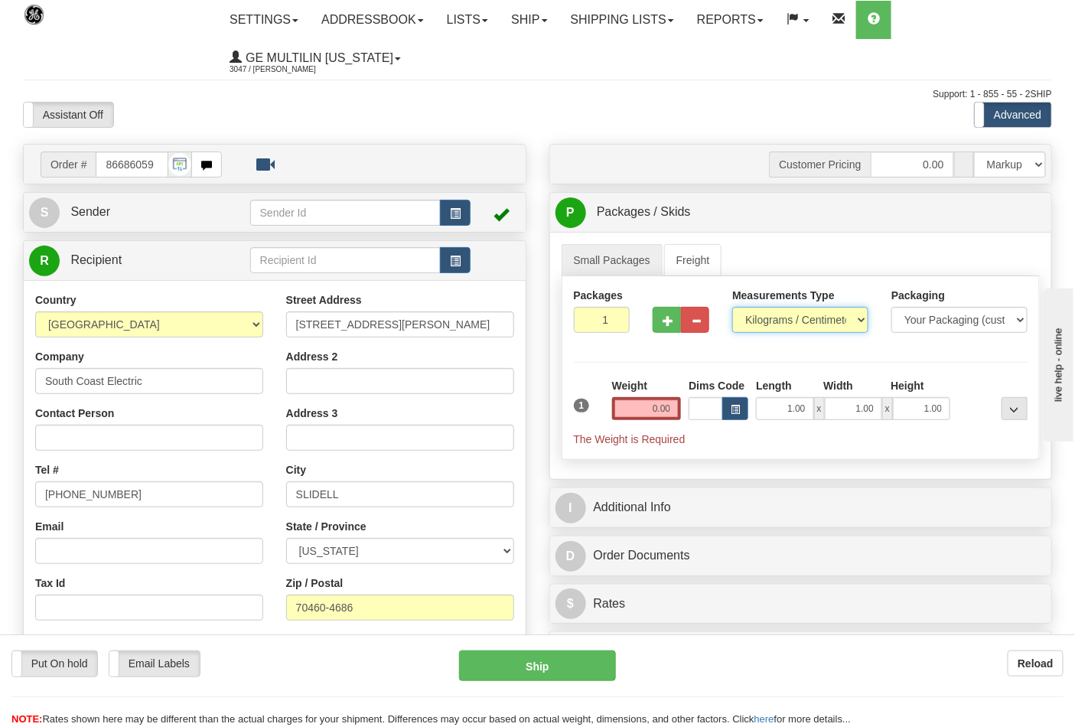
click at [771, 333] on select "Pounds / Inches Kilograms / Centimeters" at bounding box center [800, 320] width 136 height 26
click at [750, 318] on select "Pounds / Inches Kilograms / Centimeters" at bounding box center [800, 320] width 136 height 26
select select "0"
click at [732, 308] on select "Pounds / Inches Kilograms / Centimeters" at bounding box center [800, 320] width 136 height 26
click at [676, 414] on input "0.00" at bounding box center [647, 408] width 70 height 23
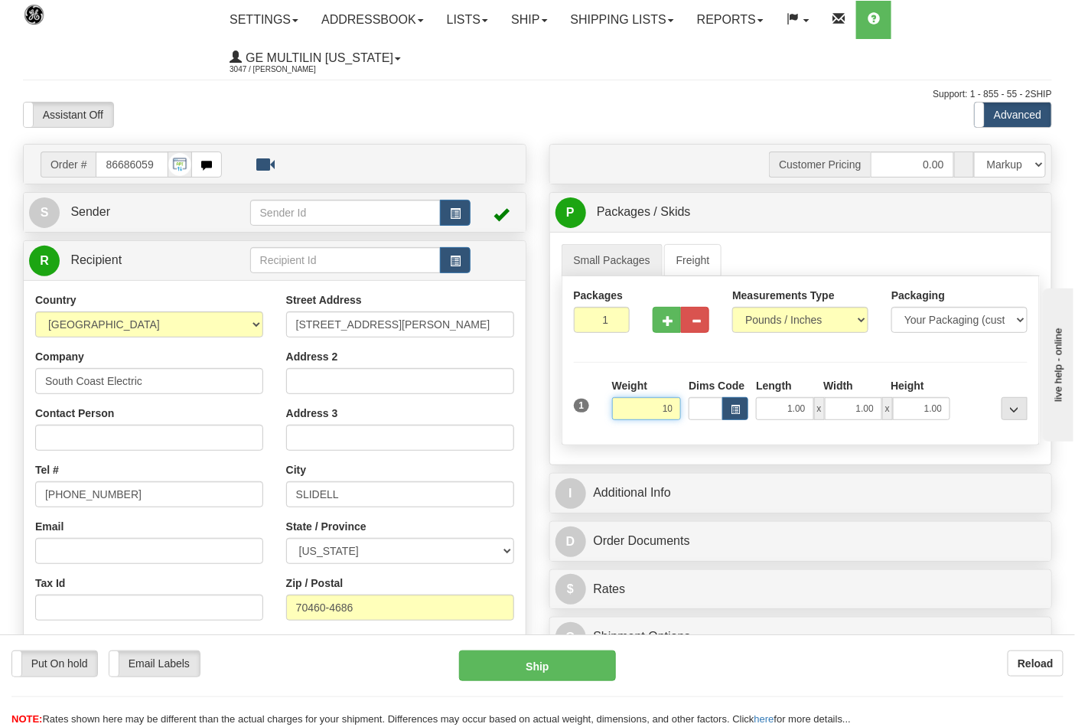
click button "Delete" at bounding box center [0, 0] width 0 height 0
type input "10.00"
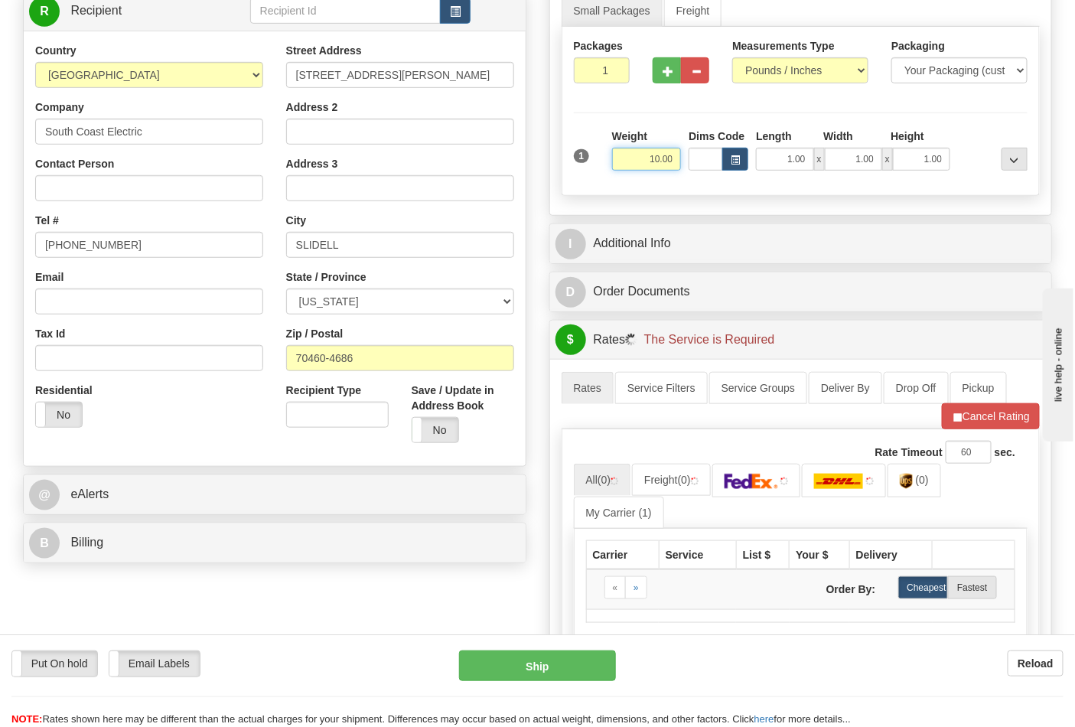
scroll to position [340, 0]
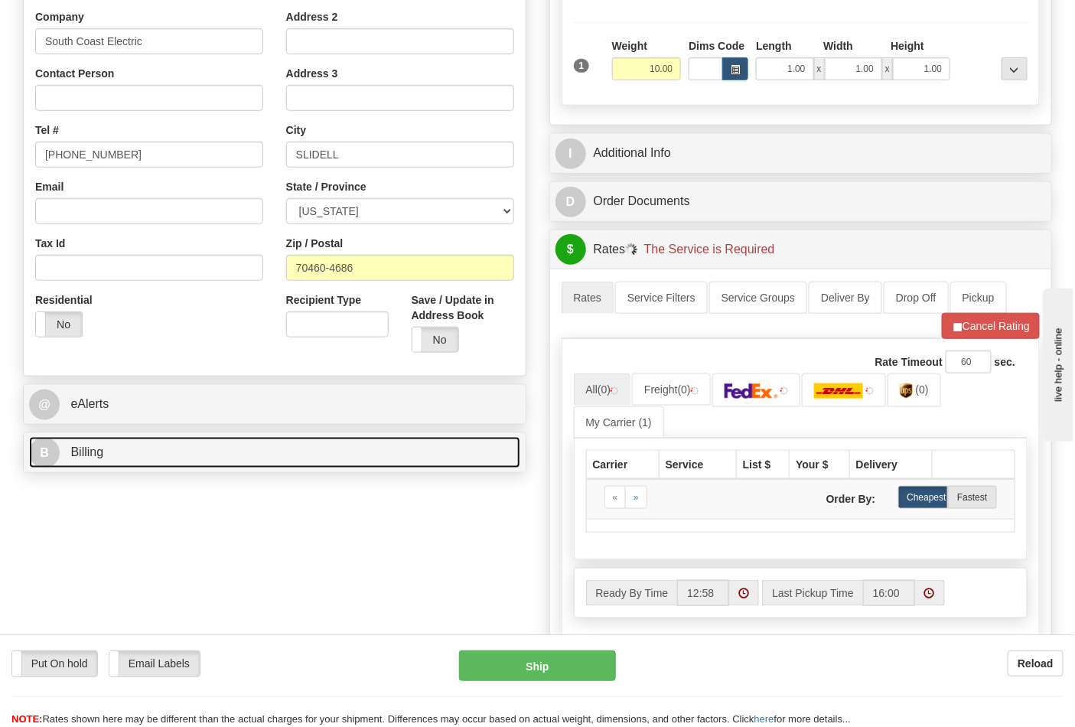
click at [167, 456] on link "B Billing" at bounding box center [274, 452] width 491 height 31
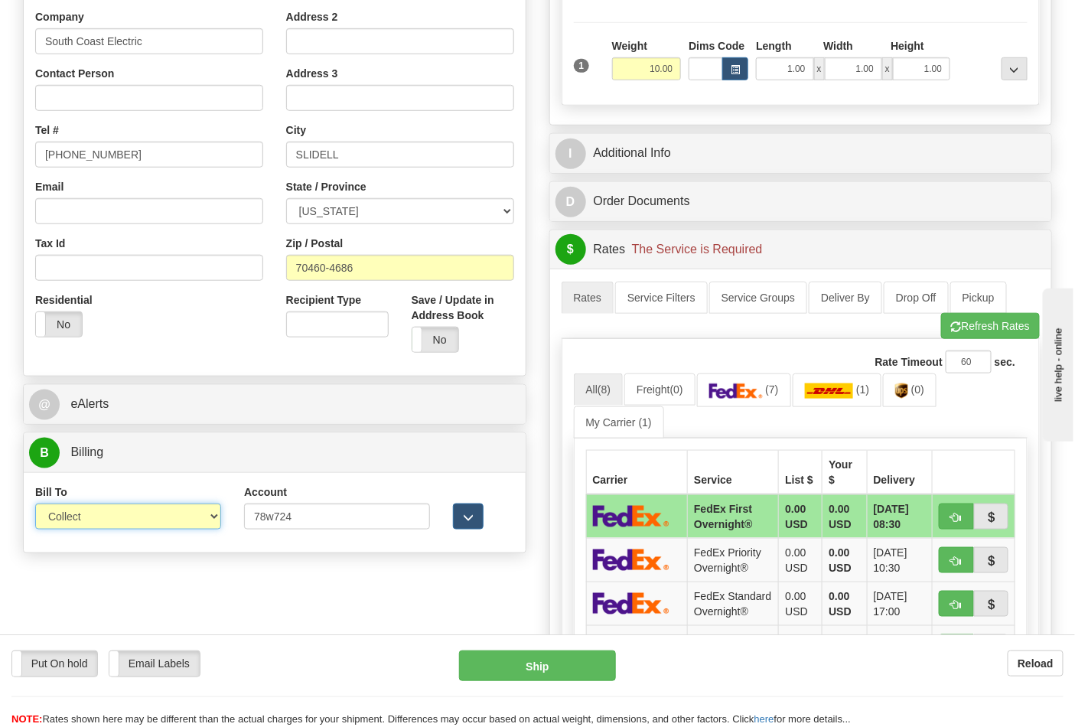
click at [155, 514] on select "Sender Recipient Third Party Collect" at bounding box center [128, 516] width 186 height 26
select select "2"
click at [35, 505] on select "Sender Recipient Third Party Collect" at bounding box center [128, 516] width 186 height 26
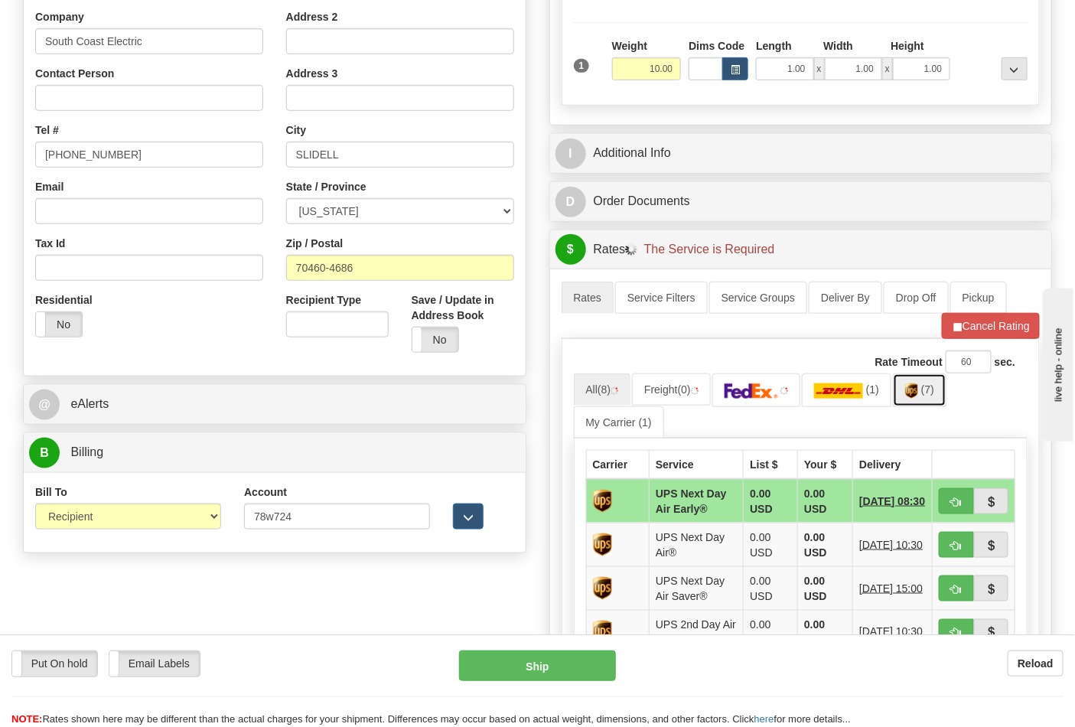
click at [928, 399] on link "(7)" at bounding box center [920, 389] width 54 height 33
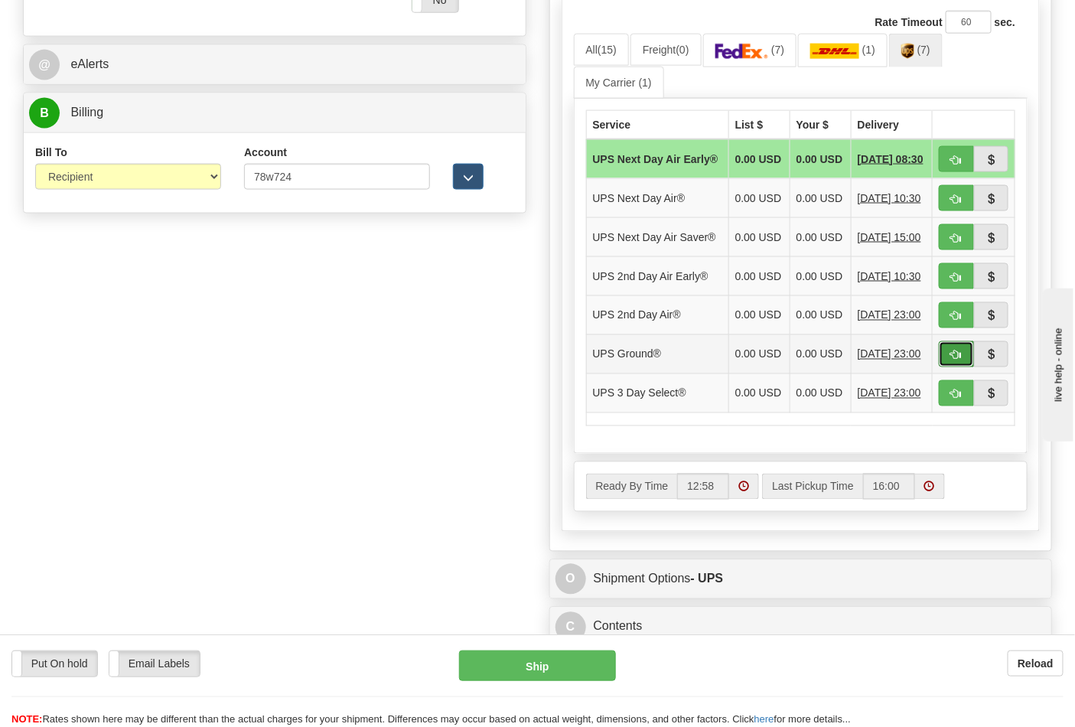
click at [956, 360] on span "button" at bounding box center [956, 355] width 11 height 10
type input "03"
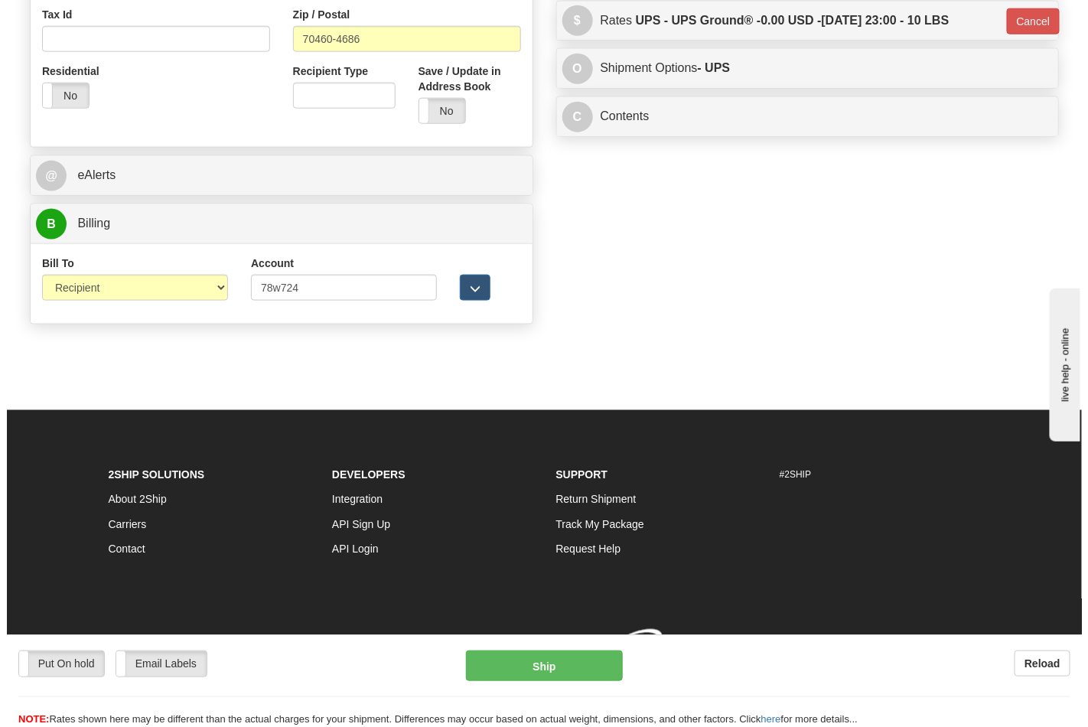
scroll to position [593, 0]
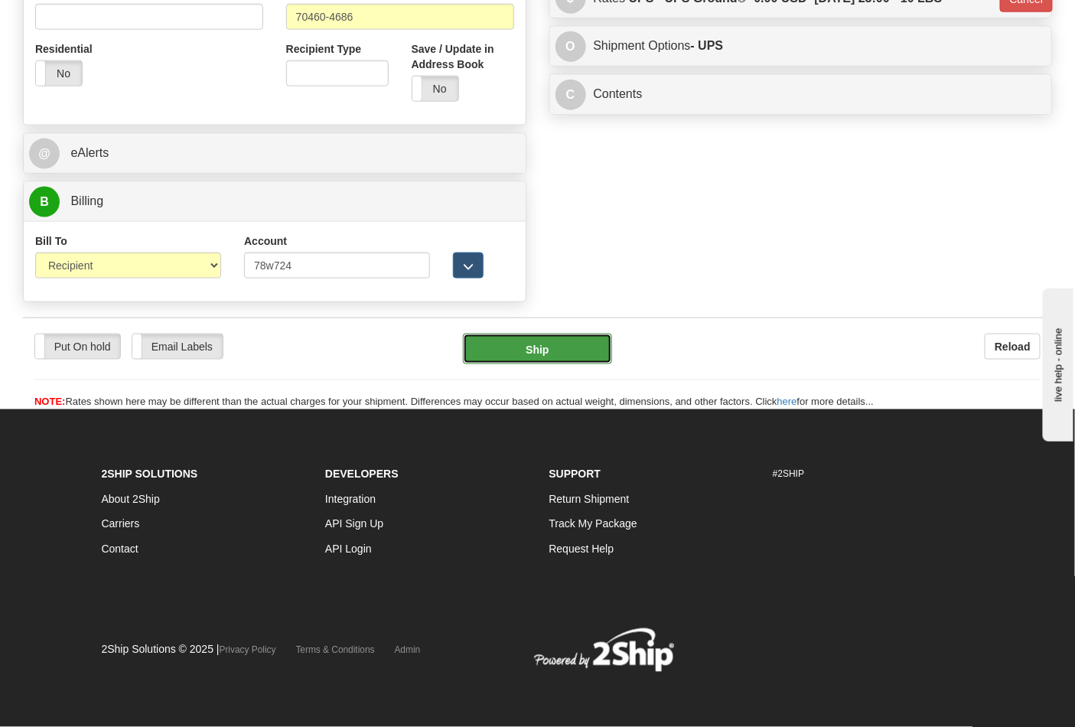
click at [532, 355] on button "Ship" at bounding box center [537, 349] width 148 height 31
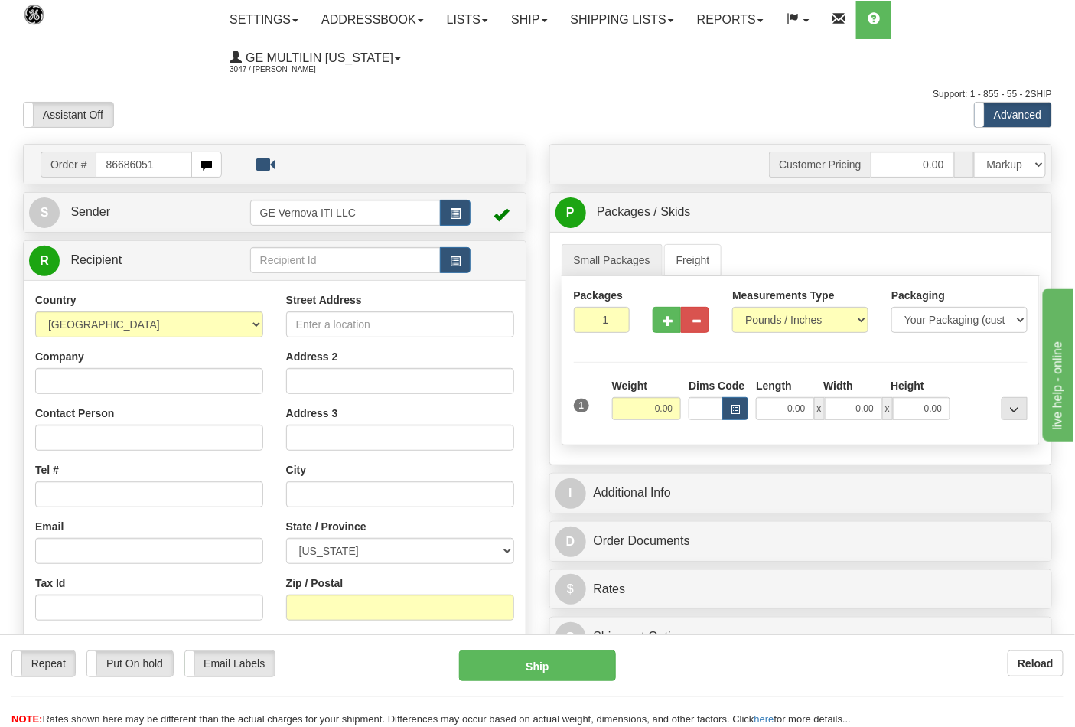
type input "86686051"
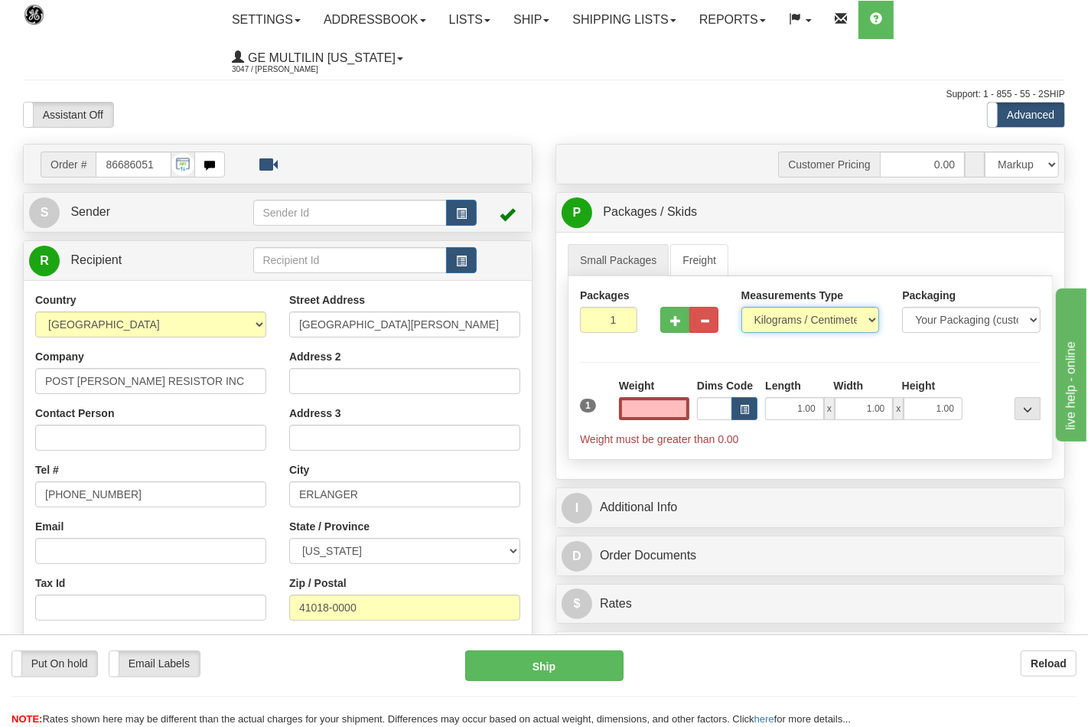
type input "0.00"
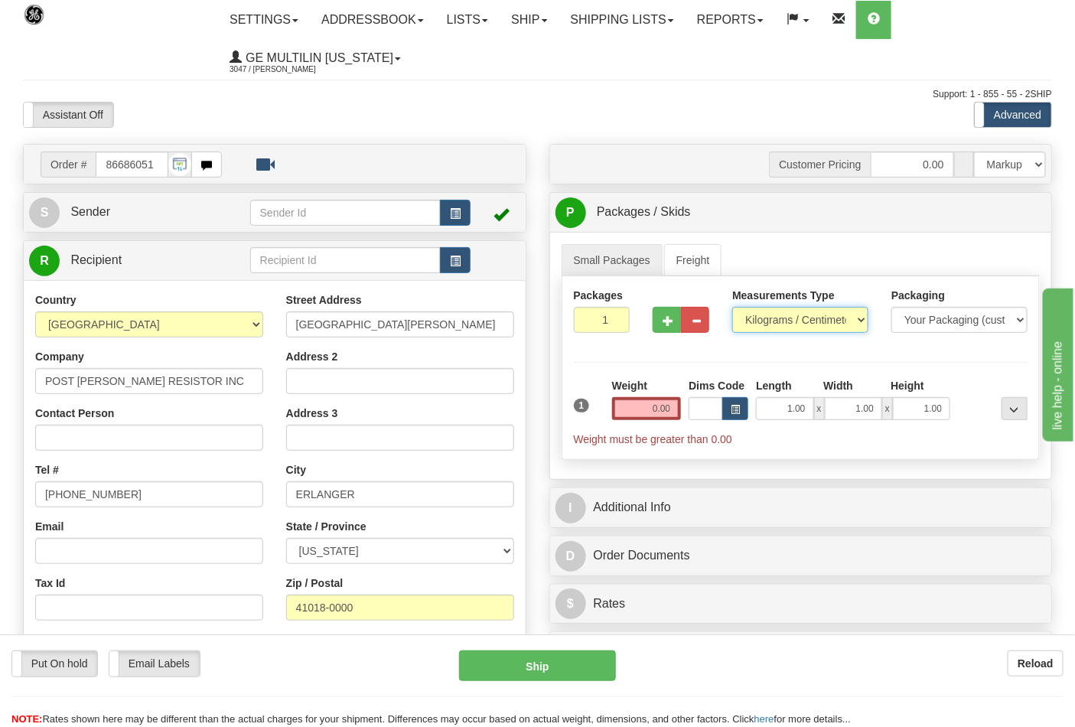
click at [791, 323] on select "Pounds / Inches Kilograms / Centimeters" at bounding box center [800, 320] width 136 height 26
select select "0"
click at [732, 308] on select "Pounds / Inches Kilograms / Centimeters" at bounding box center [800, 320] width 136 height 26
click at [666, 409] on input "0.00" at bounding box center [647, 408] width 70 height 23
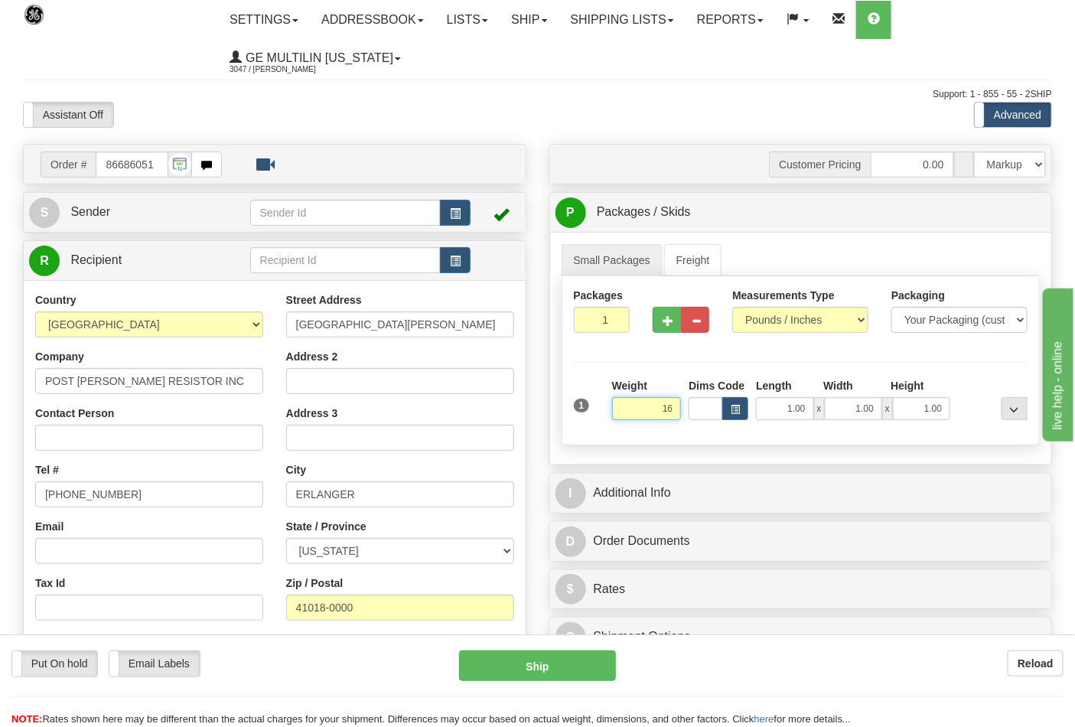
click button "Delete" at bounding box center [0, 0] width 0 height 0
type input "16.00"
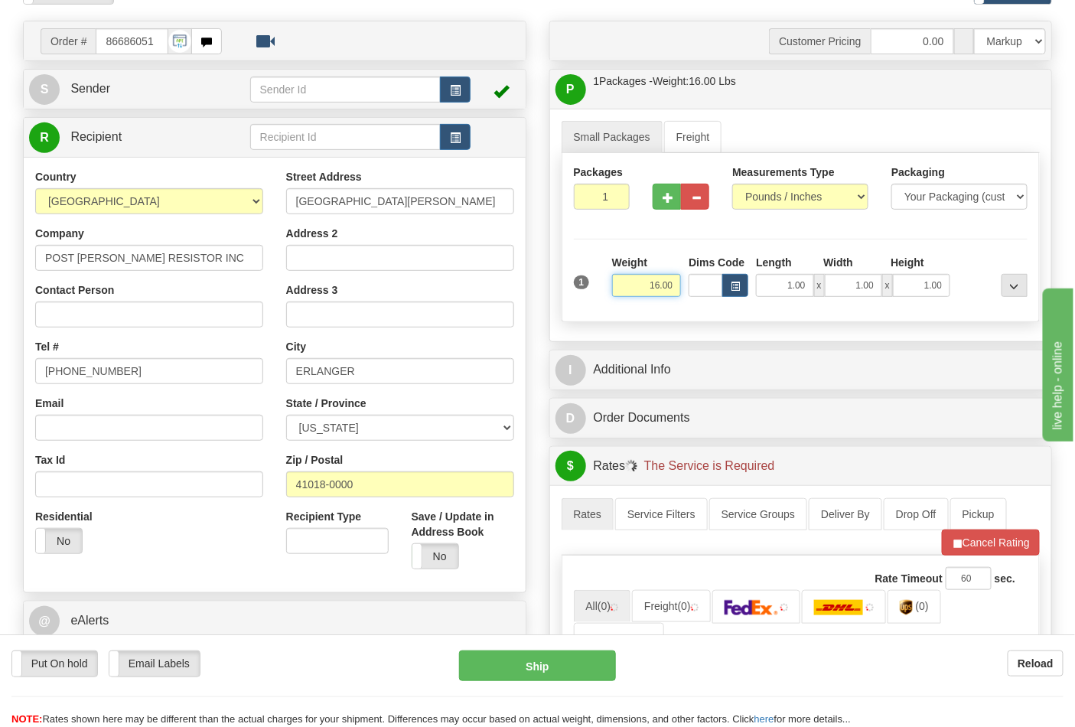
scroll to position [340, 0]
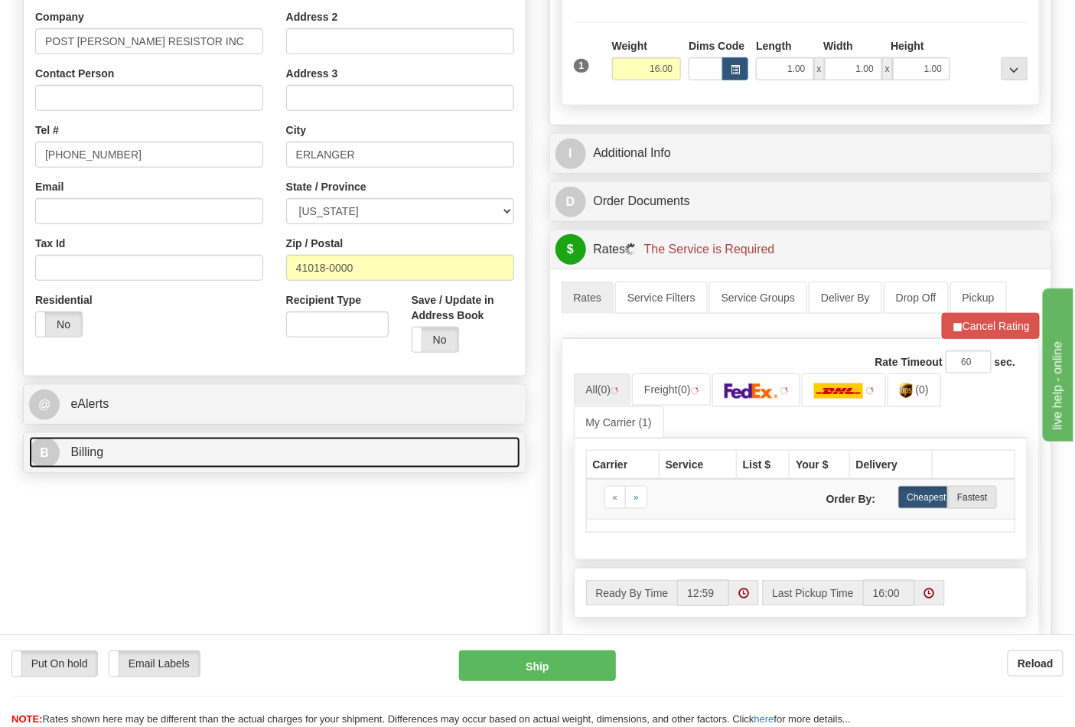
click at [187, 441] on link "B Billing" at bounding box center [274, 452] width 491 height 31
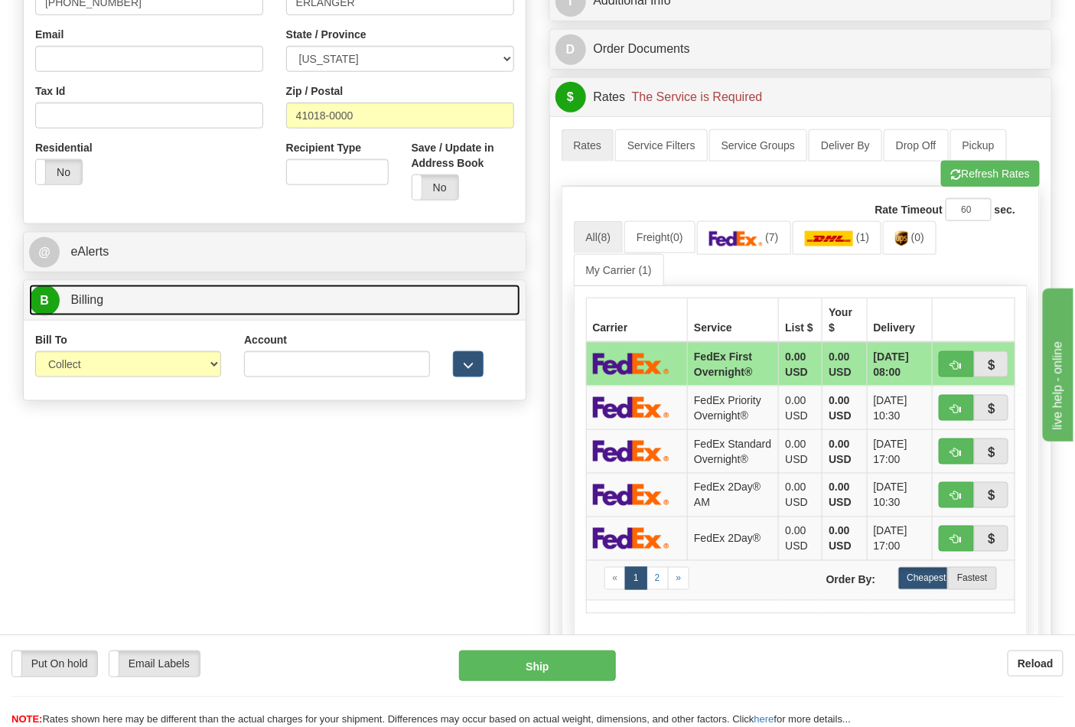
scroll to position [510, 0]
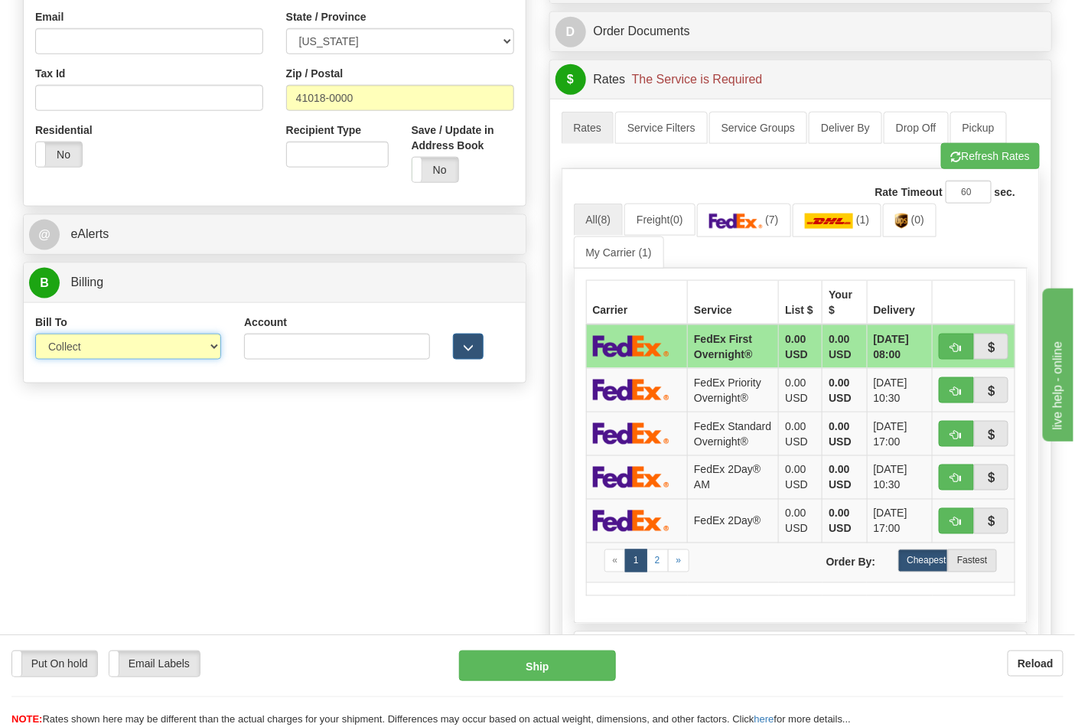
click at [96, 348] on select "Sender Recipient Third Party Collect" at bounding box center [128, 347] width 186 height 26
select select "2"
click at [35, 335] on select "Sender Recipient Third Party Collect" at bounding box center [128, 347] width 186 height 26
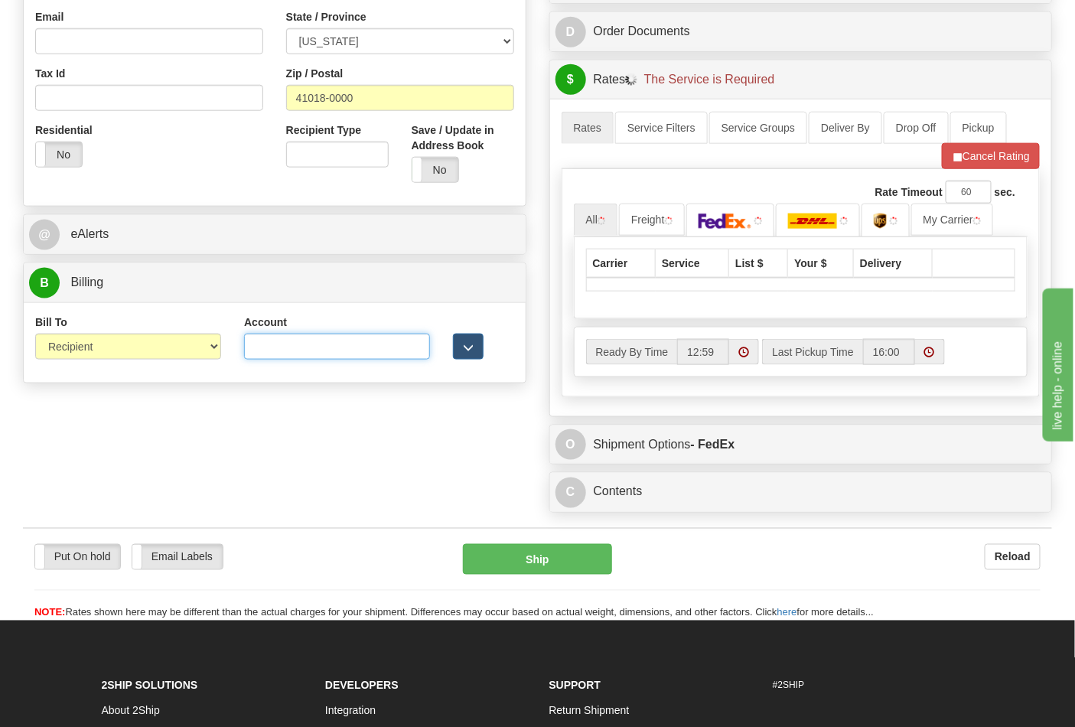
click at [287, 357] on input "Account" at bounding box center [337, 347] width 186 height 26
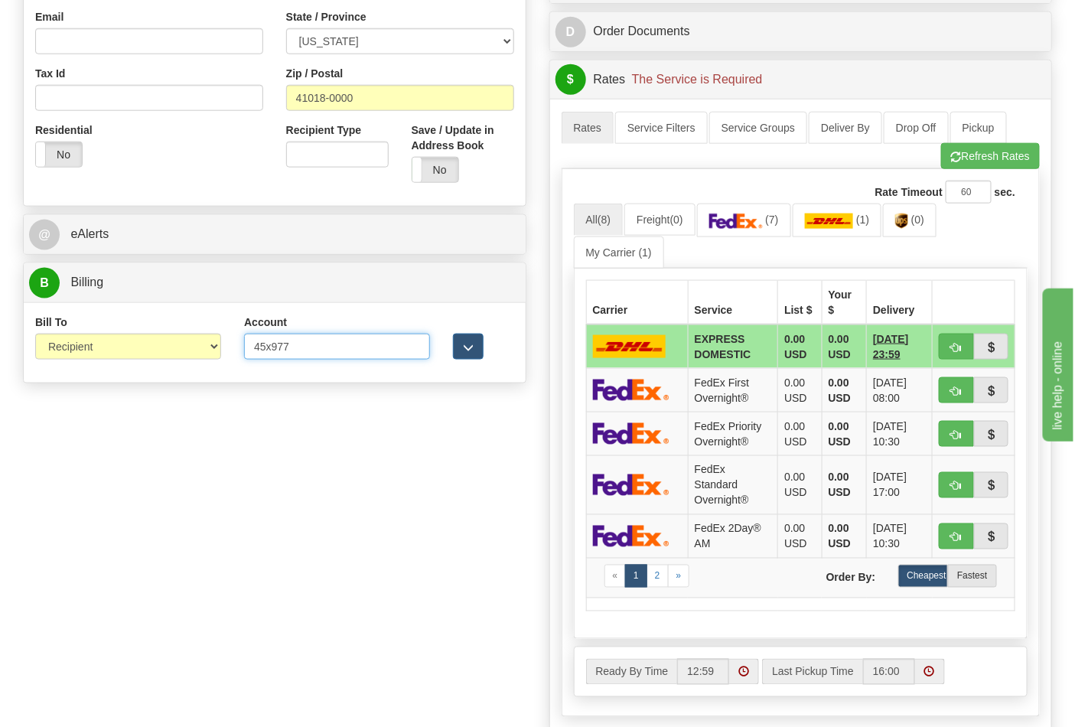
type input "45x977"
click button "Delete" at bounding box center [0, 0] width 0 height 0
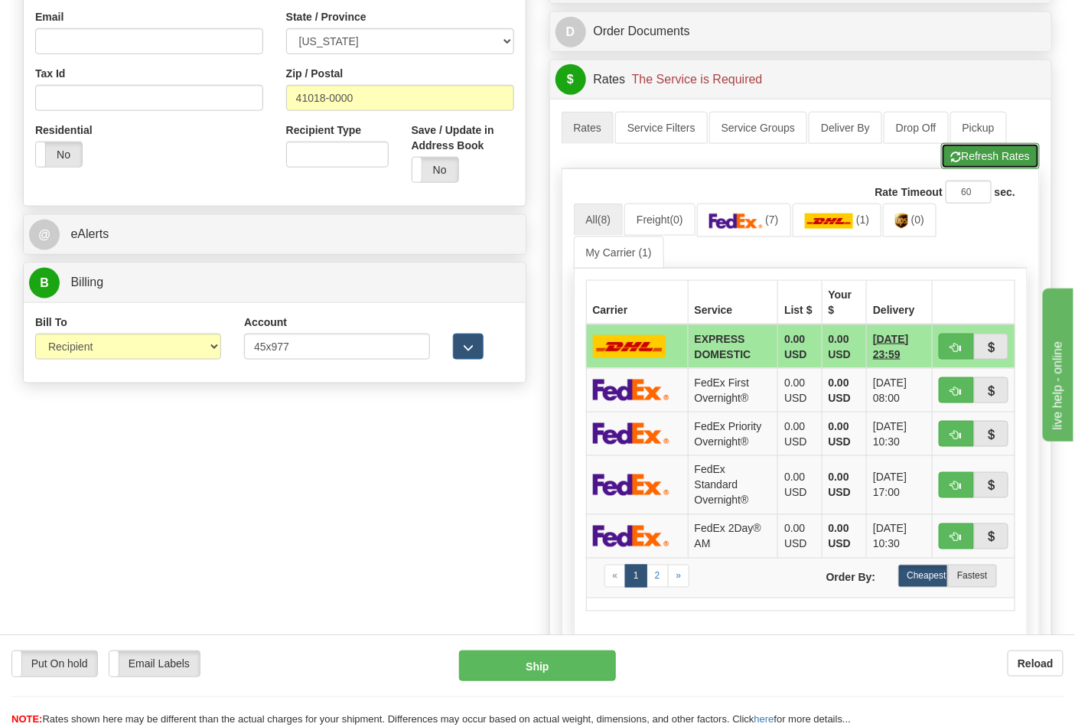
click at [964, 162] on button "Refresh Rates" at bounding box center [990, 156] width 99 height 26
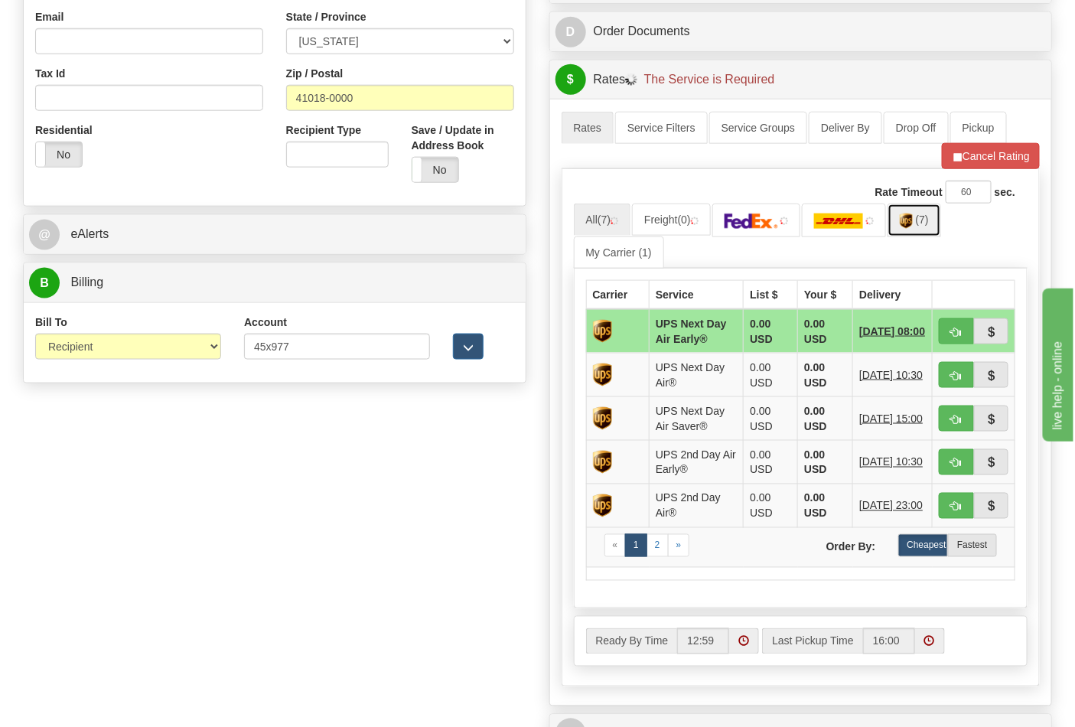
click at [921, 224] on link "(7)" at bounding box center [915, 220] width 54 height 33
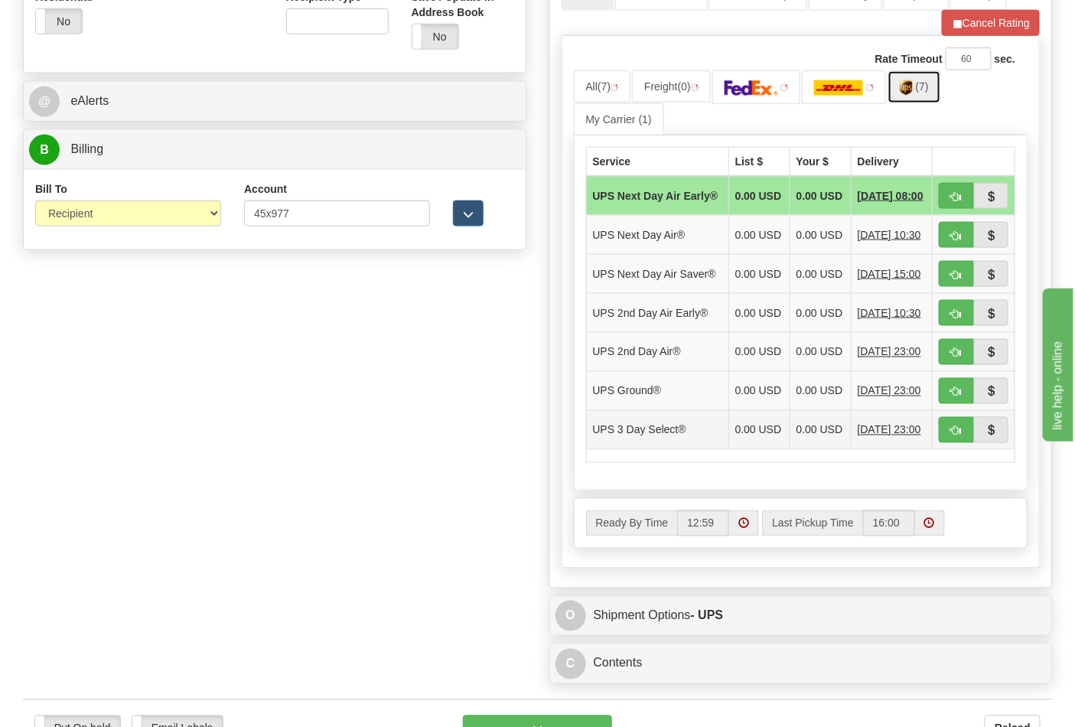
scroll to position [765, 0]
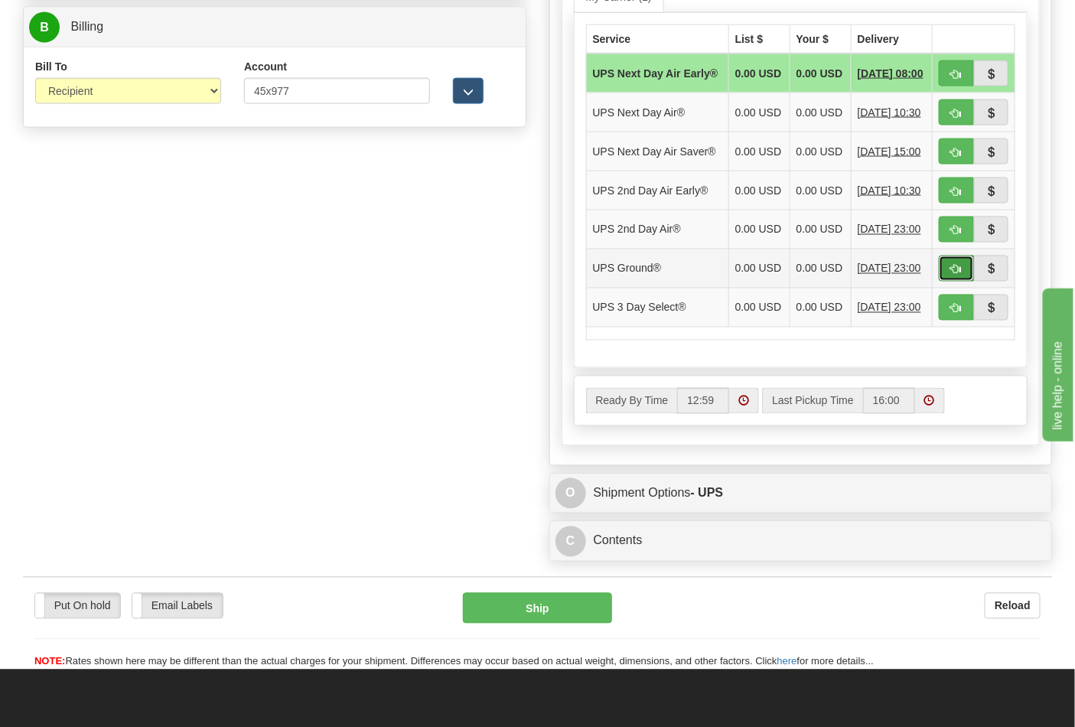
click at [956, 275] on span "button" at bounding box center [956, 270] width 11 height 10
type input "03"
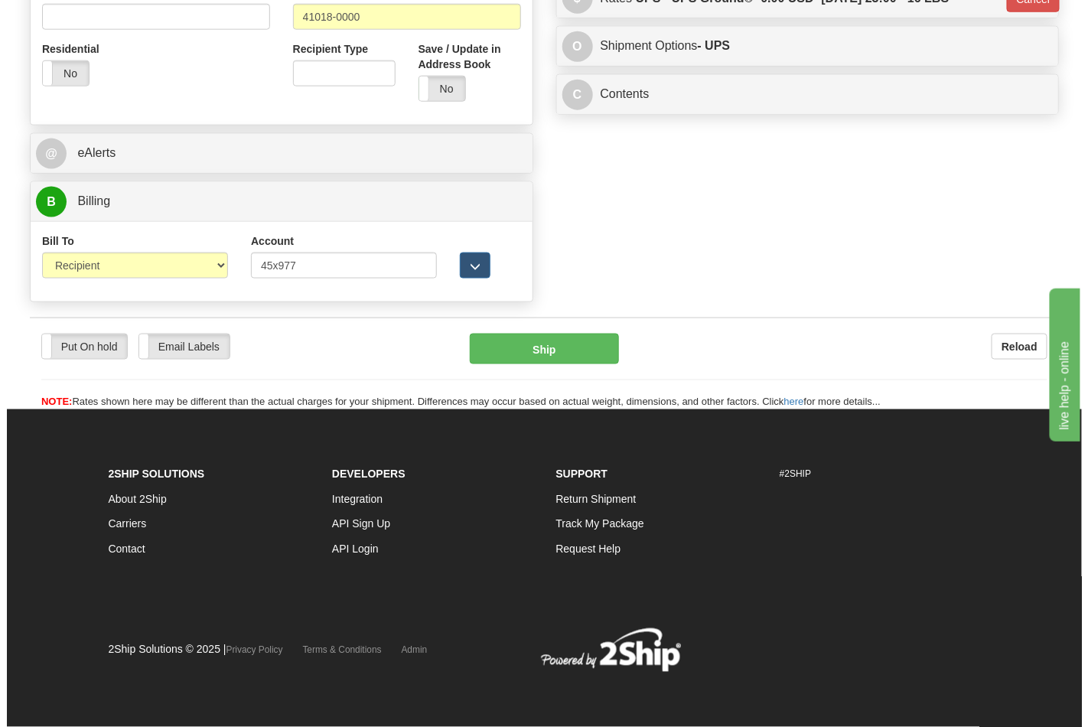
scroll to position [593, 0]
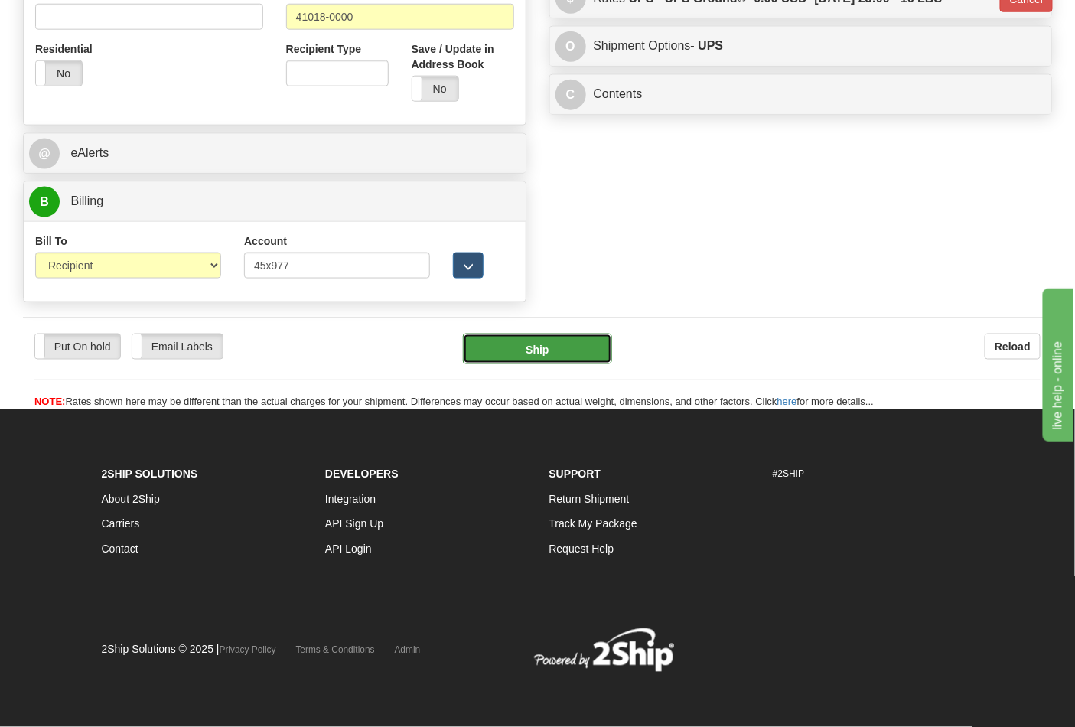
click at [548, 337] on button "Ship" at bounding box center [537, 349] width 148 height 31
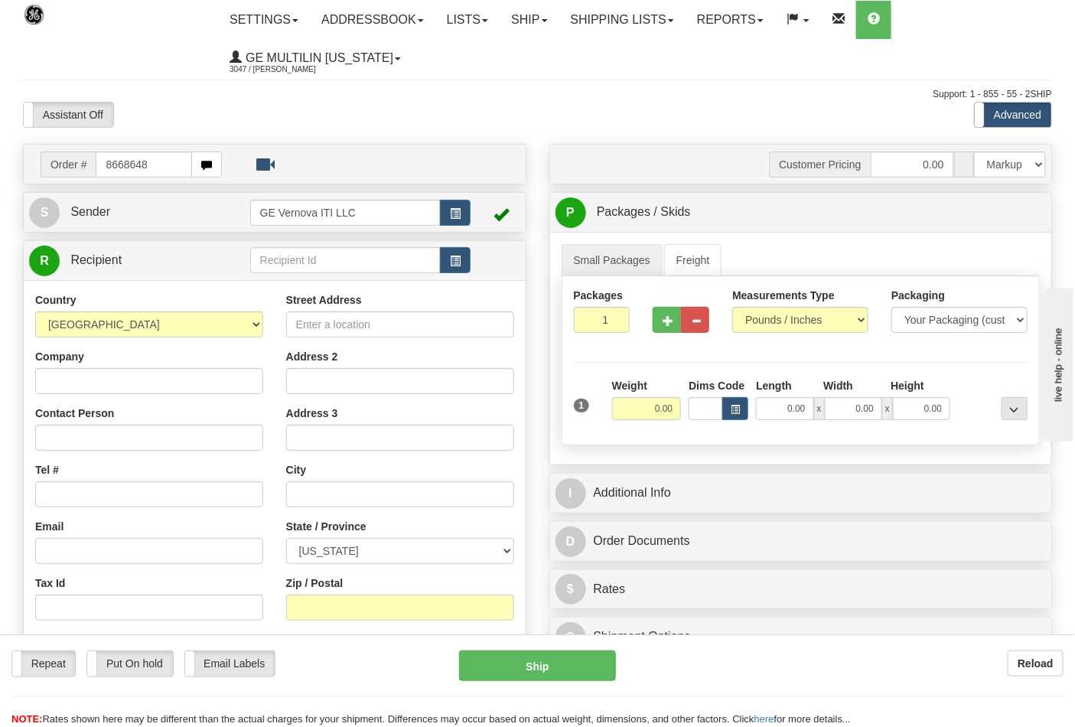
type input "8668648"
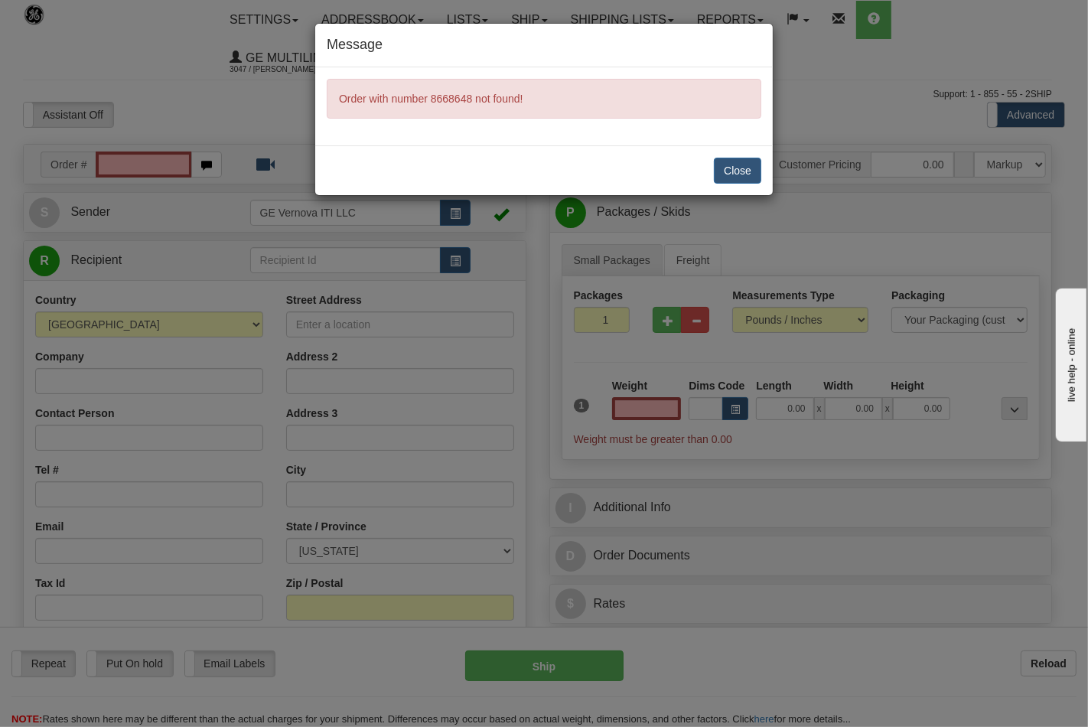
type input "0.00"
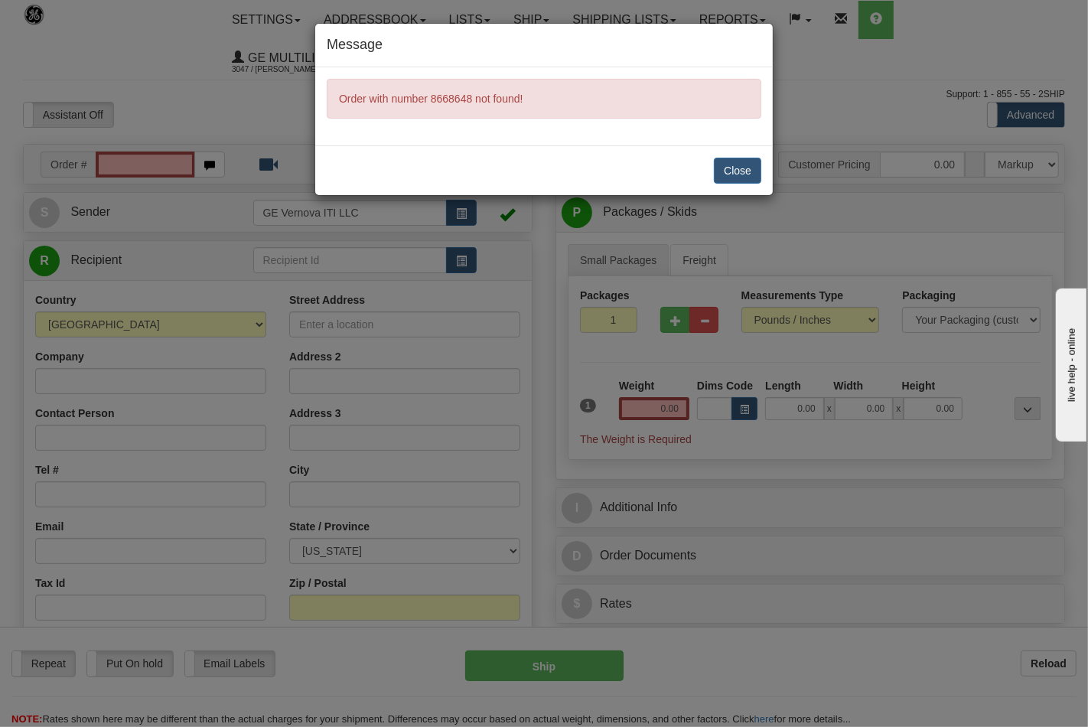
click at [765, 316] on div "Message Order with number 8668648 not found! Close" at bounding box center [544, 363] width 1088 height 727
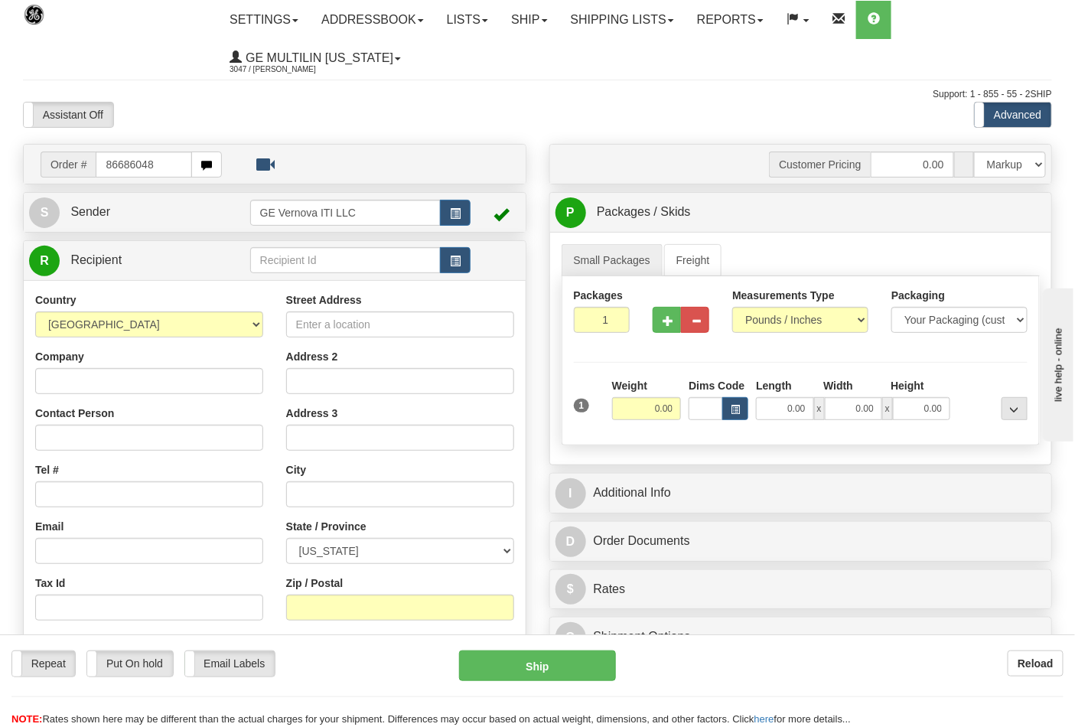
type input "86686048"
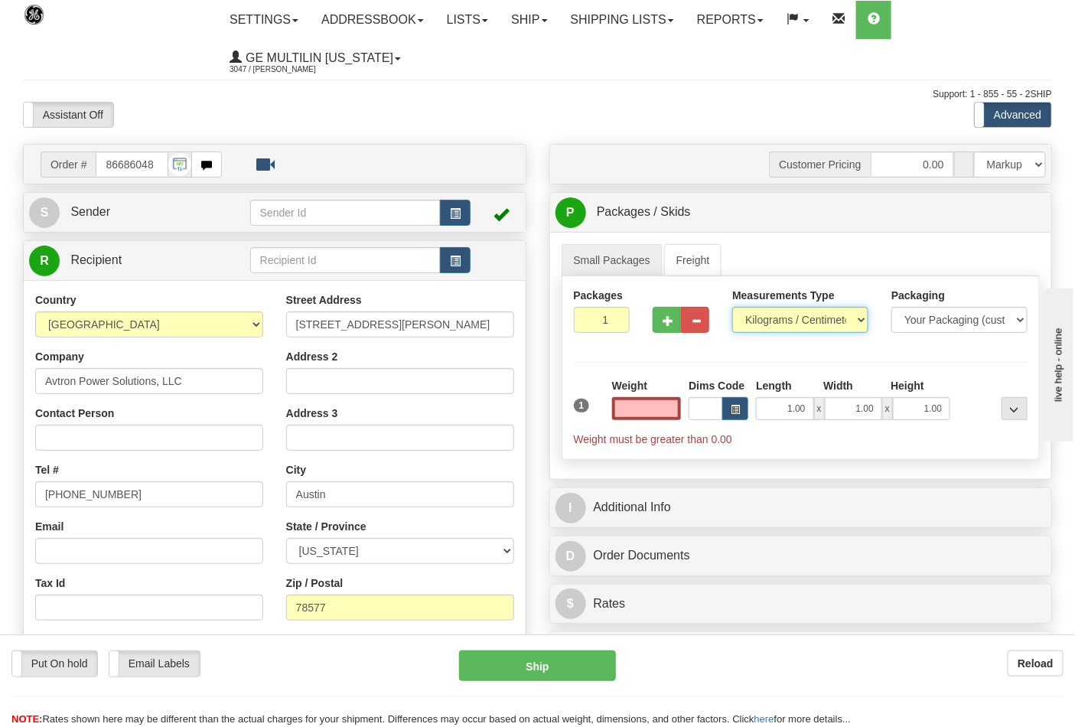
type input "0.00"
click at [767, 324] on select "Pounds / Inches Kilograms / Centimeters" at bounding box center [800, 320] width 136 height 26
drag, startPoint x: 767, startPoint y: 331, endPoint x: 767, endPoint y: 344, distance: 13.8
click at [767, 331] on select "Pounds / Inches Kilograms / Centimeters" at bounding box center [800, 320] width 136 height 26
click at [754, 315] on select "Pounds / Inches Kilograms / Centimeters" at bounding box center [800, 320] width 136 height 26
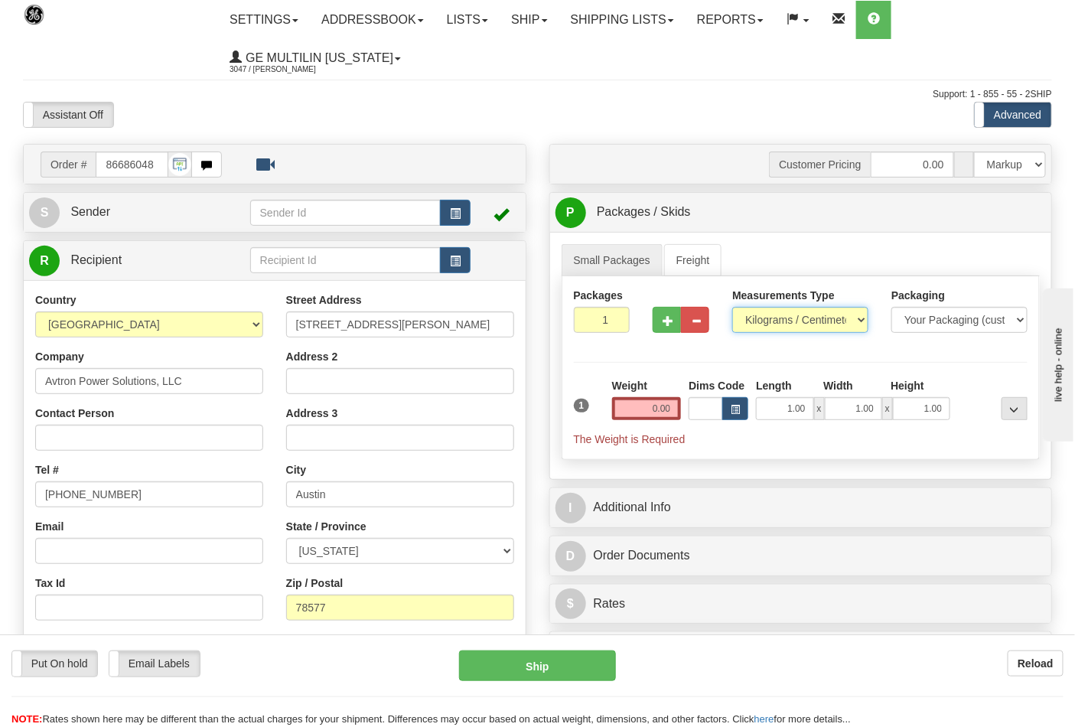
select select "0"
click at [732, 308] on select "Pounds / Inches Kilograms / Centimeters" at bounding box center [800, 320] width 136 height 26
click at [662, 409] on input "0.00" at bounding box center [647, 408] width 70 height 23
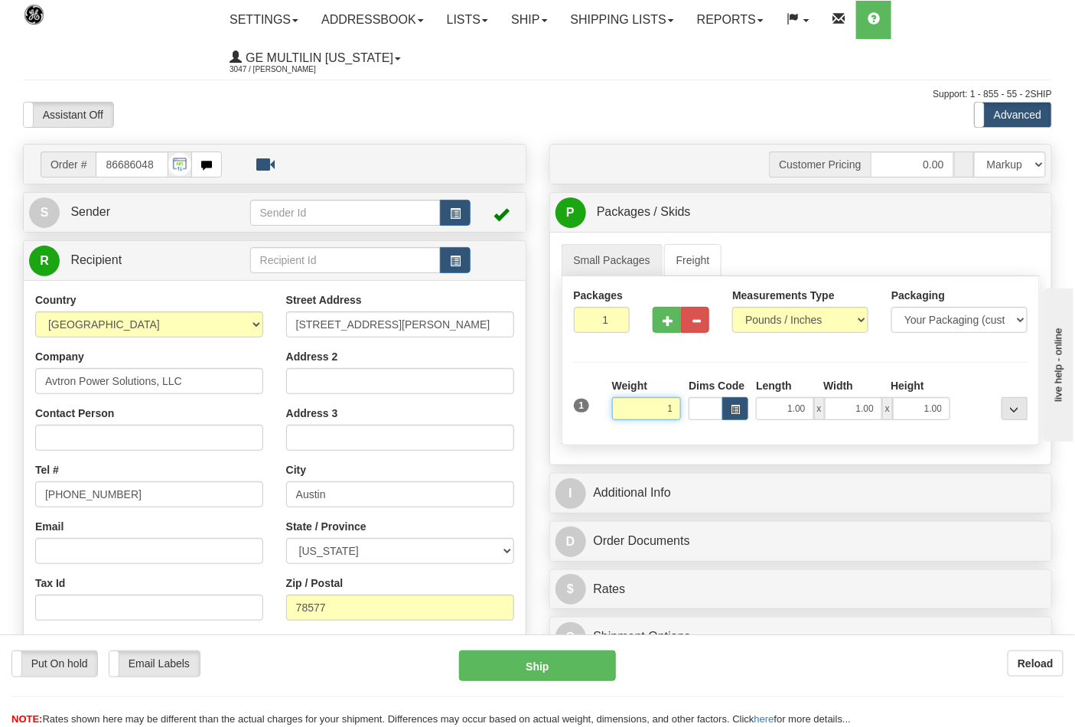
click button "Delete" at bounding box center [0, 0] width 0 height 0
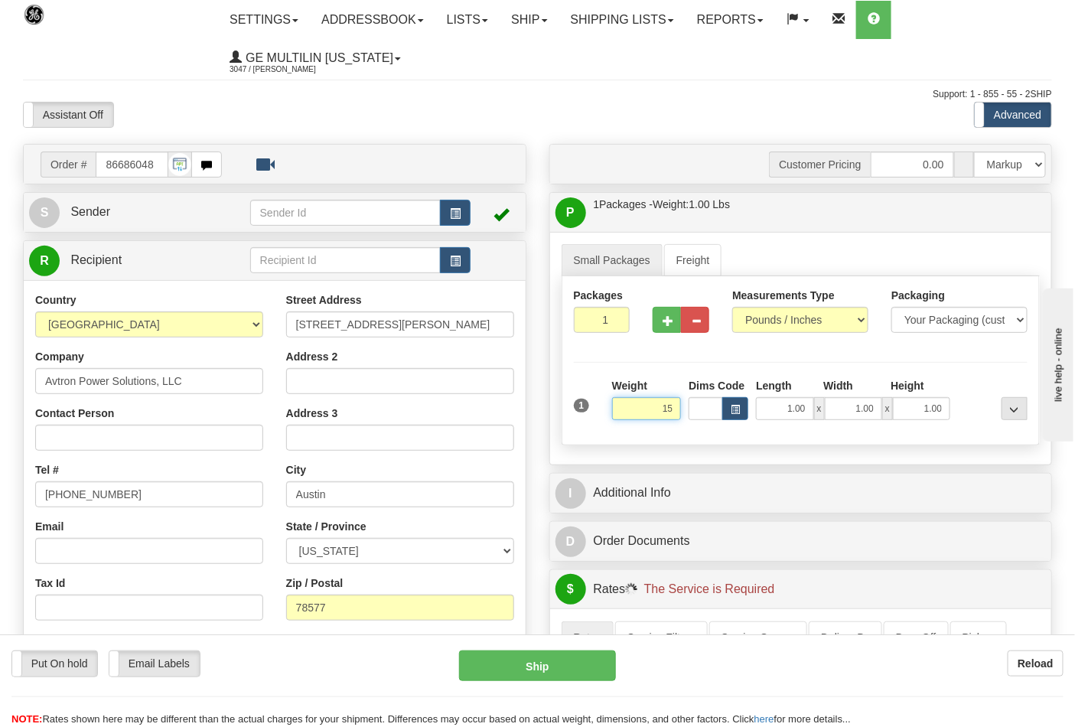
click button "Delete" at bounding box center [0, 0] width 0 height 0
type input "15.00"
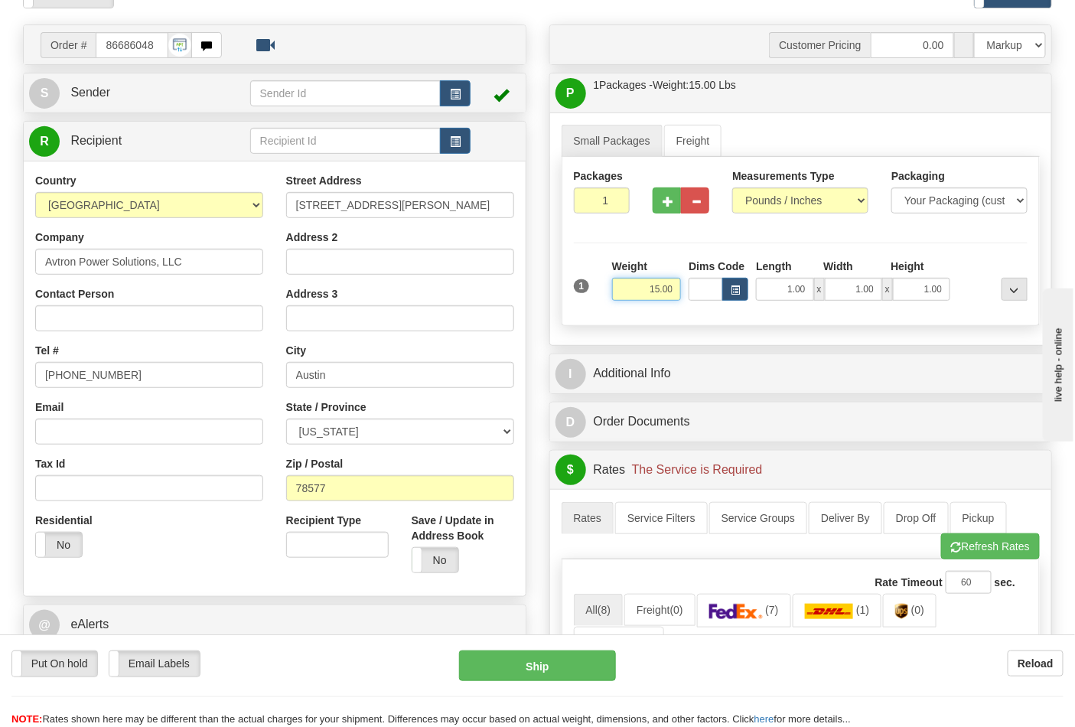
scroll to position [340, 0]
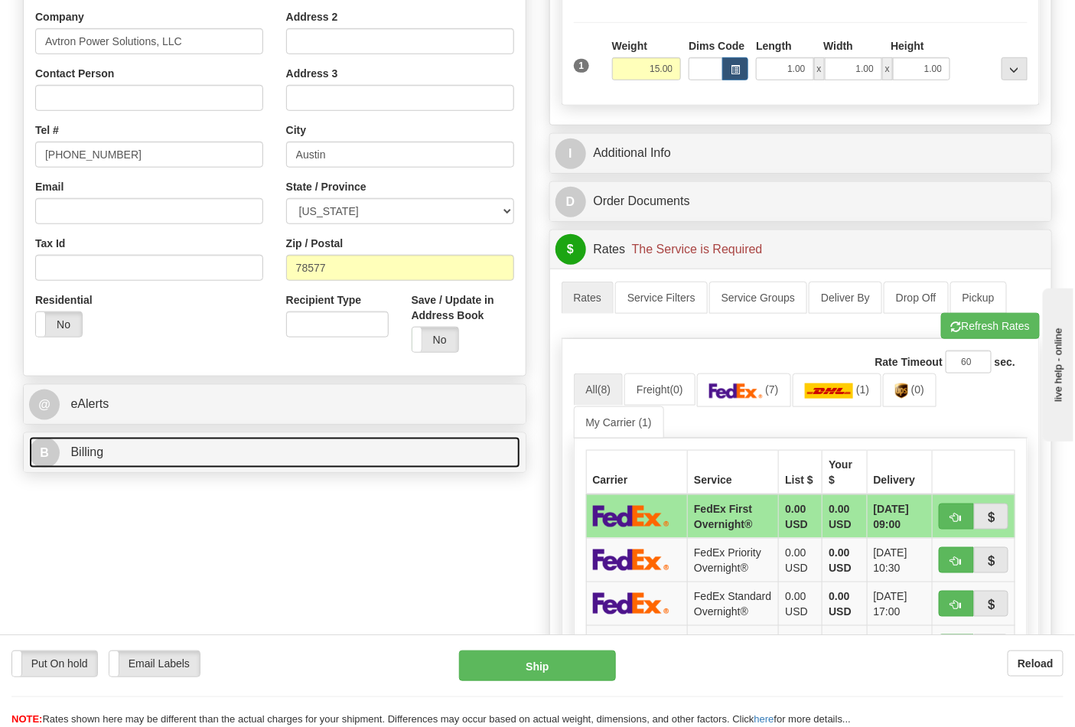
click at [158, 460] on link "B Billing" at bounding box center [274, 452] width 491 height 31
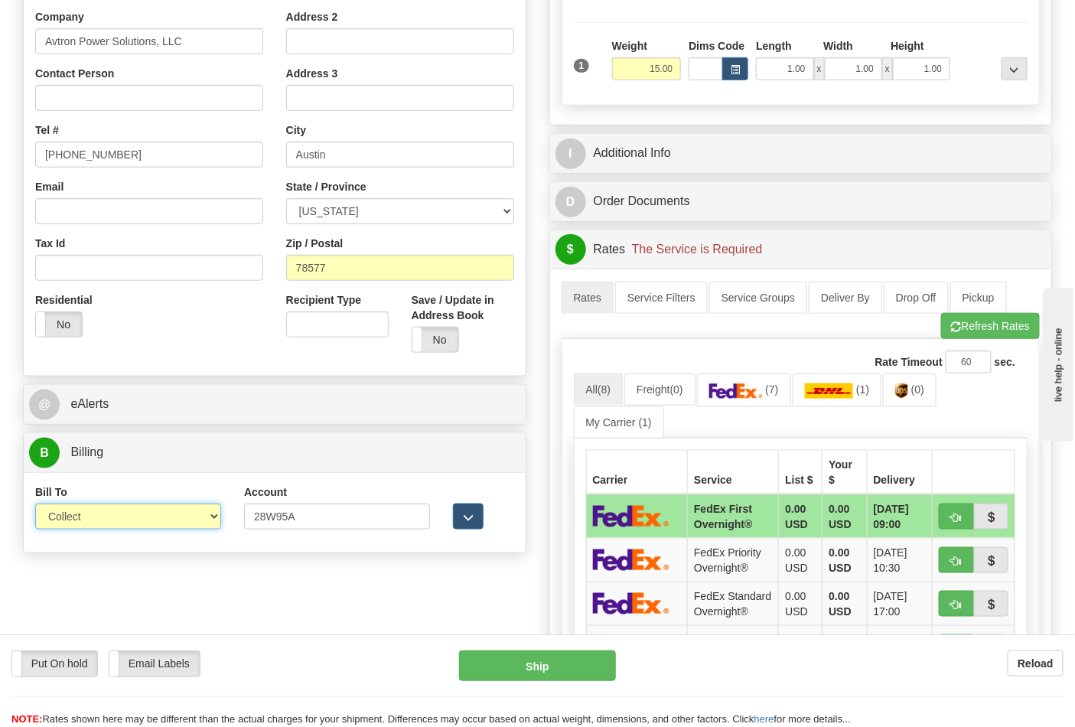
click at [104, 529] on select "Sender Recipient Third Party Collect" at bounding box center [128, 516] width 186 height 26
click at [35, 505] on select "Sender Recipient Third Party Collect" at bounding box center [128, 516] width 186 height 26
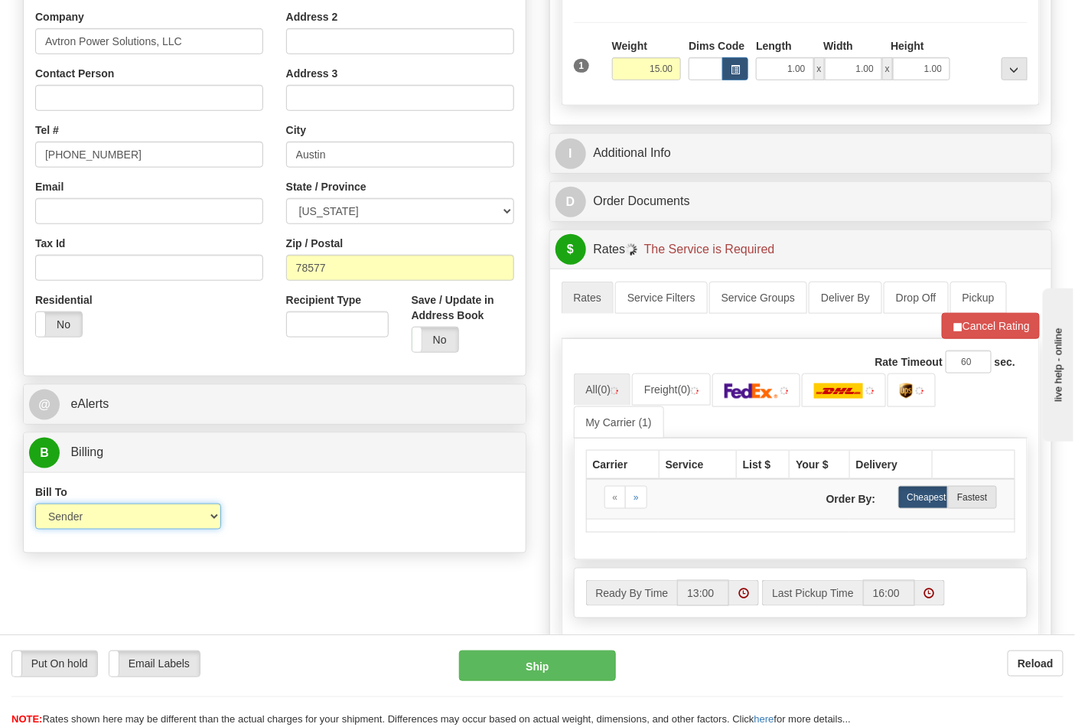
drag, startPoint x: 110, startPoint y: 508, endPoint x: 111, endPoint y: 517, distance: 9.2
click at [110, 516] on select "Sender Recipient Third Party Collect" at bounding box center [128, 516] width 186 height 26
select select "2"
click at [35, 505] on select "Sender Recipient Third Party Collect" at bounding box center [128, 516] width 186 height 26
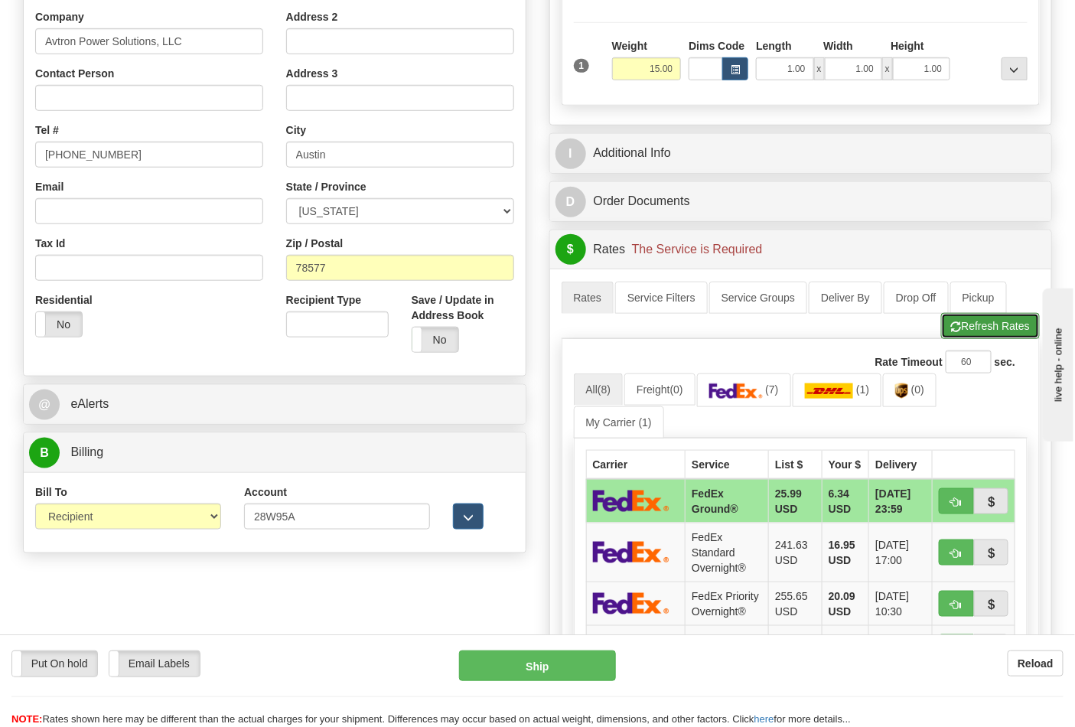
click at [982, 337] on button "Refresh Rates" at bounding box center [990, 326] width 99 height 26
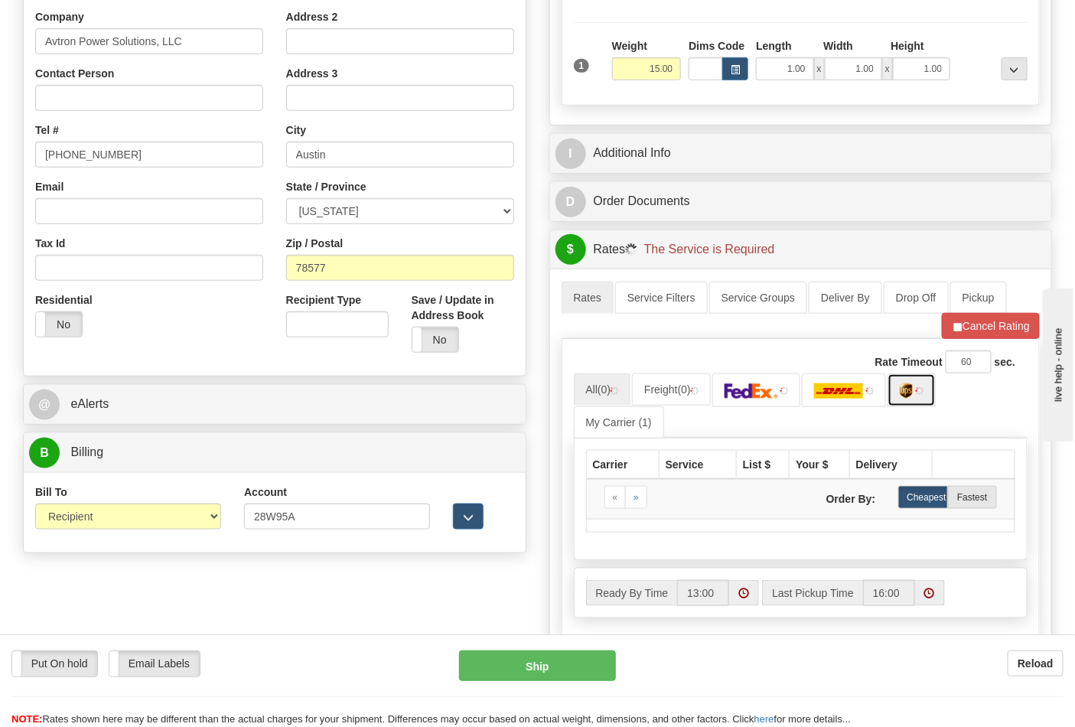
click at [920, 398] on link at bounding box center [912, 389] width 48 height 33
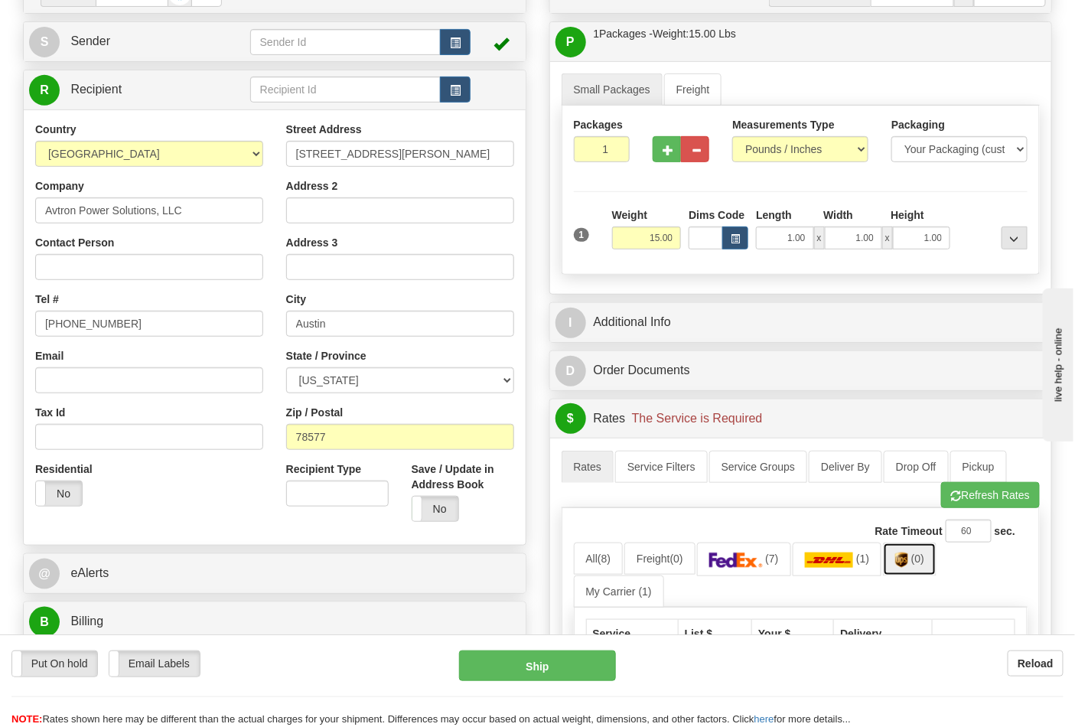
scroll to position [170, 0]
drag, startPoint x: 396, startPoint y: 155, endPoint x: 269, endPoint y: 164, distance: 128.1
click at [269, 164] on div "Country [GEOGRAPHIC_DATA] [GEOGRAPHIC_DATA] [GEOGRAPHIC_DATA] [GEOGRAPHIC_DATA]…" at bounding box center [275, 328] width 502 height 412
drag, startPoint x: 344, startPoint y: 332, endPoint x: 274, endPoint y: 331, distance: 70.4
click at [275, 331] on div "Street Address 9100 S. Austin Dr. Address 2 Address 3 City Austin State / Provi…" at bounding box center [400, 328] width 251 height 412
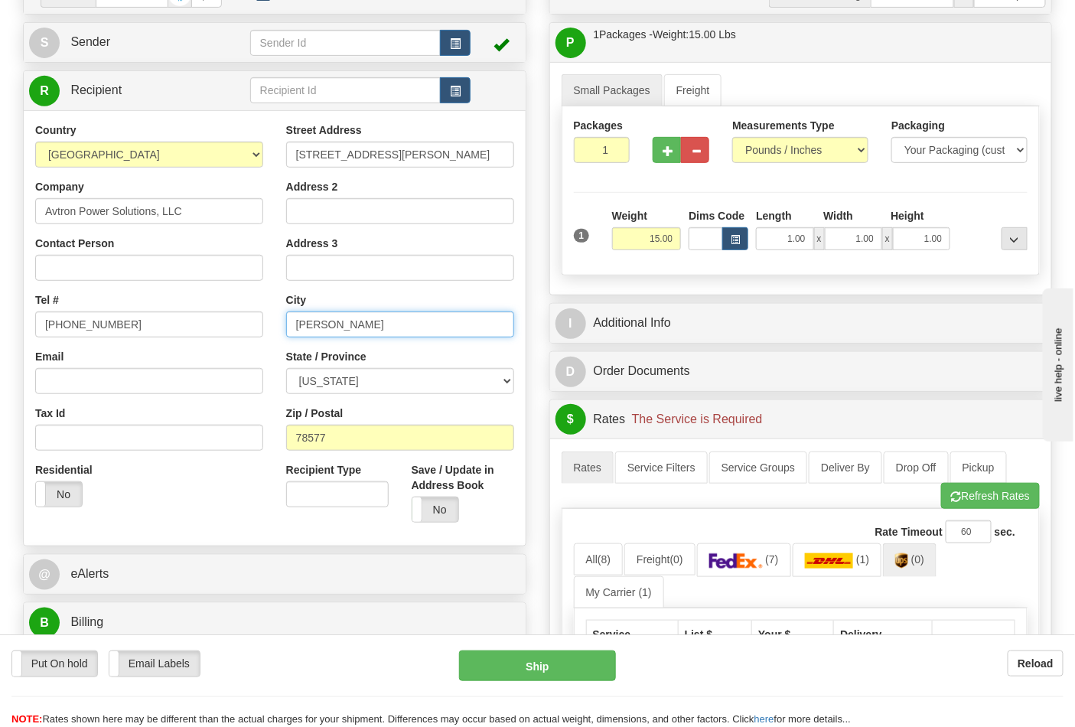
type input "pharr"
click at [541, 655] on button "Ship" at bounding box center [537, 665] width 156 height 31
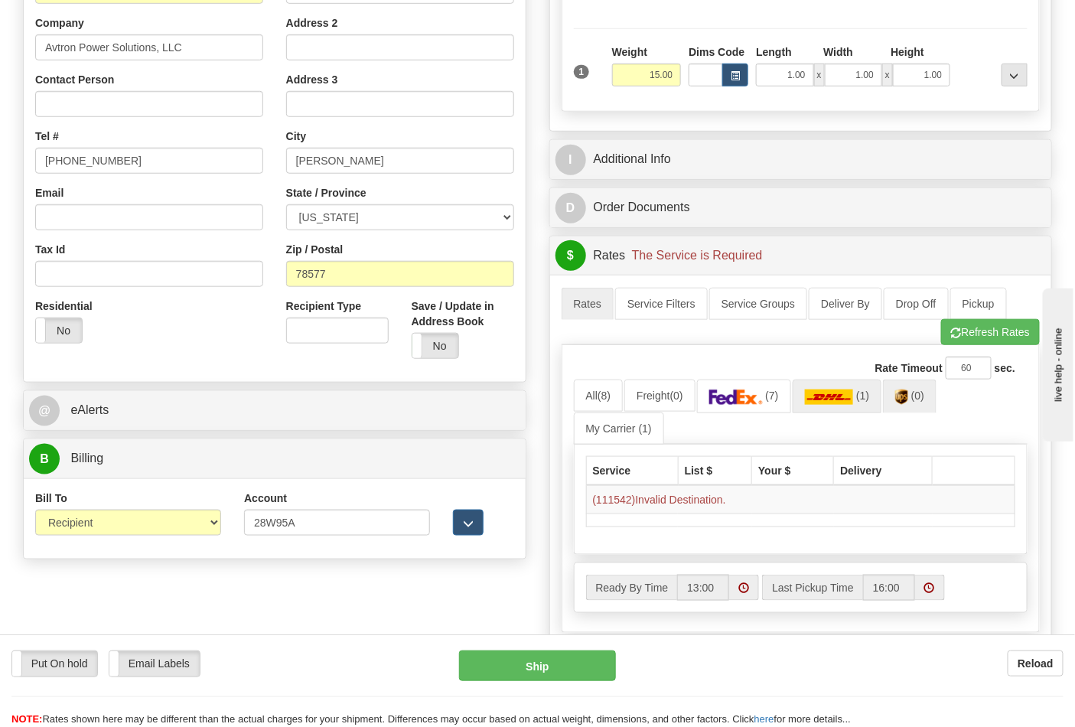
scroll to position [340, 0]
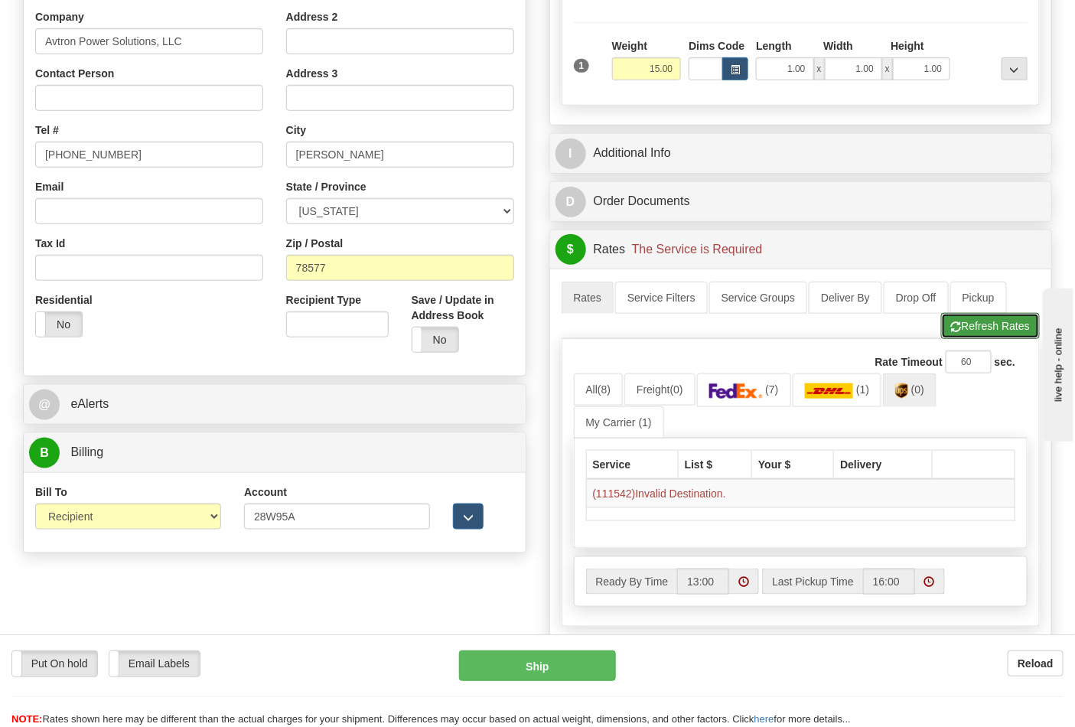
click at [980, 339] on button "Refresh Rates" at bounding box center [990, 326] width 99 height 26
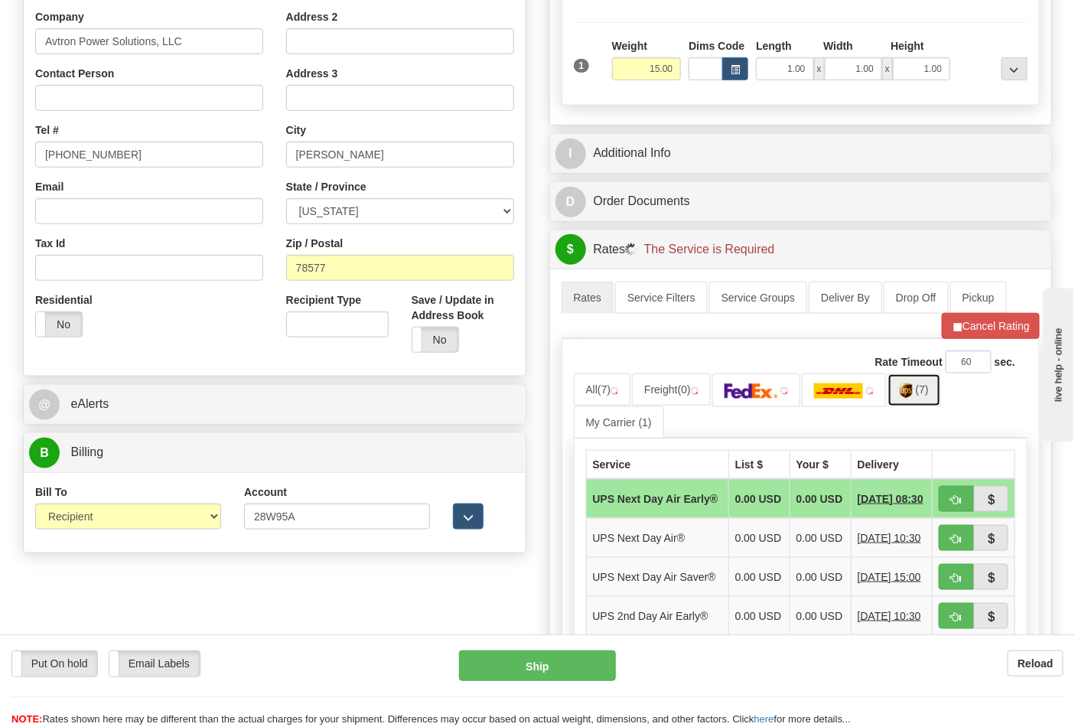
click at [929, 396] on span "(7)" at bounding box center [922, 389] width 13 height 12
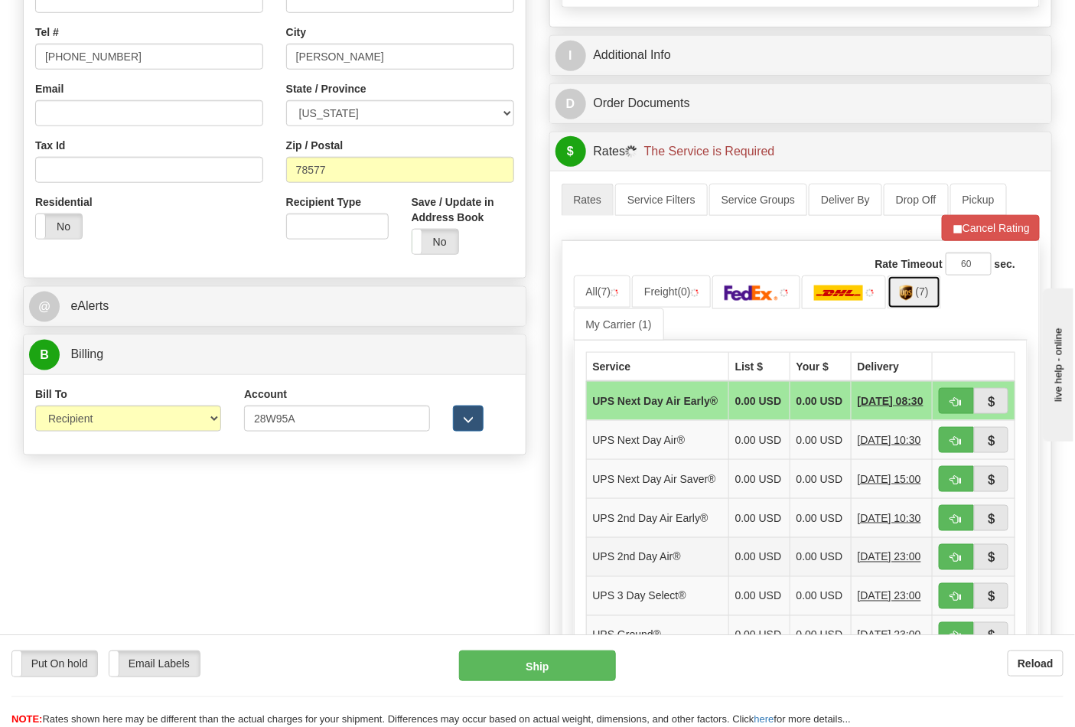
scroll to position [595, 0]
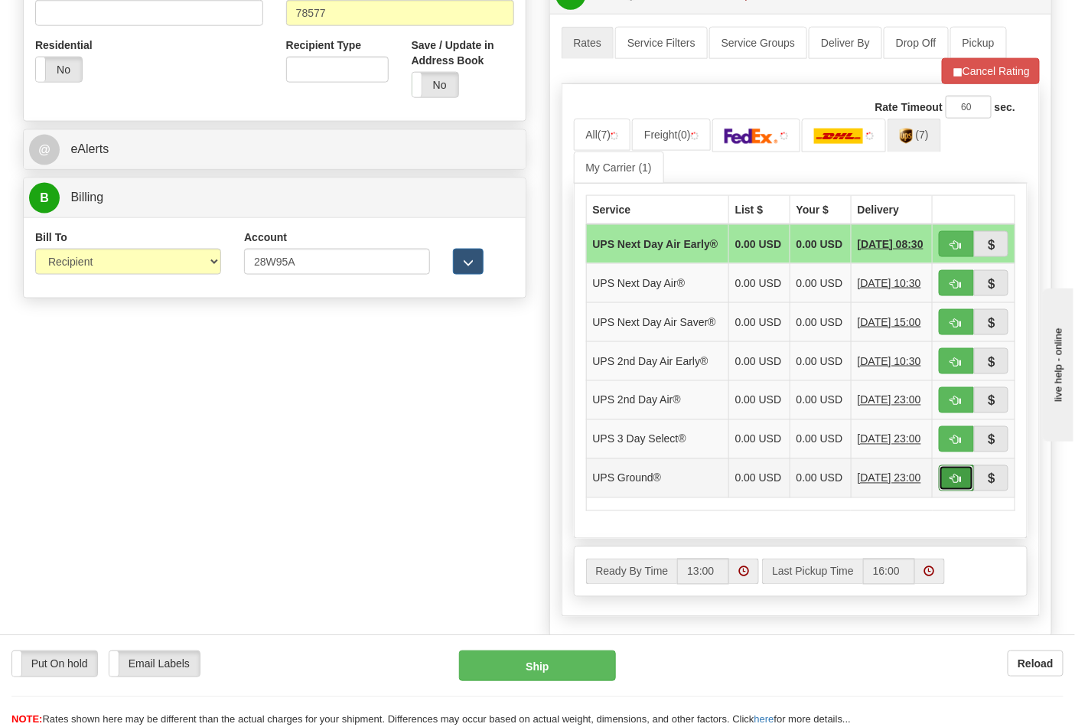
drag, startPoint x: 961, startPoint y: 508, endPoint x: 952, endPoint y: 500, distance: 12.5
click at [960, 484] on span "button" at bounding box center [956, 479] width 11 height 10
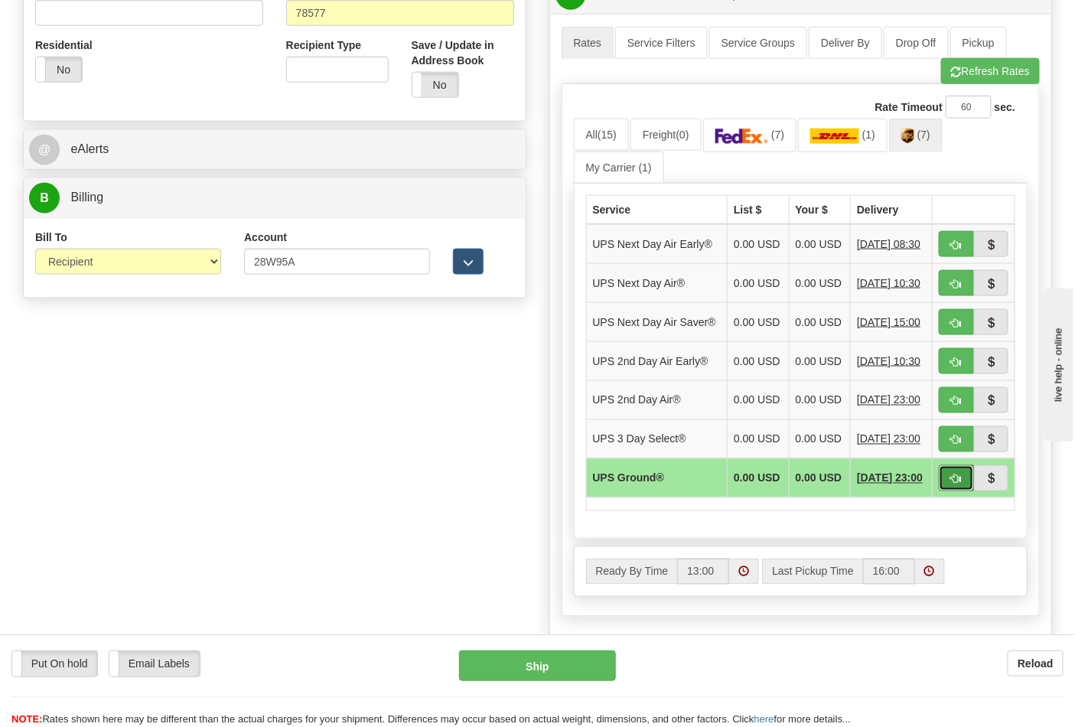
click at [955, 484] on span "button" at bounding box center [956, 479] width 11 height 10
type input "03"
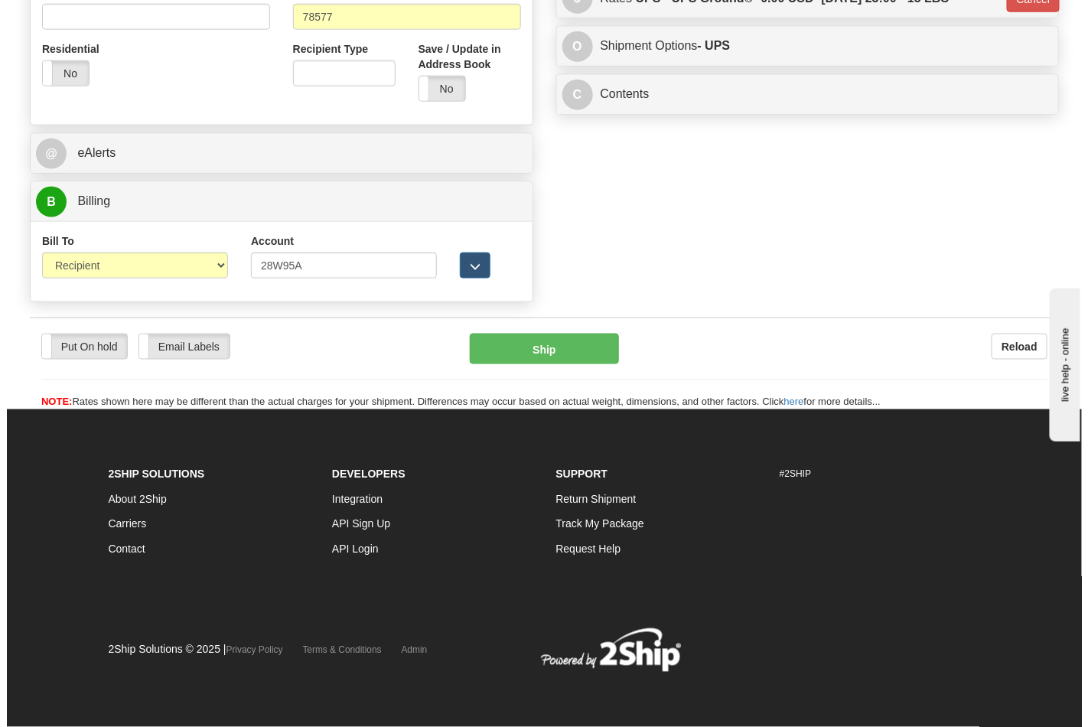
scroll to position [571, 0]
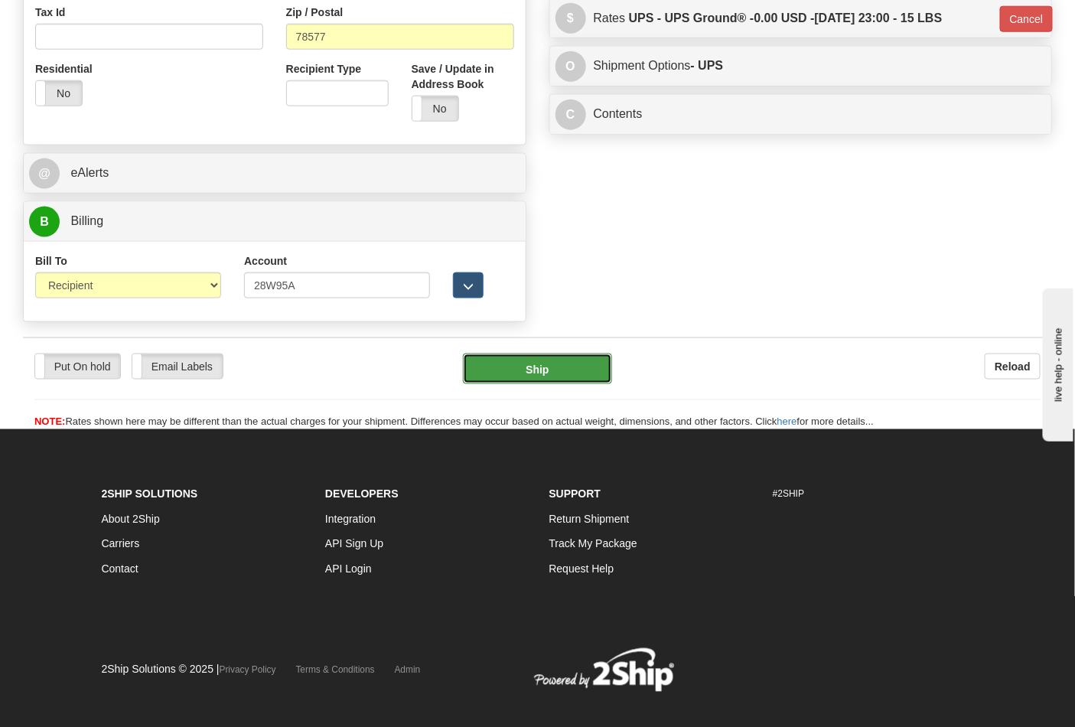
click at [506, 365] on button "Ship" at bounding box center [537, 368] width 148 height 31
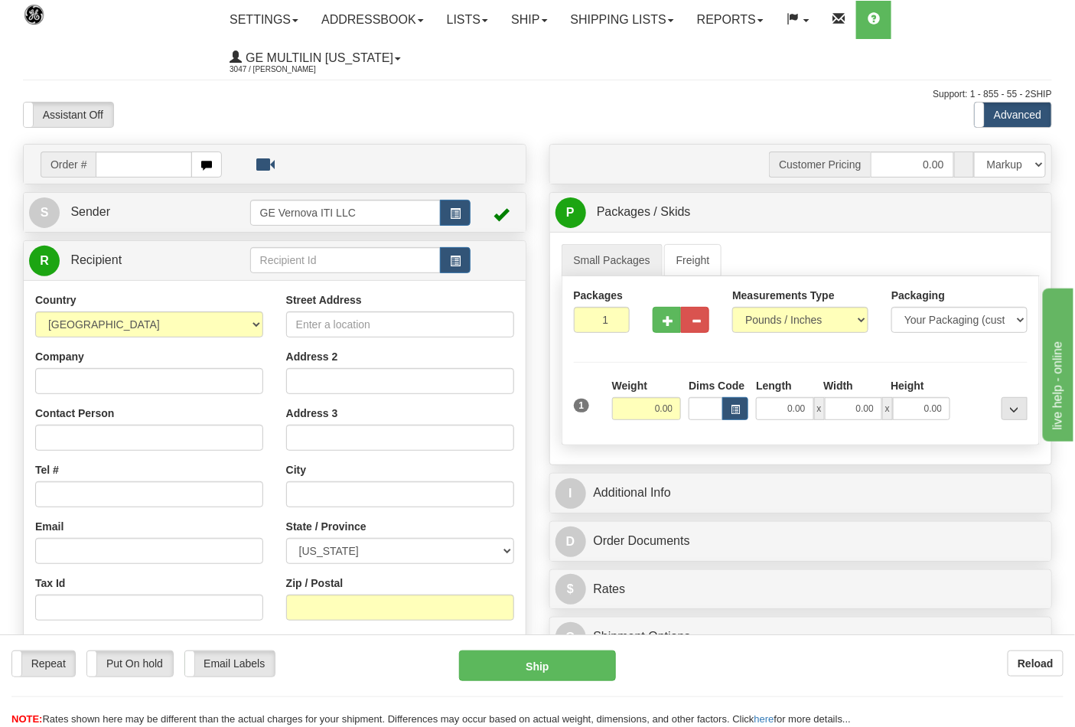
type input "\"
type input "86686162"
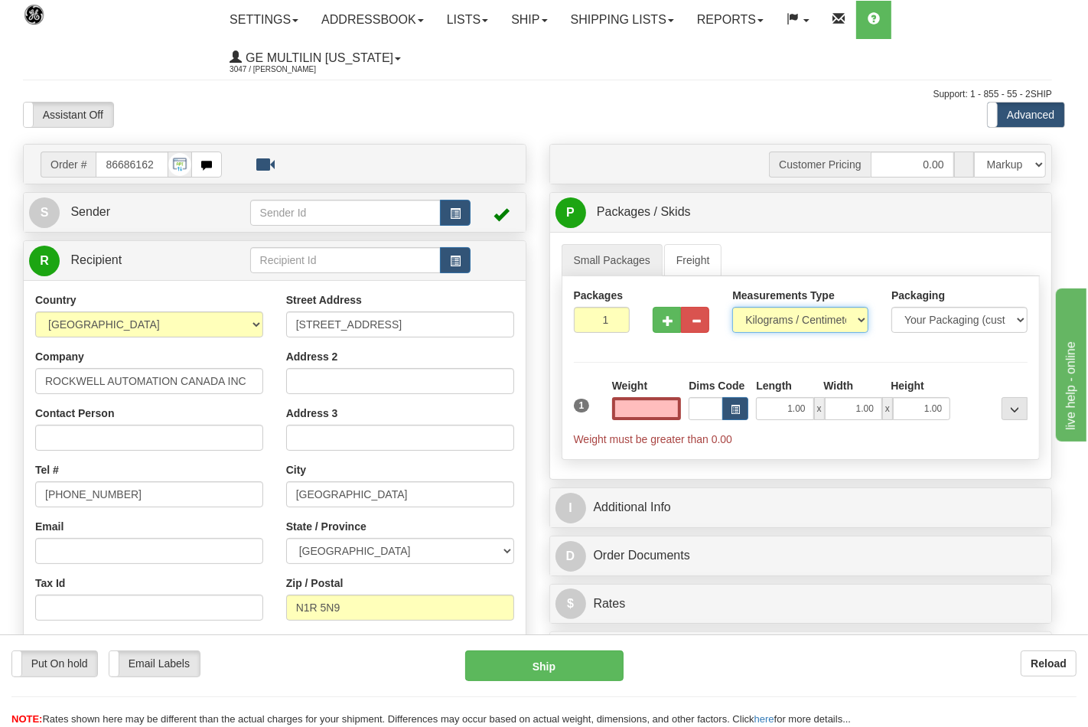
type input "0.00"
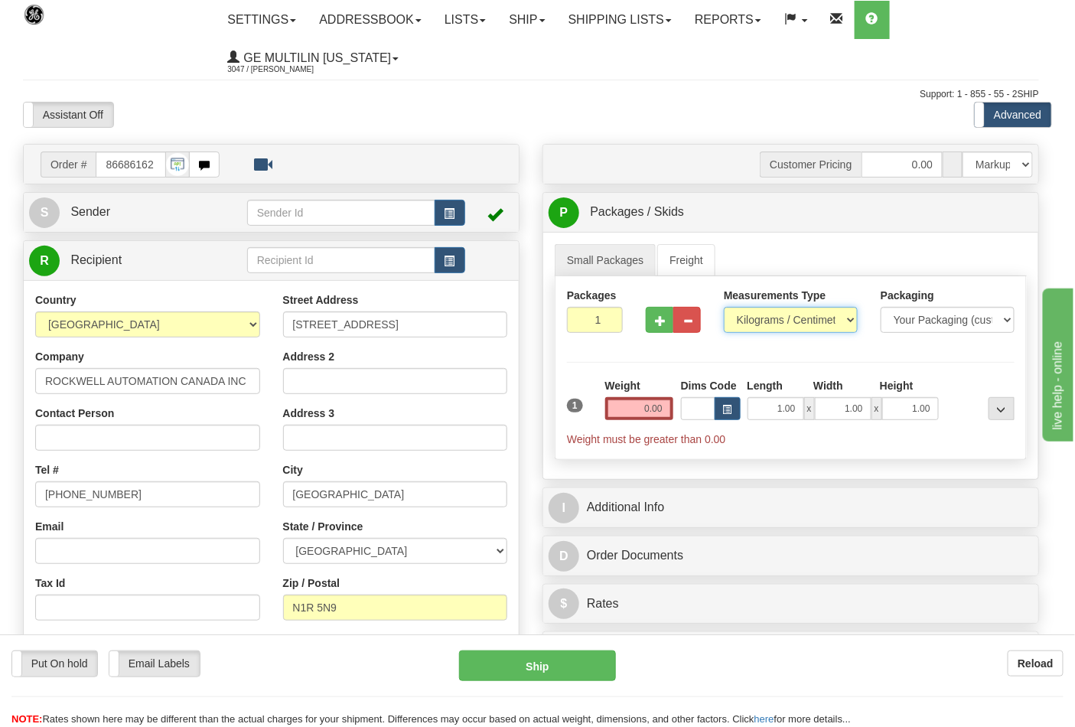
click at [751, 324] on select "Pounds / Inches Kilograms / Centimeters" at bounding box center [791, 320] width 134 height 26
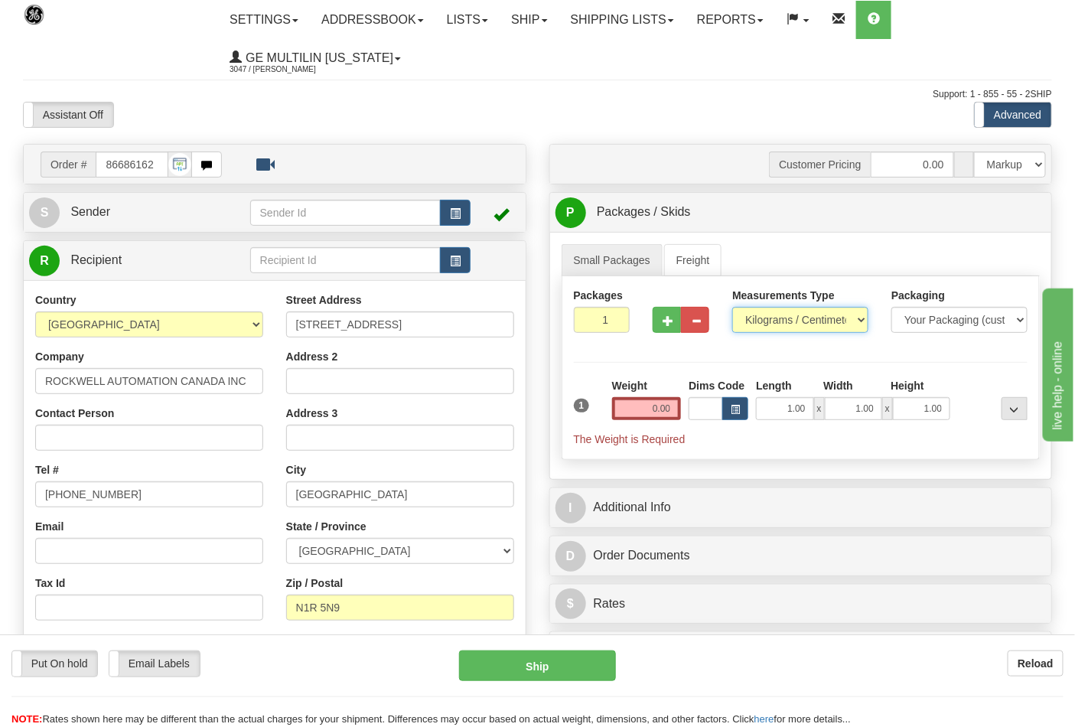
select select "0"
click at [732, 308] on select "Pounds / Inches Kilograms / Centimeters" at bounding box center [800, 320] width 136 height 26
click at [679, 411] on input "0.00" at bounding box center [647, 408] width 70 height 23
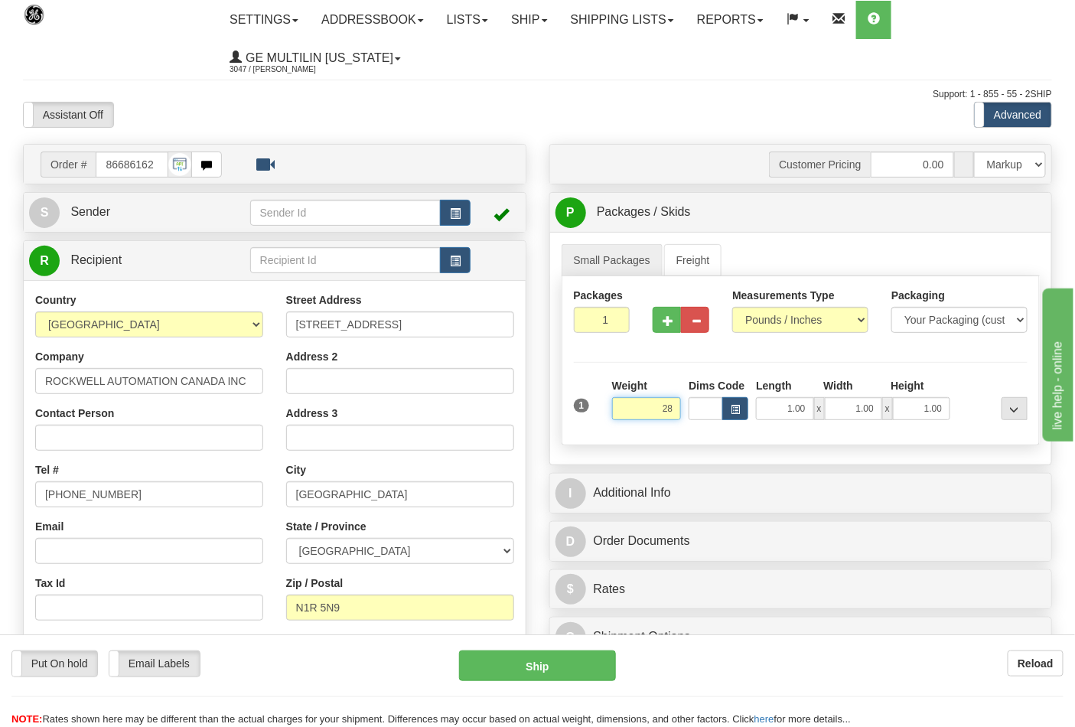
click button "Delete" at bounding box center [0, 0] width 0 height 0
type input "28.00"
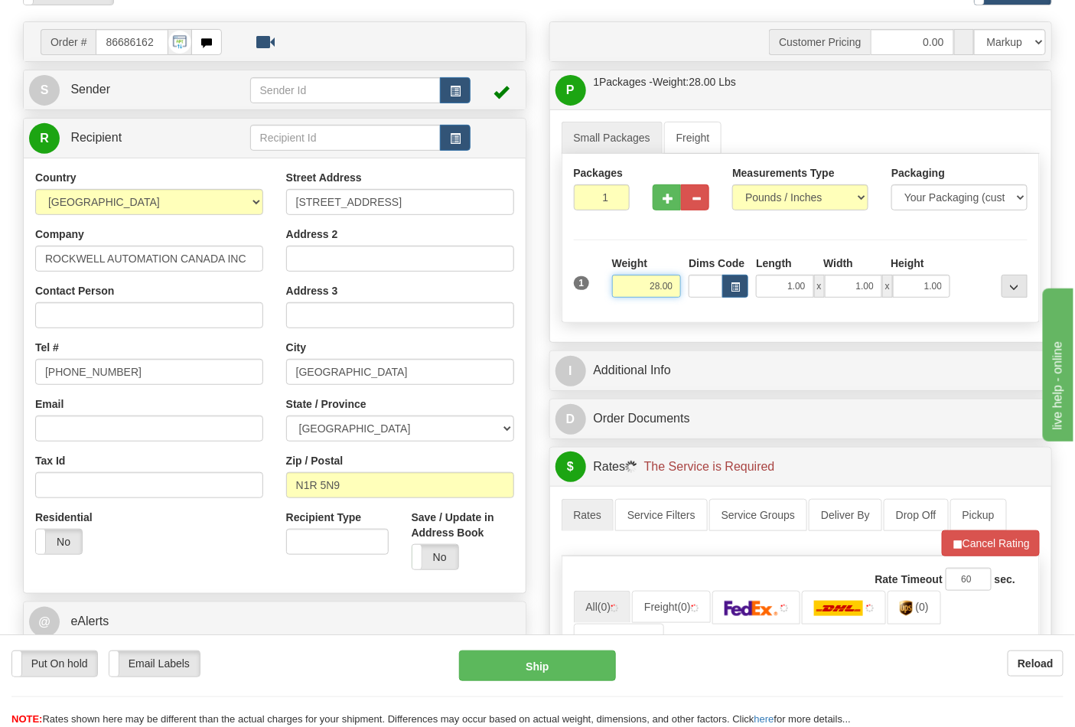
scroll to position [255, 0]
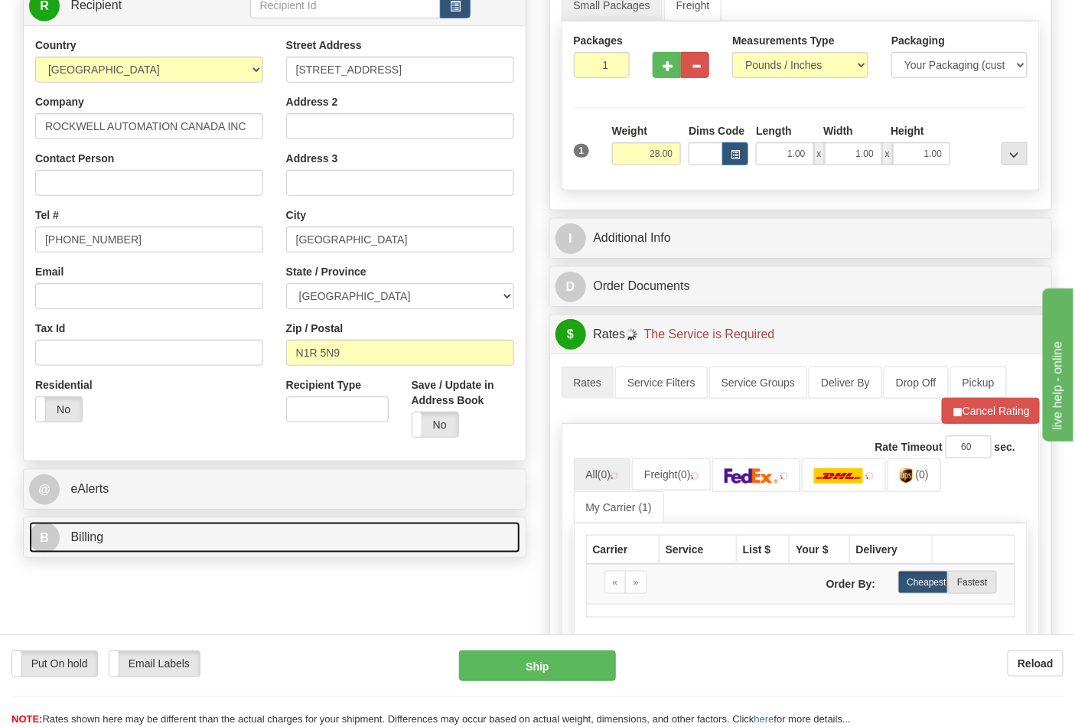
click at [138, 545] on link "B Billing" at bounding box center [274, 537] width 491 height 31
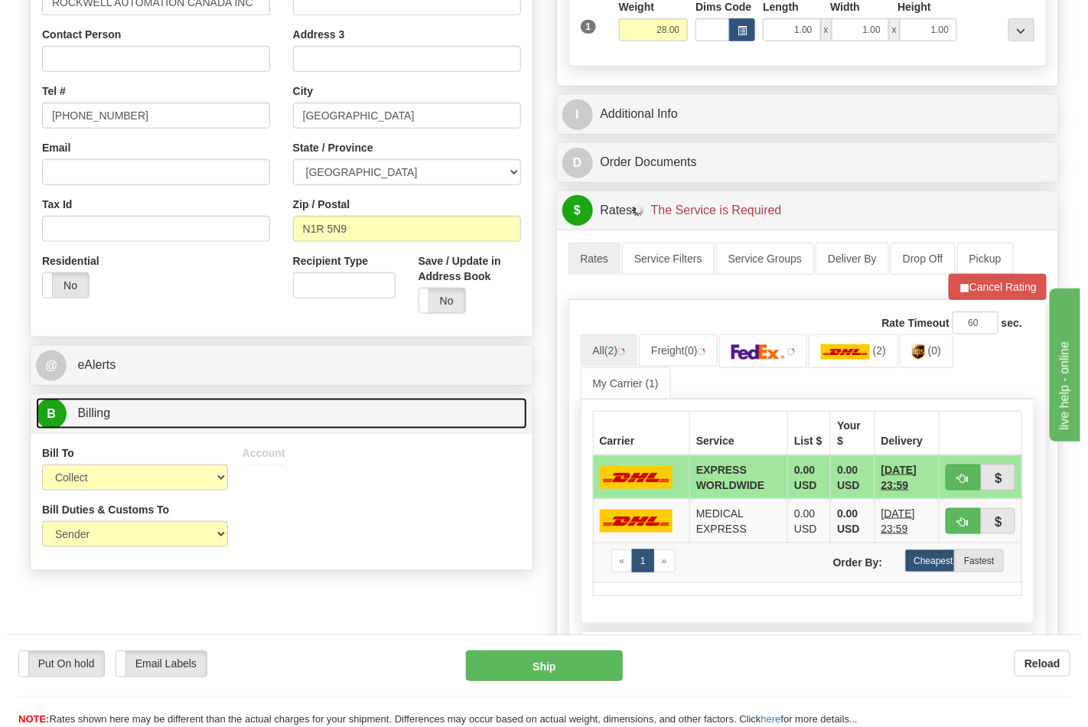
scroll to position [510, 0]
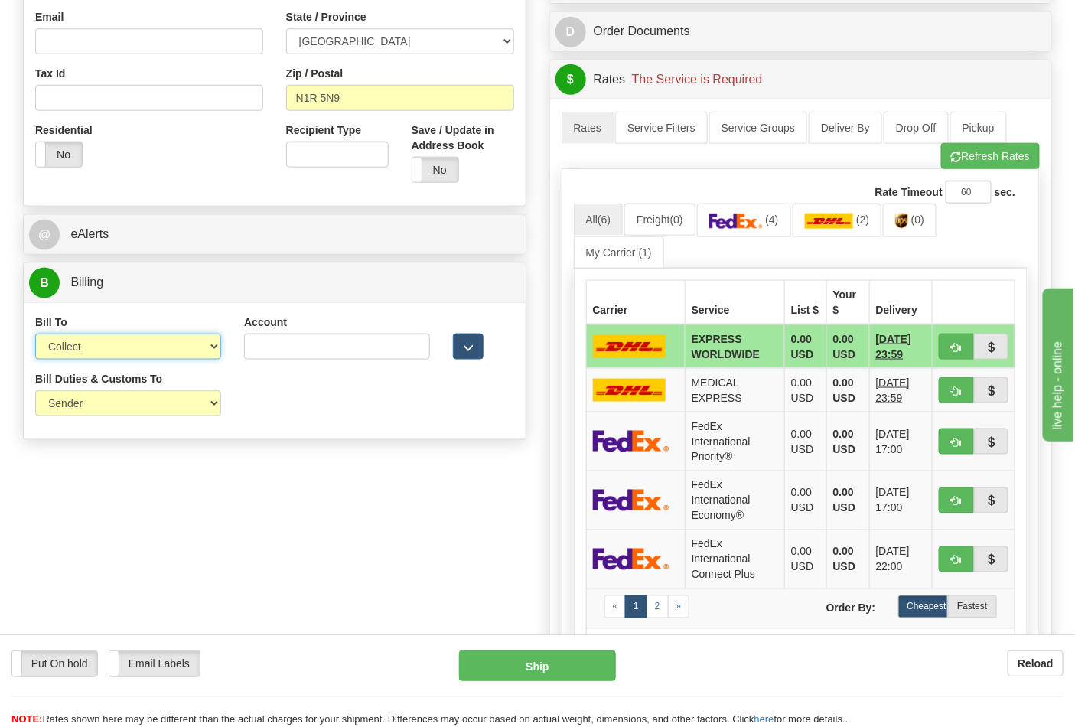
click at [73, 354] on select "Sender Recipient Third Party Collect" at bounding box center [128, 347] width 186 height 26
select select "2"
click at [35, 335] on select "Sender Recipient Third Party Collect" at bounding box center [128, 347] width 186 height 26
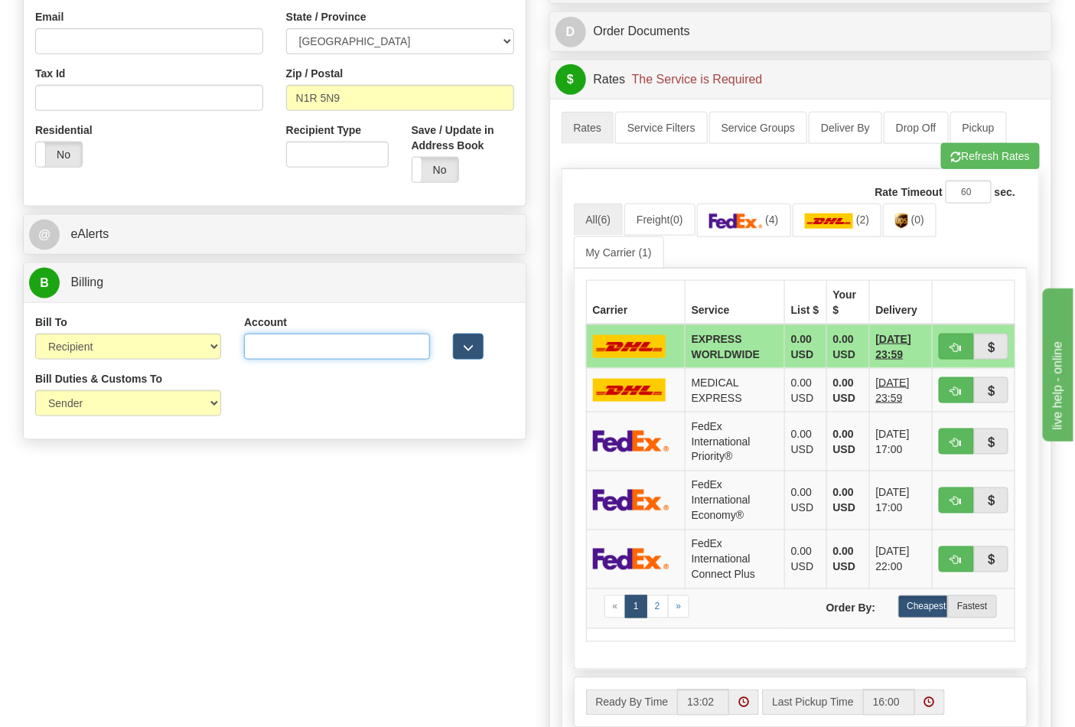
click at [325, 346] on input "Account" at bounding box center [337, 347] width 186 height 26
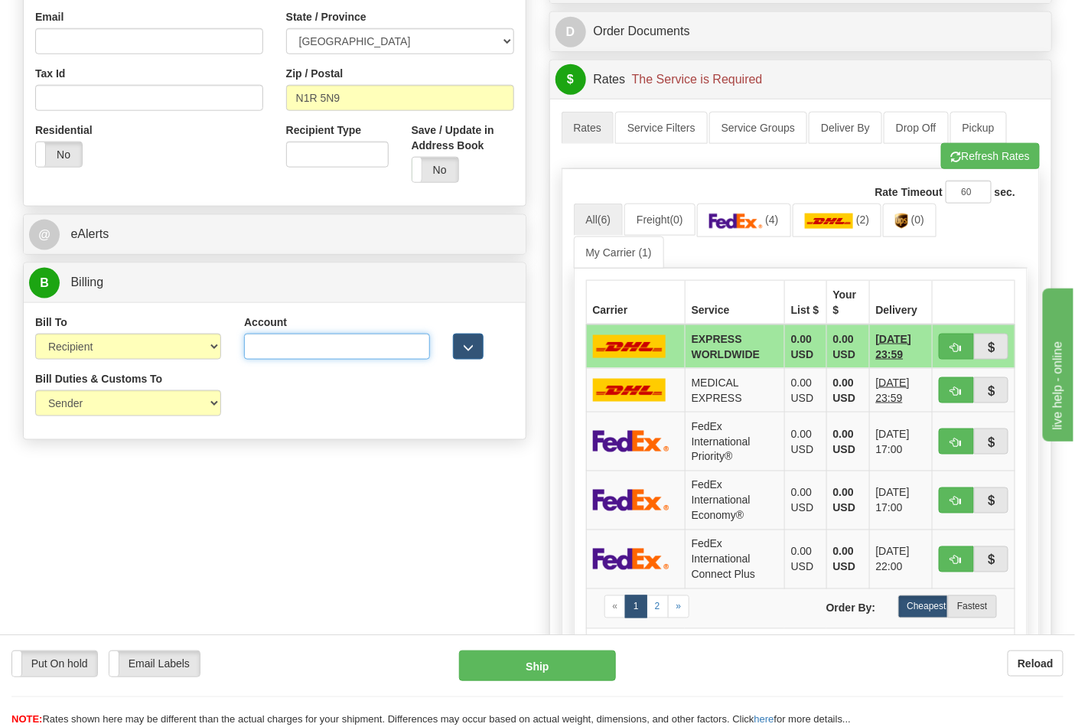
paste input "950380623"
type input "950380623"
click at [752, 227] on img at bounding box center [736, 220] width 54 height 15
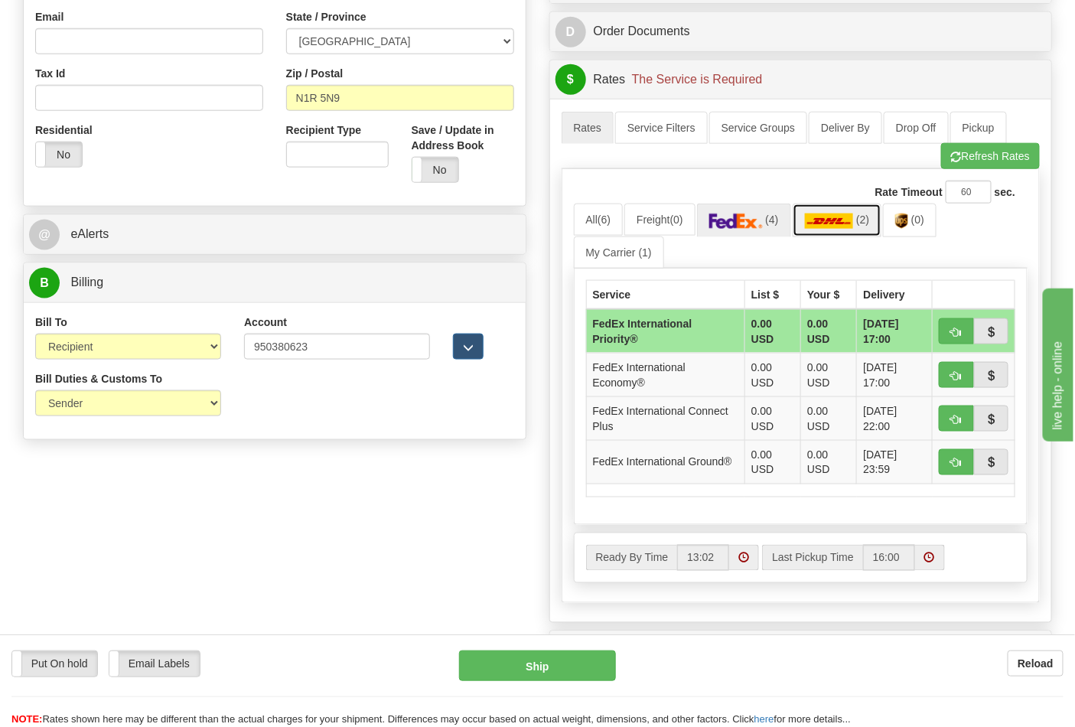
click at [869, 223] on span "(2)" at bounding box center [862, 219] width 13 height 12
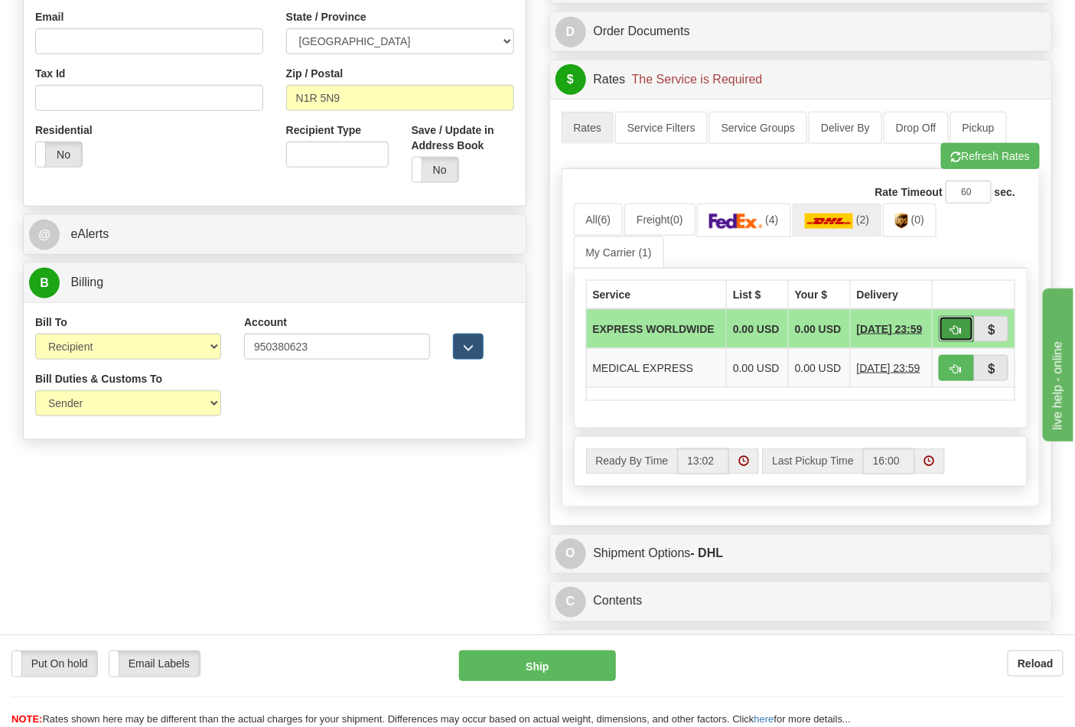
click at [946, 338] on button "button" at bounding box center [956, 329] width 35 height 26
type input "P"
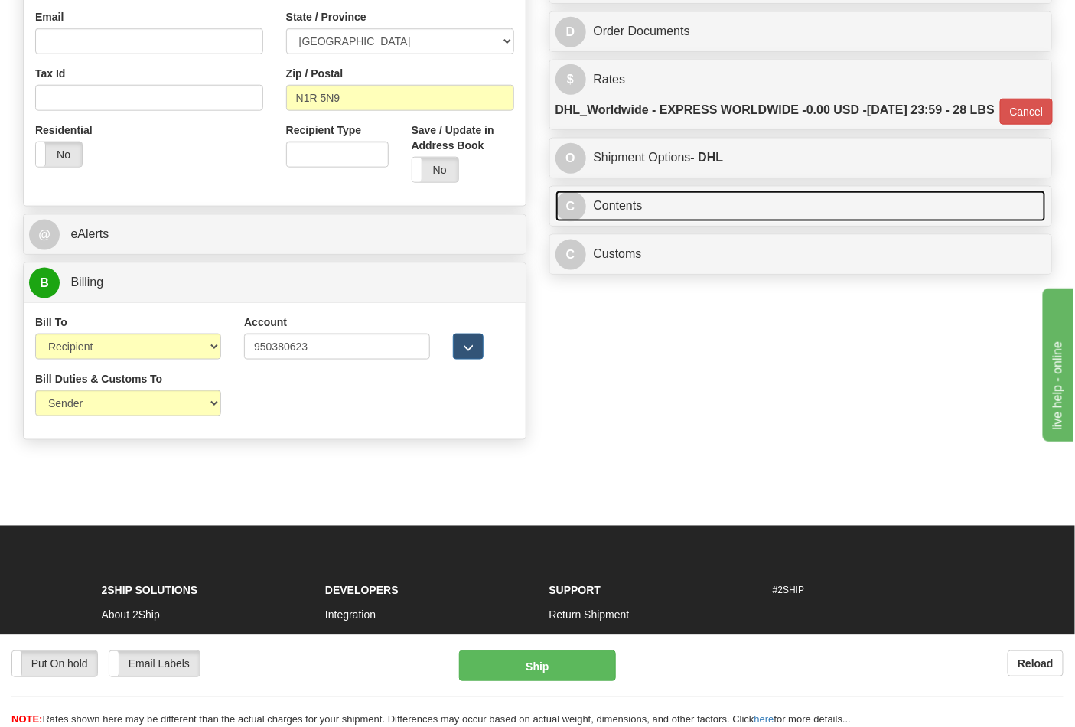
drag, startPoint x: 653, startPoint y: 246, endPoint x: 823, endPoint y: 238, distance: 170.1
click at [654, 222] on link "C Contents" at bounding box center [800, 206] width 491 height 31
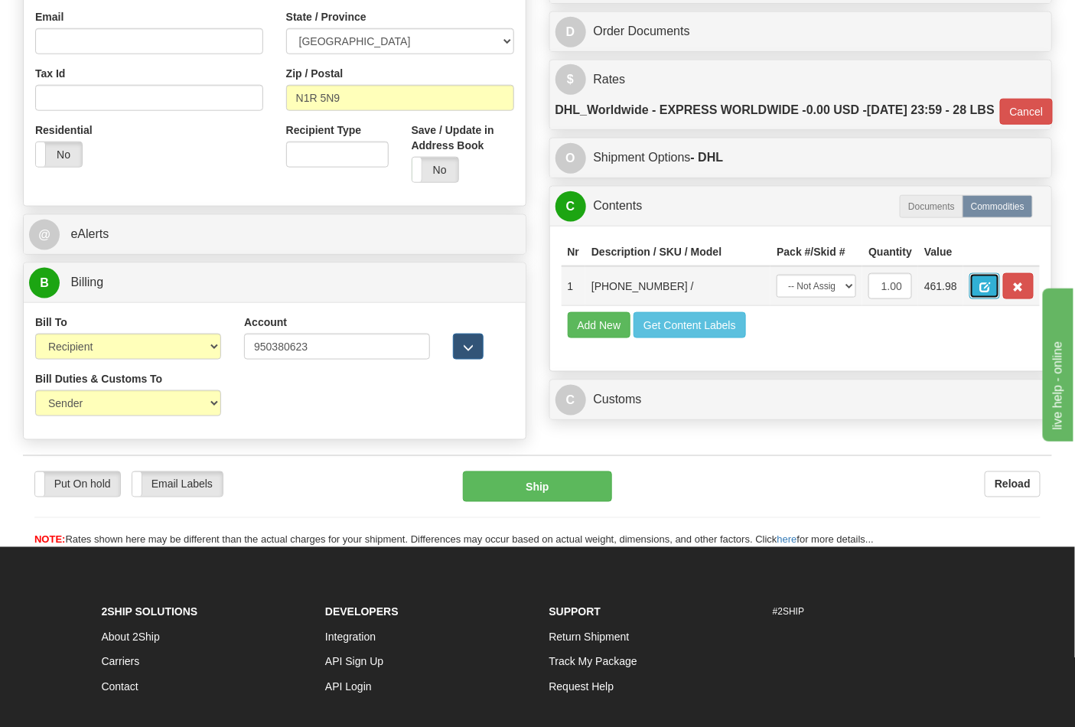
click at [990, 292] on span "button" at bounding box center [984, 287] width 11 height 10
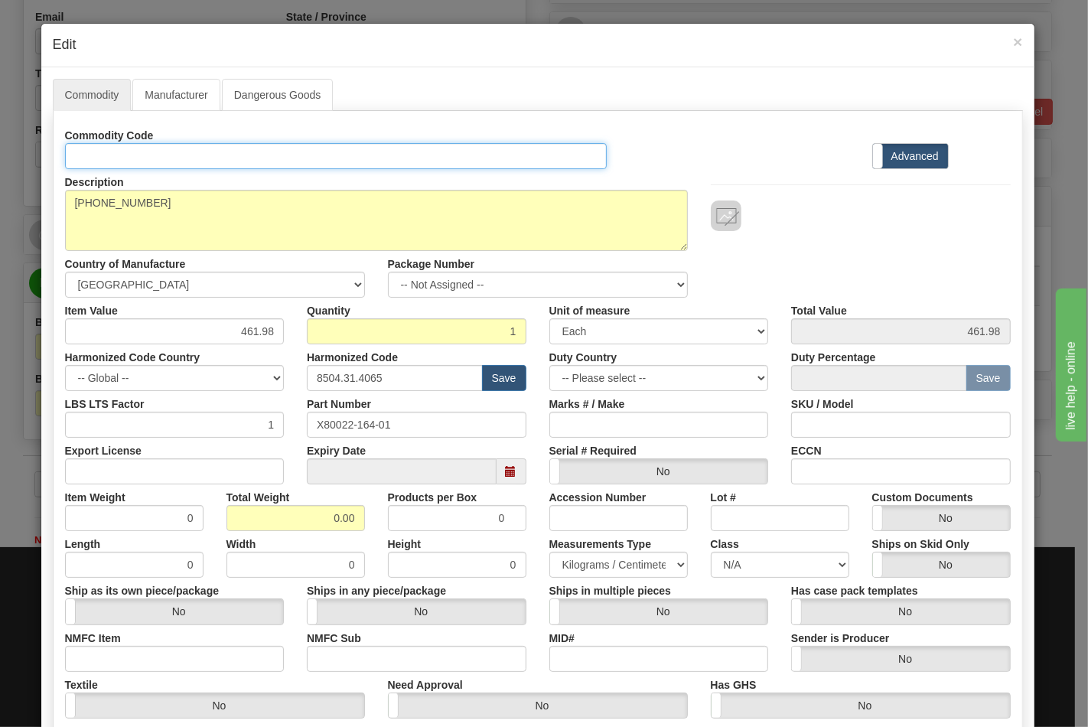
click at [181, 158] on input "Id" at bounding box center [336, 156] width 542 height 26
type input "TRANSFORMERS"
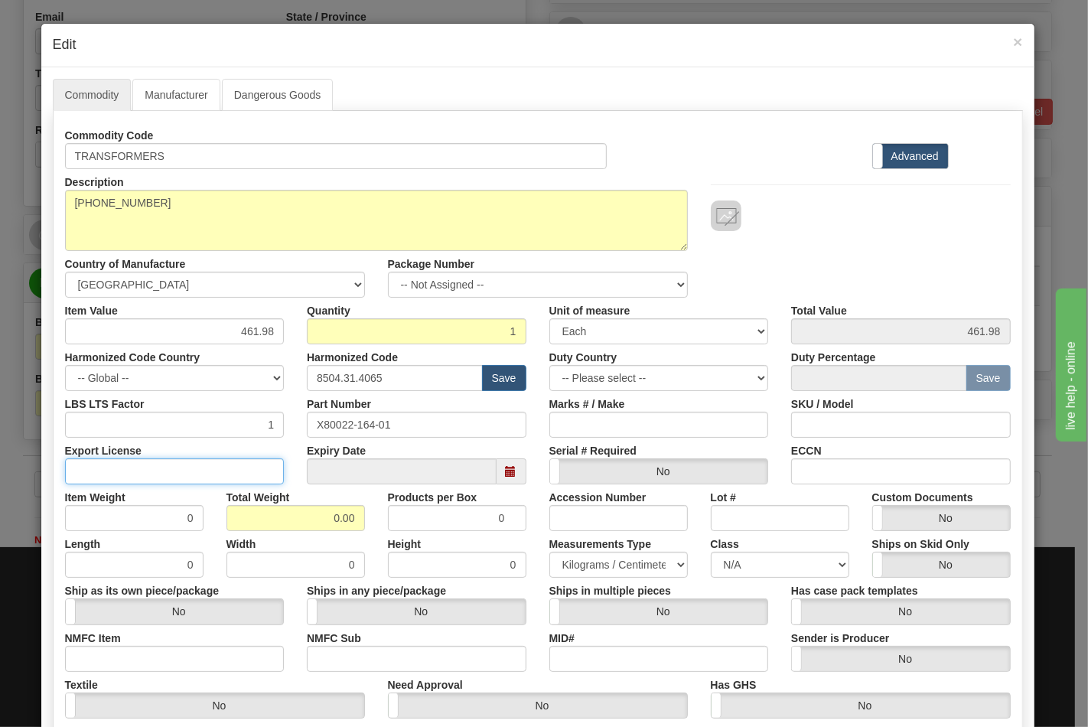
click at [211, 468] on input "Export License" at bounding box center [175, 471] width 220 height 26
type input "N/A"
drag, startPoint x: 286, startPoint y: 511, endPoint x: 371, endPoint y: 508, distance: 85.0
click at [371, 508] on div "Item Weight 0 Total Weight 0.00 Products per Box 0 Accession Number Lot # Custo…" at bounding box center [538, 507] width 969 height 47
type input "28"
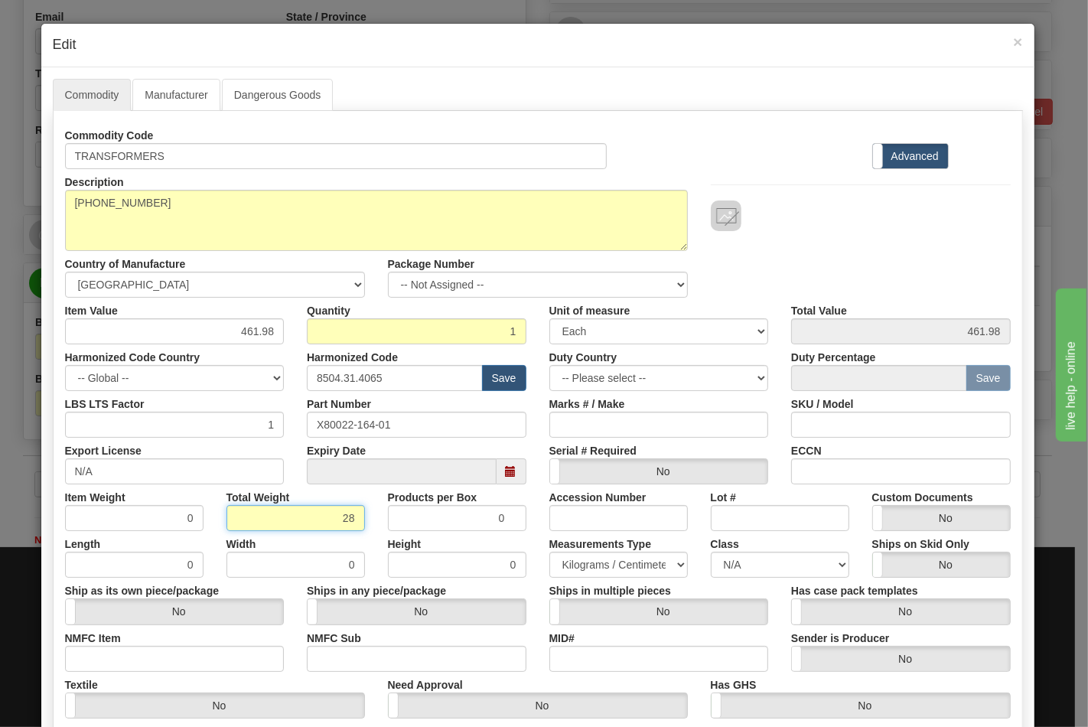
type input "28.0000"
click at [94, 574] on input "0" at bounding box center [134, 565] width 138 height 26
click at [199, 659] on input "NMFC Item" at bounding box center [175, 659] width 220 height 26
type input "63170"
drag, startPoint x: 334, startPoint y: 664, endPoint x: 365, endPoint y: 663, distance: 31.4
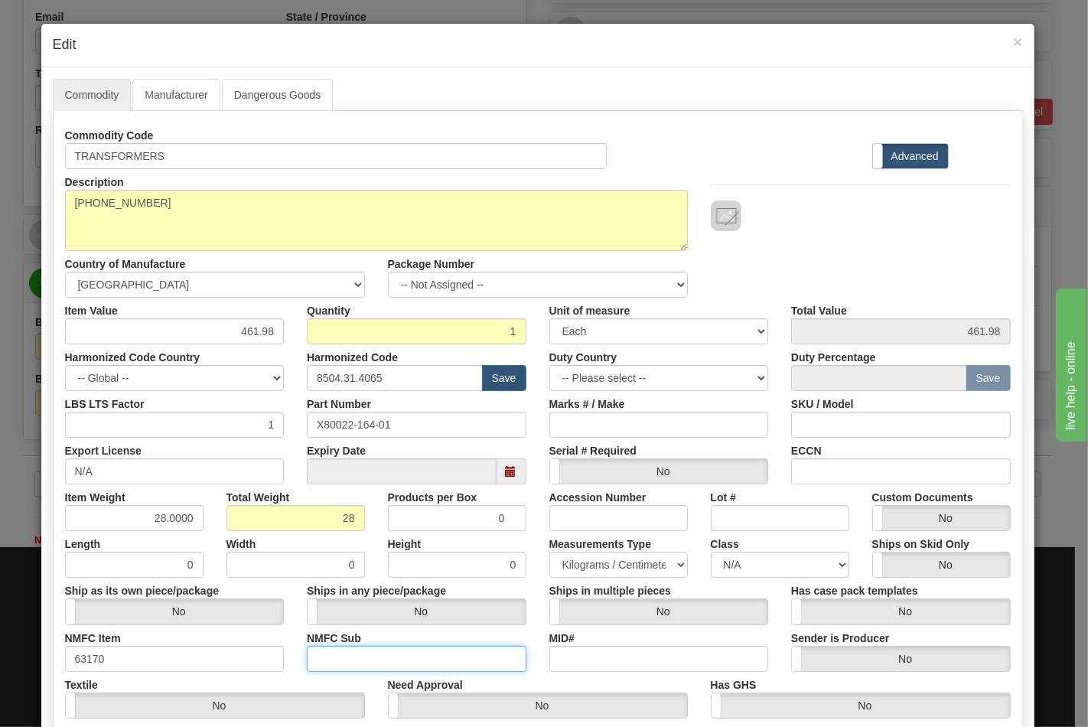
click at [334, 664] on input "NMFC Sub" at bounding box center [417, 659] width 220 height 26
type input "4"
click at [738, 577] on select "N/A 50.0 55.0 60.0 65.0 70.0 85.0 92.5 100.0 125.0 175.0 250.0 300.0 400.0" at bounding box center [780, 565] width 138 height 26
select select "70.0"
click at [711, 552] on select "N/A 50.0 55.0 60.0 65.0 70.0 85.0 92.5 100.0 125.0 175.0 250.0 300.0 400.0" at bounding box center [780, 565] width 138 height 26
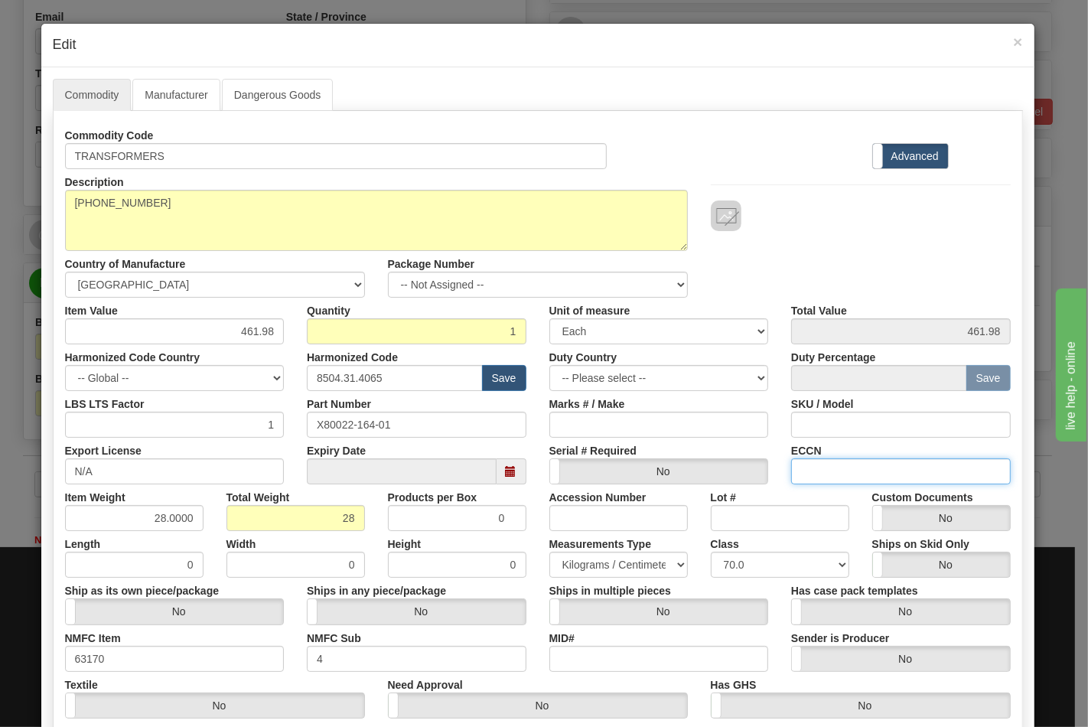
drag, startPoint x: 827, startPoint y: 463, endPoint x: 852, endPoint y: 482, distance: 31.7
click at [827, 463] on input "ECCN" at bounding box center [901, 471] width 220 height 26
type input "EAR99"
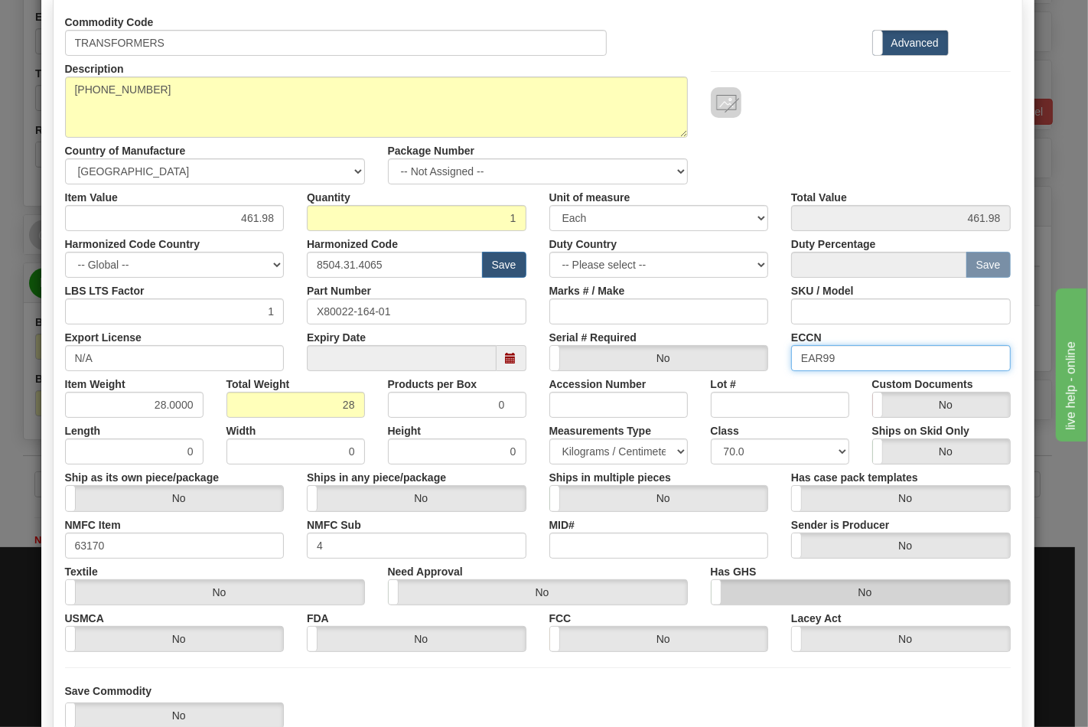
scroll to position [220, 0]
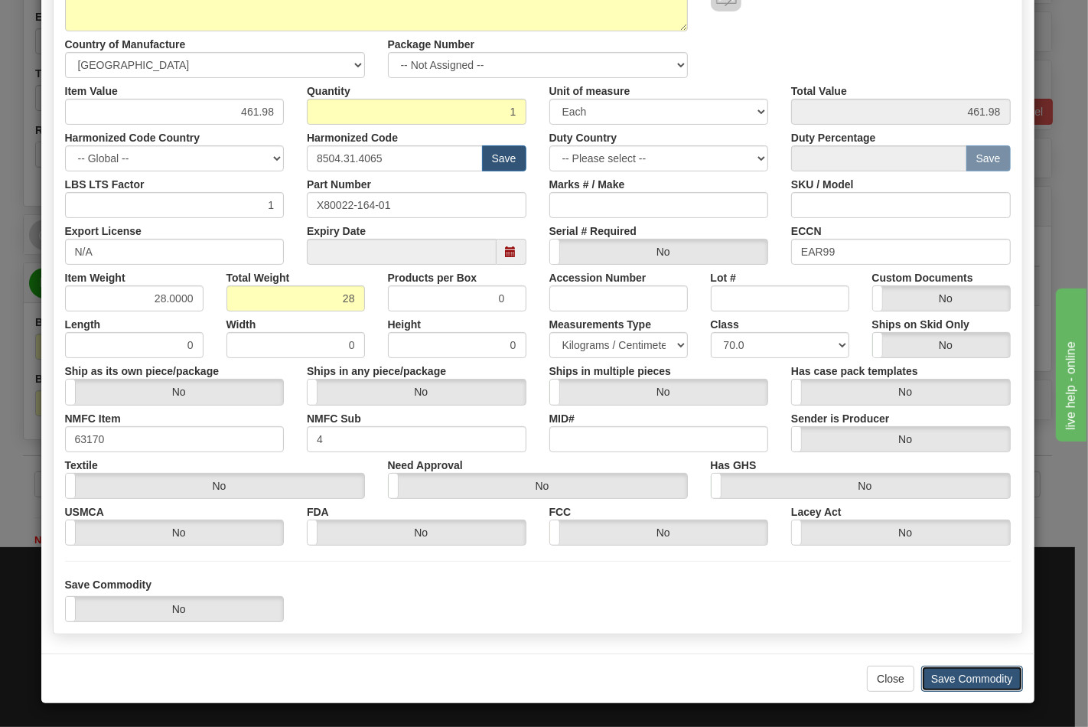
click at [934, 676] on button "Save Commodity" at bounding box center [972, 679] width 102 height 26
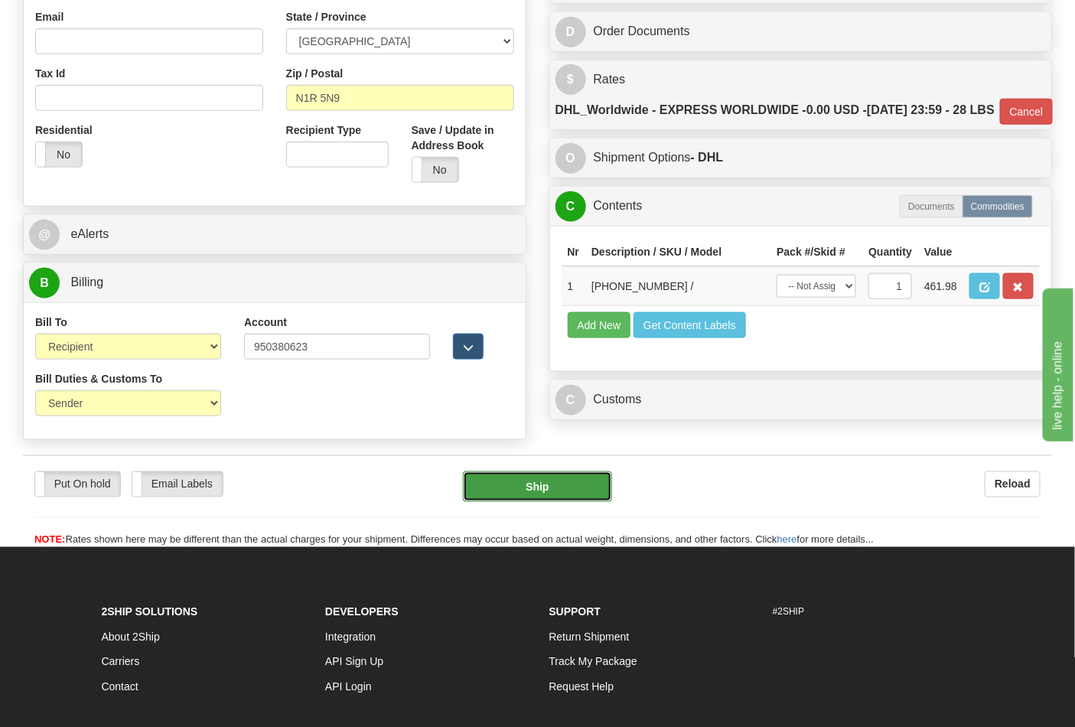
click at [518, 502] on button "Ship" at bounding box center [537, 486] width 148 height 31
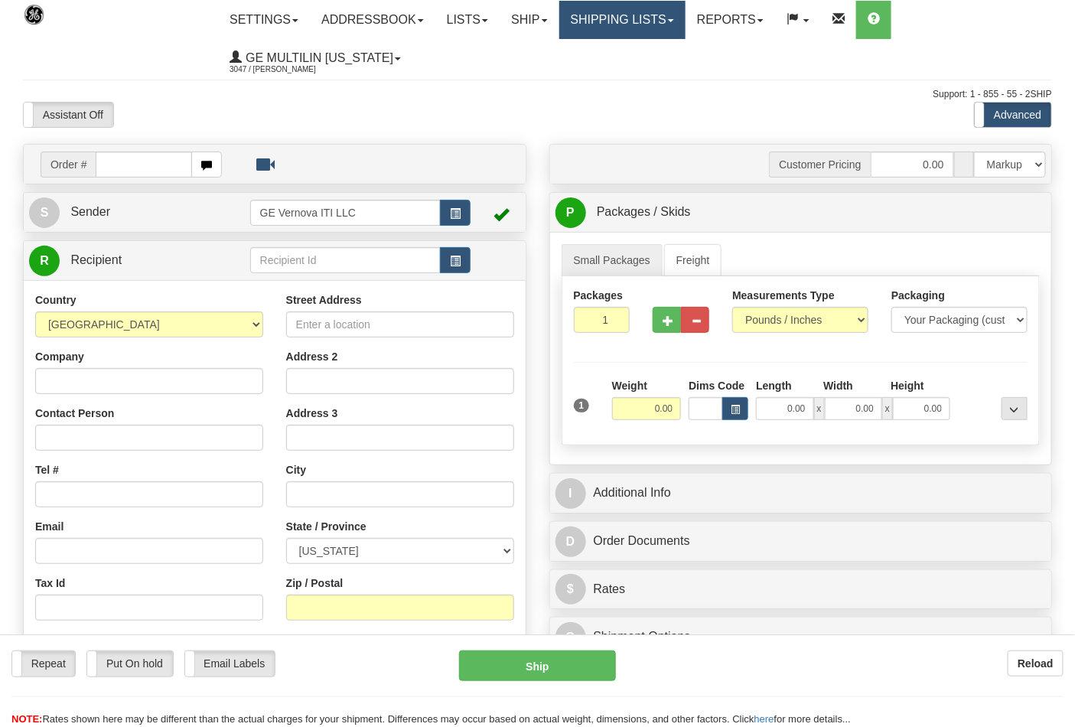
drag, startPoint x: 0, startPoint y: 0, endPoint x: 602, endPoint y: 24, distance: 602.6
click at [602, 24] on link "Shipping lists" at bounding box center [622, 20] width 126 height 38
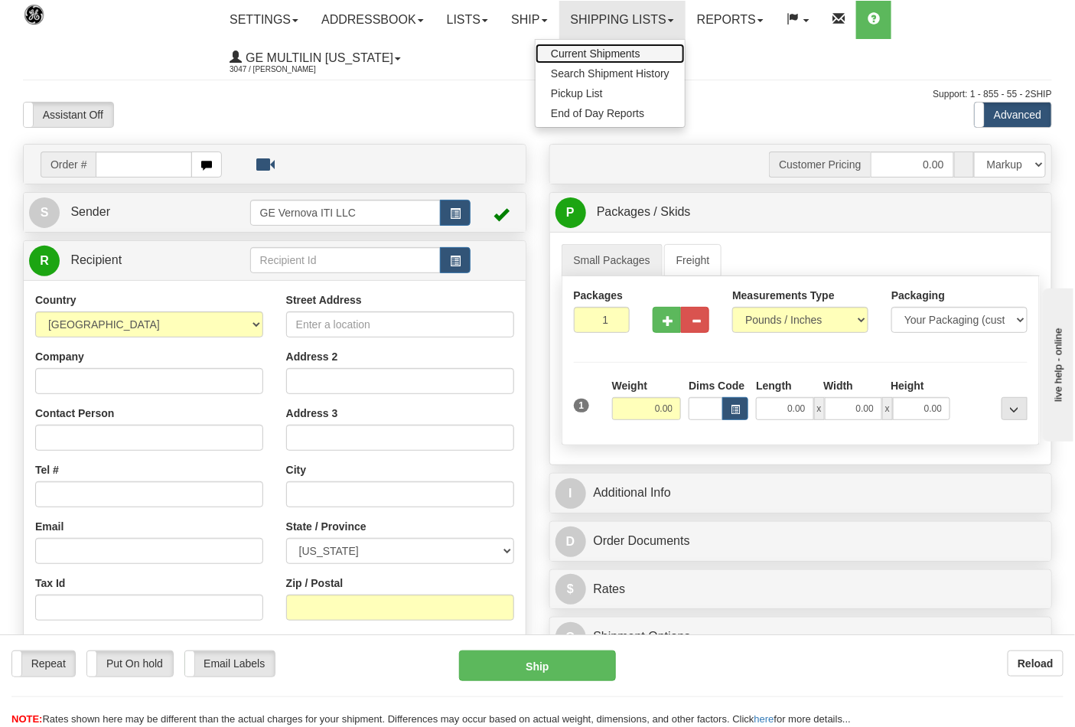
click at [621, 54] on span "Current Shipments" at bounding box center [596, 53] width 90 height 12
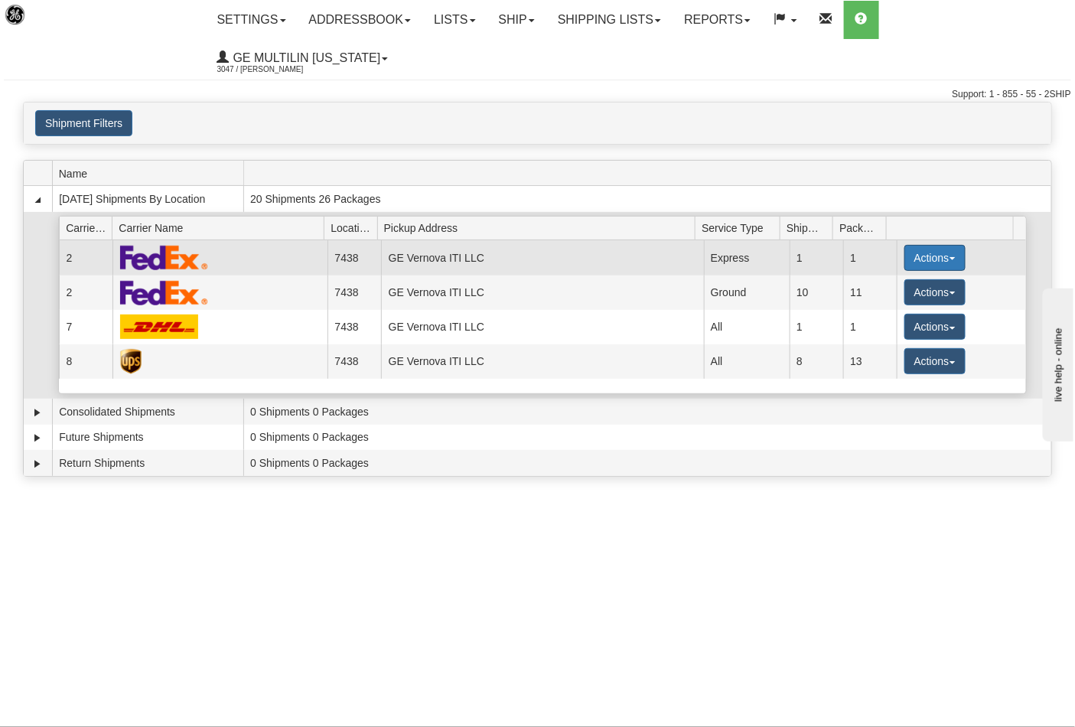
click at [920, 245] on button "Actions" at bounding box center [934, 258] width 61 height 26
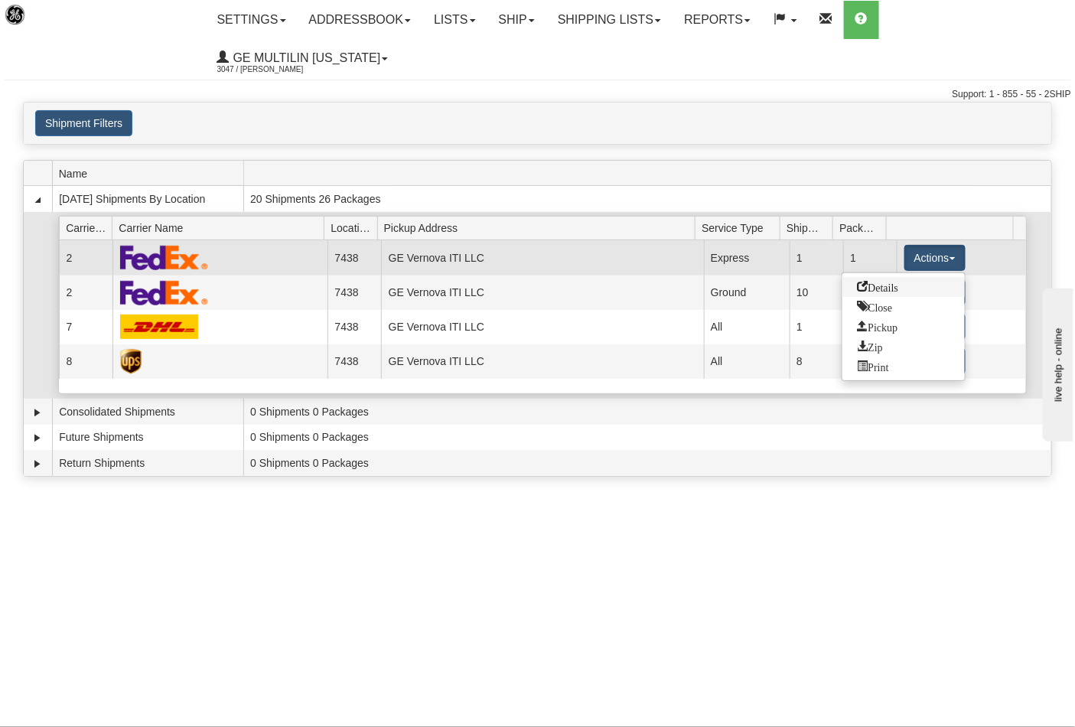
click at [870, 281] on span "Details" at bounding box center [878, 286] width 41 height 11
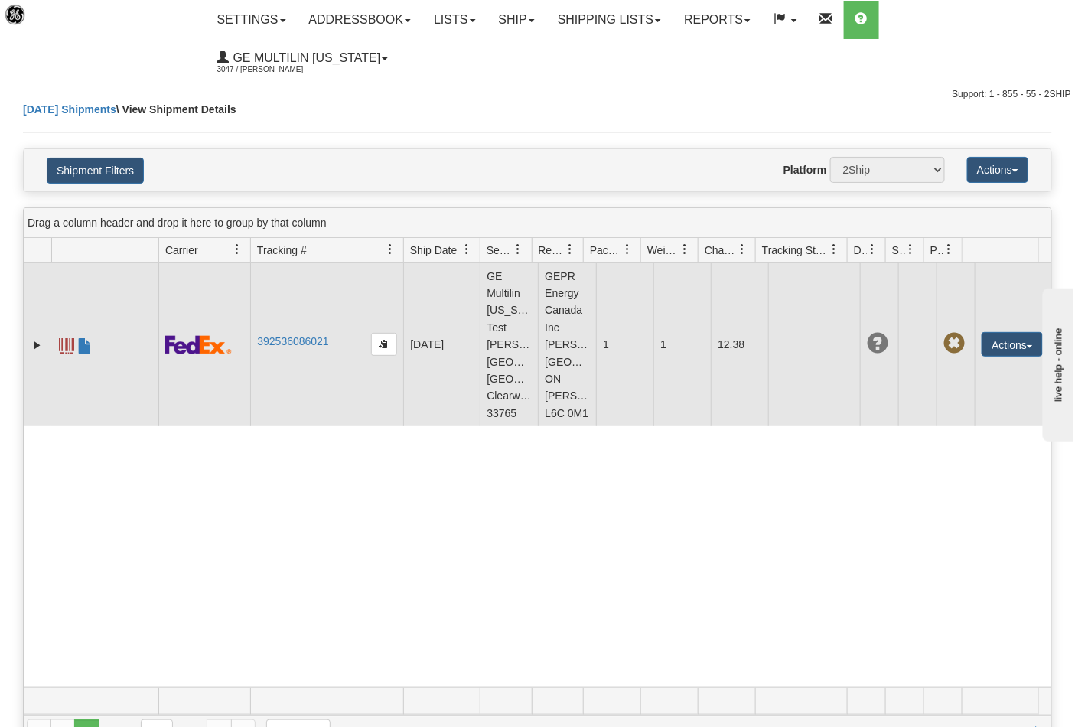
click at [64, 338] on span at bounding box center [66, 345] width 15 height 15
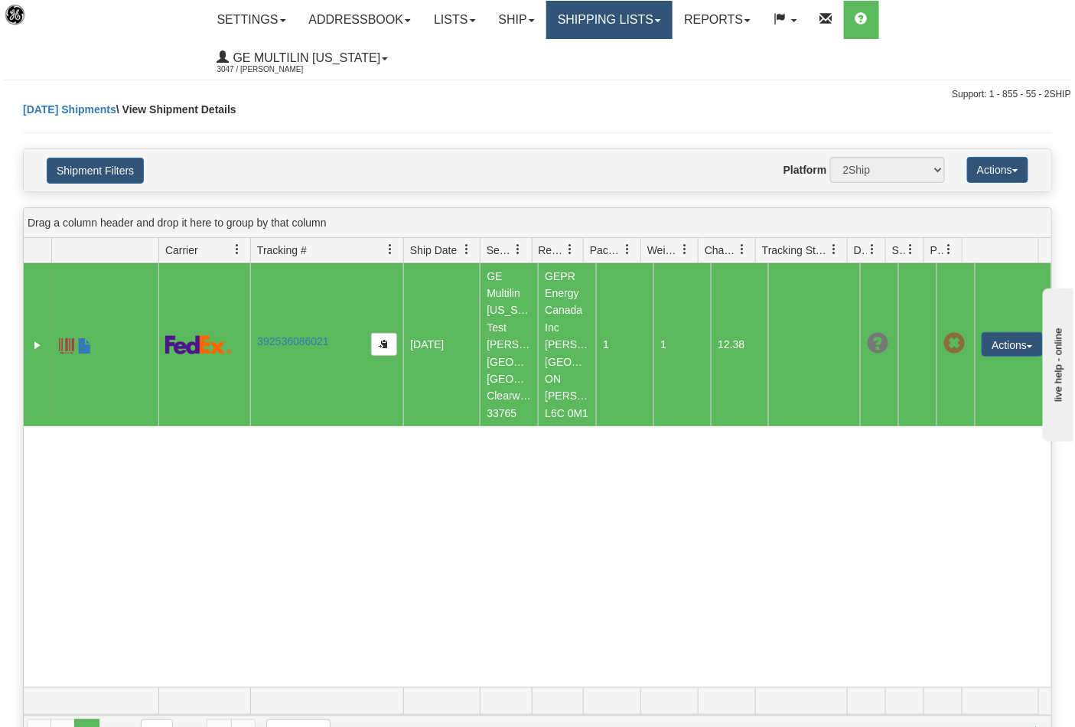
click at [643, 15] on link "Shipping lists" at bounding box center [609, 20] width 126 height 38
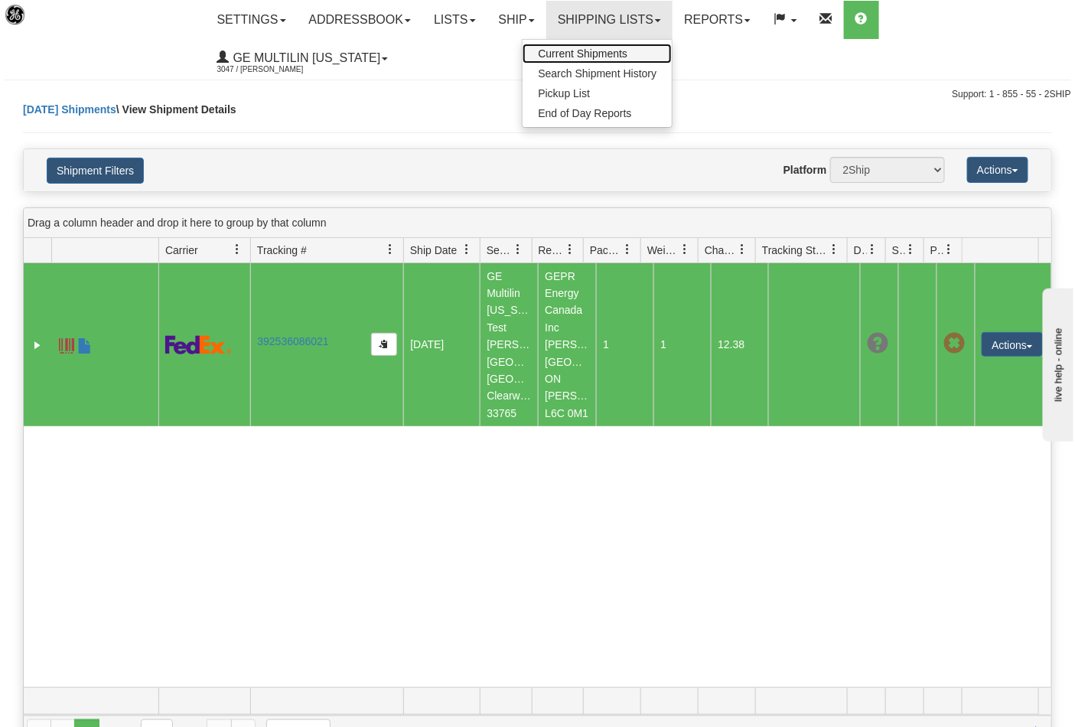
click at [586, 47] on span "Current Shipments" at bounding box center [583, 53] width 90 height 12
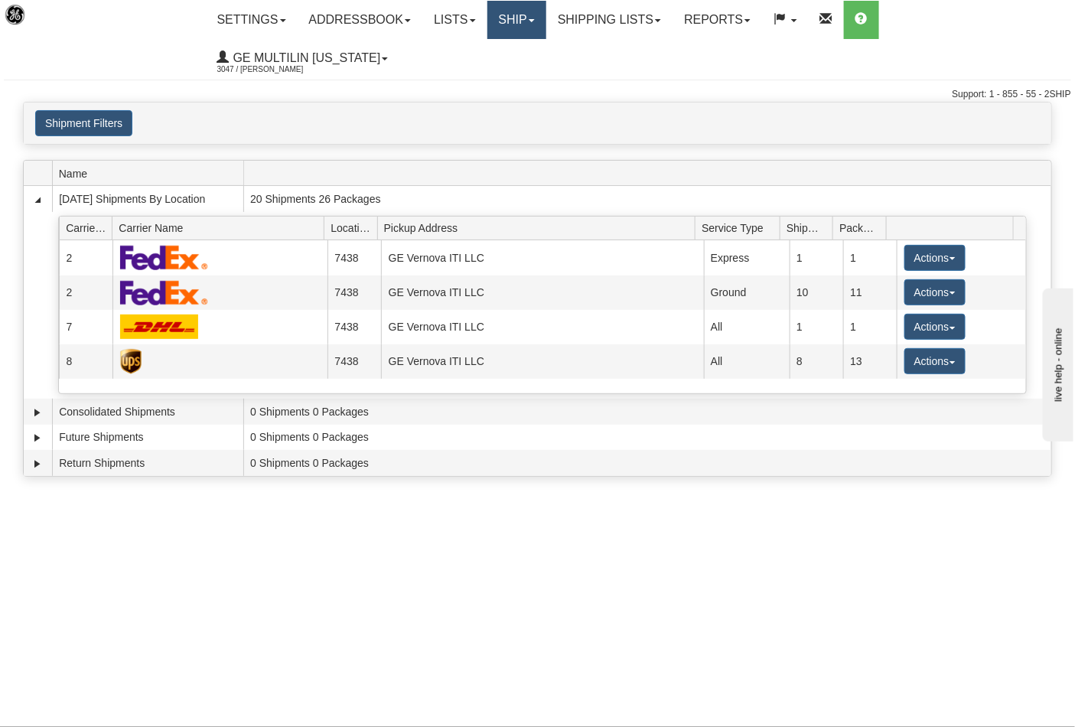
click at [533, 17] on link "Ship" at bounding box center [516, 20] width 59 height 38
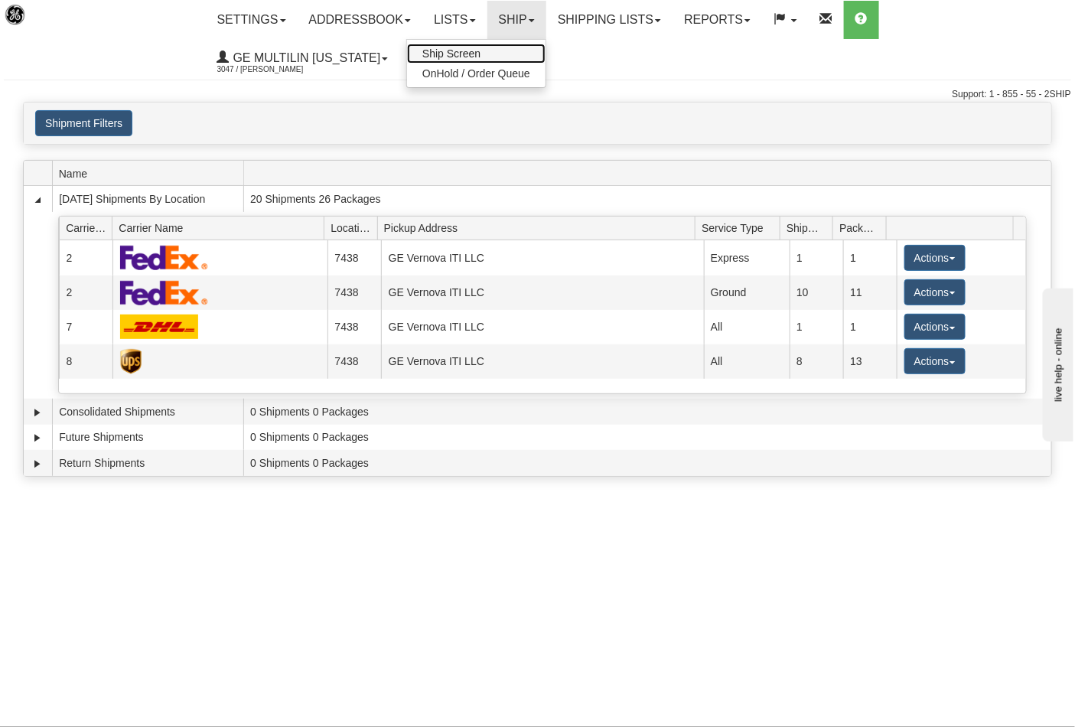
click at [481, 47] on span "Ship Screen" at bounding box center [451, 53] width 58 height 12
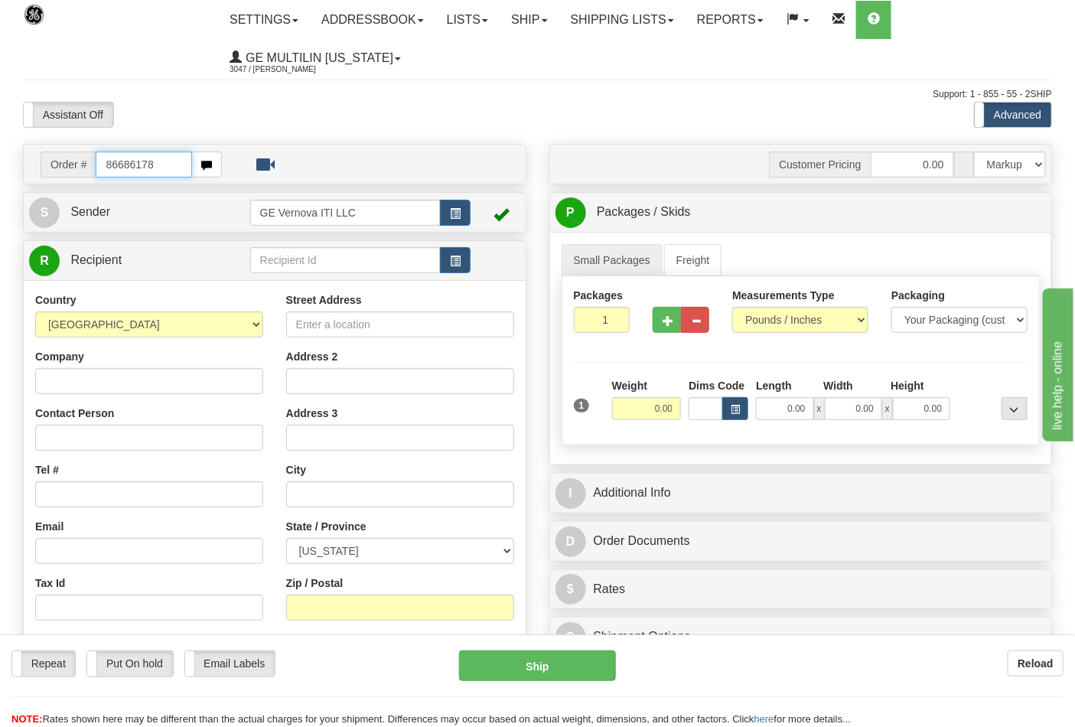
type input "86686178"
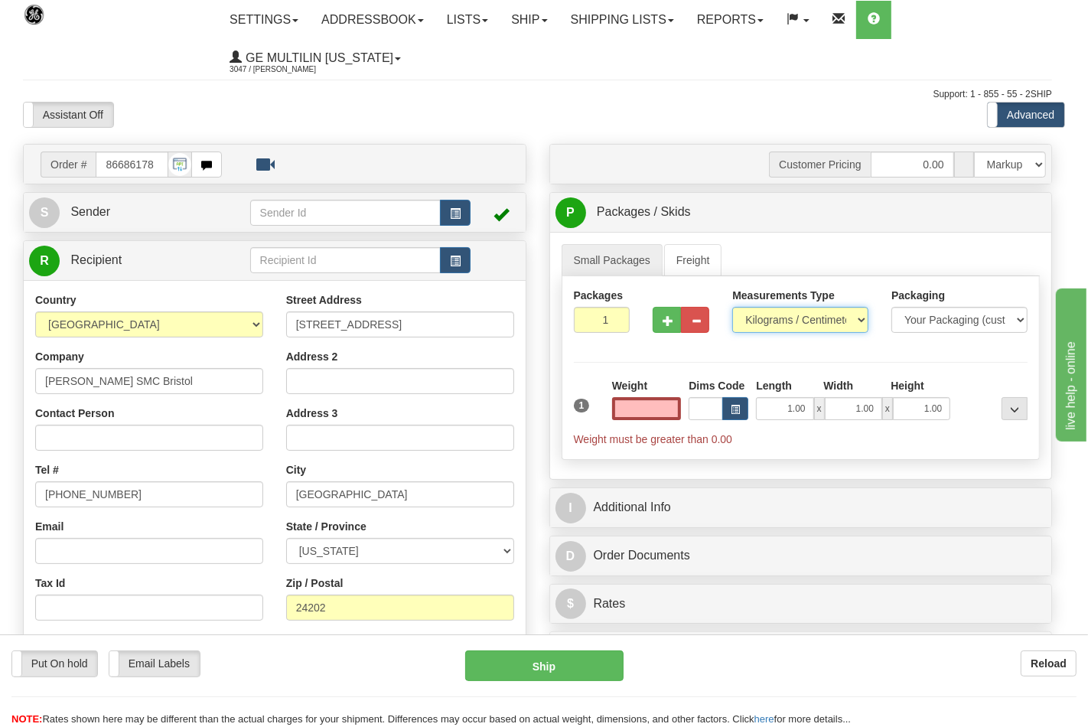
type input "0.00"
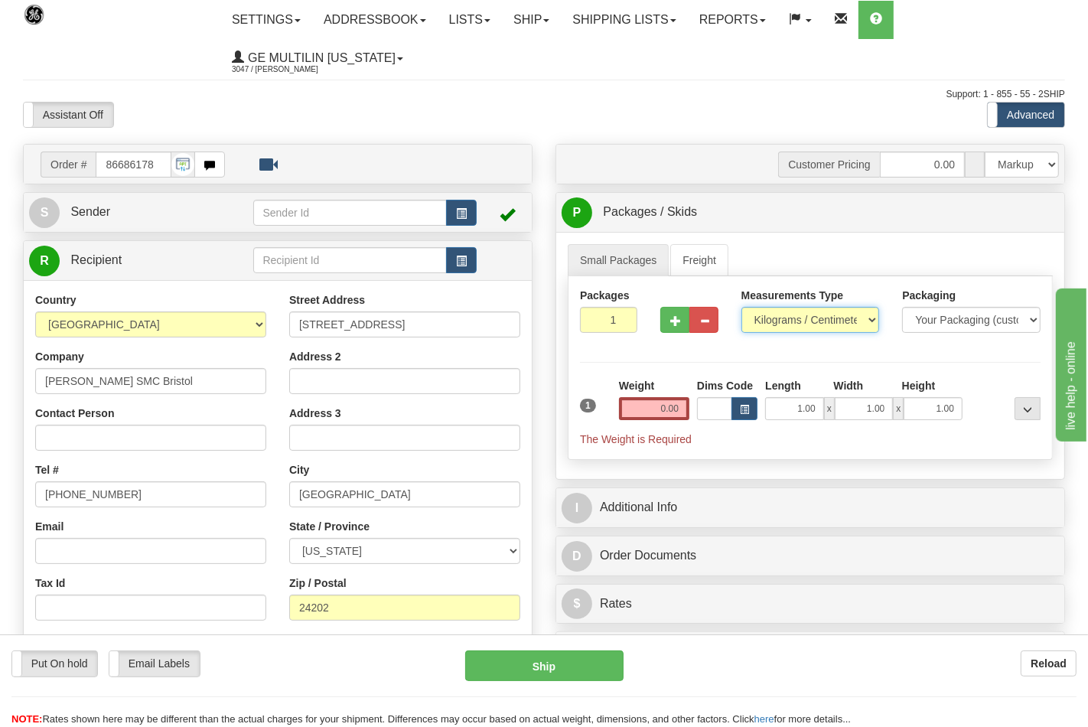
click at [777, 326] on select "Pounds / Inches Kilograms / Centimeters" at bounding box center [810, 320] width 138 height 26
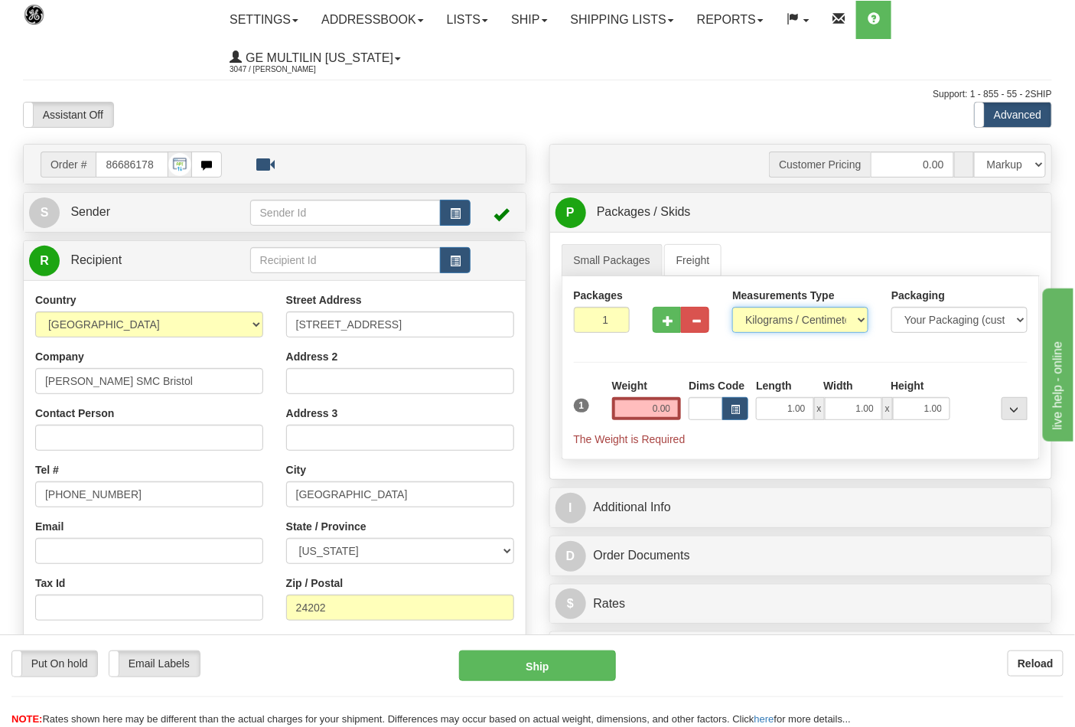
select select "0"
click at [732, 308] on select "Pounds / Inches Kilograms / Centimeters" at bounding box center [800, 320] width 136 height 26
click at [664, 326] on span "button" at bounding box center [668, 321] width 11 height 10
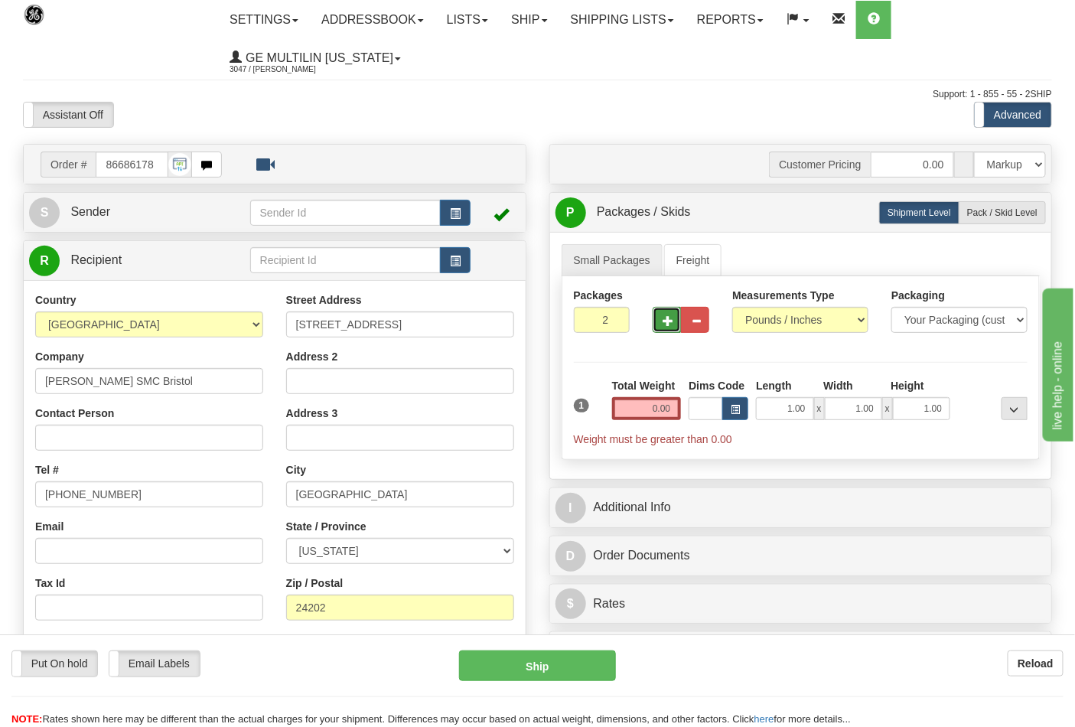
click at [664, 326] on span "button" at bounding box center [668, 321] width 11 height 10
type input "3"
click at [671, 402] on input "0.00" at bounding box center [647, 408] width 70 height 23
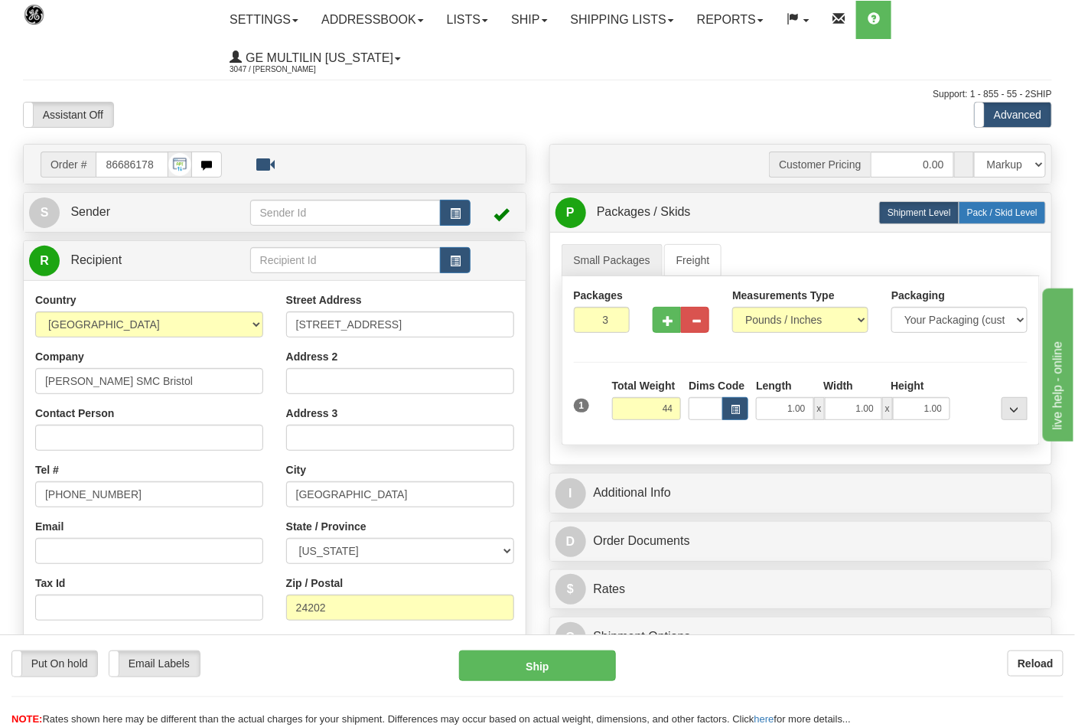
type input "44.00"
click at [1002, 207] on label "Pack / Skid Level Pack.." at bounding box center [1002, 212] width 87 height 23
radio input "true"
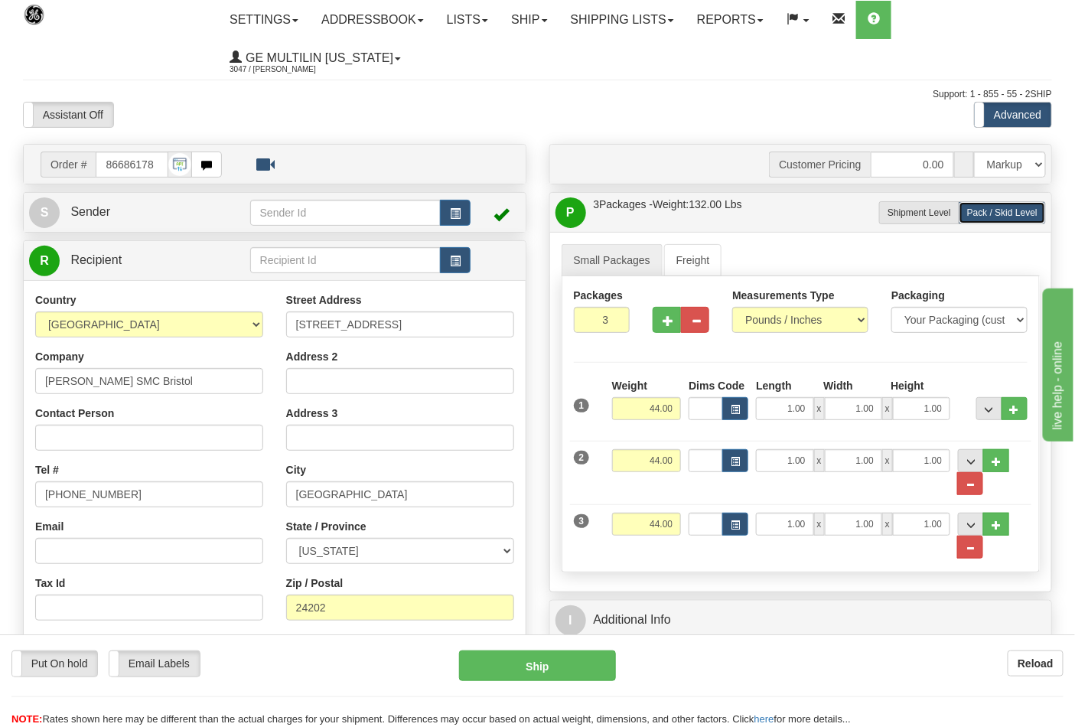
scroll to position [170, 0]
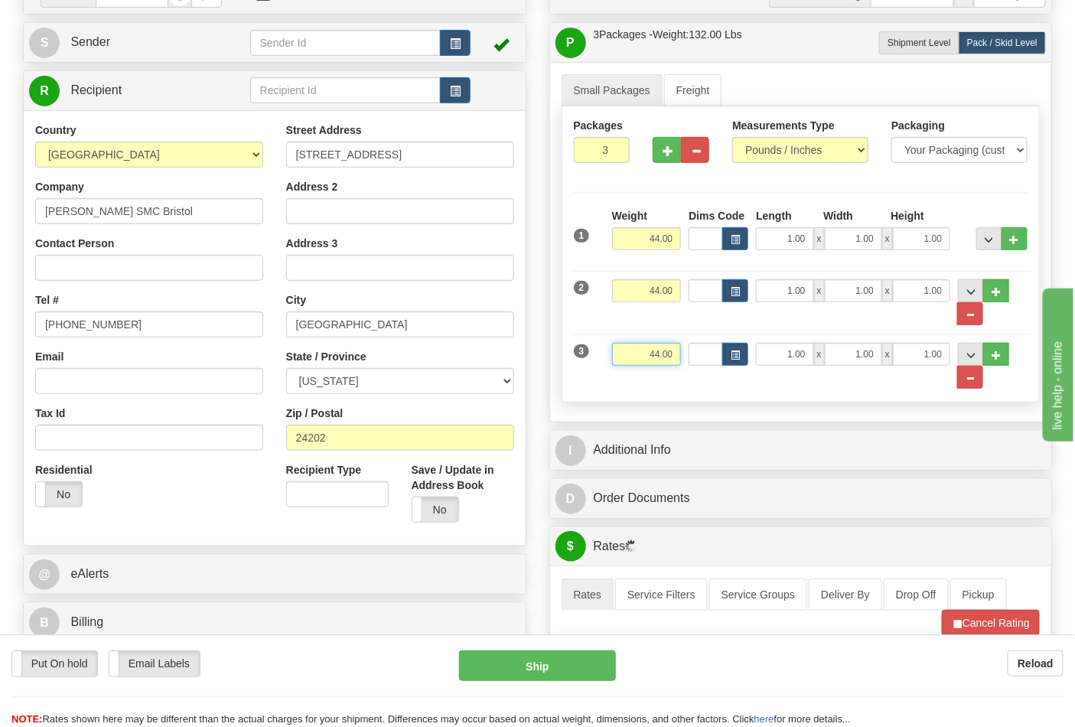
drag, startPoint x: 670, startPoint y: 349, endPoint x: 623, endPoint y: 364, distance: 49.8
click at [623, 364] on input "44.00" at bounding box center [647, 354] width 70 height 23
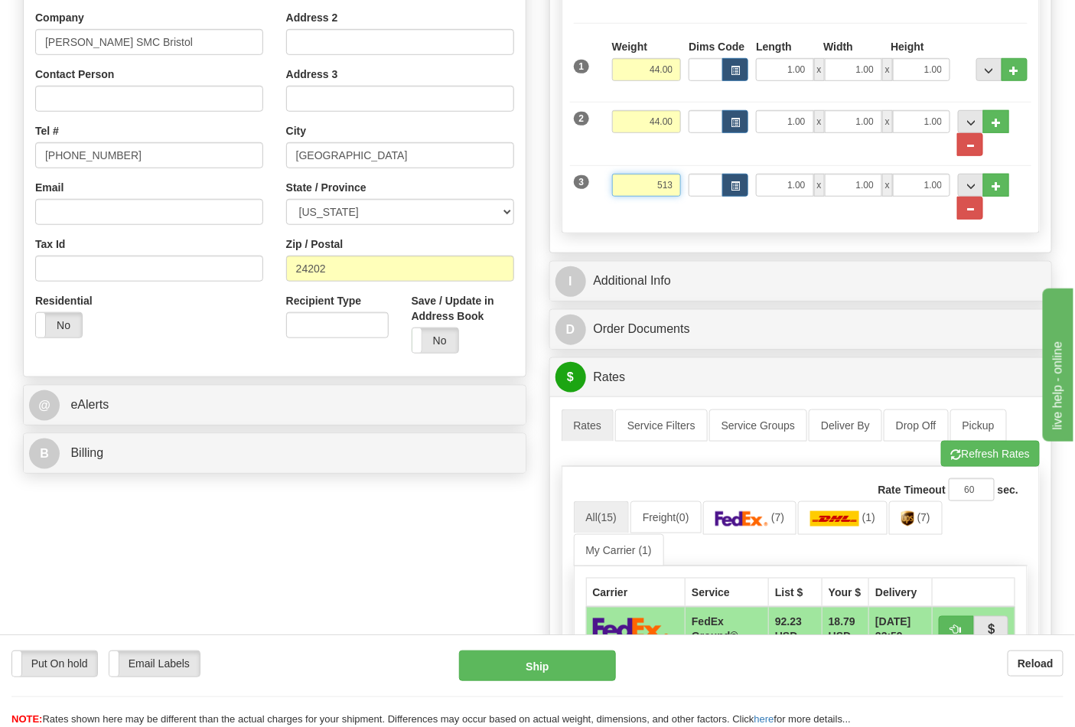
scroll to position [340, 0]
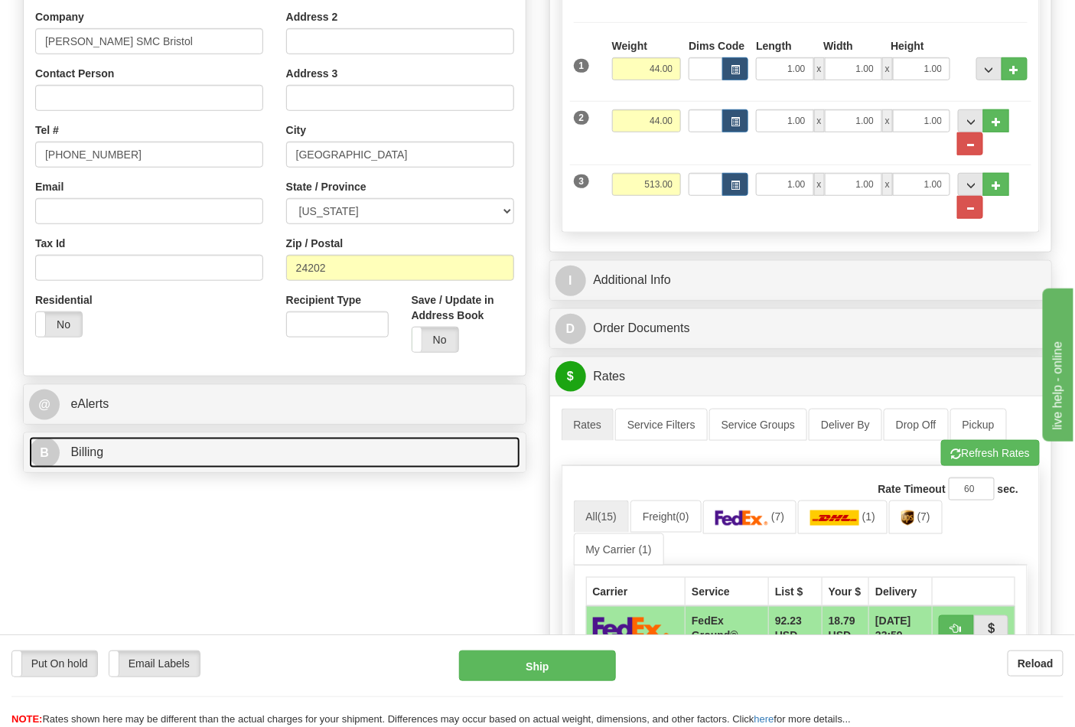
click at [185, 456] on link "B Billing" at bounding box center [274, 452] width 491 height 31
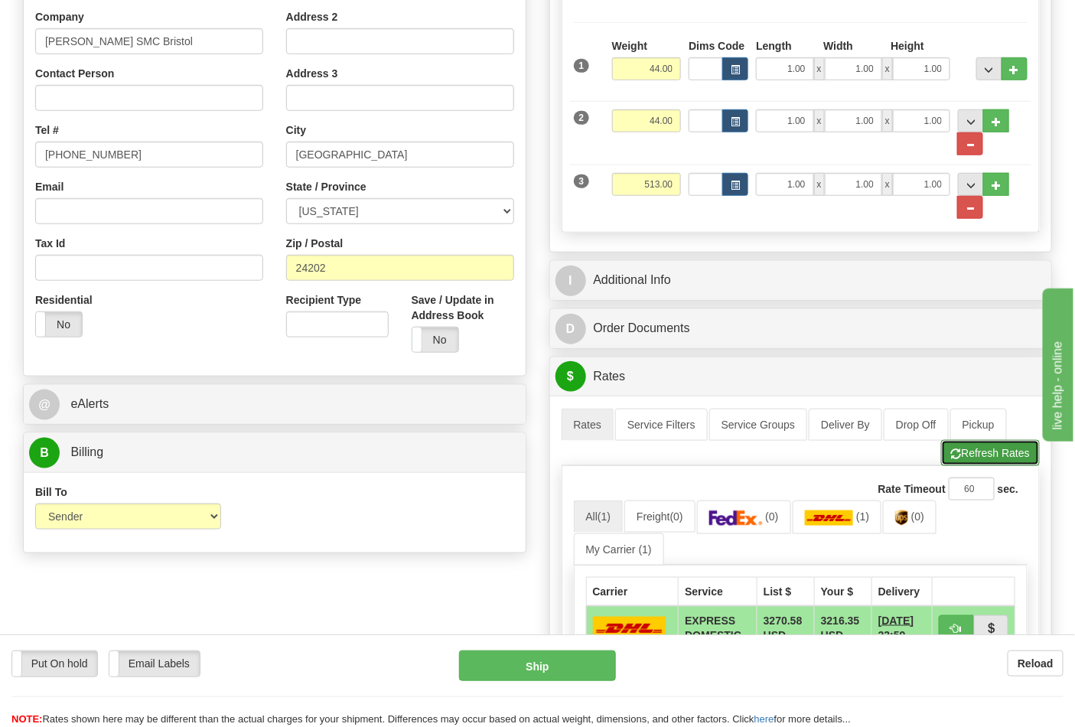
click at [964, 460] on button "Refresh Rates" at bounding box center [990, 453] width 99 height 26
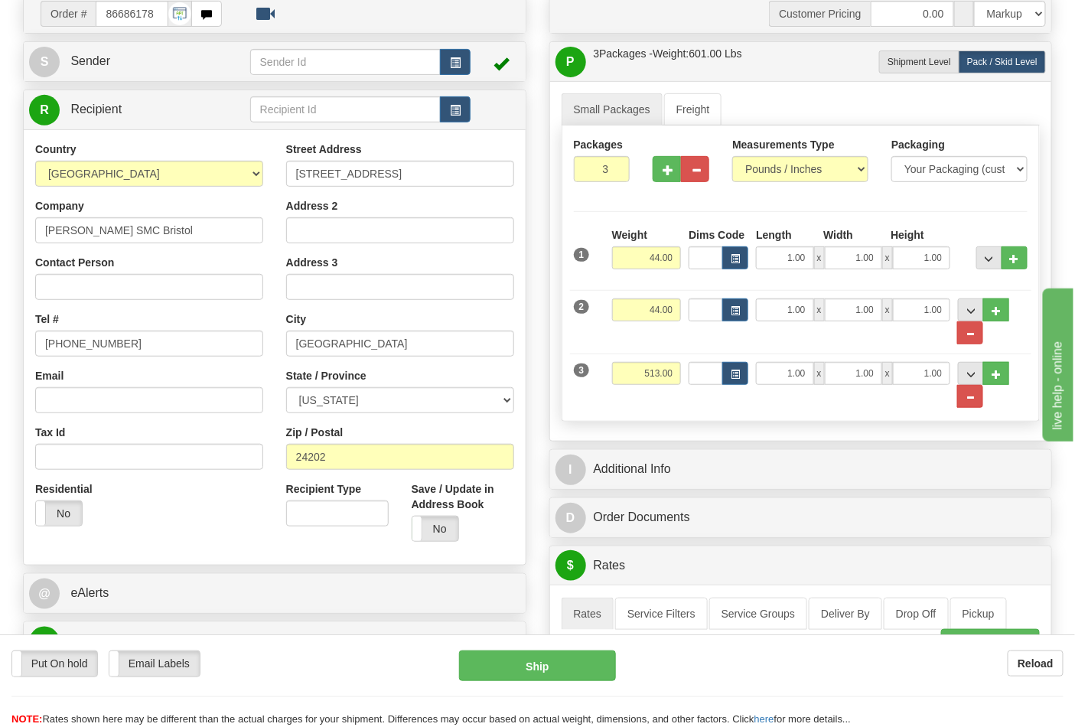
scroll to position [0, 0]
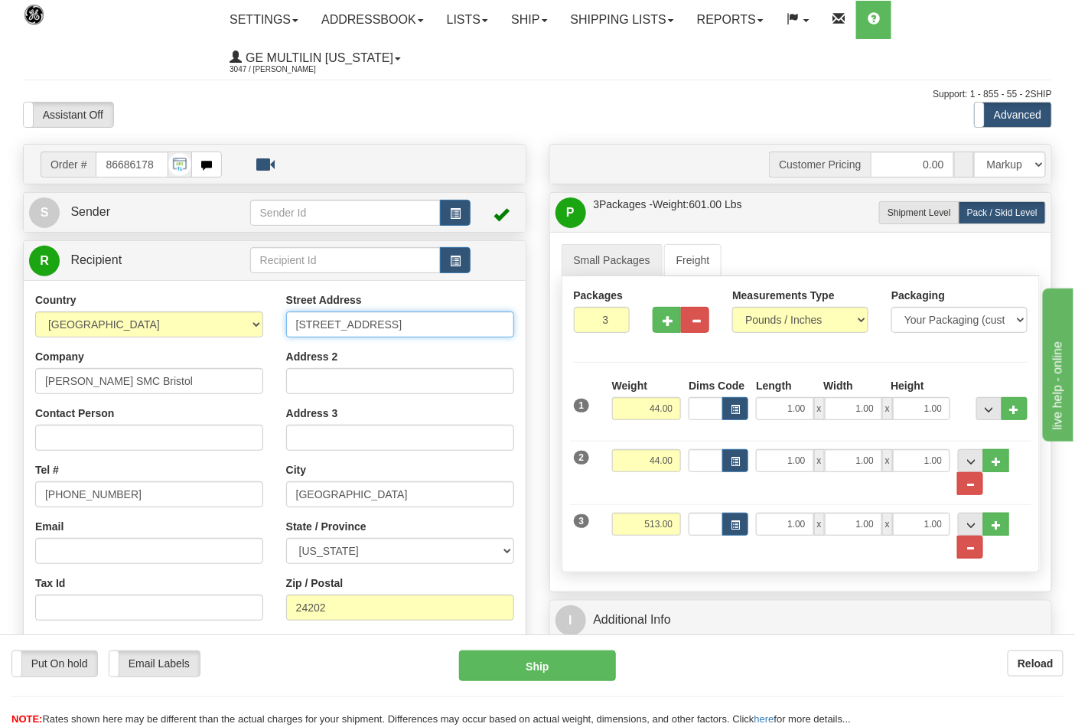
drag, startPoint x: 429, startPoint y: 320, endPoint x: 243, endPoint y: 324, distance: 186.0
click at [243, 324] on div "Country [GEOGRAPHIC_DATA] [GEOGRAPHIC_DATA] [GEOGRAPHIC_DATA] [GEOGRAPHIC_DATA]…" at bounding box center [275, 498] width 502 height 412
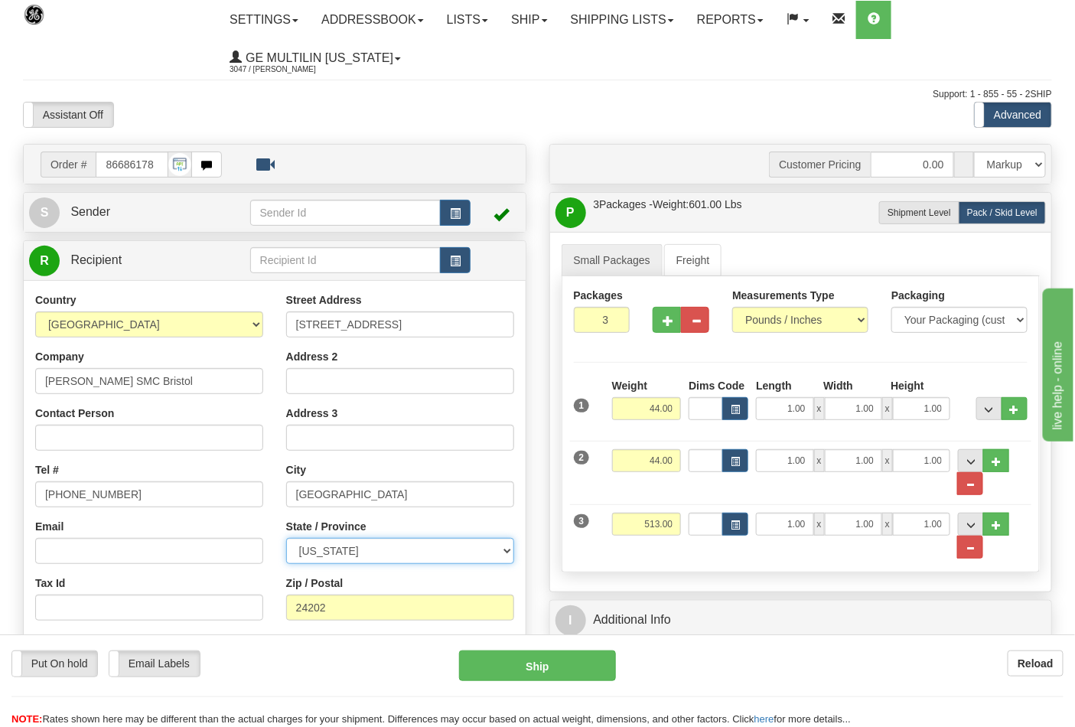
click at [376, 548] on select "[US_STATE] [US_STATE] [US_STATE] [US_STATE] Armed Forces America Armed Forces E…" at bounding box center [400, 551] width 228 height 26
click at [360, 651] on div "Put On hold Put On hold Email Labels Email Labels Edit Reload" at bounding box center [223, 663] width 425 height 26
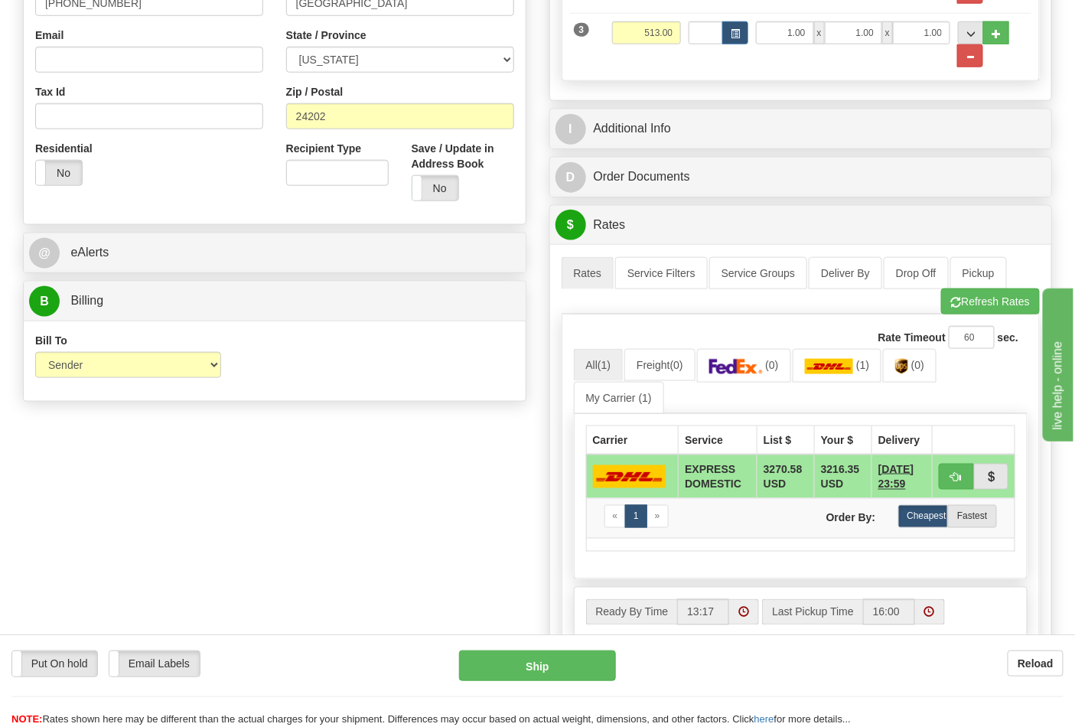
scroll to position [510, 0]
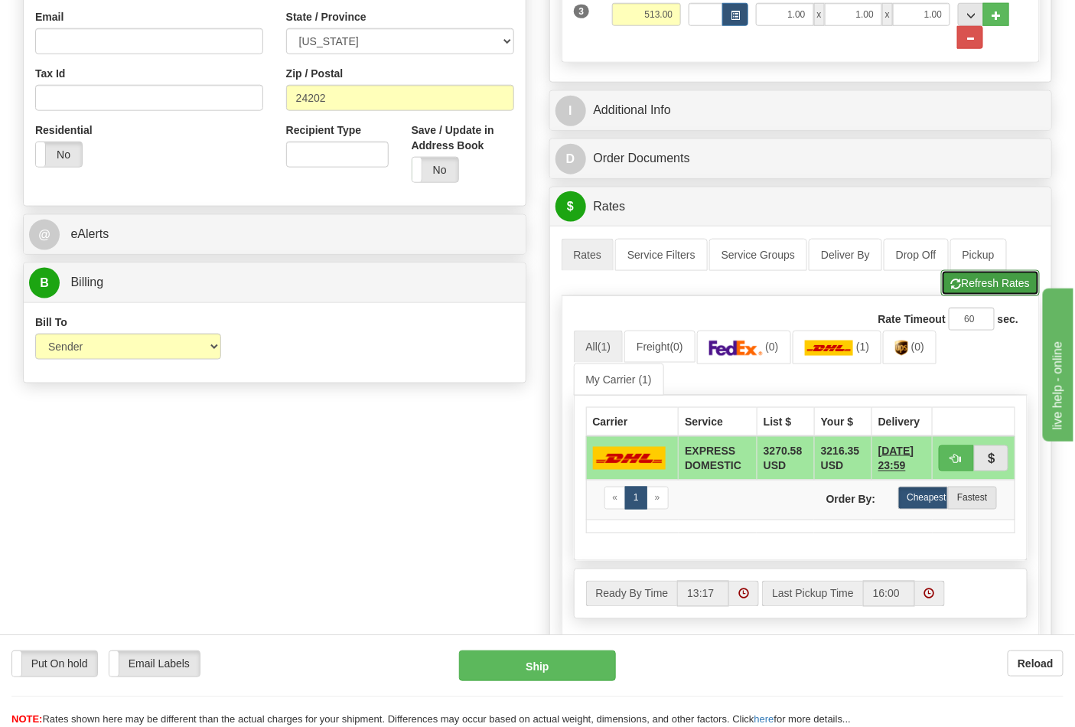
click at [969, 283] on button "Refresh Rates" at bounding box center [990, 283] width 99 height 26
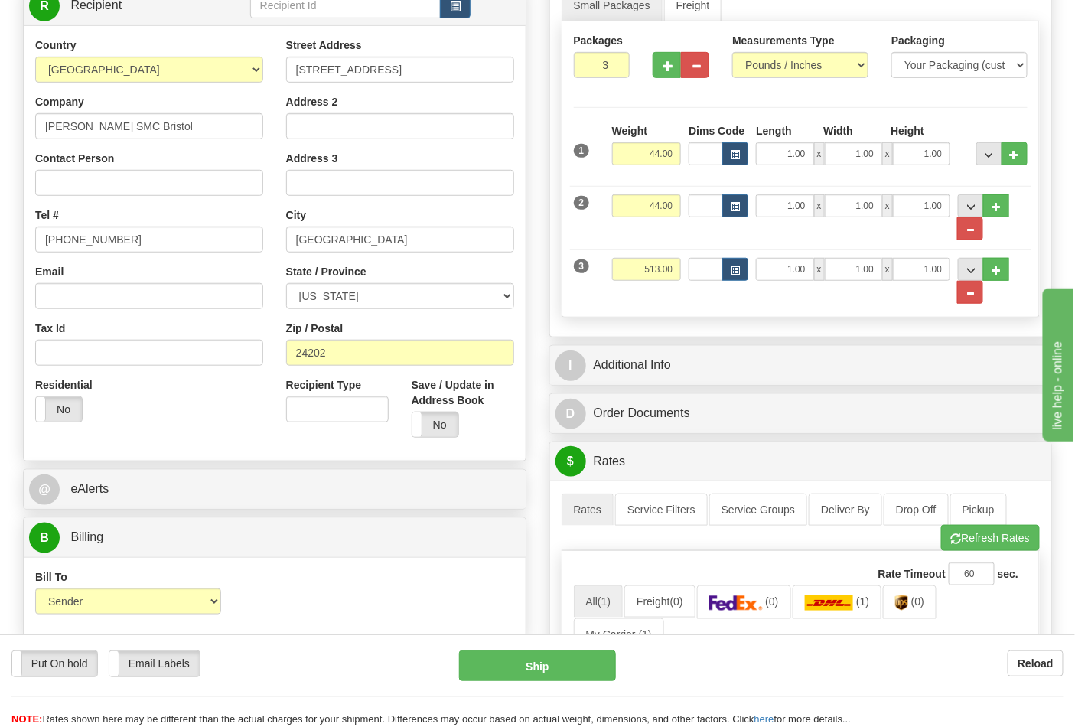
scroll to position [170, 0]
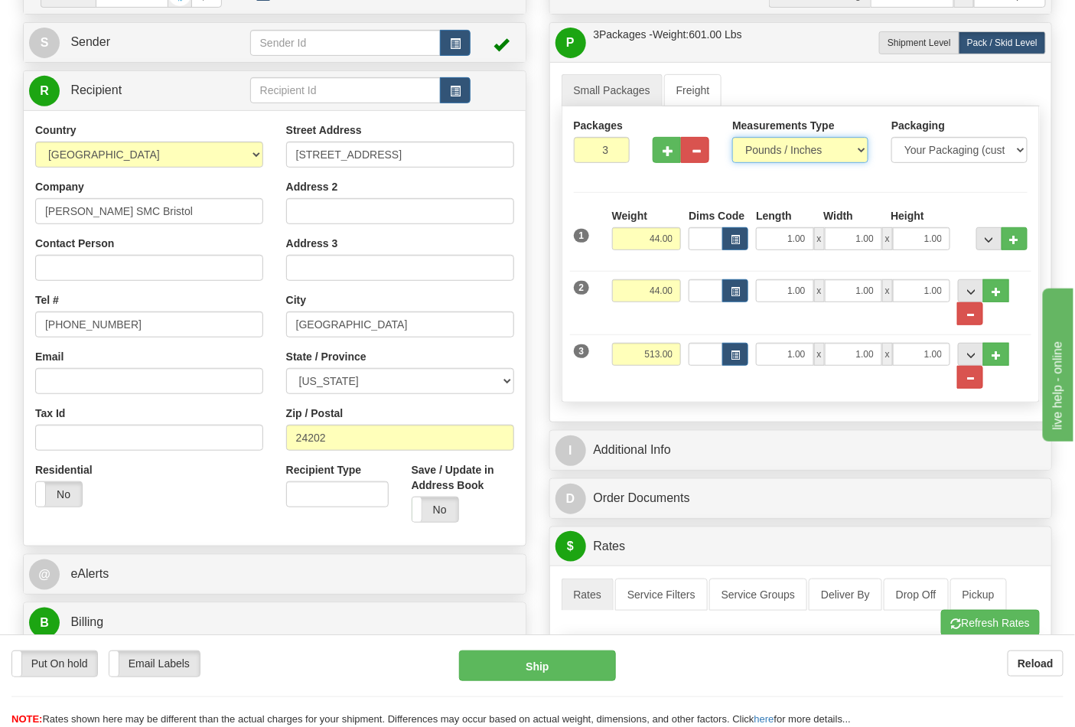
click at [775, 157] on select "Pounds / Inches Kilograms / Centimeters" at bounding box center [800, 150] width 136 height 26
click at [683, 197] on div "Packages 3 3 Measurements Type" at bounding box center [801, 254] width 479 height 296
click at [662, 357] on input "513.00" at bounding box center [647, 354] width 70 height 23
click at [660, 353] on input "513.00" at bounding box center [647, 354] width 70 height 23
type input "51.00"
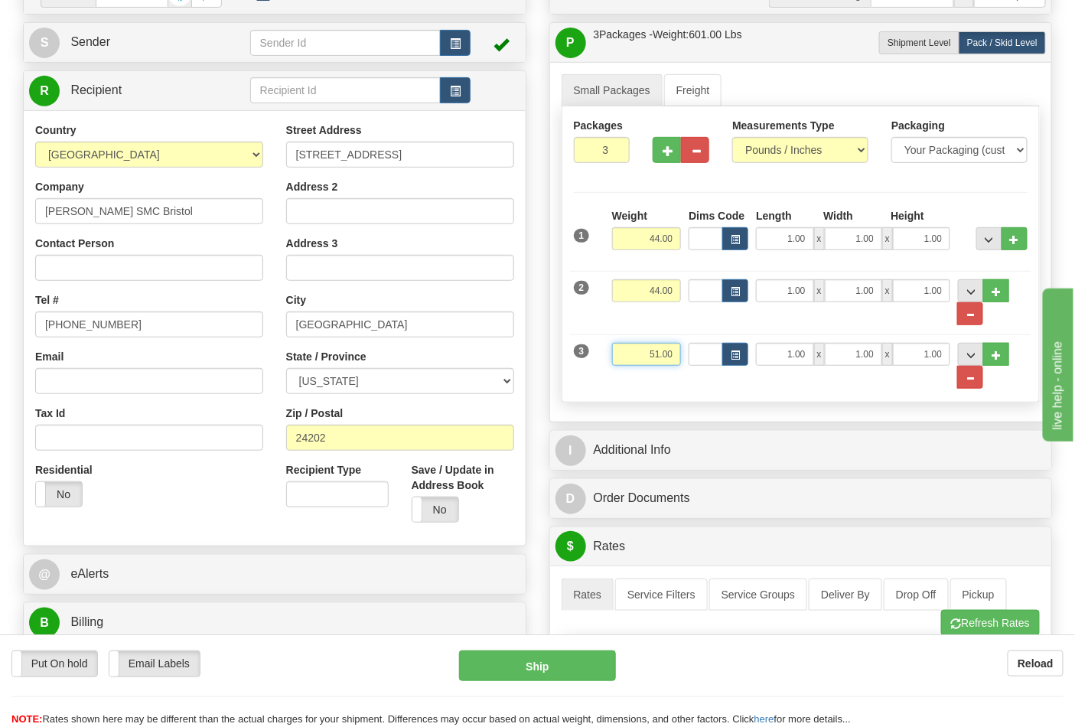
click button "Delete" at bounding box center [0, 0] width 0 height 0
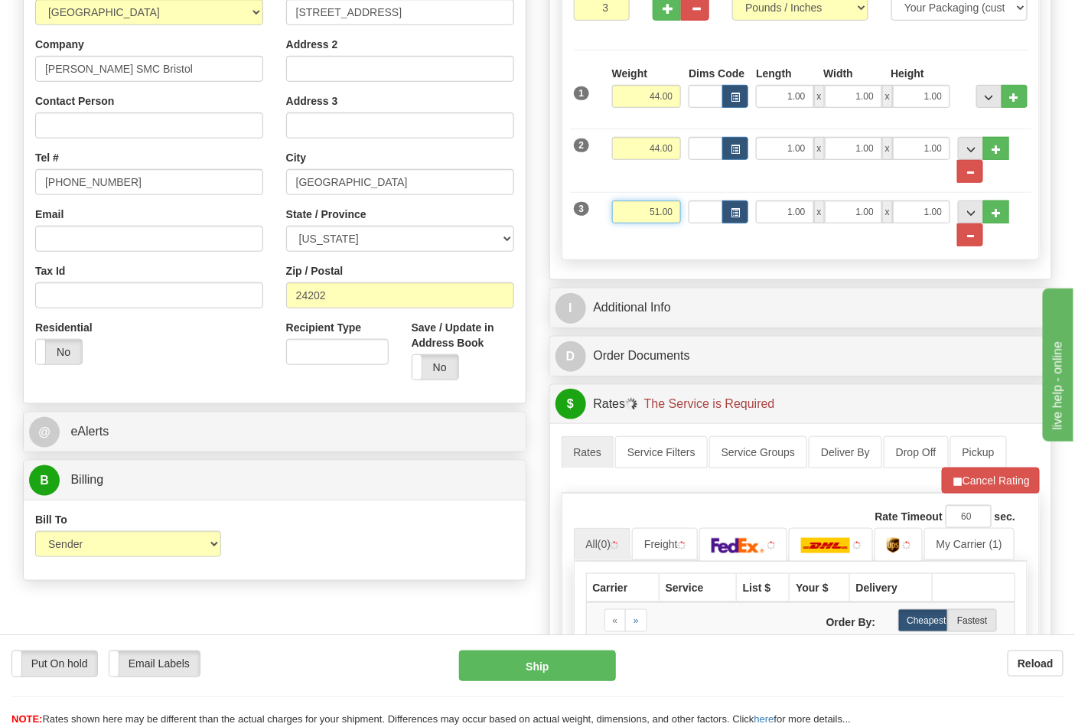
scroll to position [510, 0]
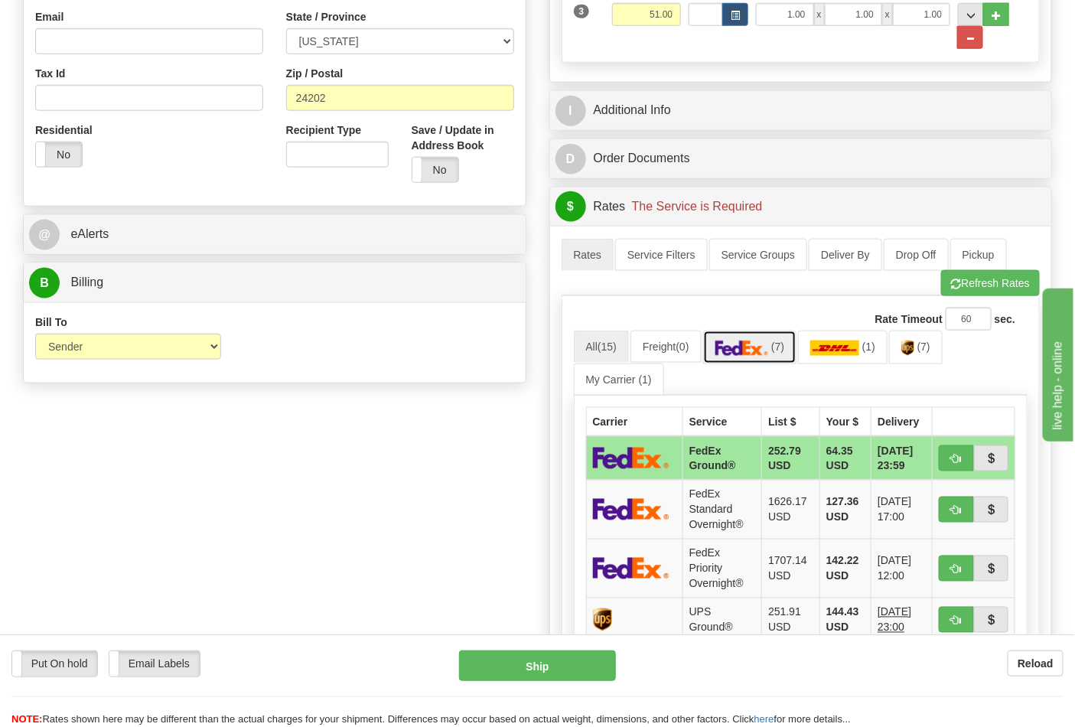
click at [783, 353] on span "(7)" at bounding box center [777, 346] width 13 height 12
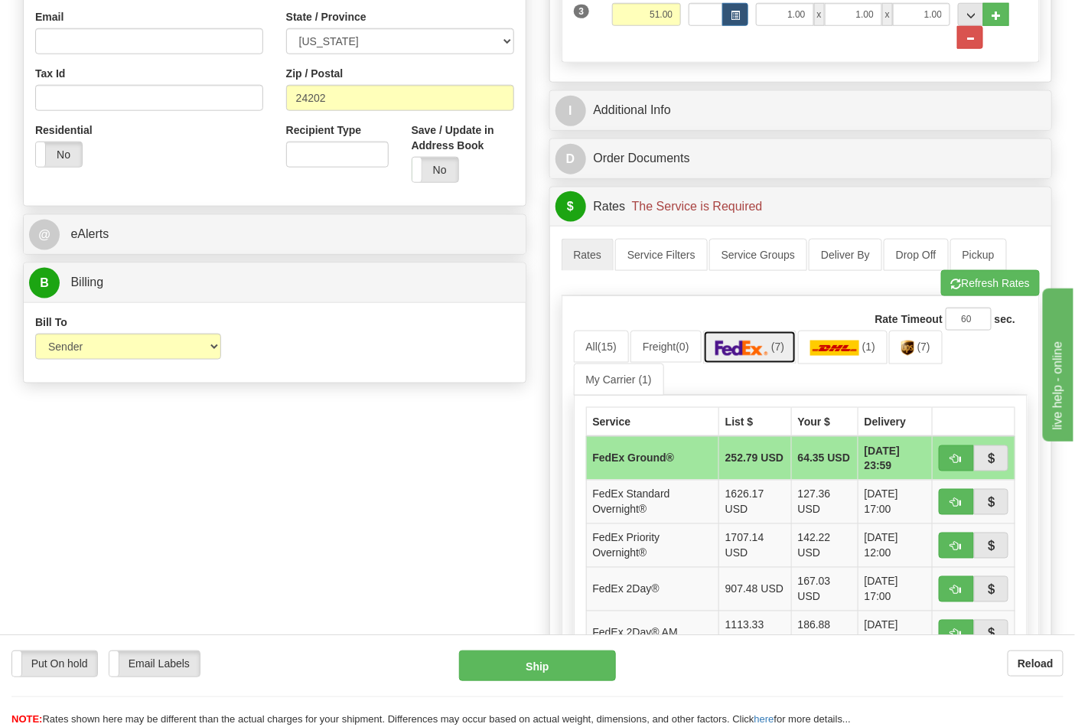
scroll to position [679, 0]
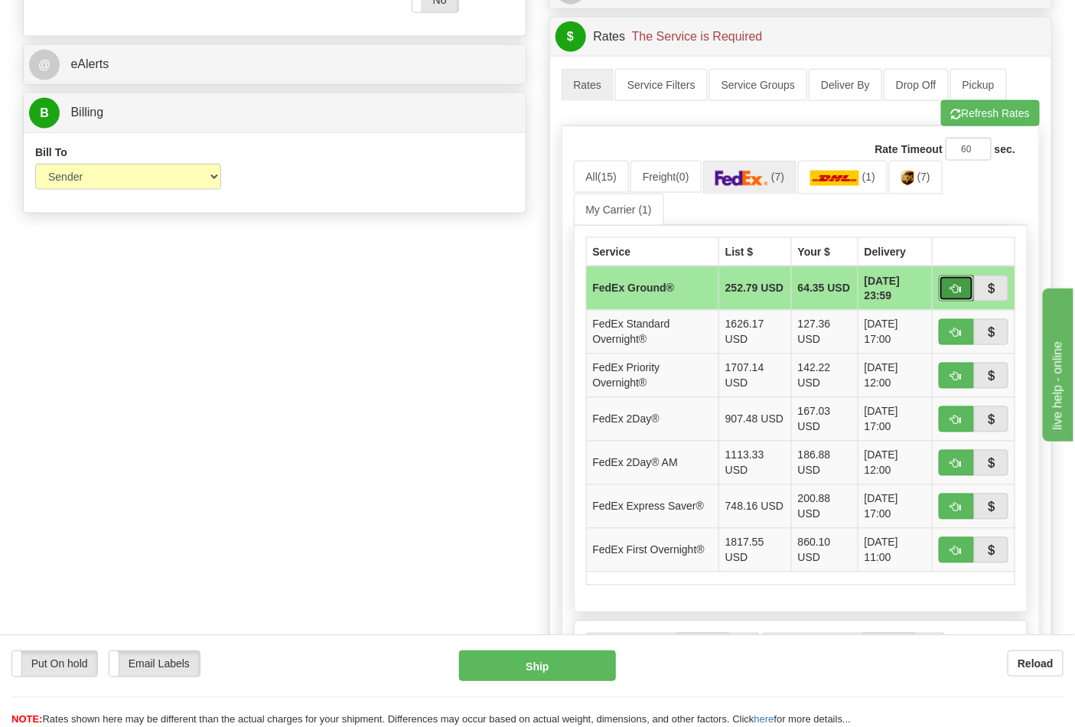
click at [946, 293] on button "button" at bounding box center [956, 288] width 35 height 26
type input "92"
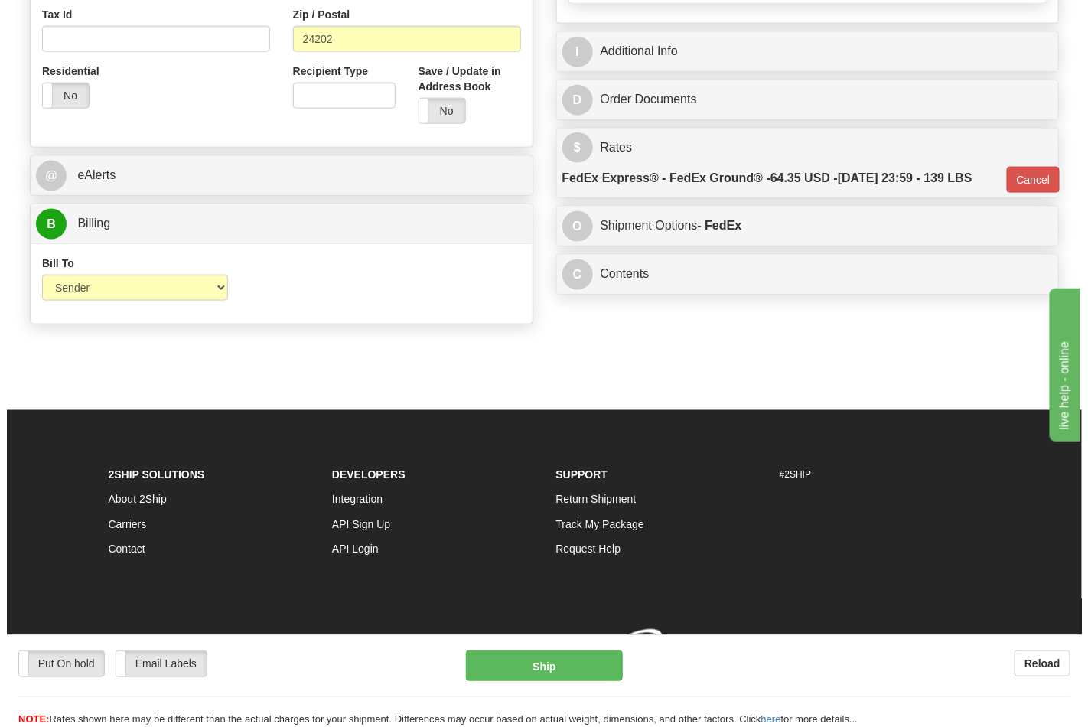
scroll to position [593, 0]
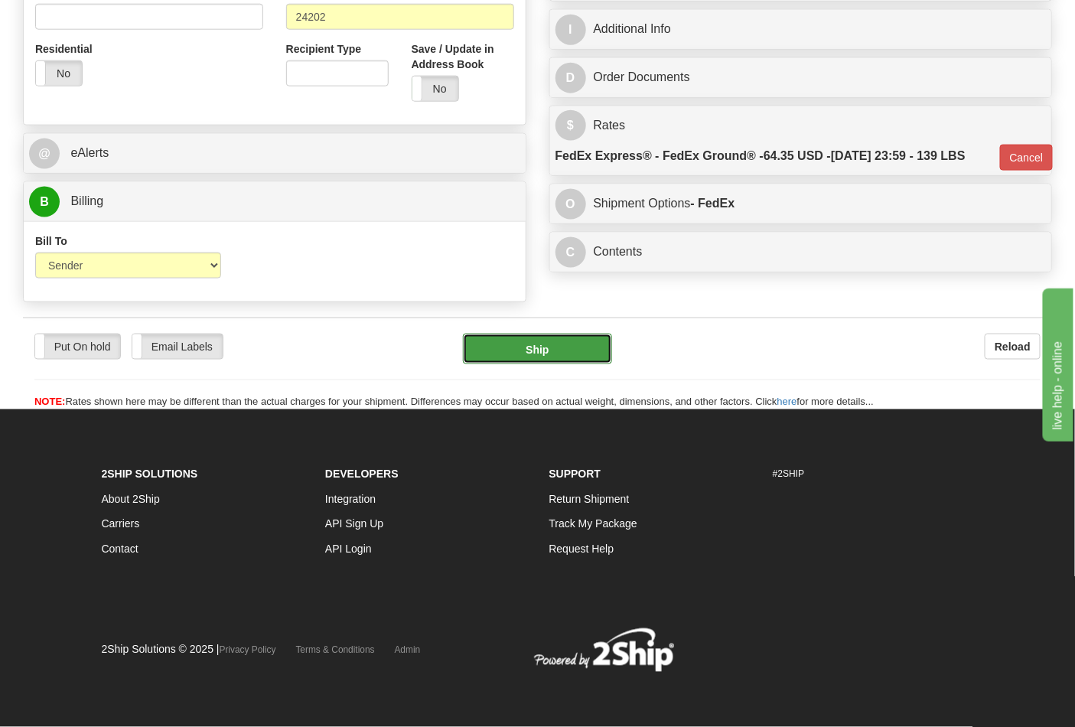
click at [511, 362] on button "Ship" at bounding box center [537, 349] width 148 height 31
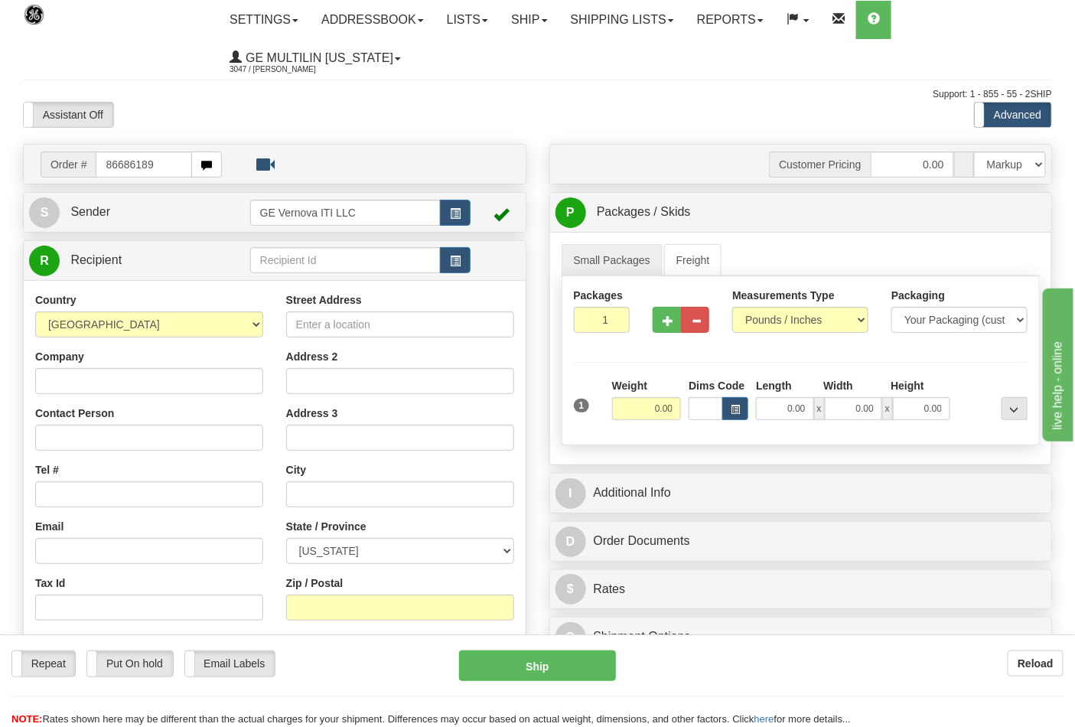
type input "86686189"
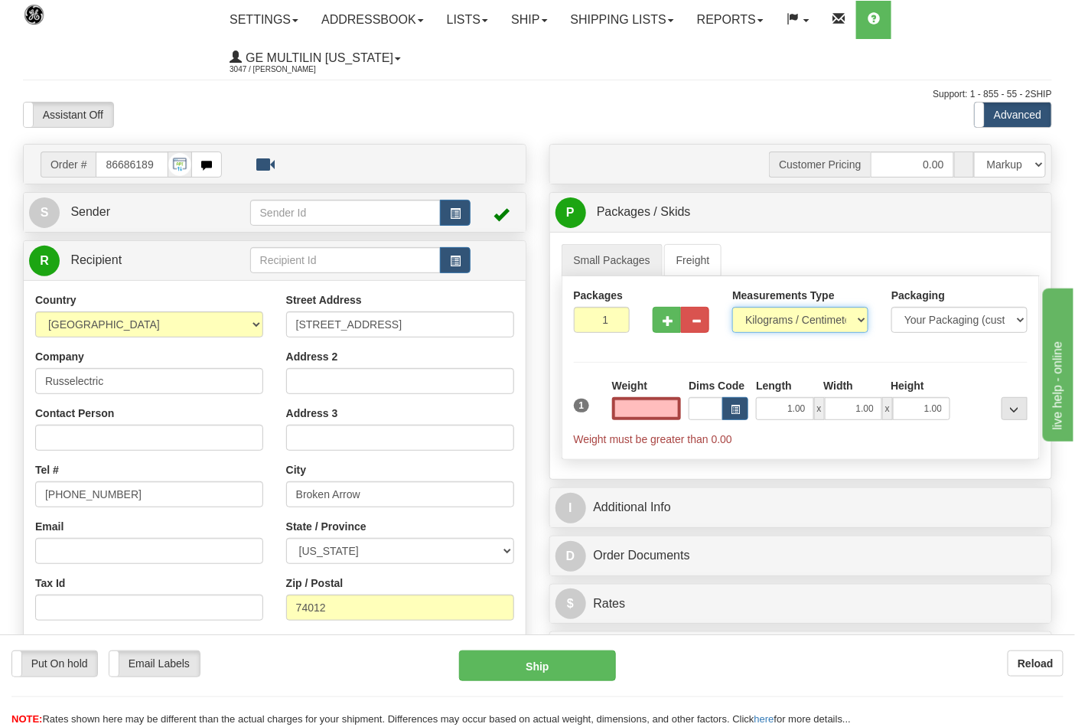
type input "0.00"
click at [777, 319] on select "Pounds / Inches Kilograms / Centimeters" at bounding box center [800, 320] width 136 height 26
select select "0"
click at [732, 308] on select "Pounds / Inches Kilograms / Centimeters" at bounding box center [800, 320] width 136 height 26
click at [666, 327] on button "button" at bounding box center [667, 320] width 28 height 26
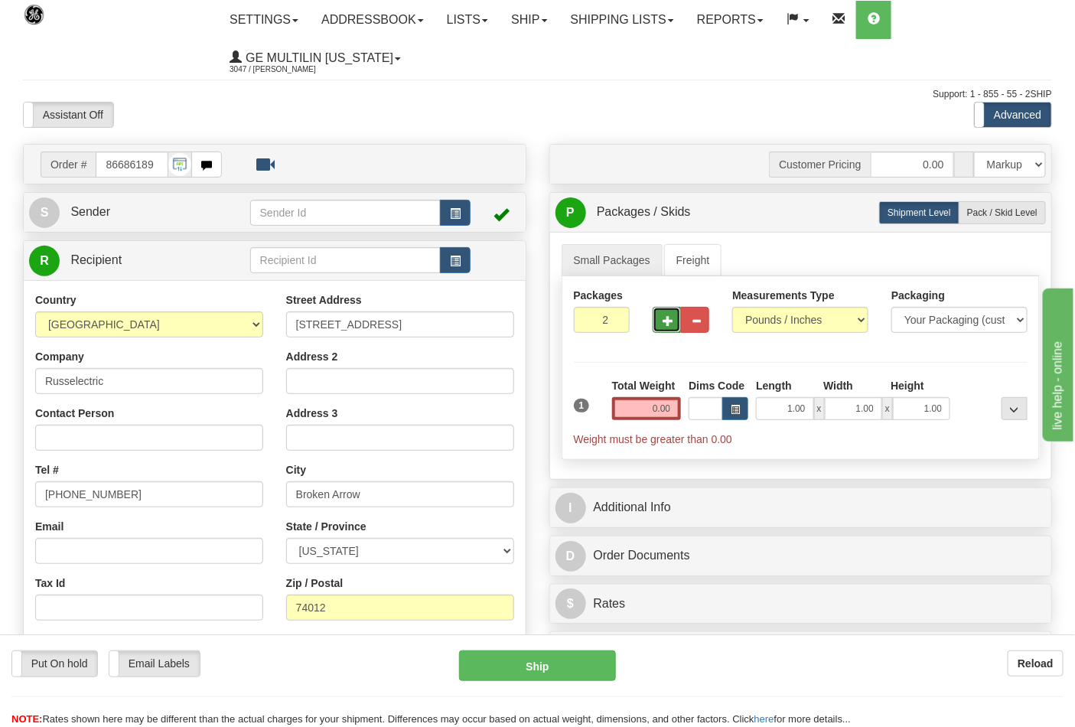
click at [667, 327] on button "button" at bounding box center [667, 320] width 28 height 26
type input "3"
click at [676, 408] on input "0.00" at bounding box center [647, 408] width 70 height 23
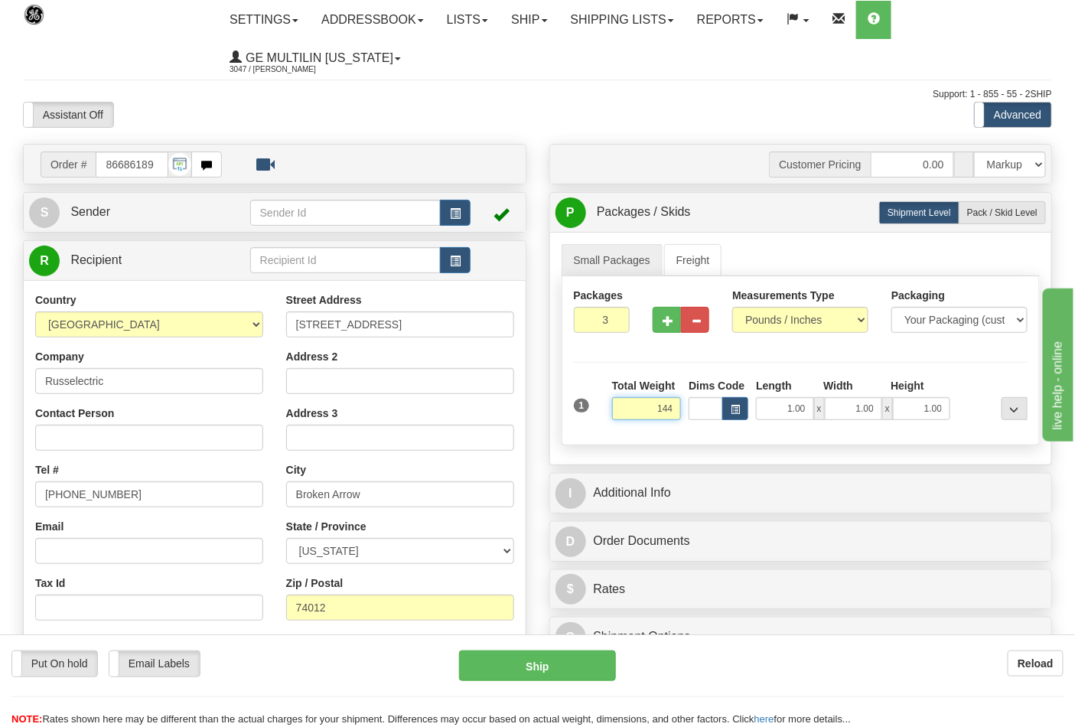
click button "Delete" at bounding box center [0, 0] width 0 height 0
type input "144.00"
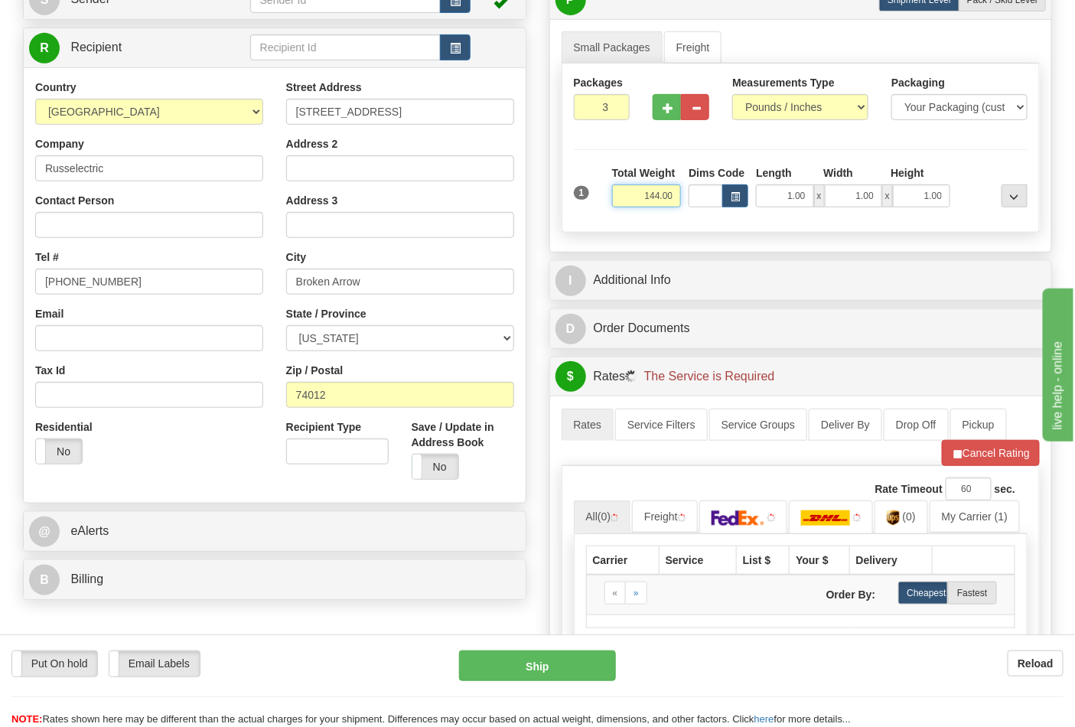
scroll to position [340, 0]
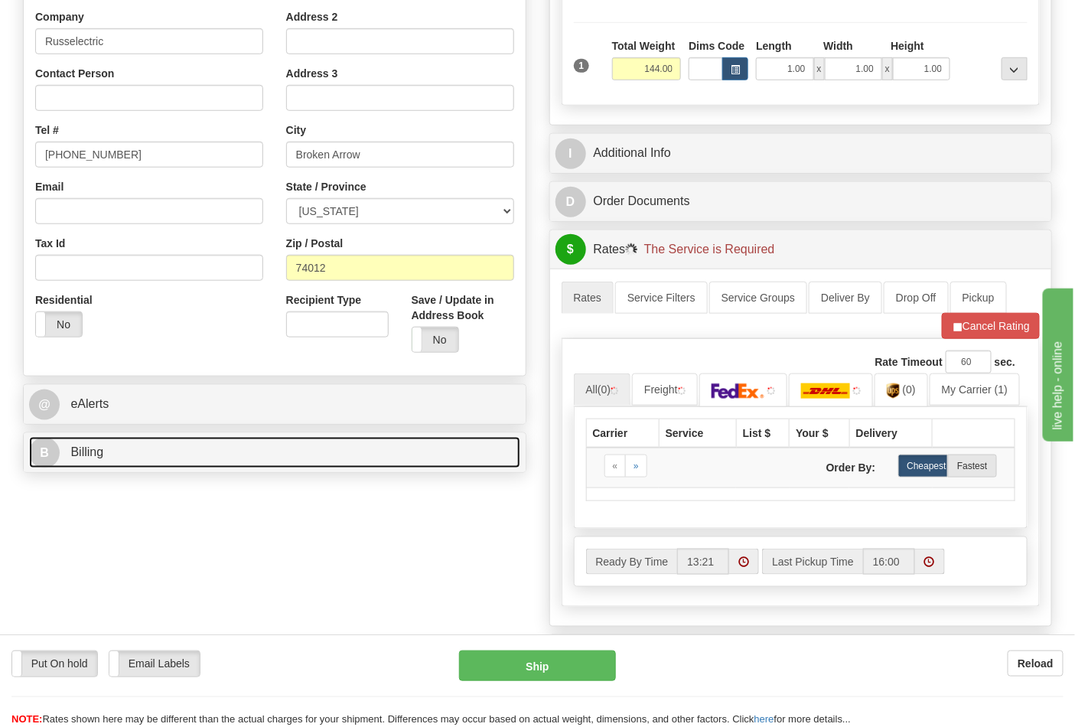
click at [180, 445] on link "B Billing" at bounding box center [274, 452] width 491 height 31
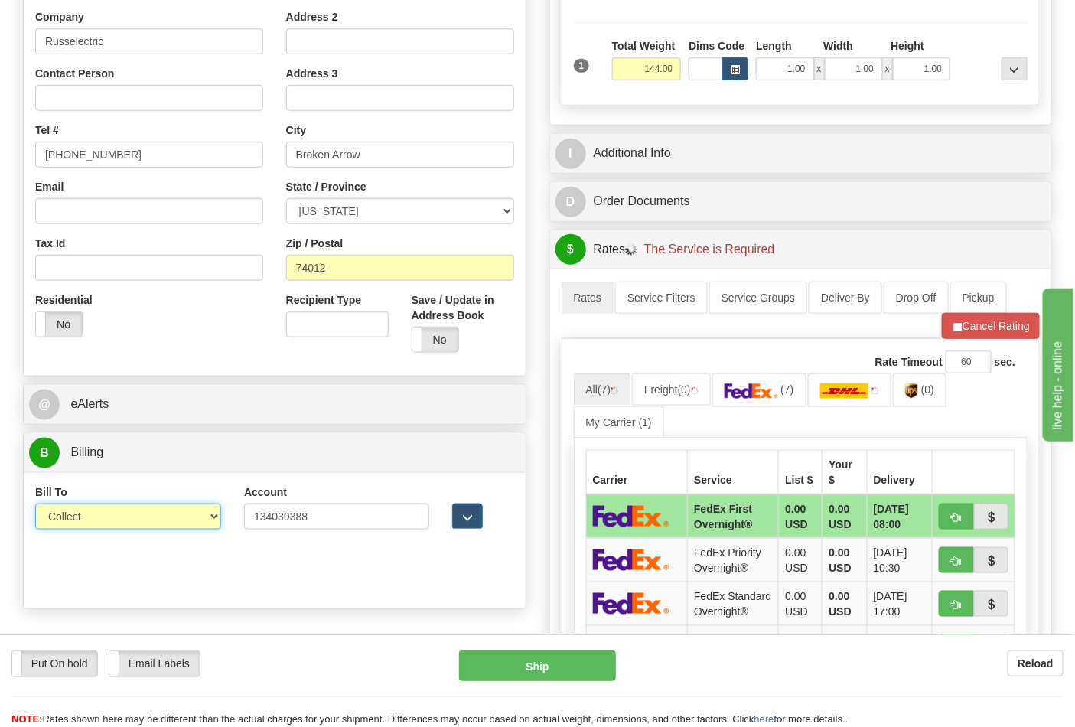
drag, startPoint x: 108, startPoint y: 517, endPoint x: 107, endPoint y: 529, distance: 12.3
click at [108, 518] on select "Sender Recipient Third Party Collect" at bounding box center [128, 516] width 186 height 26
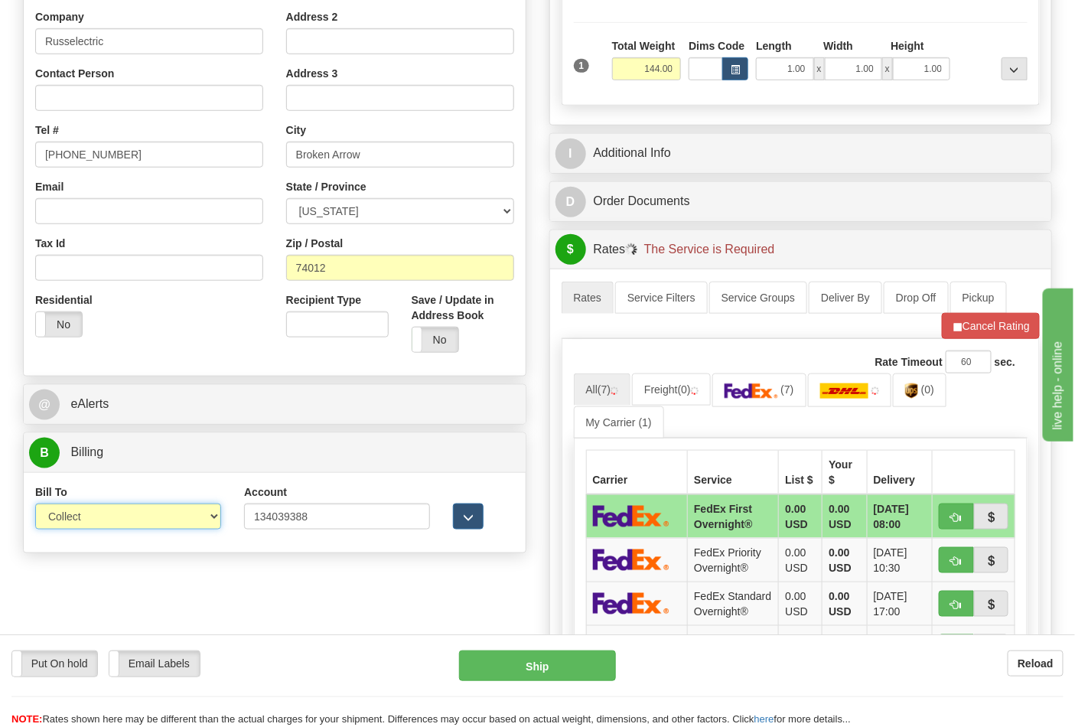
select select "2"
click at [35, 505] on select "Sender Recipient Third Party Collect" at bounding box center [128, 516] width 186 height 26
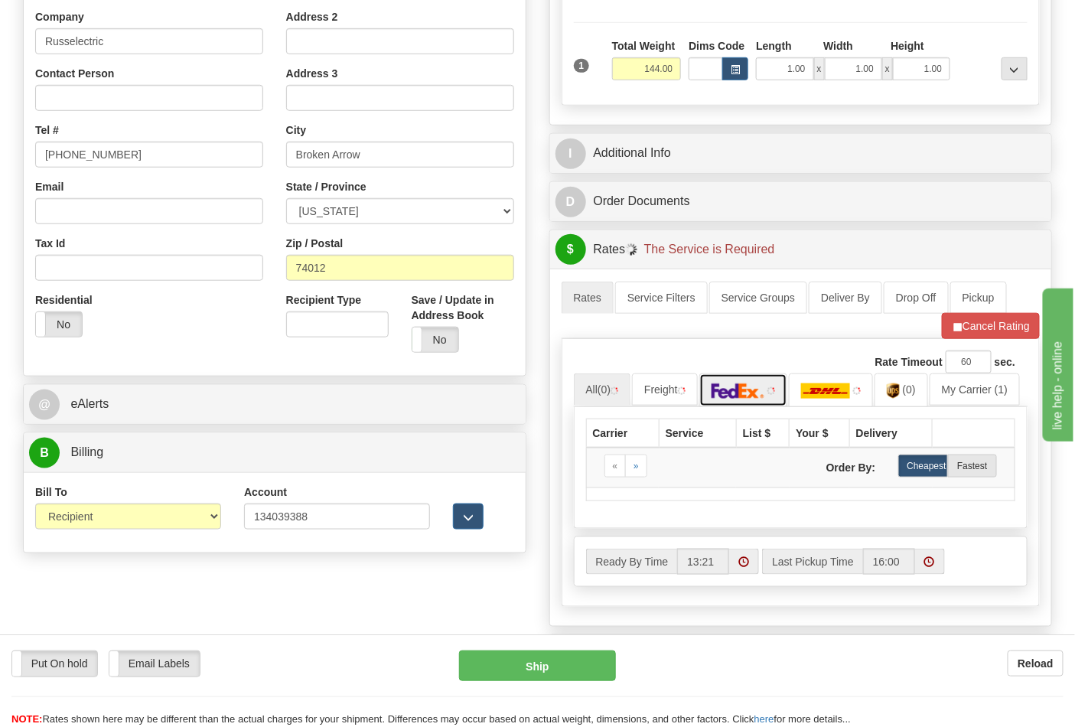
click at [747, 399] on img at bounding box center [739, 390] width 54 height 15
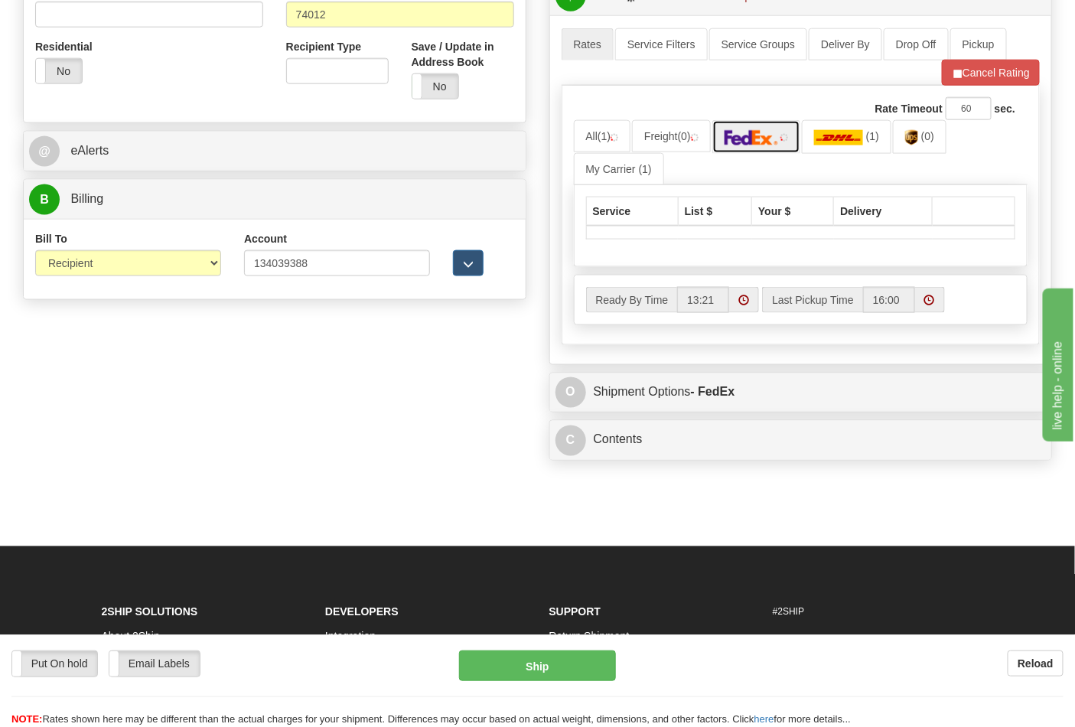
scroll to position [595, 0]
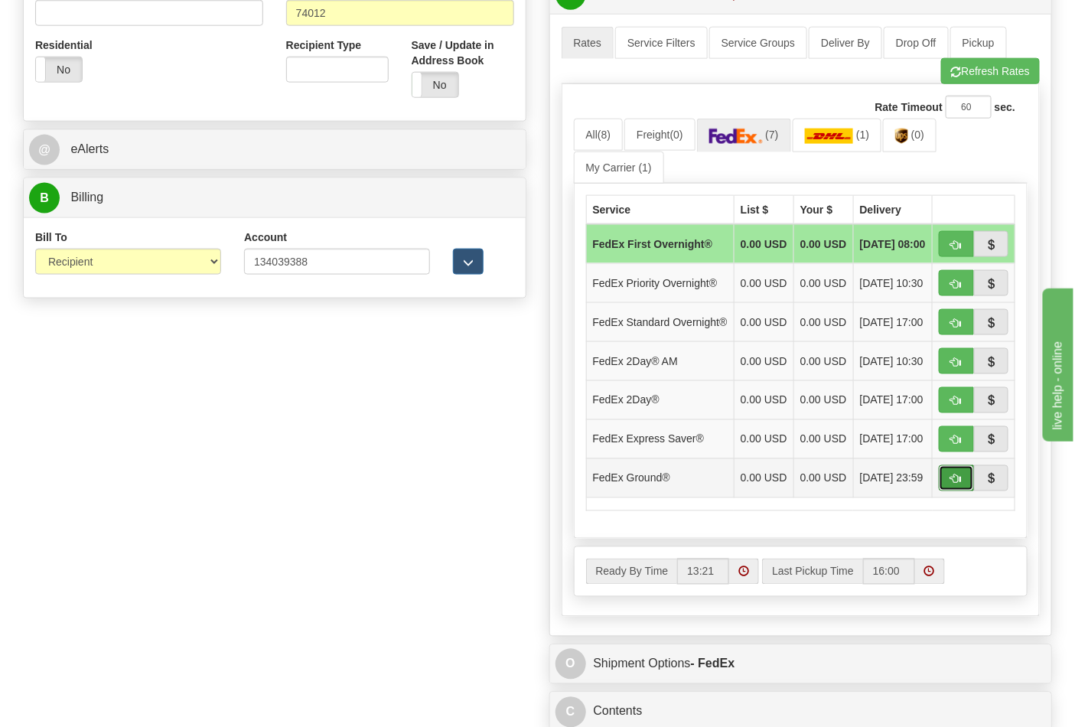
click at [952, 484] on span "button" at bounding box center [956, 479] width 11 height 10
type input "92"
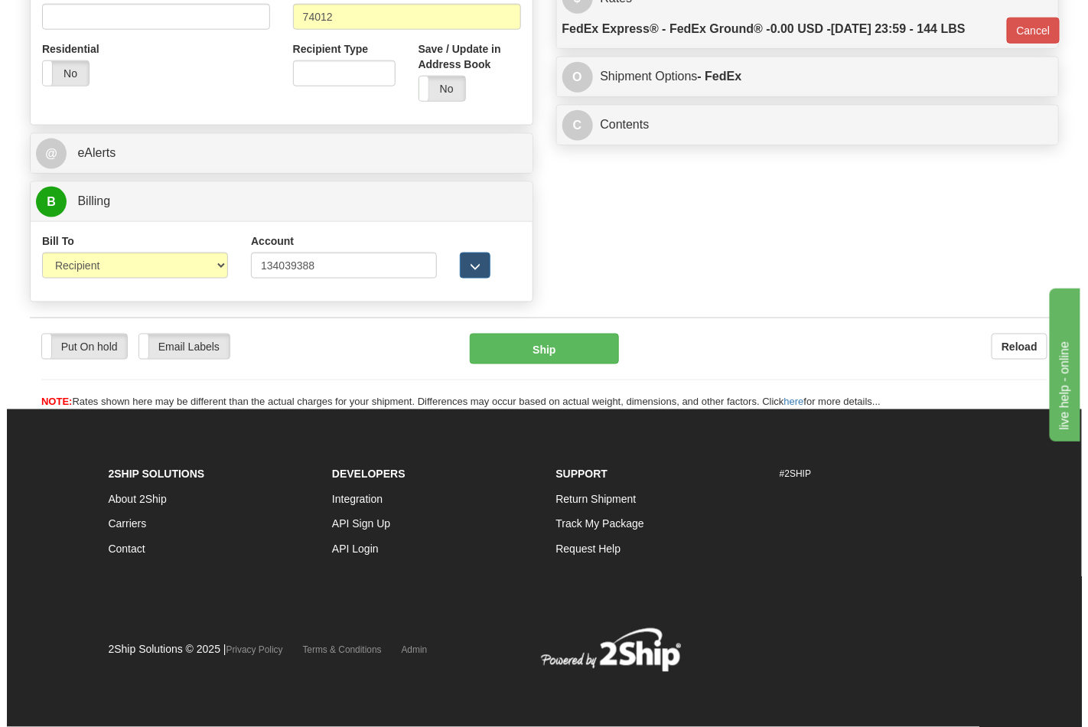
scroll to position [571, 0]
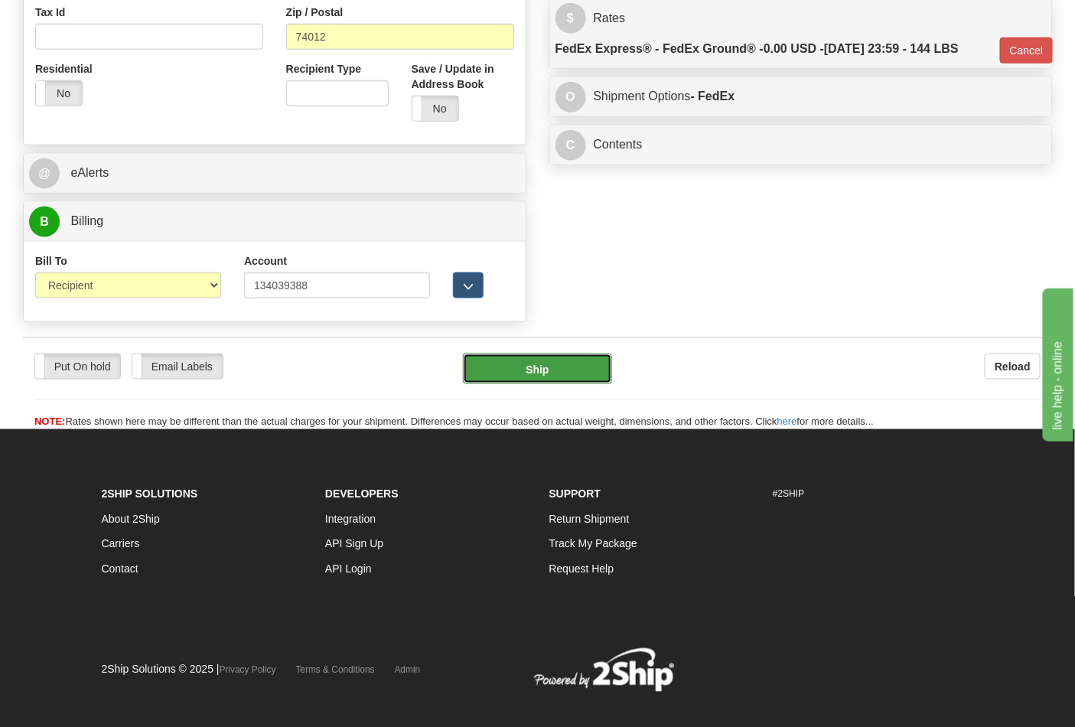
click at [572, 370] on button "Ship" at bounding box center [537, 368] width 148 height 31
